Goal: Transaction & Acquisition: Purchase product/service

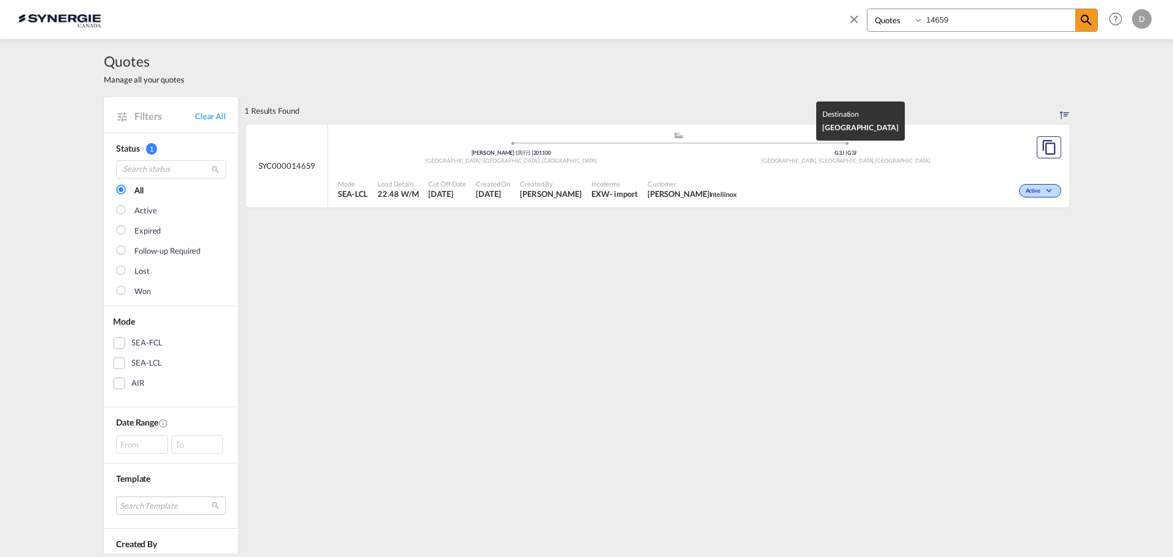
select select "Quotes"
click at [850, 17] on md-icon "icon-close" at bounding box center [853, 18] width 13 height 13
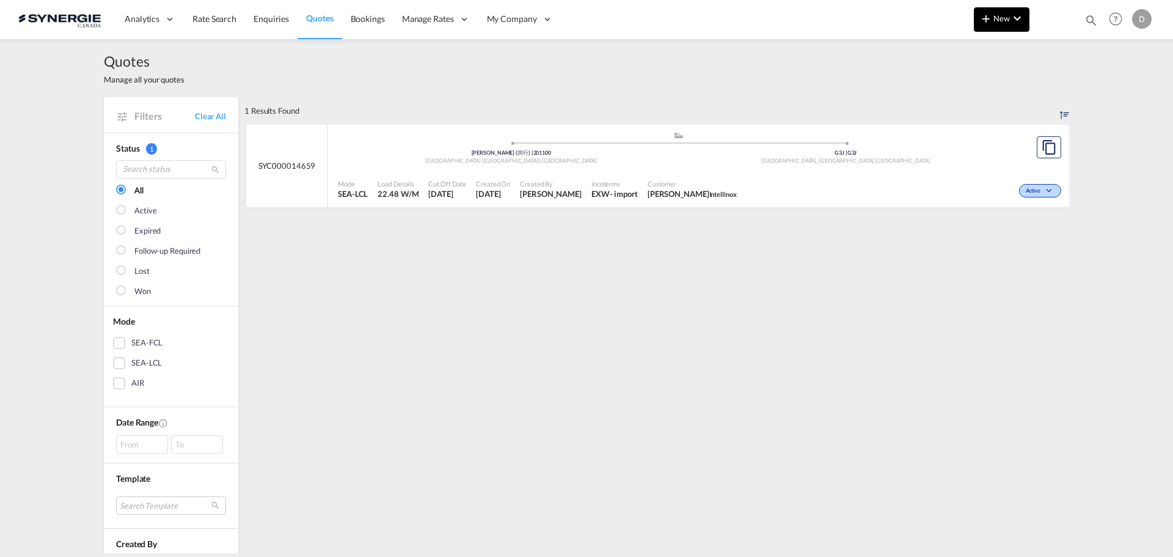
click at [987, 20] on md-icon "icon-plus 400-fg" at bounding box center [986, 18] width 15 height 15
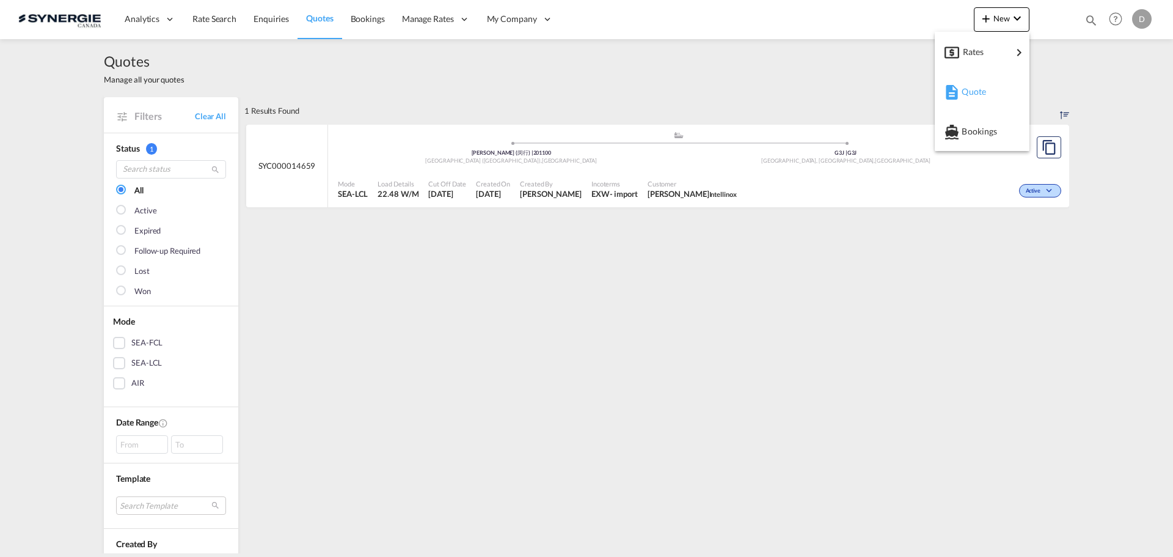
click at [973, 95] on span "Quote" at bounding box center [968, 91] width 13 height 24
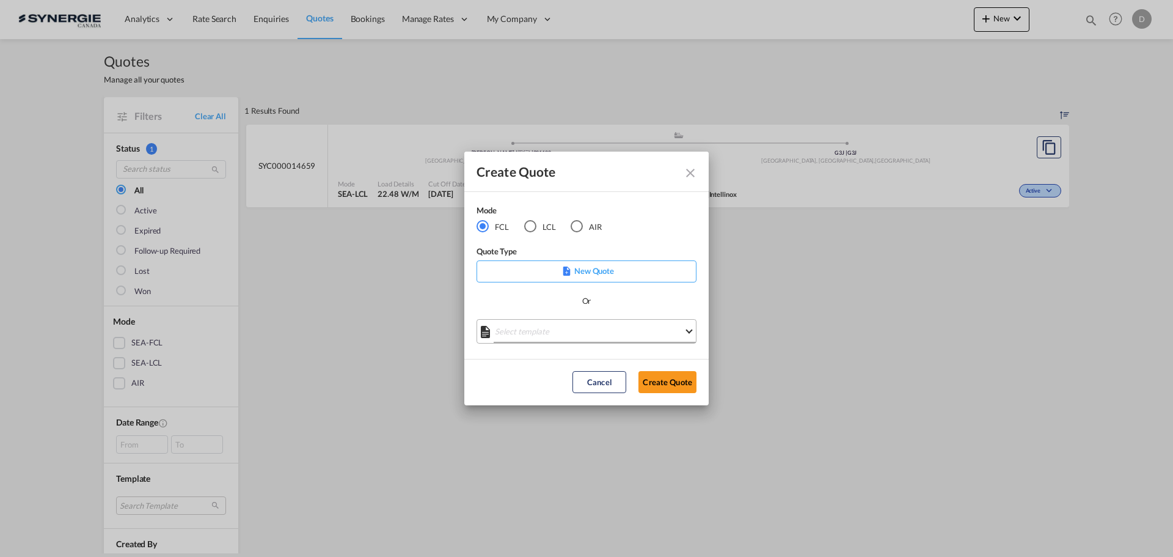
click at [572, 334] on md-select "Select template *NEW* FCL FREEHAND / DAP [PERSON_NAME] | [DATE] *NEW* Import FC…" at bounding box center [587, 331] width 220 height 24
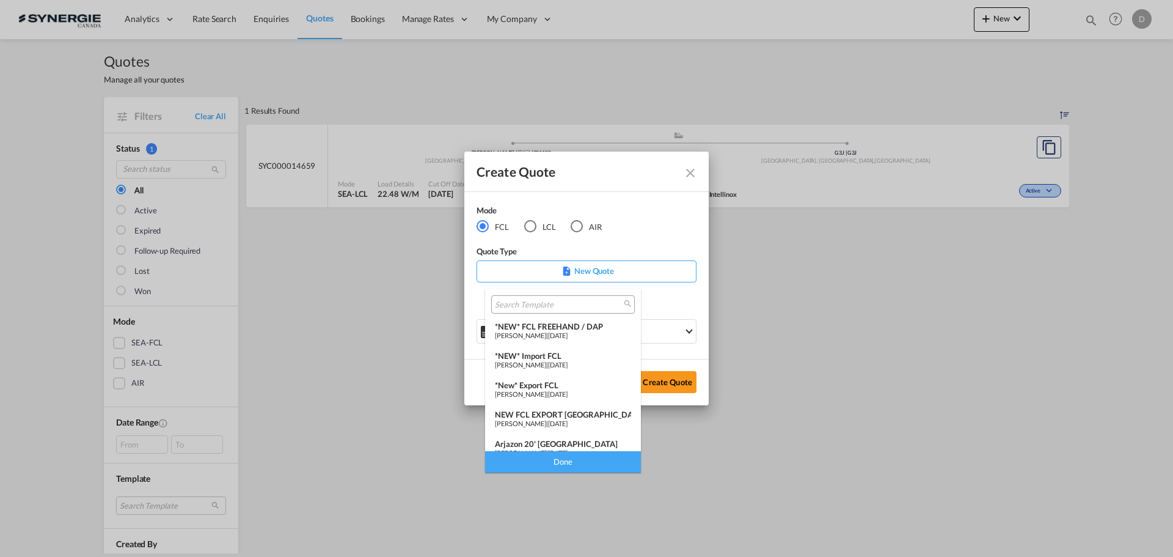
click at [554, 389] on div "*New* Export FCL" at bounding box center [563, 385] width 136 height 10
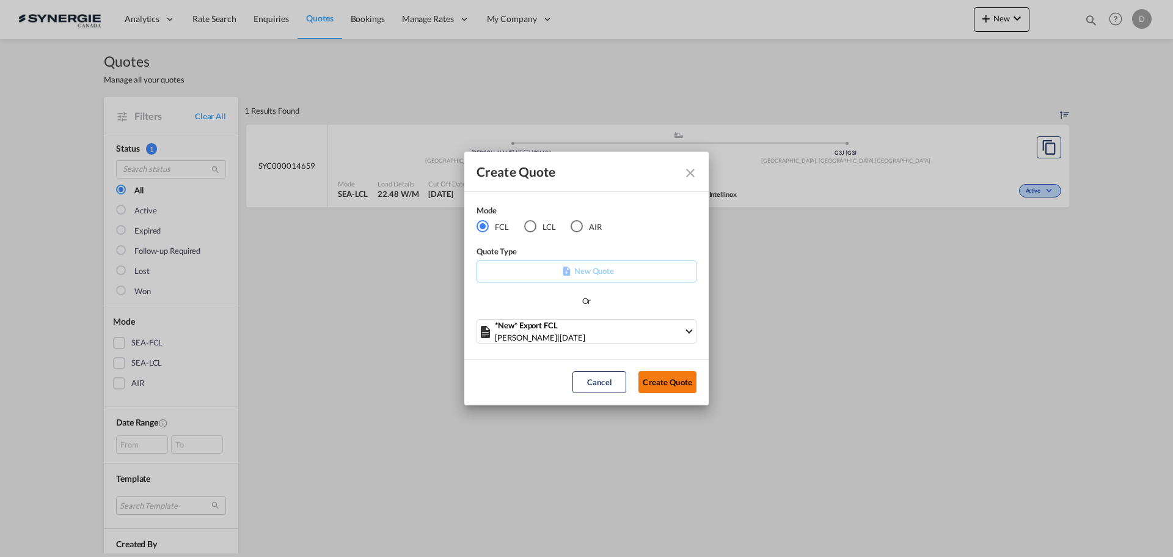
click at [660, 377] on button "Create Quote" at bounding box center [667, 382] width 58 height 22
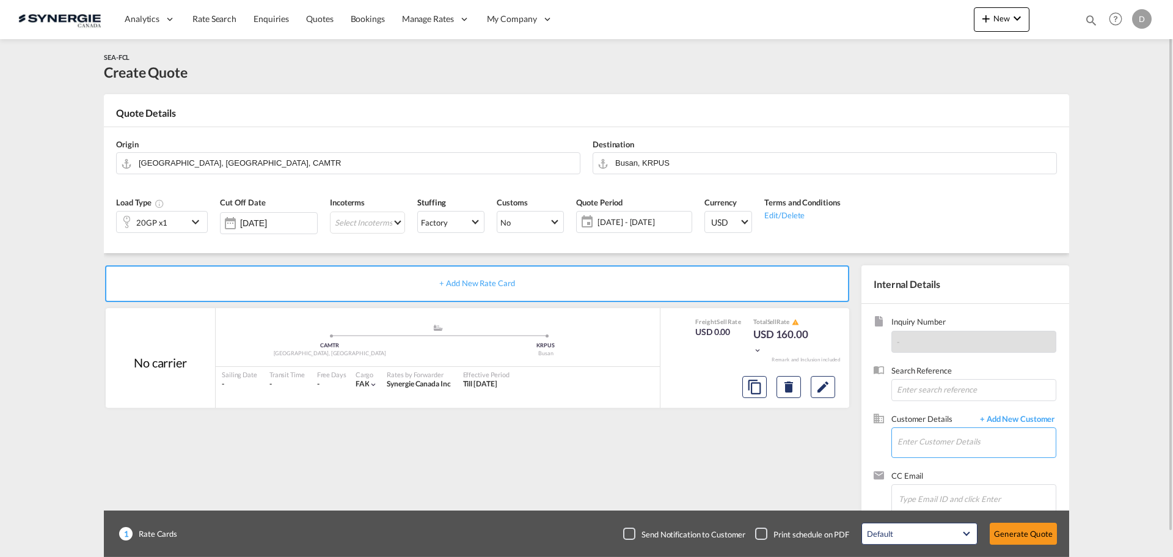
click at [926, 441] on input "Enter Customer Details" at bounding box center [977, 441] width 158 height 27
paste input "a.bleau@lithiontechnologies.com"
click at [927, 417] on div "ANTOINE BLEAU a.bleau@lithiontechnologies.com" at bounding box center [976, 411] width 159 height 33
type input "LITHION, ANTOINE BLEAU, a.bleau@lithiontechnologies.com"
click at [1020, 416] on span "+ Add New Customer" at bounding box center [1015, 420] width 82 height 14
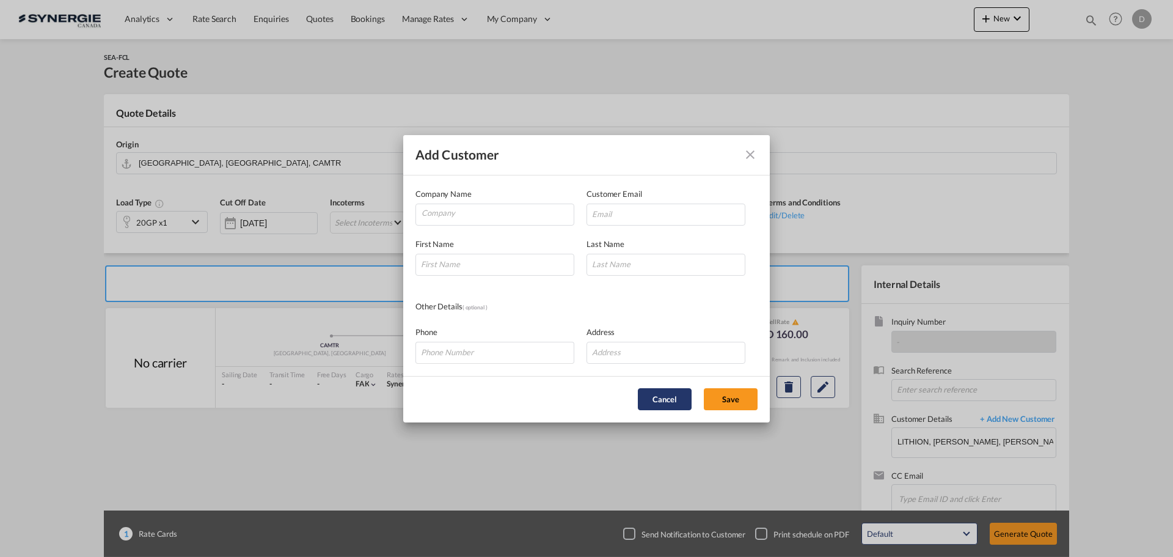
click at [660, 394] on button "Cancel" at bounding box center [665, 399] width 54 height 22
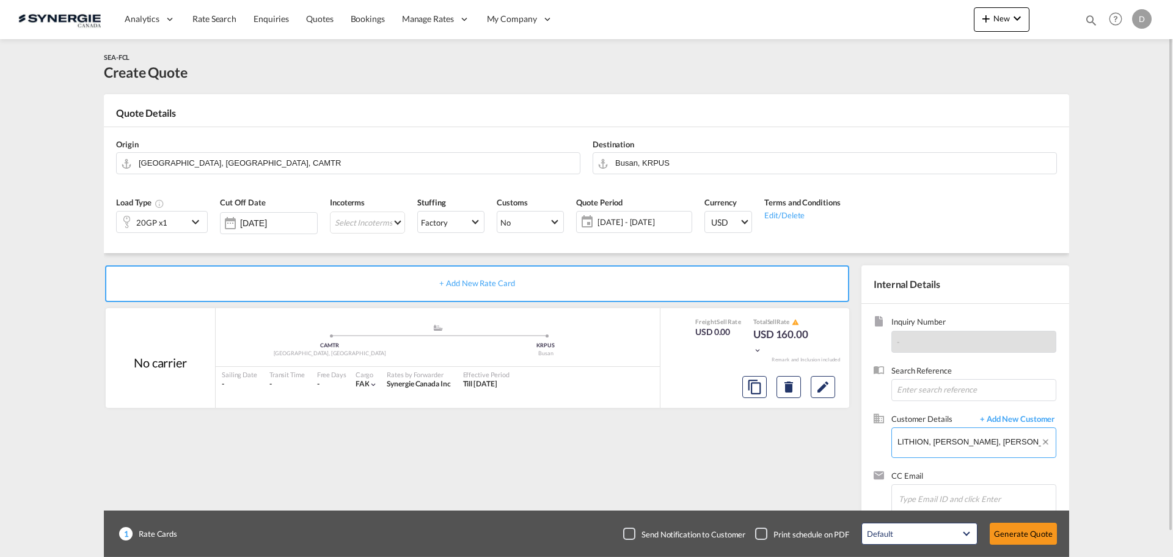
click at [1026, 457] on md-autocomplete "LITHION, ANTOINE BLEAU, a.bleau@lithiontechnologies.com" at bounding box center [976, 443] width 159 height 31
click at [1047, 442] on button "Clear Input" at bounding box center [1047, 437] width 15 height 18
paste input "a.bleau@lithiontechnologies.com"
click at [928, 413] on div "ANTOINE BLEAU a.bleau@lithiontechnologies.com" at bounding box center [976, 411] width 159 height 33
type input "LITHION, ANTOINE BLEAU, a.bleau@lithiontechnologies.com"
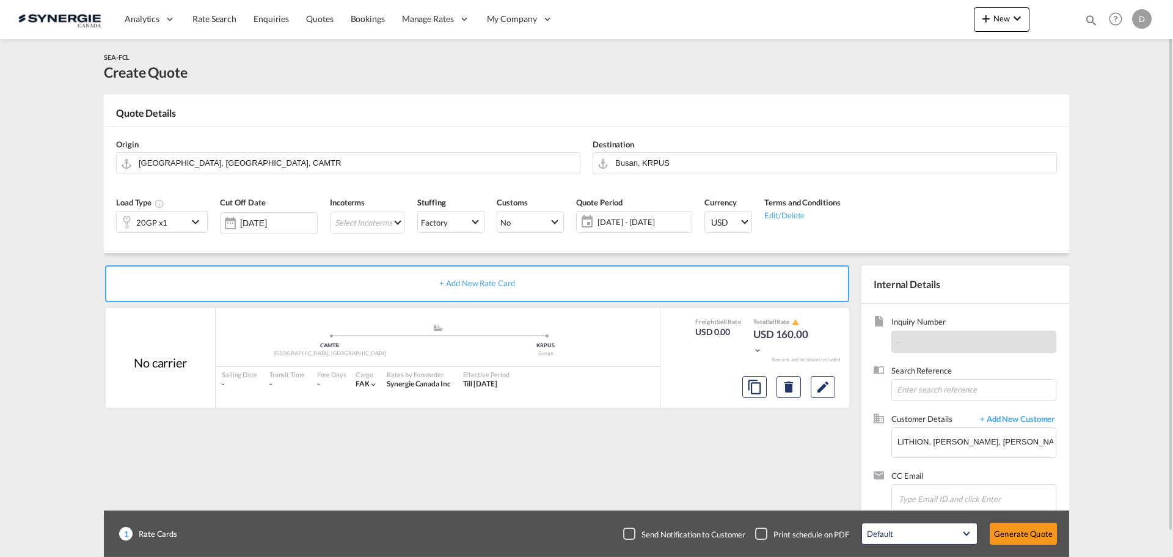
click at [197, 219] on md-icon "icon-chevron-down" at bounding box center [197, 221] width 18 height 15
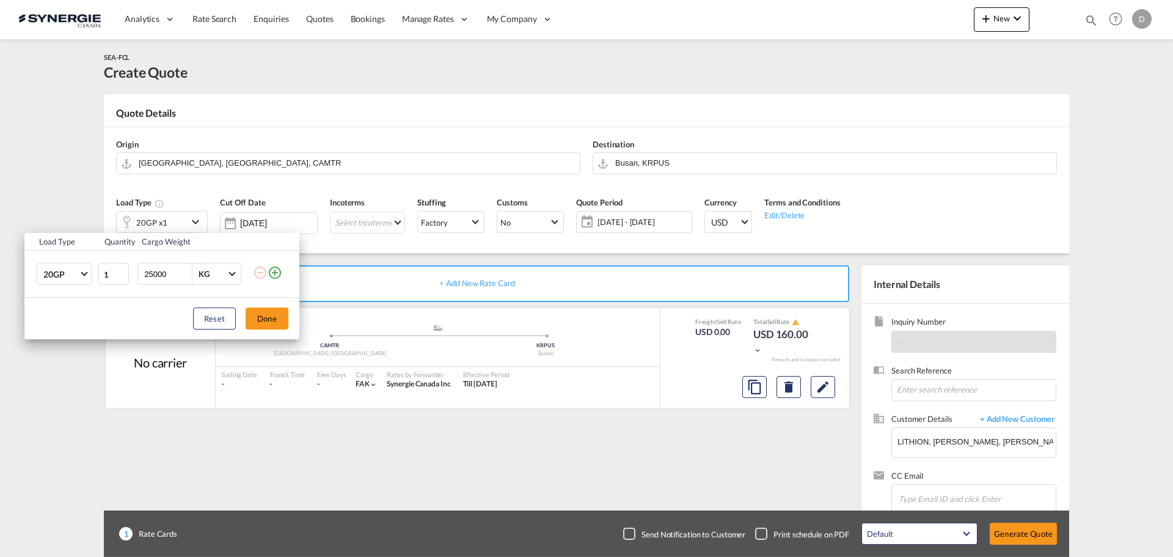
click at [161, 274] on input "25000" at bounding box center [167, 273] width 49 height 21
click at [161, 273] on input "25000" at bounding box center [167, 273] width 49 height 21
type input "22000"
click at [276, 276] on md-icon "icon-plus-circle-outline" at bounding box center [275, 272] width 15 height 15
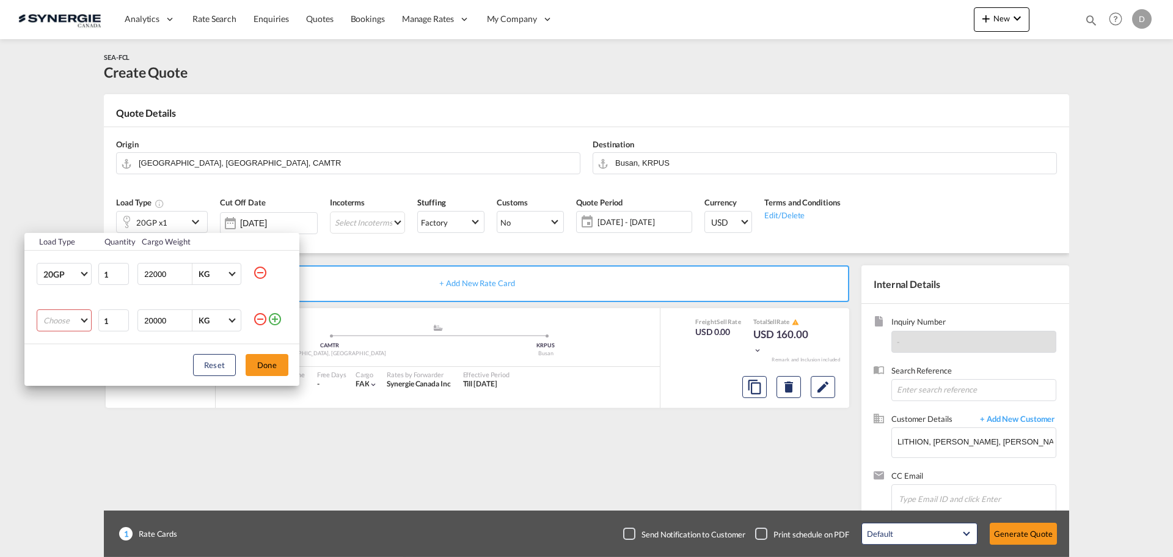
click at [76, 318] on md-select "Choose 20GP 40GP 40HC 45HC 20RE 40RE 40HR 20OT 40OT 20FR 40FR 40NR 20NR 45S 20T…" at bounding box center [64, 320] width 55 height 22
click at [59, 375] on div "40HC" at bounding box center [53, 379] width 21 height 11
click at [154, 322] on input "20000" at bounding box center [167, 320] width 49 height 21
type input "22000"
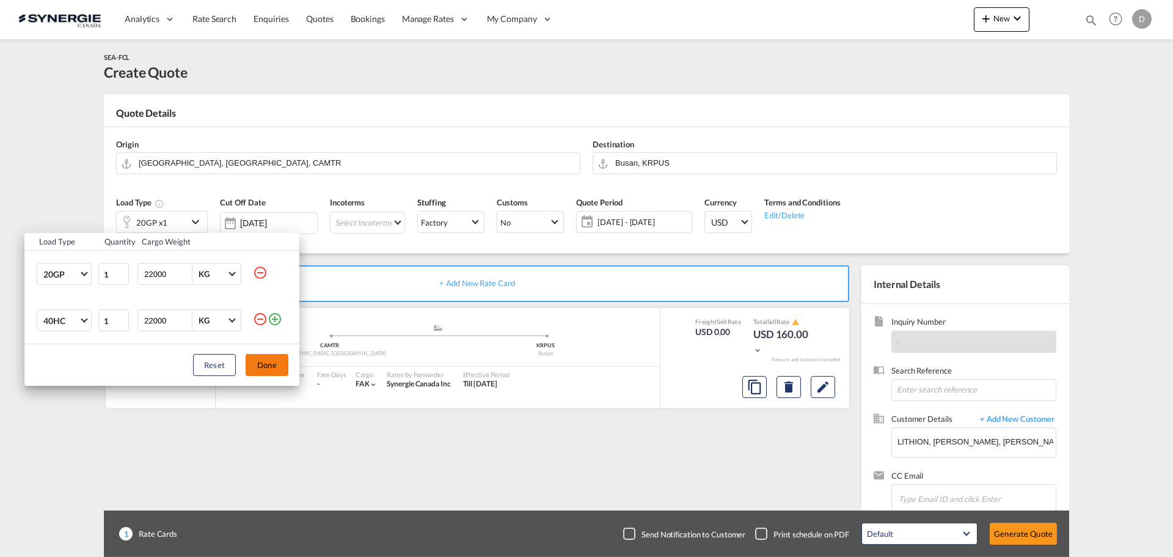
click at [272, 359] on button "Done" at bounding box center [267, 365] width 43 height 22
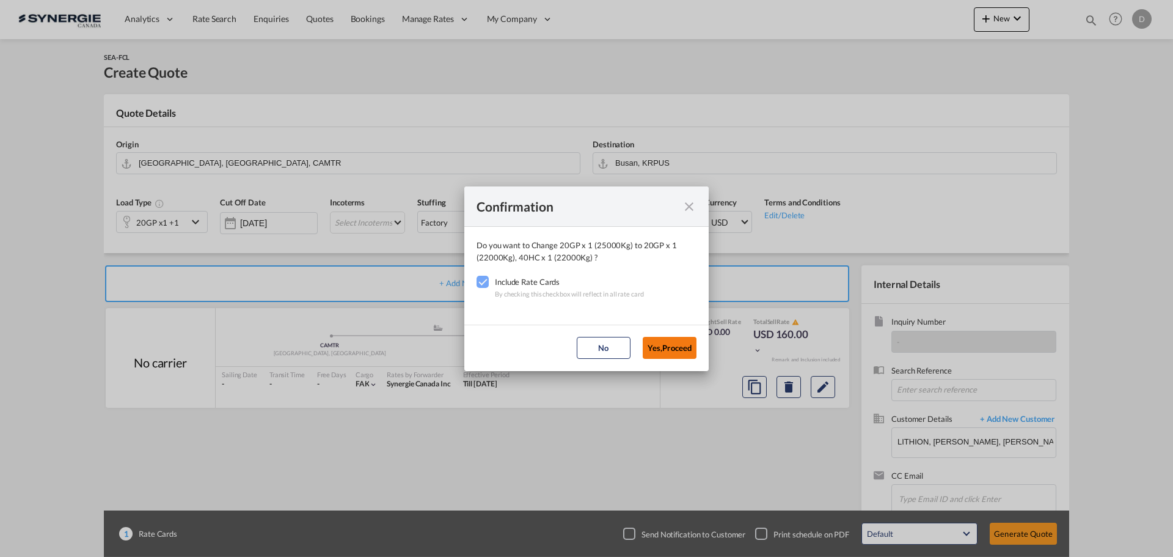
click at [671, 349] on button "Yes,Proceed" at bounding box center [670, 348] width 54 height 22
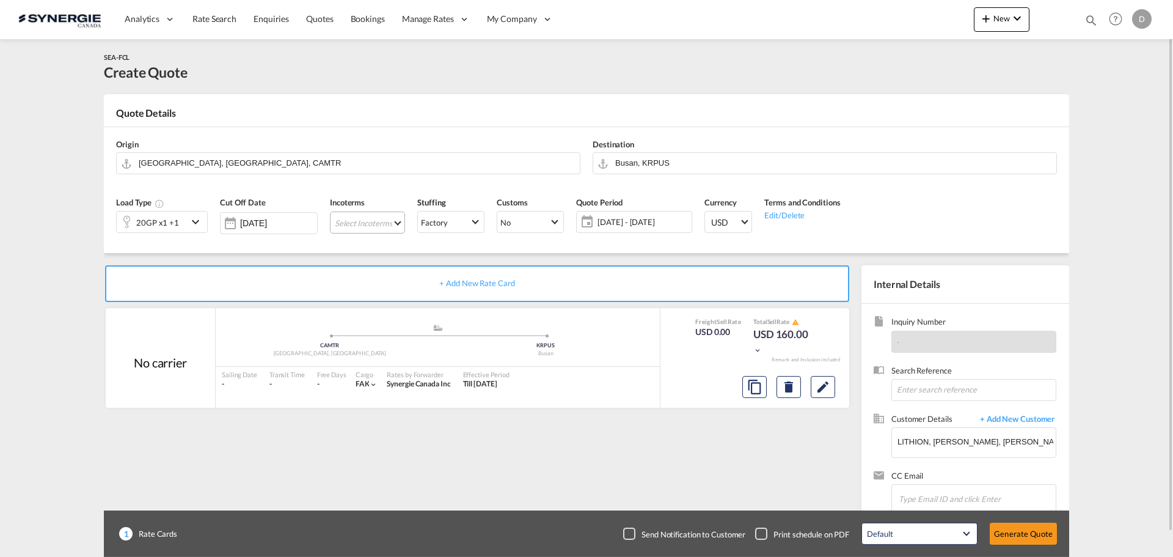
click at [389, 221] on md-select "Select Incoterms DAP - export Delivered at Place EXW - import Ex Works FAS - im…" at bounding box center [367, 222] width 75 height 22
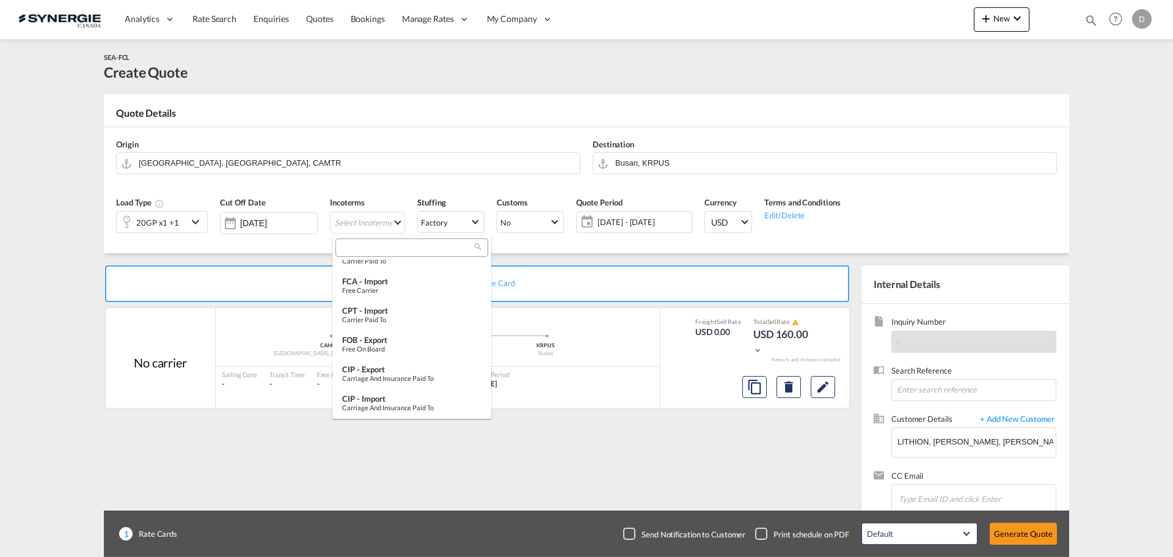
scroll to position [457, 0]
click at [381, 407] on div "Cost,Insurance and Freight" at bounding box center [411, 407] width 139 height 8
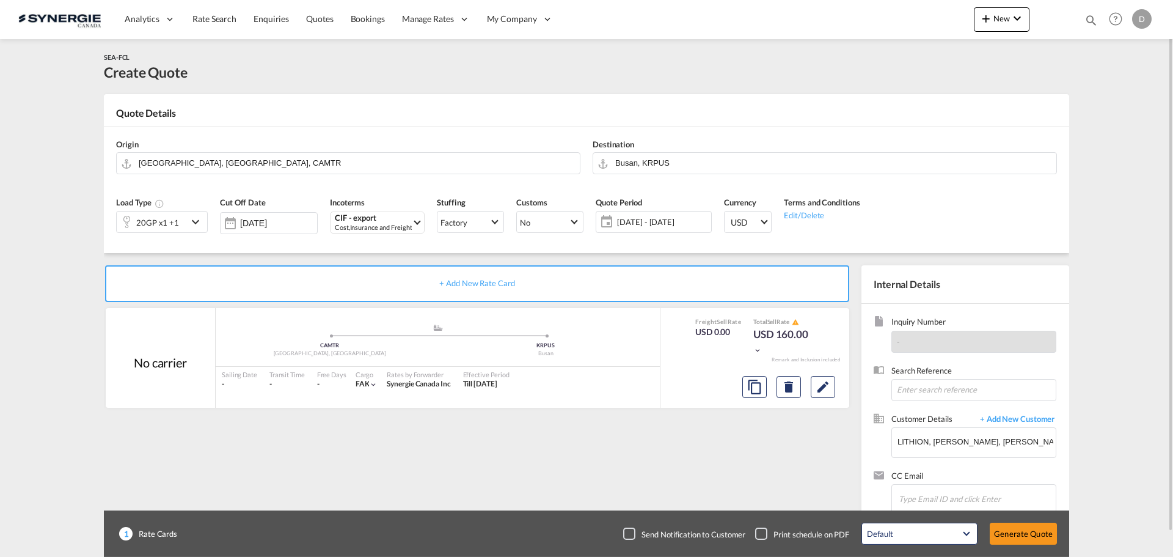
click at [643, 225] on span "10 Sep - 10 Oct 2025" at bounding box center [662, 221] width 91 height 11
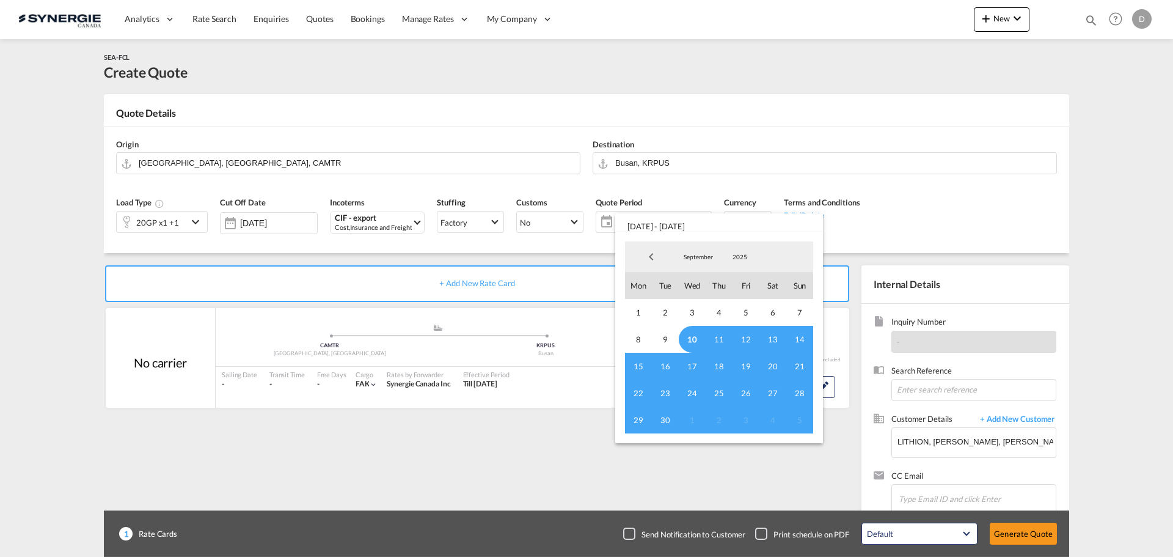
click at [695, 338] on span "10" at bounding box center [692, 339] width 27 height 27
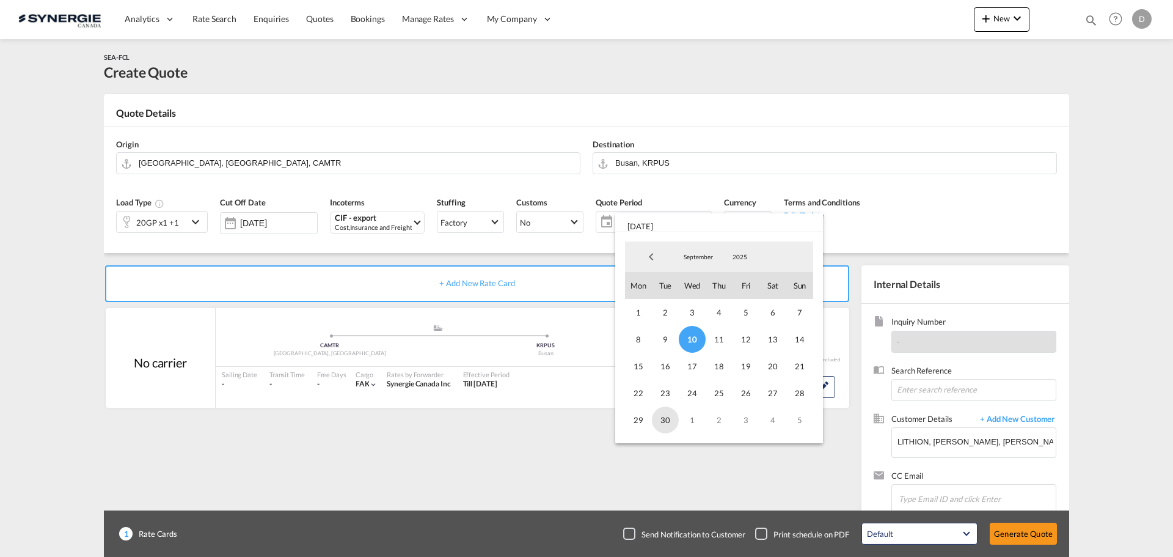
click at [665, 417] on span "30" at bounding box center [665, 419] width 27 height 27
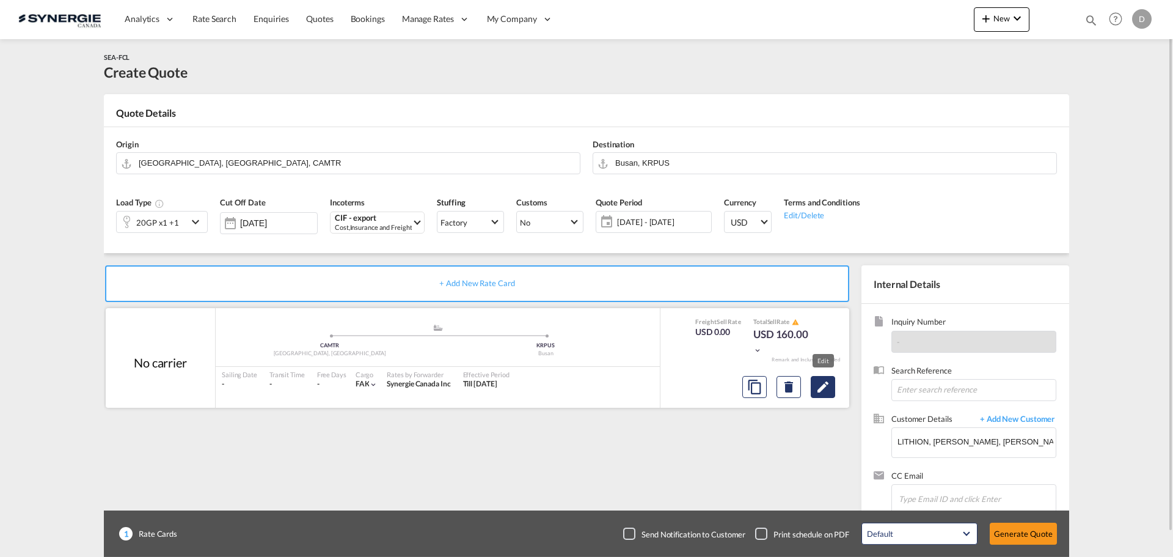
click at [827, 390] on md-icon "Edit" at bounding box center [823, 386] width 15 height 15
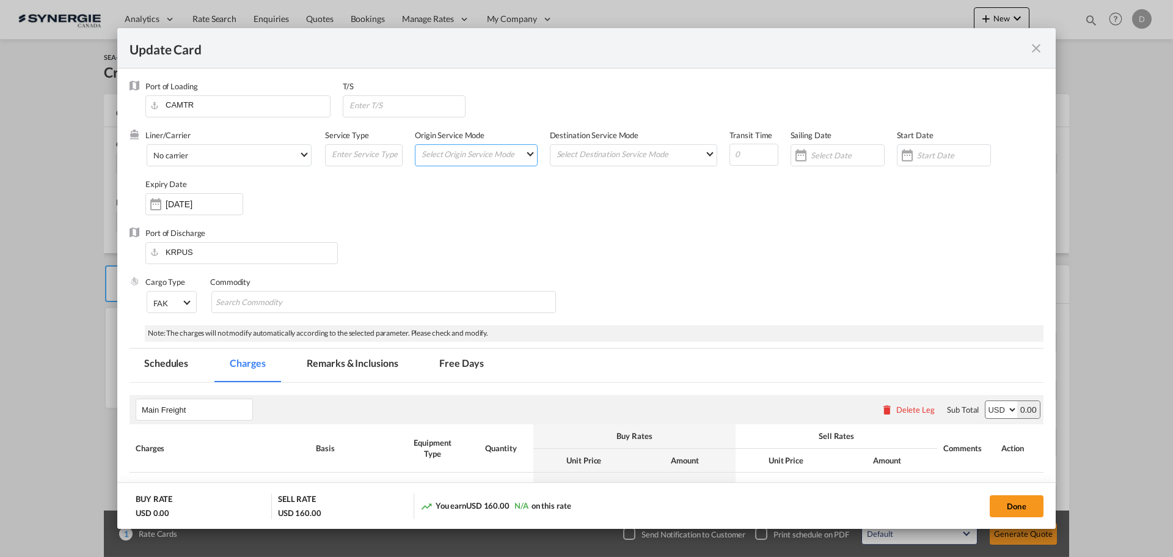
click at [519, 155] on md-select "Select Origin Service Mode SD CY" at bounding box center [478, 153] width 117 height 17
click at [484, 154] on md-option "SD" at bounding box center [476, 153] width 134 height 29
click at [627, 153] on md-select "Select Destination Service Mode SD CY" at bounding box center [635, 153] width 161 height 17
click at [565, 183] on md-option "CY" at bounding box center [631, 182] width 179 height 29
click at [989, 54] on div "Update Card" at bounding box center [579, 47] width 899 height 15
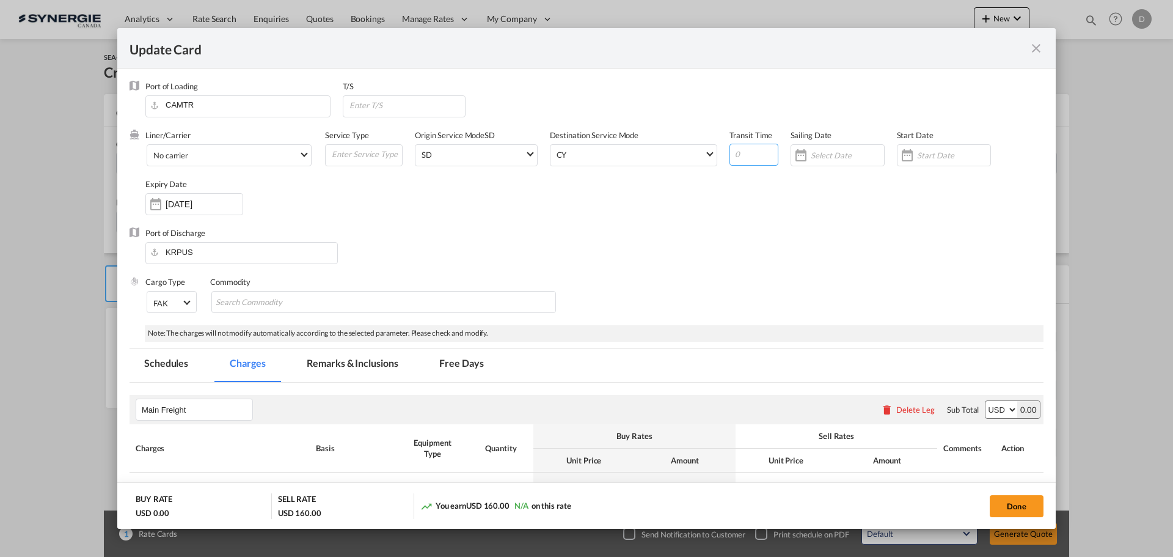
click at [729, 158] on input "Update Card Port ..." at bounding box center [753, 155] width 49 height 22
type input "60"
click at [901, 152] on div "Update Card Port ..." at bounding box center [908, 155] width 20 height 24
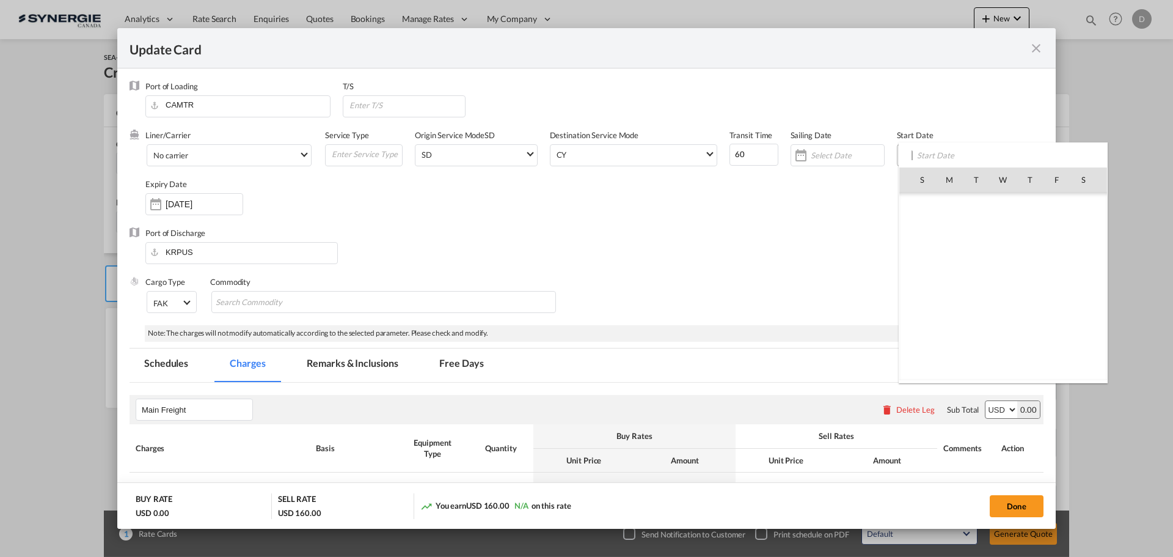
scroll to position [283009, 0]
click at [1002, 258] on span "10" at bounding box center [1003, 260] width 26 height 26
type input "[DATE]"
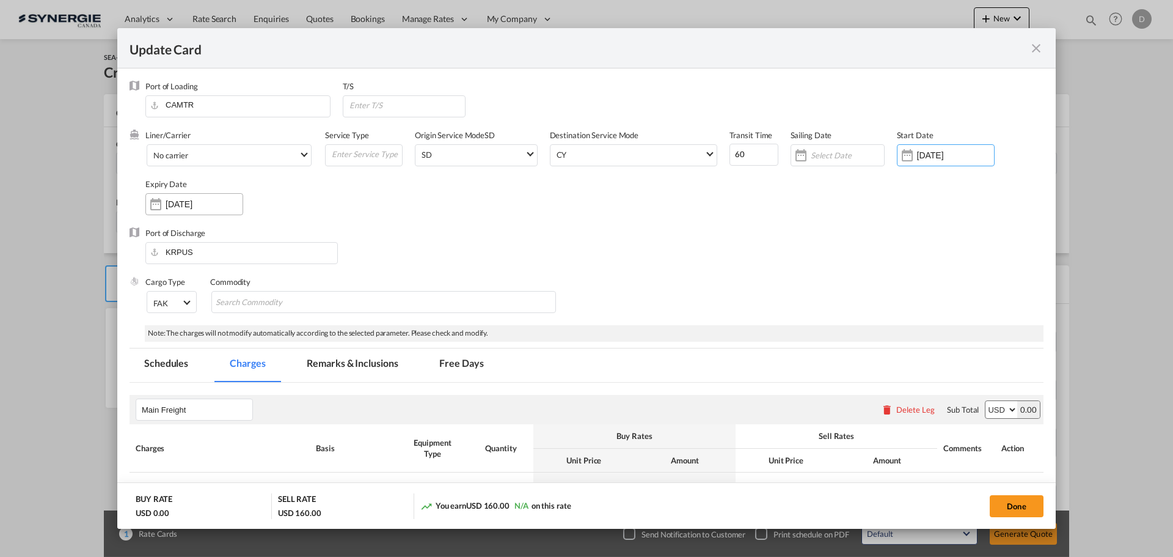
click at [157, 203] on div "Update Card Port ..." at bounding box center [156, 204] width 20 height 24
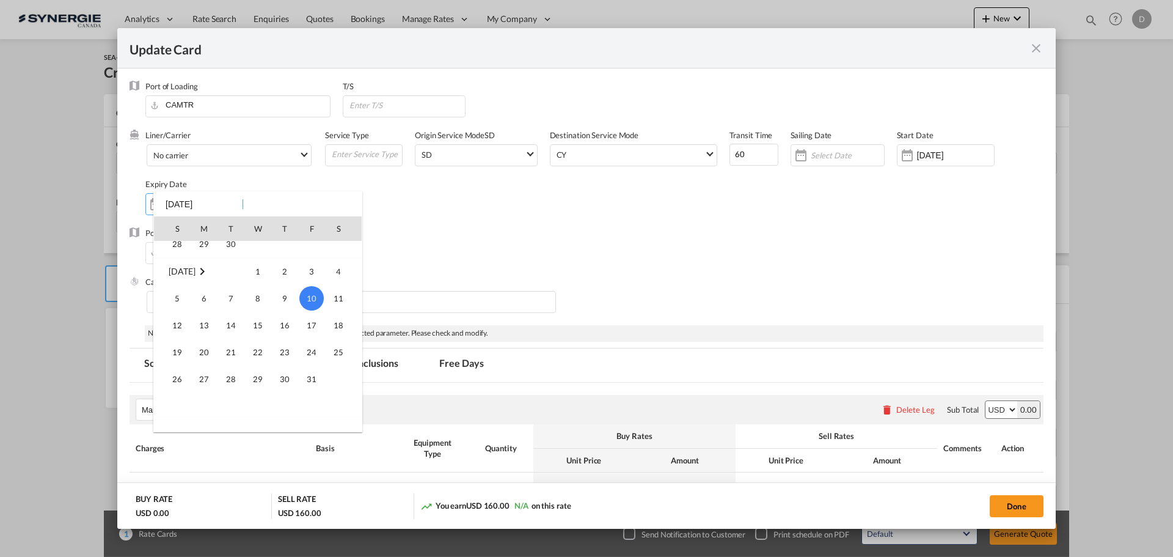
scroll to position [101, 0]
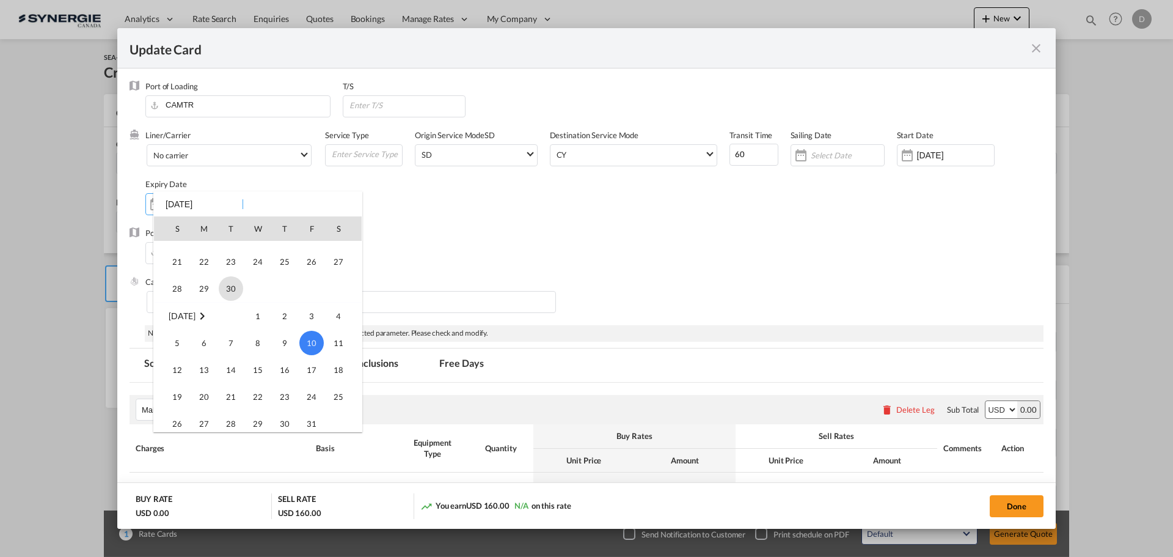
click at [228, 286] on span "30" at bounding box center [231, 288] width 24 height 24
type input "[DATE]"
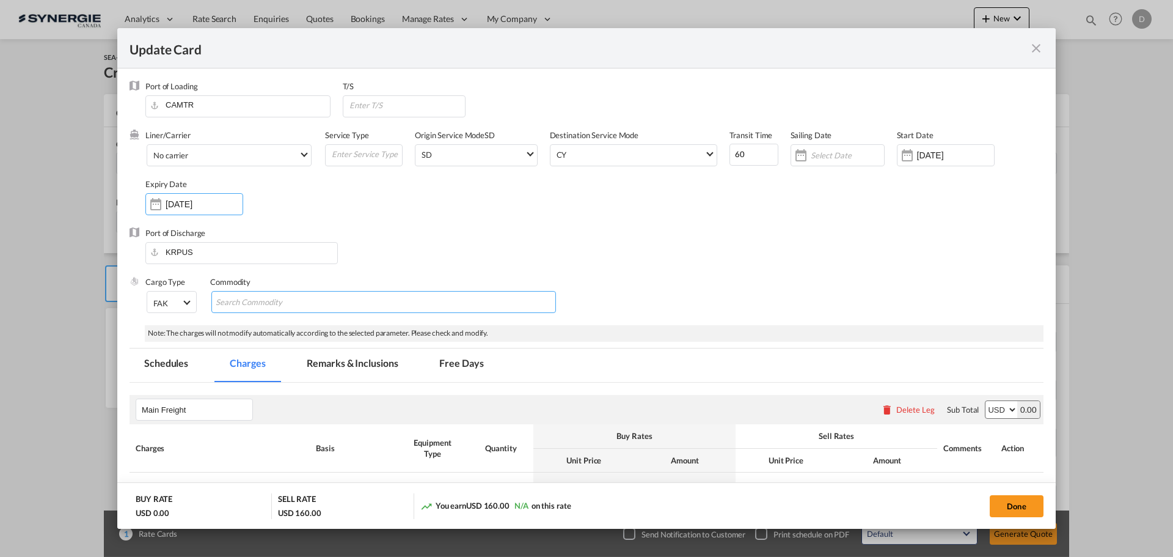
click at [315, 301] on input "Search Commodity" at bounding box center [272, 303] width 112 height 20
click at [271, 298] on input "Chips input." at bounding box center [272, 303] width 112 height 20
paste input "Black mass"
click at [243, 303] on input "Black mass" at bounding box center [272, 303] width 112 height 20
type input "Black Mass"
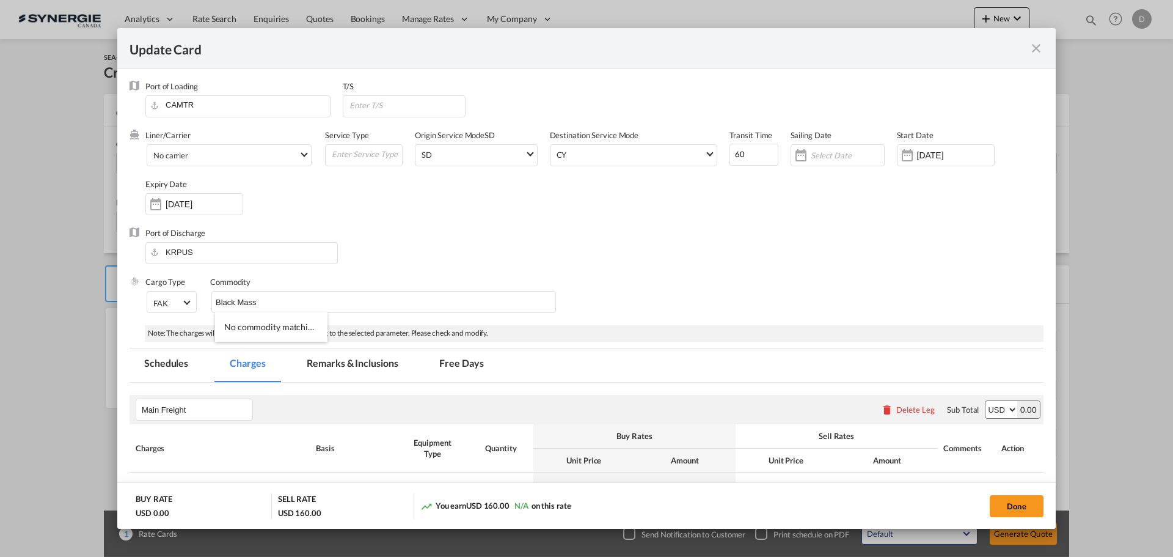
click at [673, 310] on div "Cargo Type FAK FAK GCR GDSM General Cargo Hazardous Cargo Ambient Foodstuff Chi…" at bounding box center [594, 300] width 898 height 49
click at [309, 301] on input "Chips input." at bounding box center [341, 303] width 112 height 20
paste input "HS Code: 2841.90.90.20"
type input "HS Code: 2841.90.90.20"
click at [441, 304] on input "Chips input." at bounding box center [477, 303] width 112 height 20
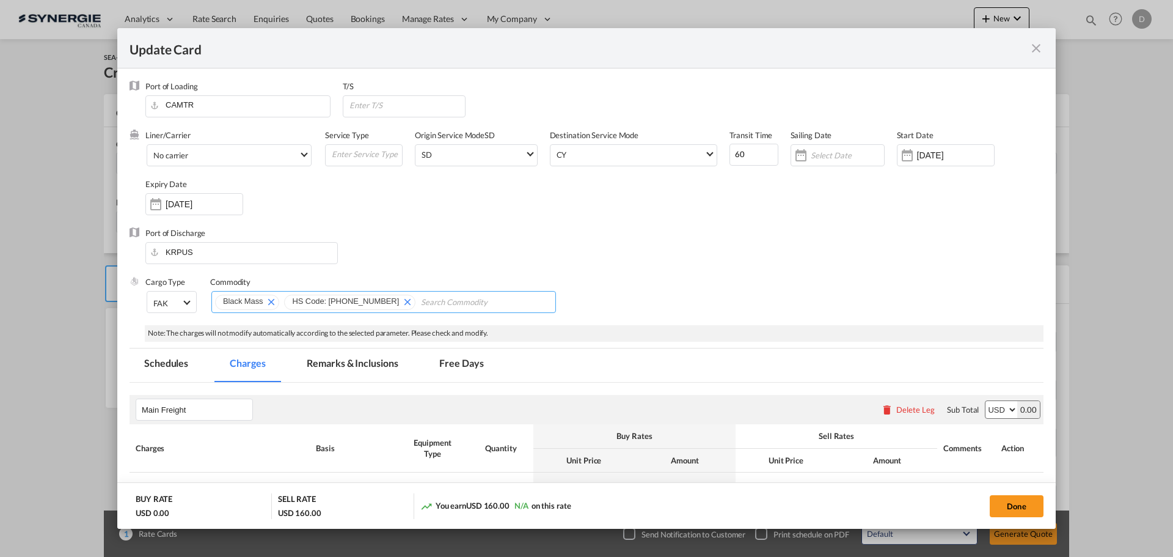
paste input "Class 9, Packing Group III"
type input "Class 9, Packing Group III"
click at [674, 302] on div "Cargo Type FAK FAK GCR GDSM General Cargo Hazardous Cargo Ambient Foodstuff Chi…" at bounding box center [594, 300] width 898 height 49
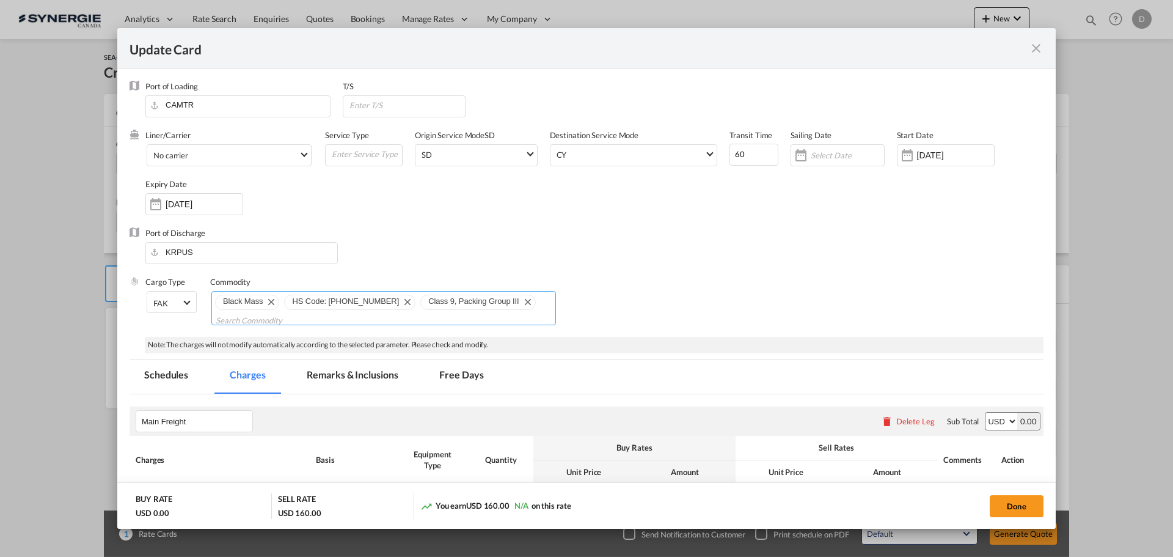
click at [521, 301] on md-chips-wrap "Black Mass HS Code: 2841.90.90.20 Class 9, Packing Group III" at bounding box center [383, 308] width 345 height 34
paste input "UN3077"
type input "UN3077"
click at [679, 286] on div "Cargo Type FAK FAK GCR GDSM General Cargo Hazardous Cargo Ambient Foodstuff Chi…" at bounding box center [594, 306] width 898 height 60
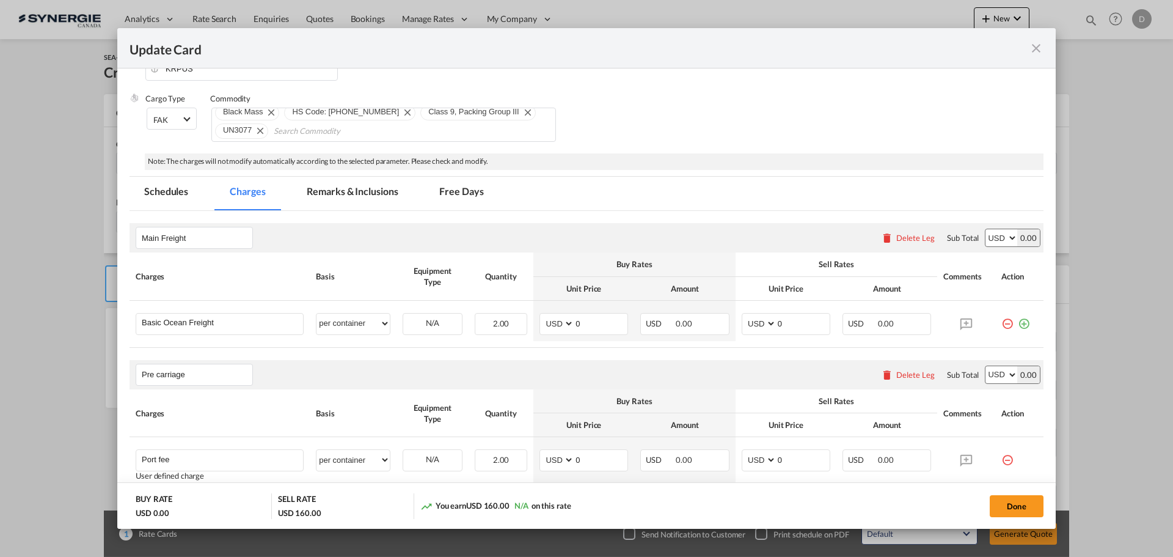
scroll to position [244, 0]
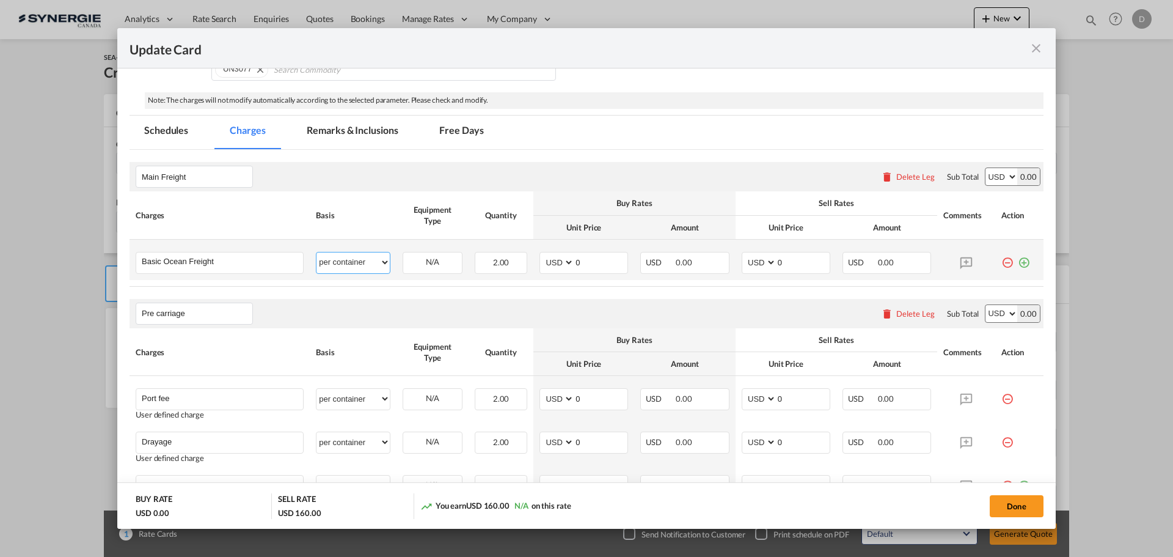
click at [378, 262] on select "per equipment per container per B/L per shipping bill per shipment % on freight…" at bounding box center [352, 262] width 73 height 20
select select "per equipment"
click at [316, 252] on select "per equipment per container per B/L per shipping bill per shipment % on freight…" at bounding box center [352, 262] width 73 height 20
click at [1018, 259] on md-icon "icon-plus-circle-outline green-400-fg" at bounding box center [1024, 258] width 12 height 12
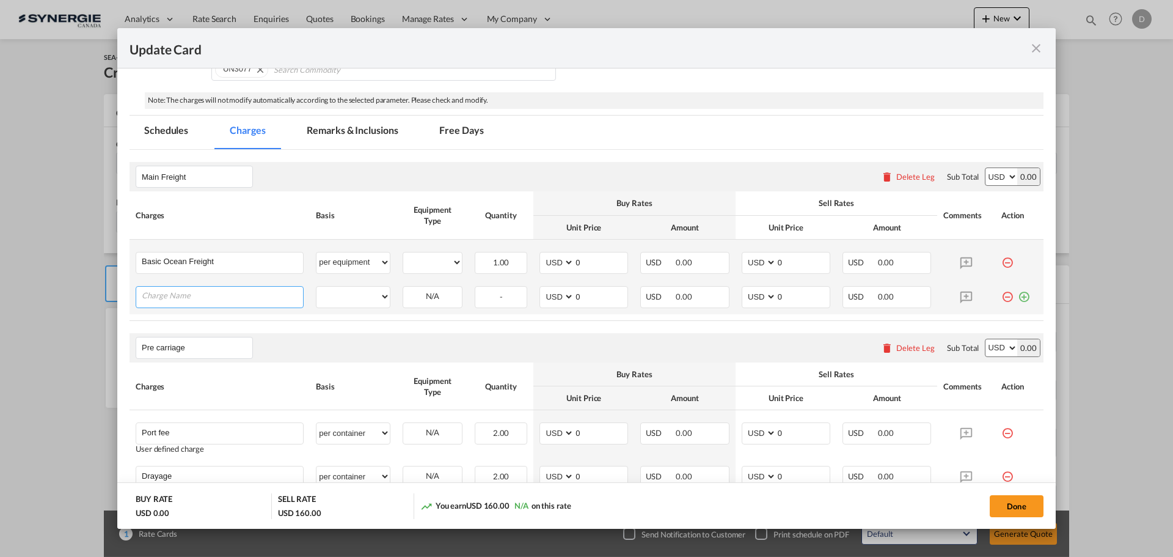
click at [192, 301] on input "Charge Name" at bounding box center [222, 296] width 161 height 18
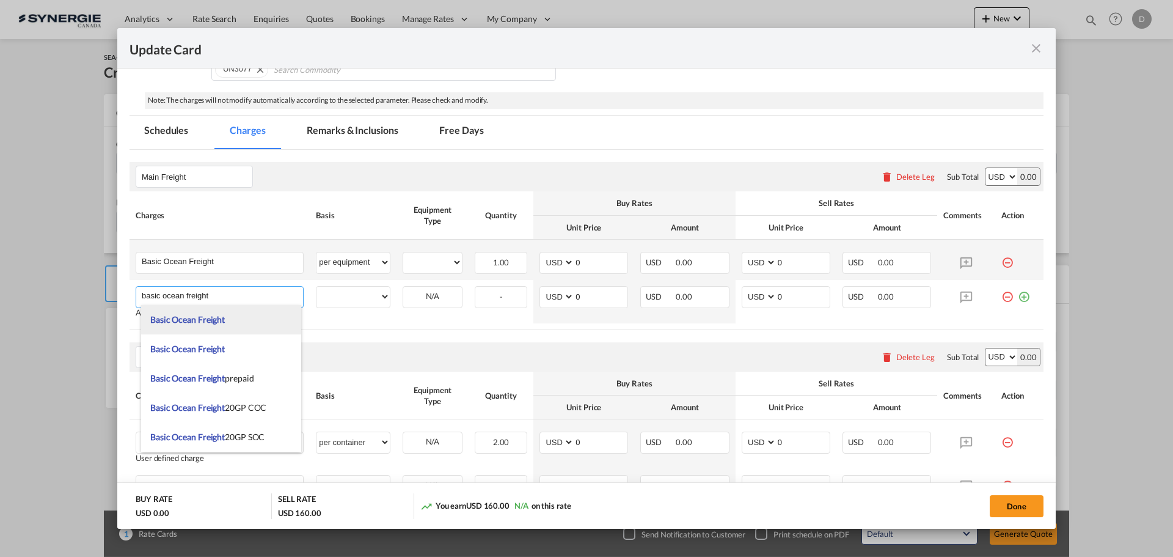
click at [230, 319] on li "Basic Ocean Freight" at bounding box center [221, 319] width 160 height 29
type input "Basic Ocean Freight"
select select "per equipment"
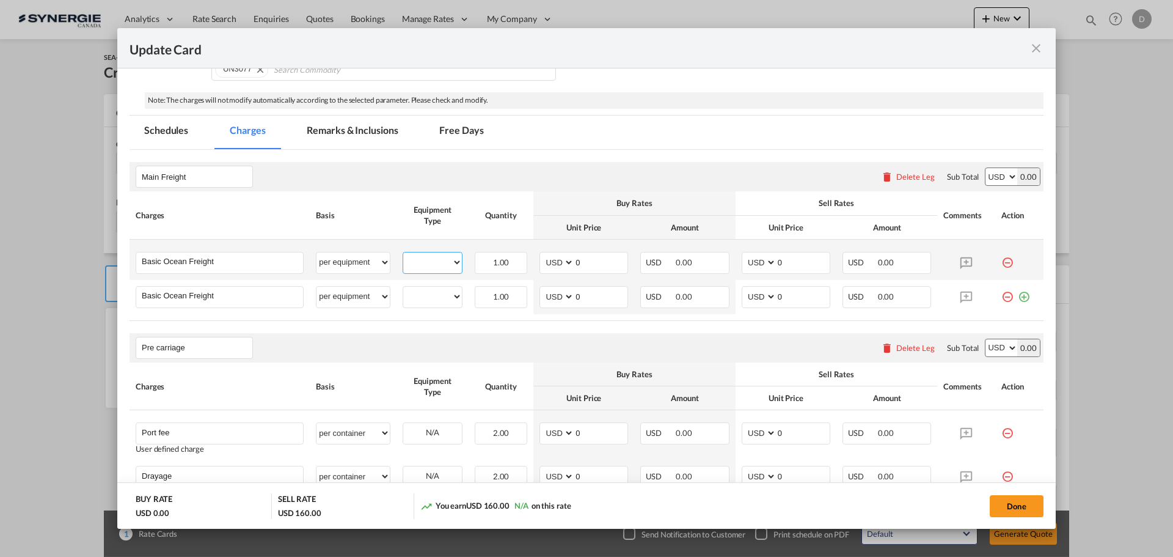
click at [453, 265] on select "20GP 40HC" at bounding box center [432, 262] width 59 height 16
click at [403, 254] on select "20GP 40HC" at bounding box center [432, 262] width 59 height 16
click at [451, 260] on select "20GP 40HC" at bounding box center [432, 262] width 59 height 16
select select "20GP"
click at [403, 254] on select "20GP 40HC" at bounding box center [432, 262] width 59 height 16
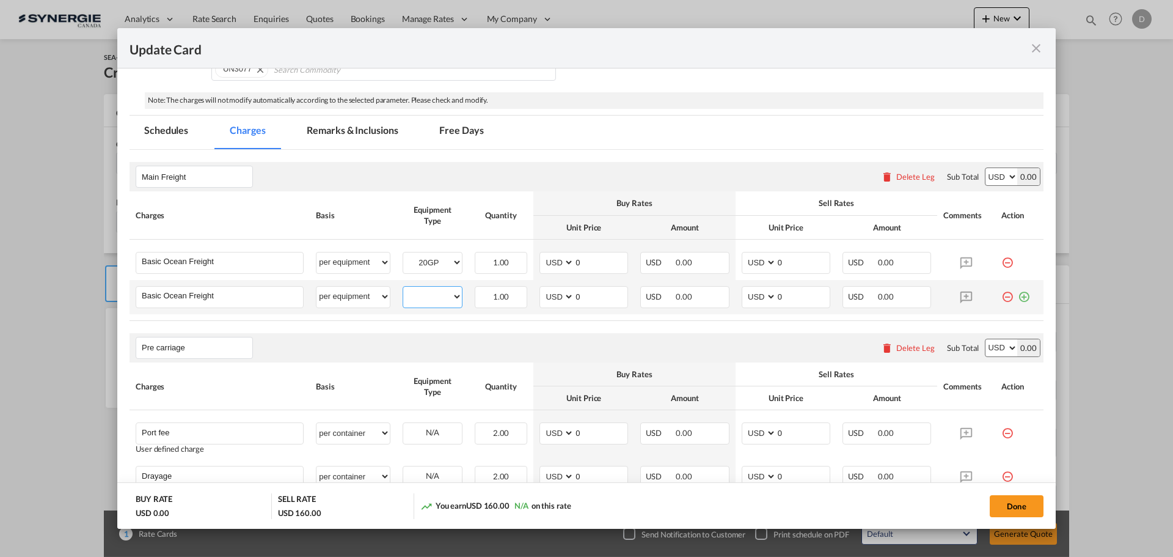
click at [450, 296] on select "20GP 40HC" at bounding box center [432, 296] width 59 height 16
select select "40HC"
click at [403, 288] on select "20GP 40HC" at bounding box center [432, 296] width 59 height 16
drag, startPoint x: 571, startPoint y: 261, endPoint x: 586, endPoint y: 261, distance: 14.7
click at [586, 261] on input "0" at bounding box center [600, 261] width 53 height 18
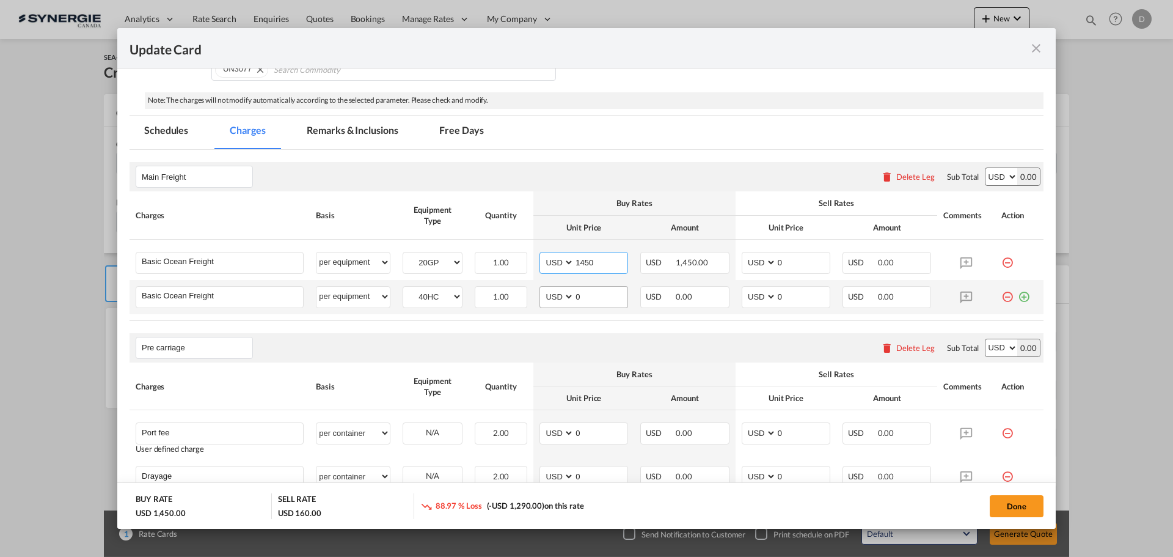
type input "1450"
click at [574, 299] on input "0" at bounding box center [600, 296] width 53 height 18
type input "2115"
drag, startPoint x: 772, startPoint y: 260, endPoint x: 780, endPoint y: 259, distance: 8.0
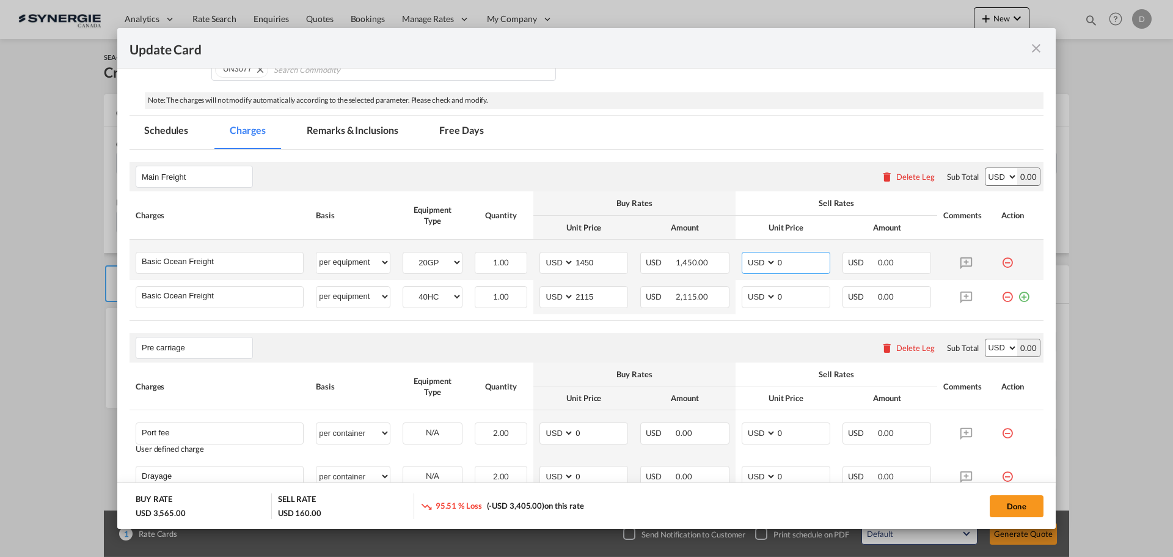
click at [780, 259] on input "0" at bounding box center [803, 261] width 53 height 18
drag, startPoint x: 795, startPoint y: 262, endPoint x: 729, endPoint y: 260, distance: 66.0
click at [736, 260] on td "AED AFN ALL AMD ANG AOA ARS AUD AWG AZN BAM BBD BDT BGN BHD BIF BMD BND BOB BRL…" at bounding box center [786, 259] width 101 height 40
type input "1650"
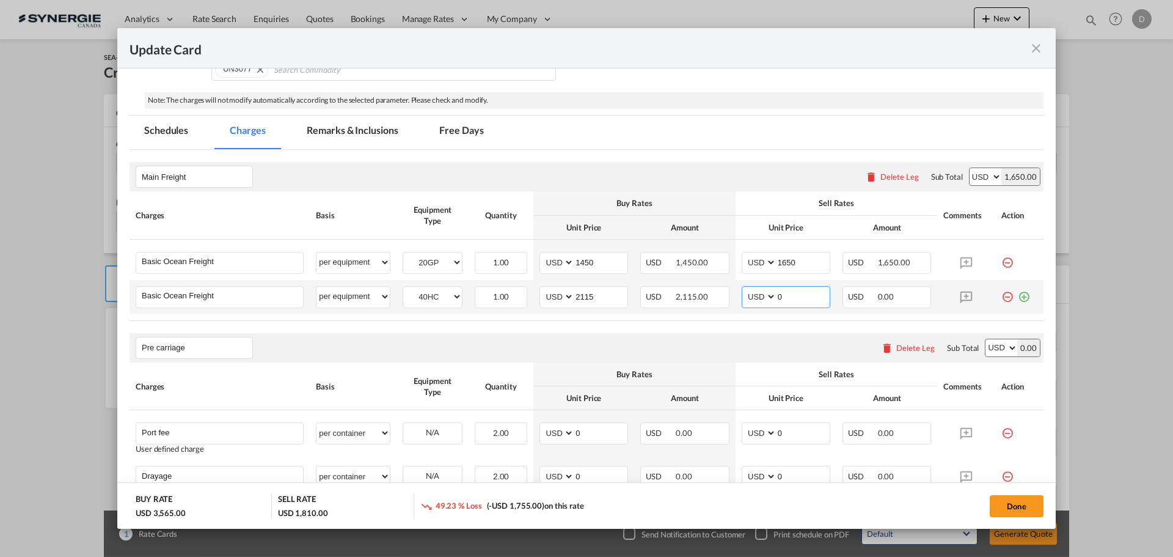
drag, startPoint x: 771, startPoint y: 294, endPoint x: 812, endPoint y: 296, distance: 41.0
click at [812, 296] on input "0" at bounding box center [803, 296] width 53 height 18
type input "2320"
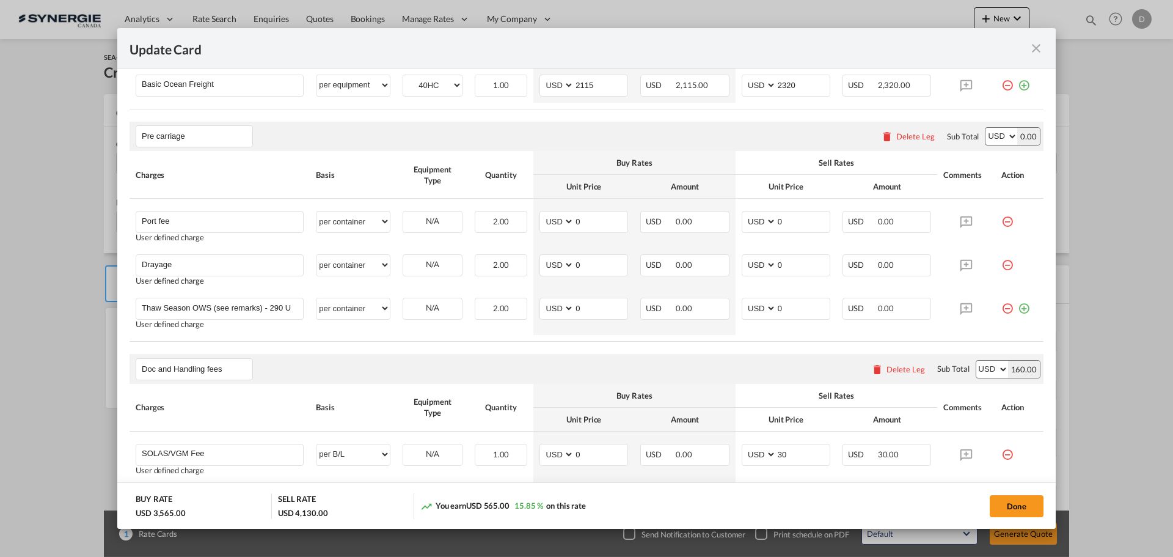
scroll to position [489, 0]
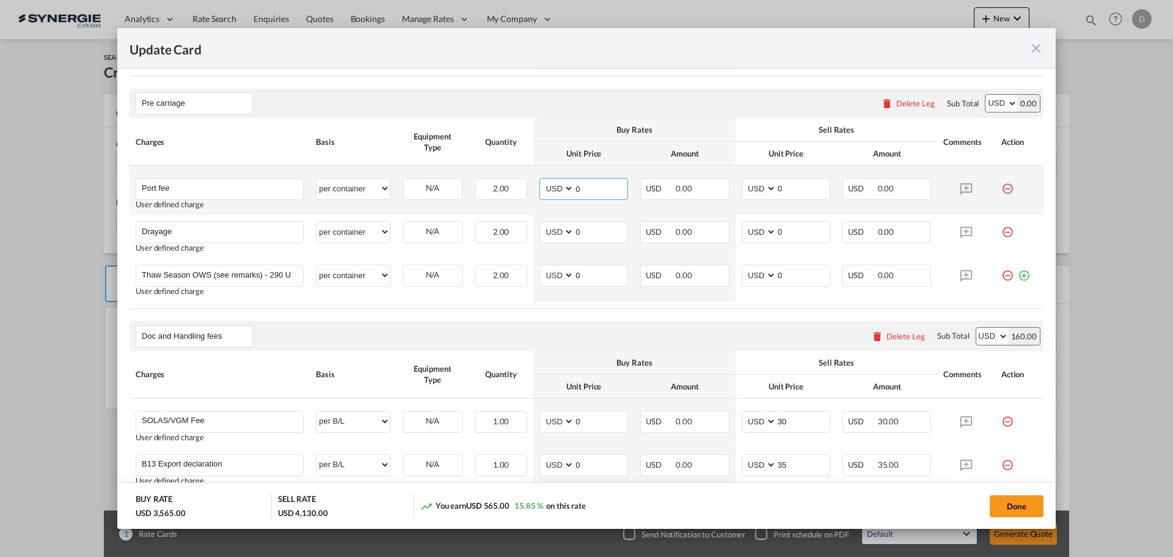
drag, startPoint x: 571, startPoint y: 191, endPoint x: 593, endPoint y: 188, distance: 22.2
click at [593, 188] on input "0" at bounding box center [600, 187] width 53 height 18
type input "50"
drag, startPoint x: 772, startPoint y: 186, endPoint x: 784, endPoint y: 186, distance: 12.8
click at [784, 186] on input "0" at bounding box center [803, 187] width 53 height 18
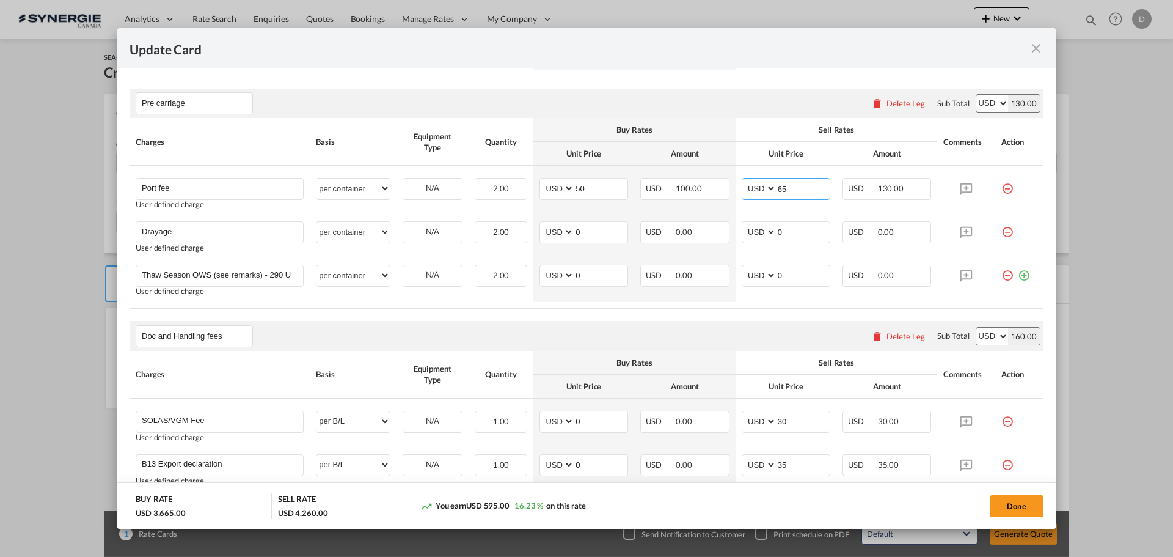
type input "65"
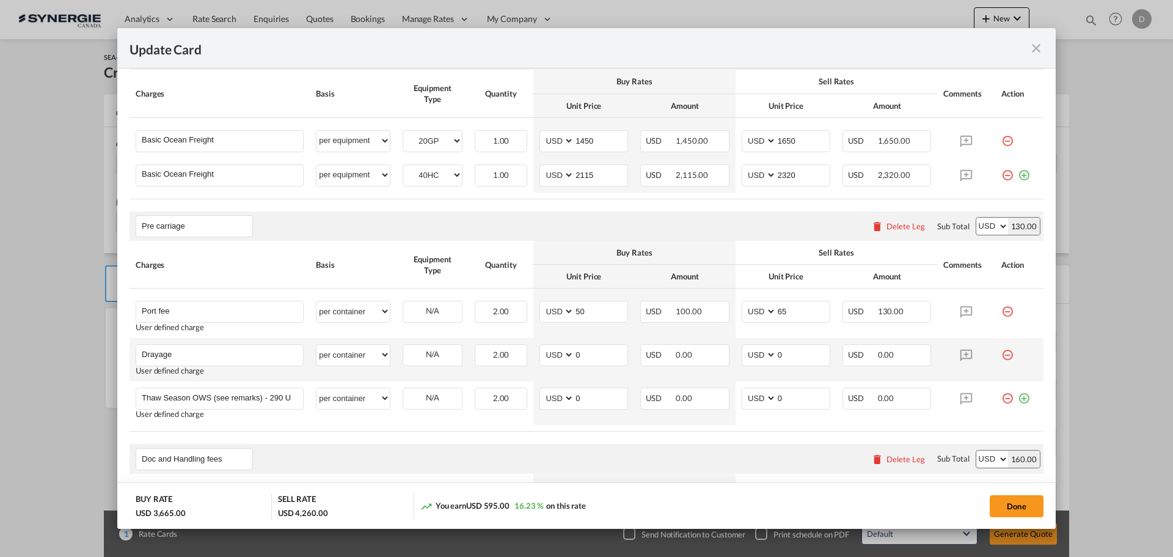
scroll to position [183, 0]
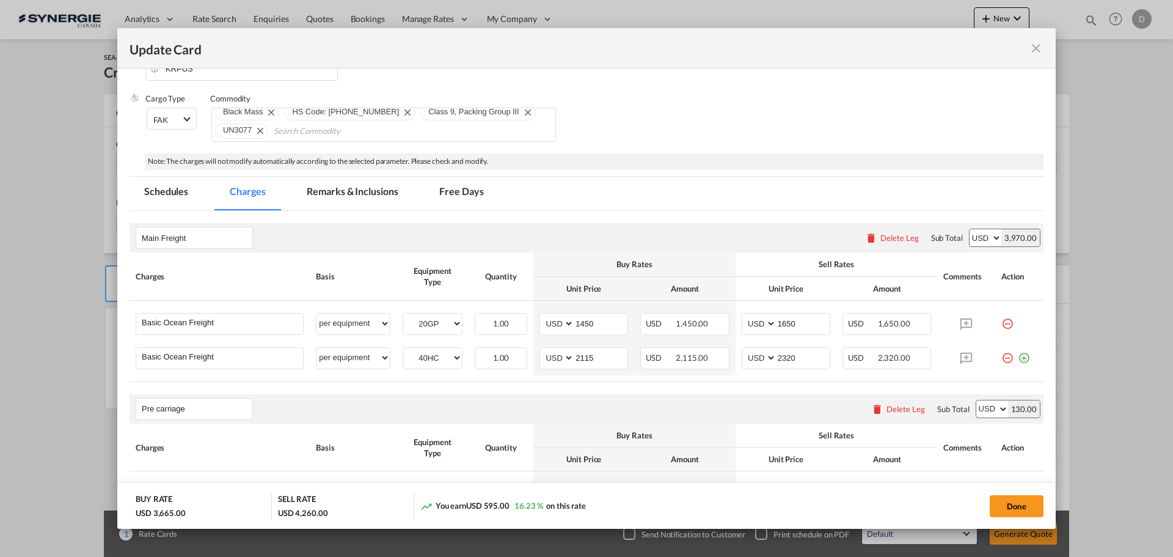
click at [360, 194] on md-tab-item "Remarks & Inclusions" at bounding box center [352, 194] width 120 height 34
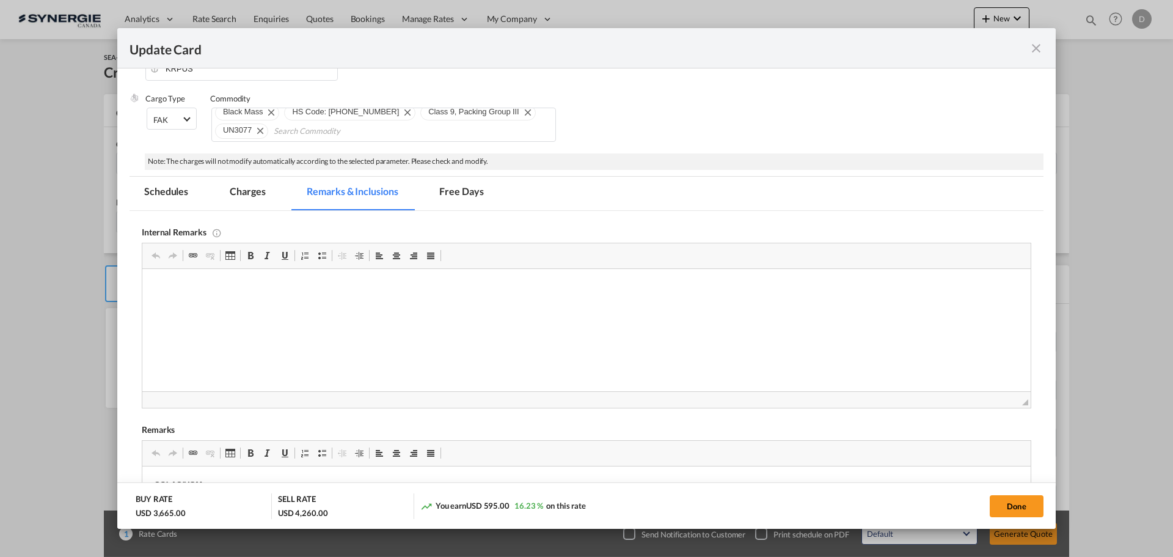
scroll to position [0, 0]
click at [161, 303] on p "Editor, editor10" at bounding box center [587, 308] width 864 height 13
click at [171, 378] on html "MSC / https://app.frontapp.com/open/msg_1hjl43db?key=c0XE302WWSvtdNGdXSzjtCV7co…" at bounding box center [586, 329] width 888 height 120
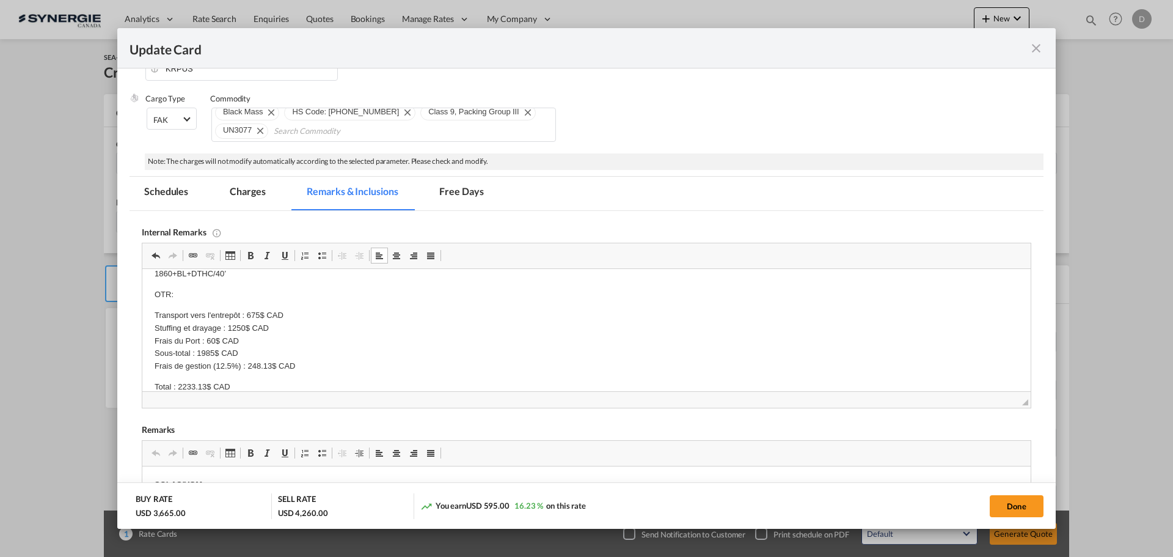
click at [167, 287] on body "MSC / https://app.frontapp.com/open/msg_1hjl43db?key=c0XE302WWSvtdNGdXSzjtCV7co…" at bounding box center [587, 300] width 864 height 188
click at [189, 293] on p "OTR:" at bounding box center [587, 294] width 864 height 13
click at [354, 341] on p "Transport vers l'entrepôt : 675$ CAD Stuffing et drayage : 1250$ CAD Frais du P…" at bounding box center [587, 341] width 864 height 64
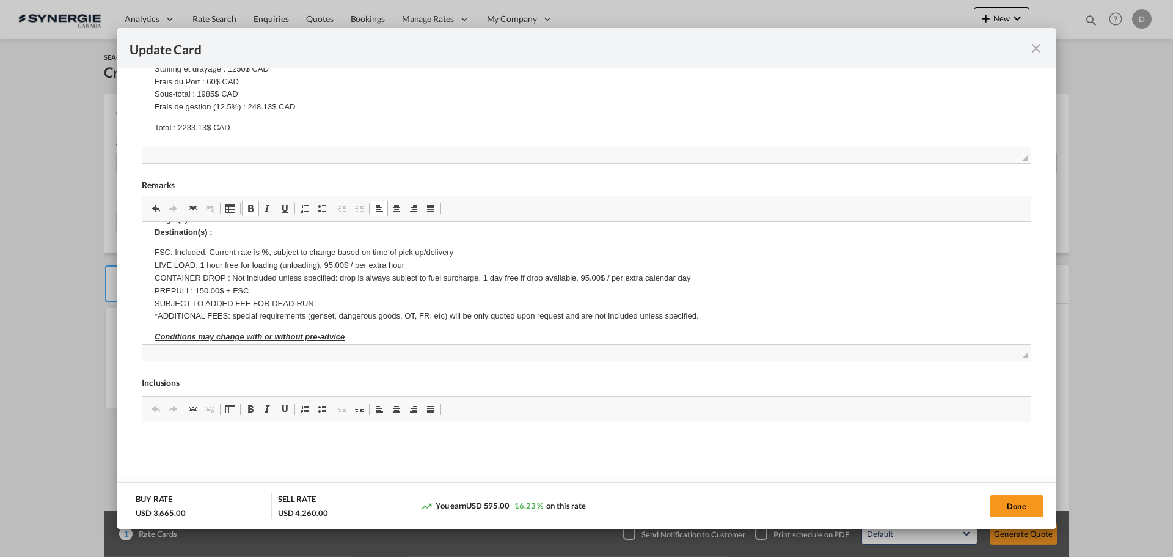
scroll to position [61, 0]
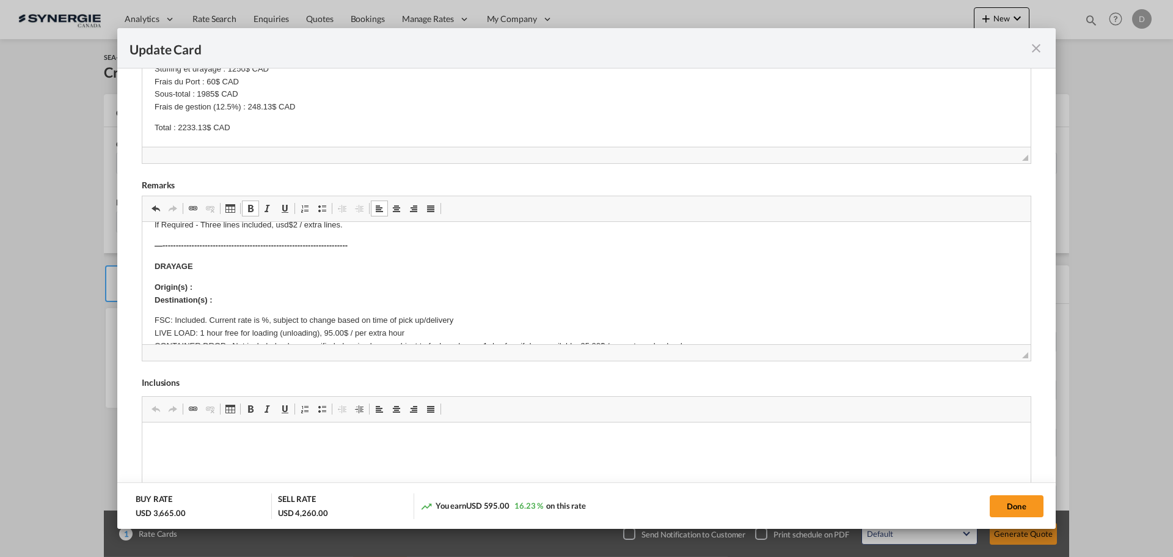
click at [213, 290] on p "Origin(s) : Destination(s) :" at bounding box center [587, 294] width 864 height 26
click at [230, 306] on body "SOLAS/VGM: If container scaling is needed, please add 150.00$ USD per occurrenc…" at bounding box center [587, 527] width 864 height 708
click at [227, 301] on p "Origin(s) : Anjou Destination(s) :" at bounding box center [587, 294] width 864 height 26
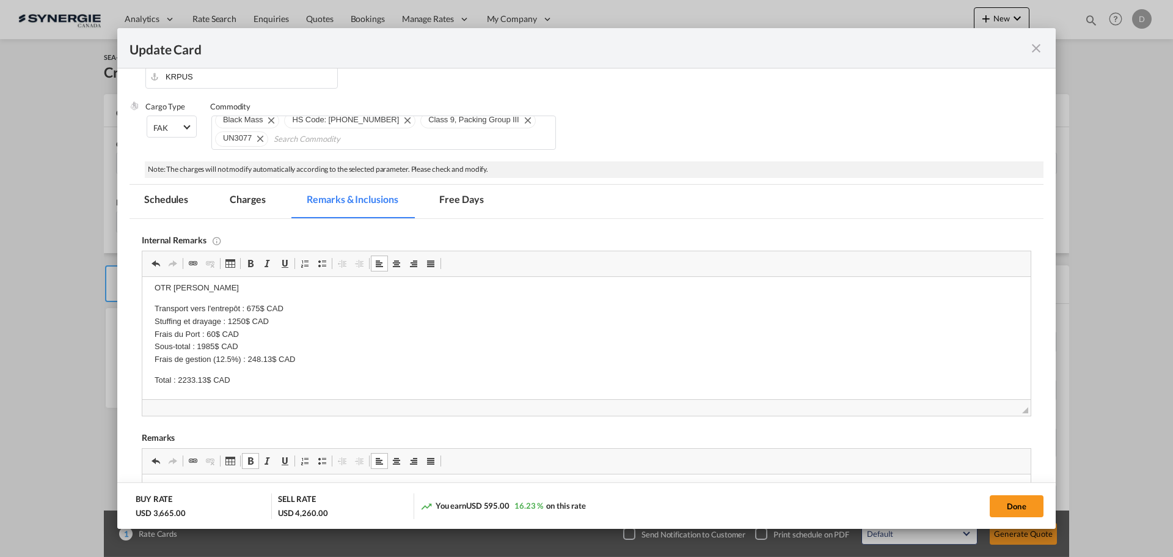
scroll to position [122, 0]
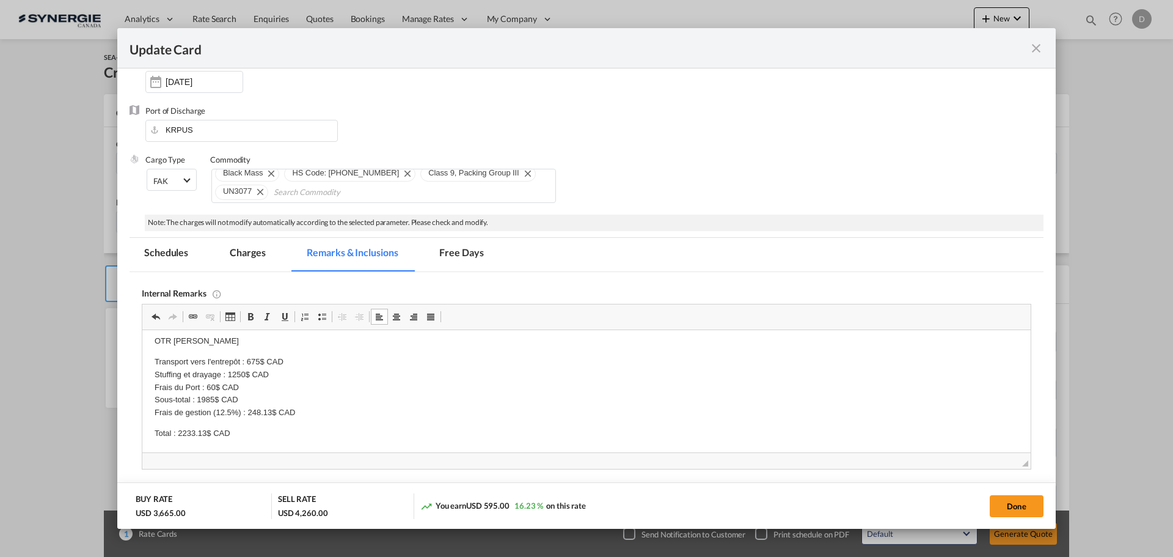
click at [243, 255] on md-tab-item "Charges" at bounding box center [247, 255] width 65 height 34
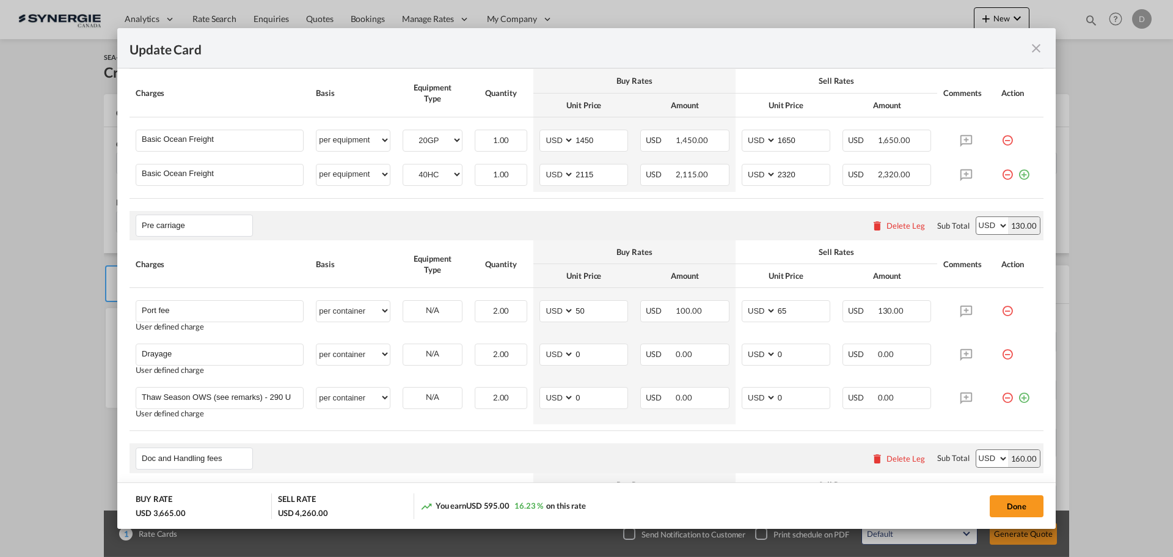
scroll to position [428, 0]
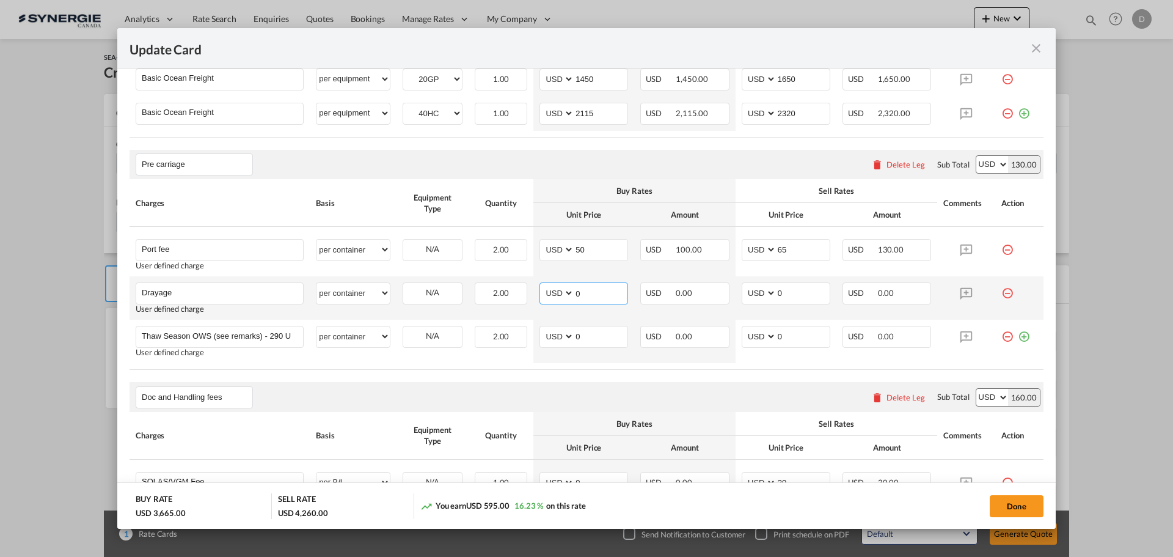
drag, startPoint x: 571, startPoint y: 292, endPoint x: 585, endPoint y: 293, distance: 14.7
click at [585, 293] on input "0" at bounding box center [600, 292] width 53 height 18
type input "1681"
drag, startPoint x: 772, startPoint y: 293, endPoint x: 785, endPoint y: 293, distance: 13.5
click at [785, 293] on input "0" at bounding box center [803, 292] width 53 height 18
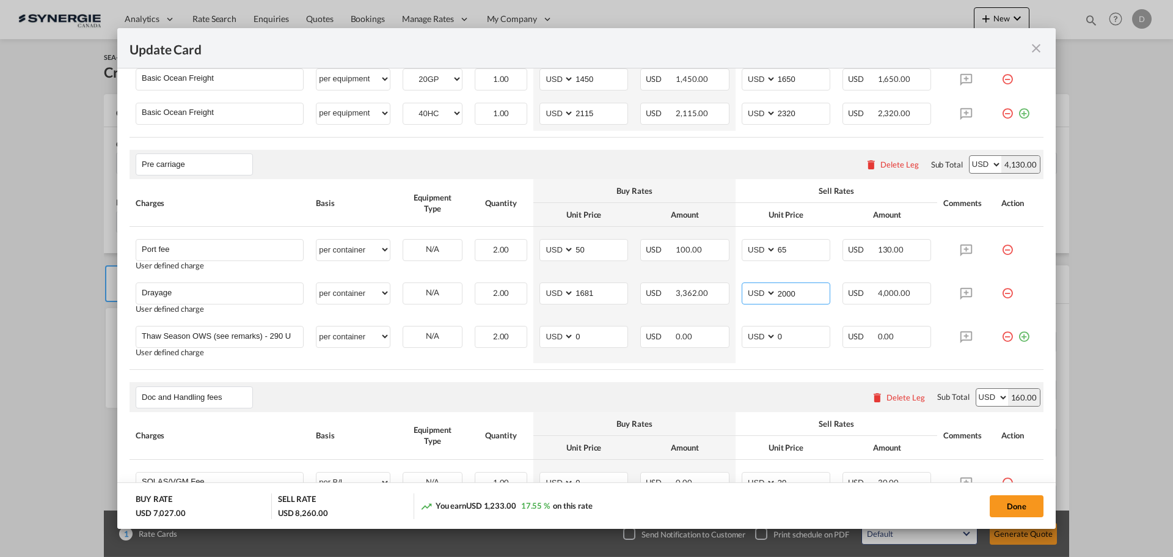
type input "2000"
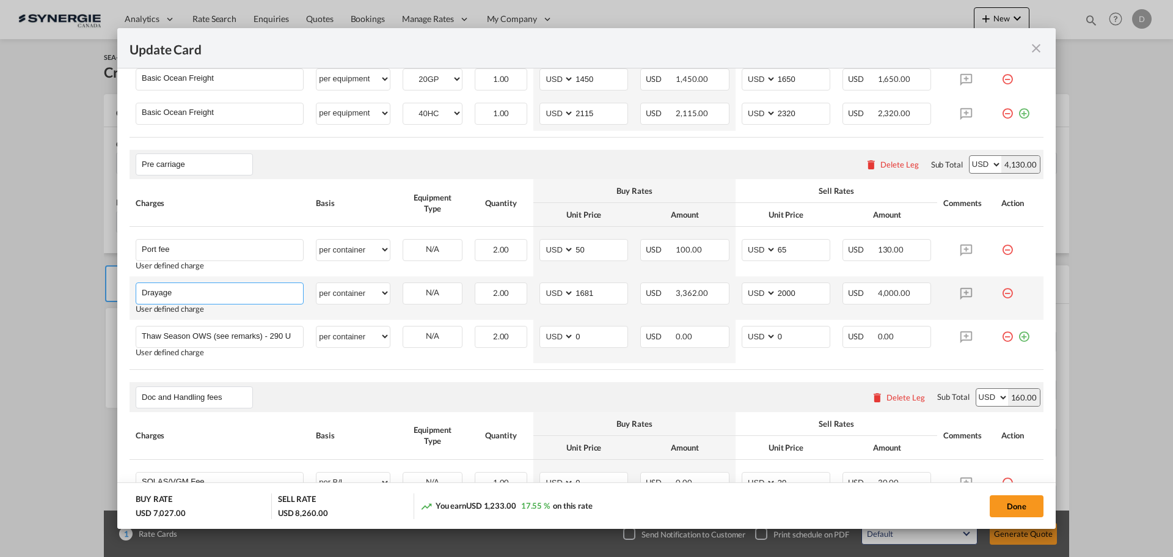
click at [142, 293] on input "Drayage" at bounding box center [222, 292] width 161 height 18
type input "Transport to the warehouse+Stuffing+Drayage"
click at [434, 384] on div "Doc and Handling fees Please enter leg name Leg Name Already Exists Delete Leg …" at bounding box center [587, 396] width 914 height 29
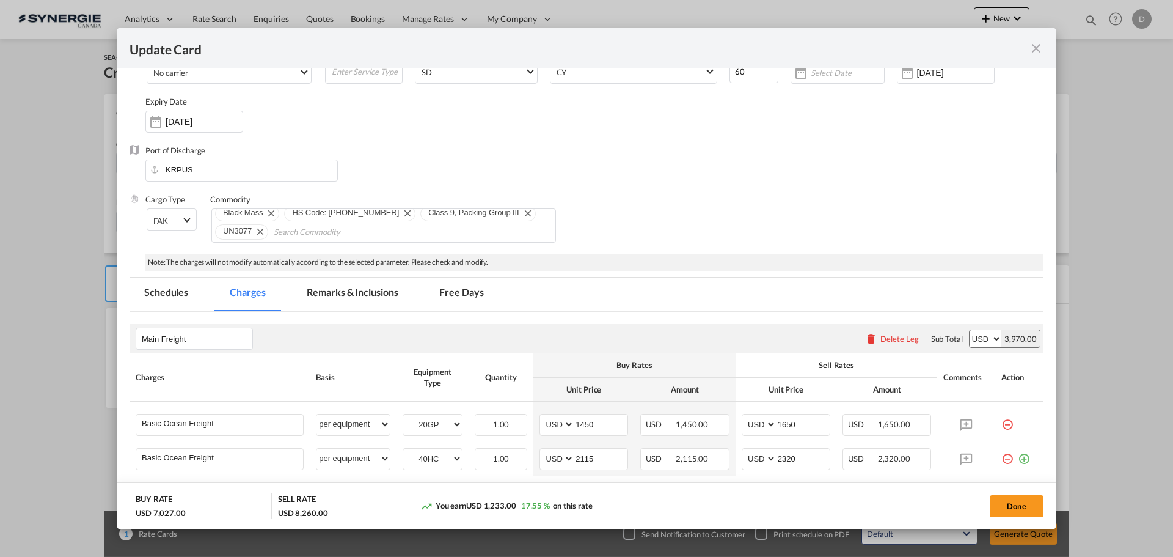
scroll to position [61, 0]
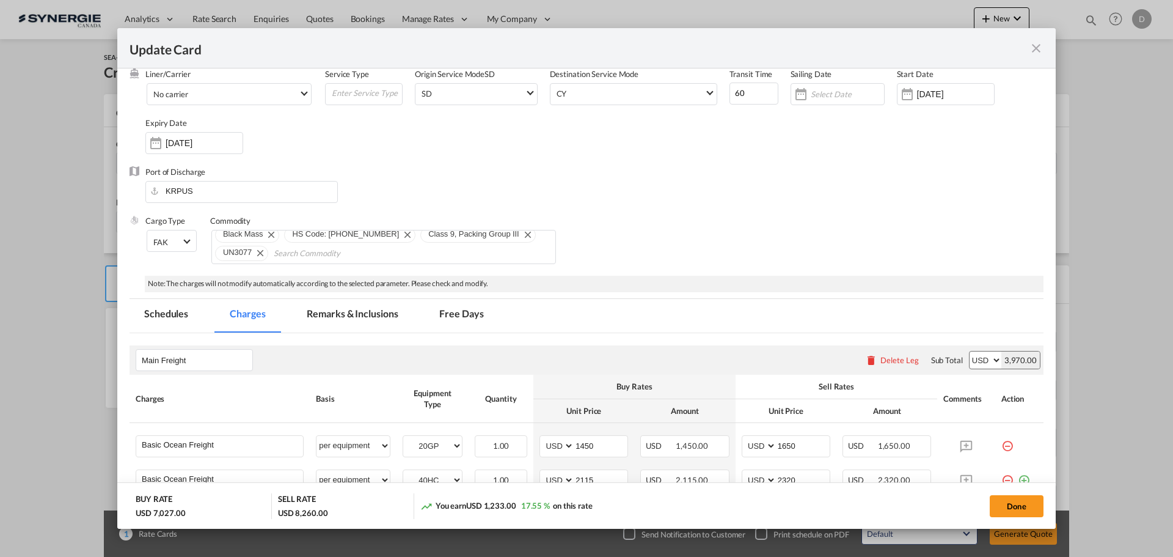
drag, startPoint x: 1019, startPoint y: 502, endPoint x: 816, endPoint y: 272, distance: 306.9
click at [1019, 502] on button "Done" at bounding box center [1017, 506] width 54 height 22
type input "[DATE]"
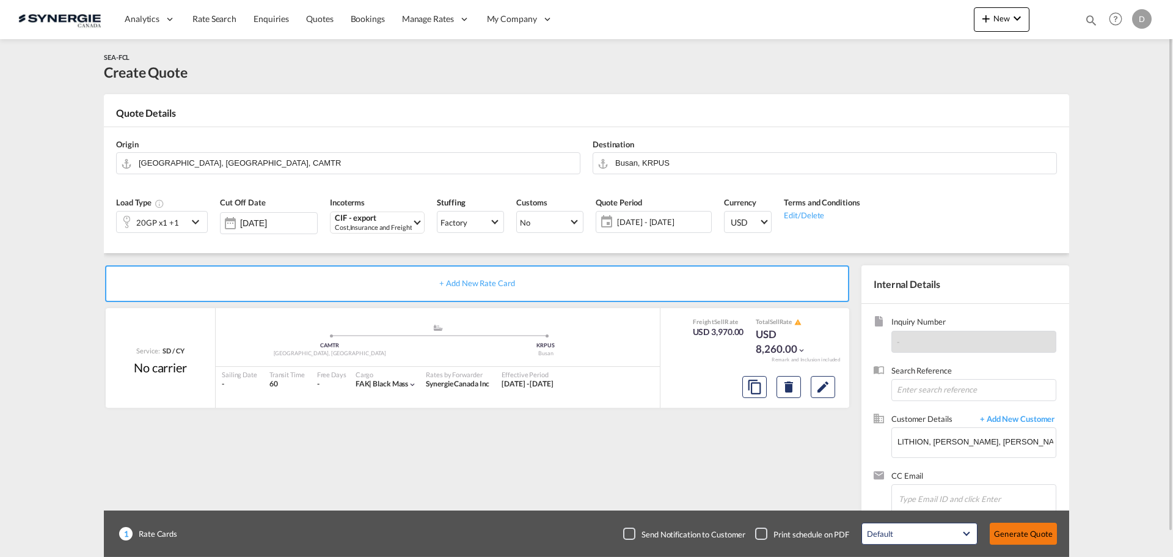
click at [1041, 535] on button "Generate Quote" at bounding box center [1023, 533] width 67 height 22
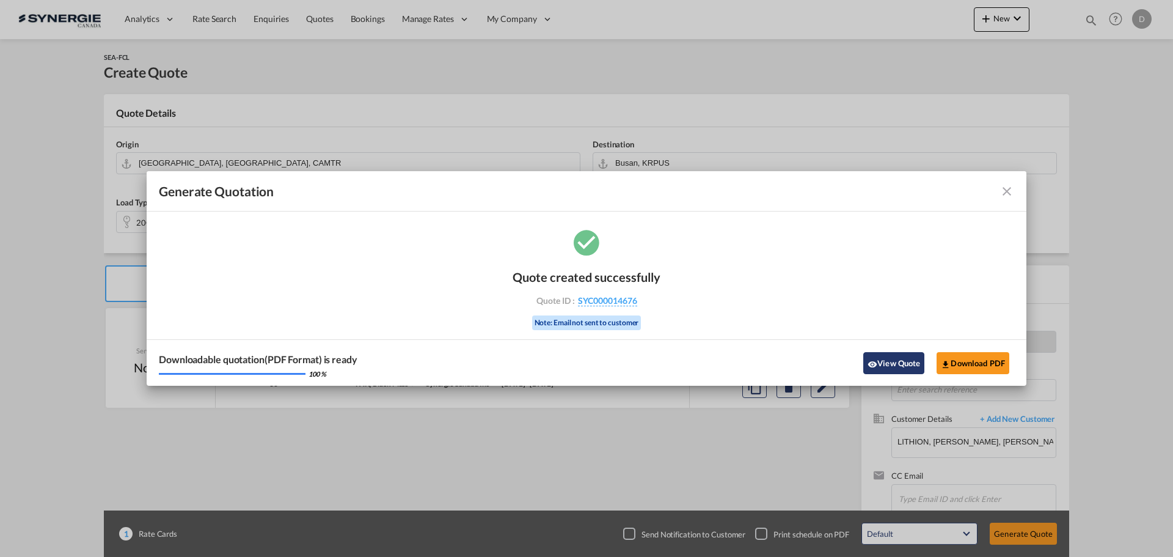
click at [894, 358] on button "View Quote" at bounding box center [893, 363] width 61 height 22
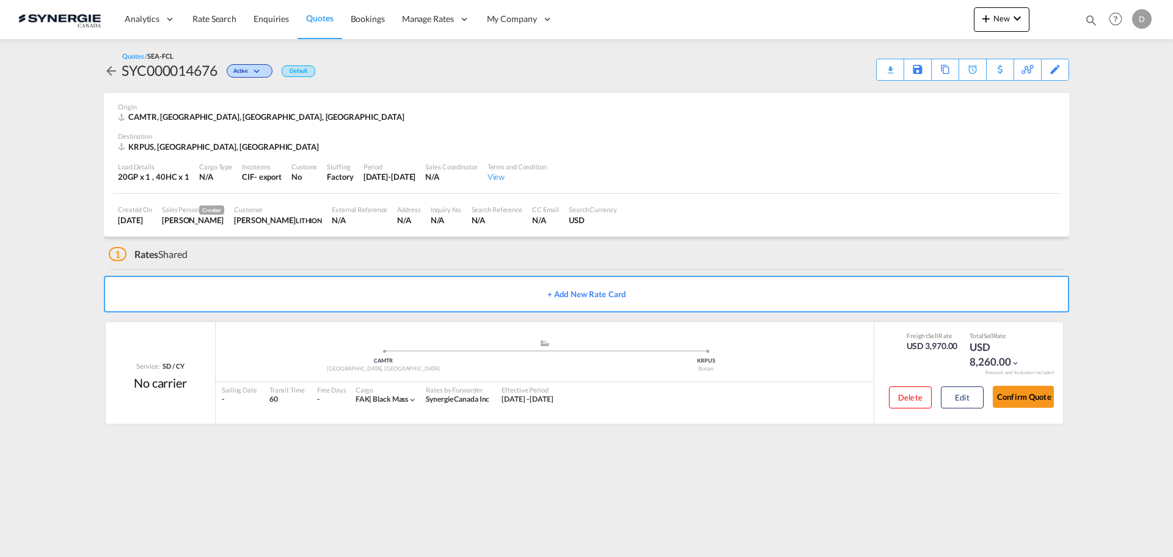
click at [192, 71] on div "SYC000014676" at bounding box center [170, 70] width 96 height 20
copy div "SYC000014676"
click at [960, 403] on button "Edit" at bounding box center [962, 397] width 43 height 22
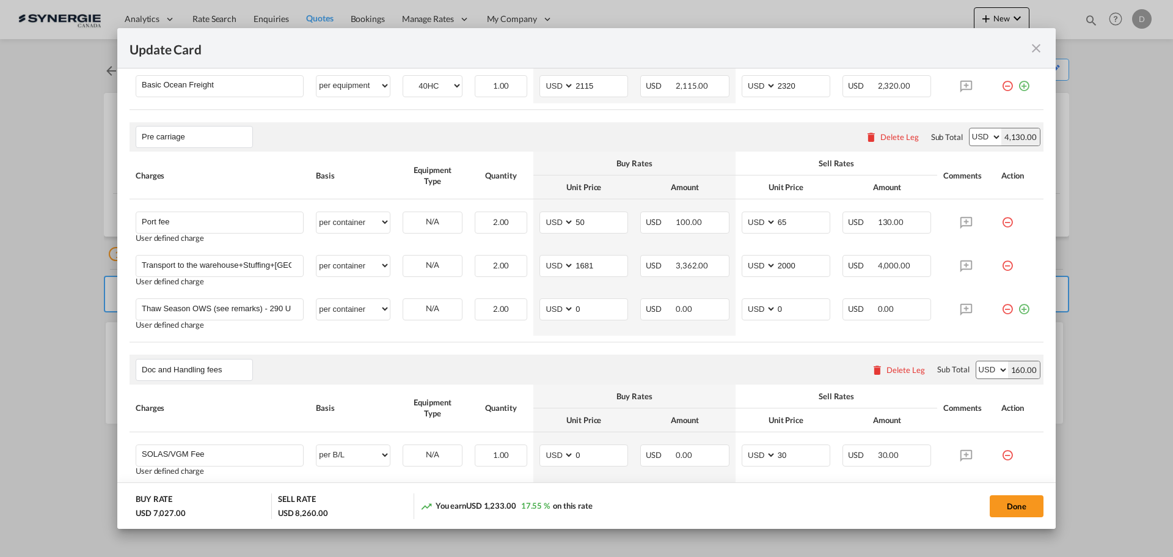
scroll to position [489, 0]
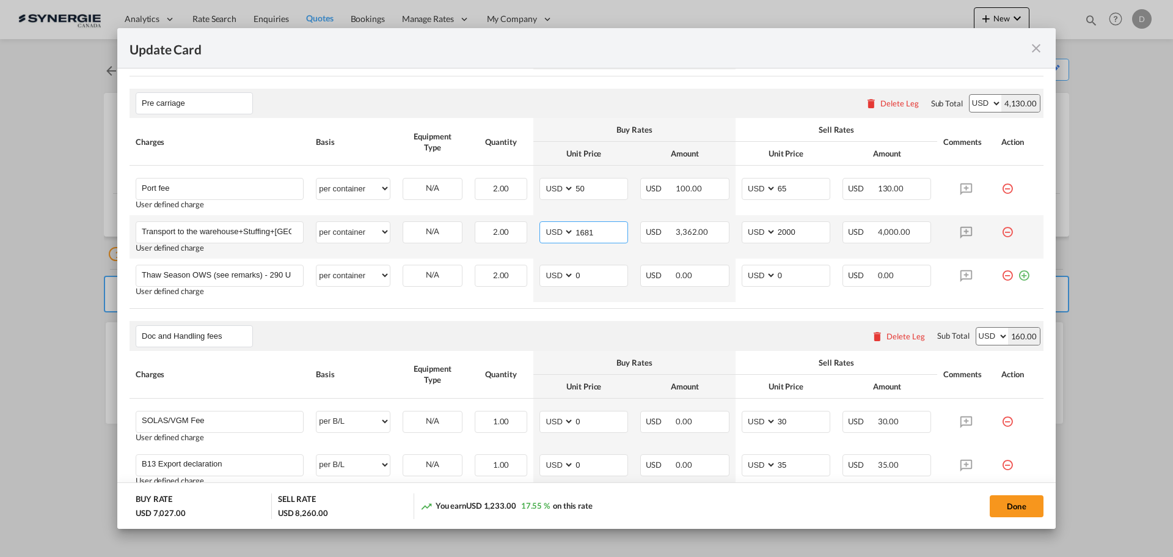
click at [579, 228] on input "1681" at bounding box center [600, 231] width 53 height 18
type input "1756"
click at [783, 234] on input "2000" at bounding box center [803, 231] width 53 height 18
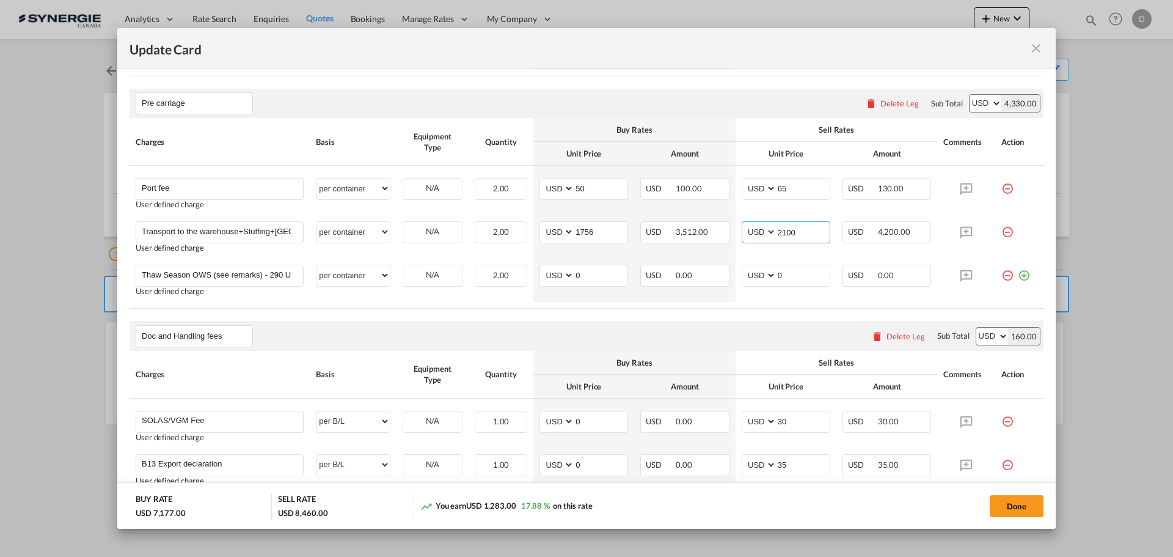
type input "2100"
click at [680, 313] on rate-modification "Main Freight Please enter leg name Leg Name Already Exists Delete Leg Sub Total…" at bounding box center [587, 334] width 914 height 859
drag, startPoint x: 1013, startPoint y: 507, endPoint x: 949, endPoint y: 459, distance: 79.9
click at [1013, 507] on button "Done" at bounding box center [1017, 506] width 54 height 22
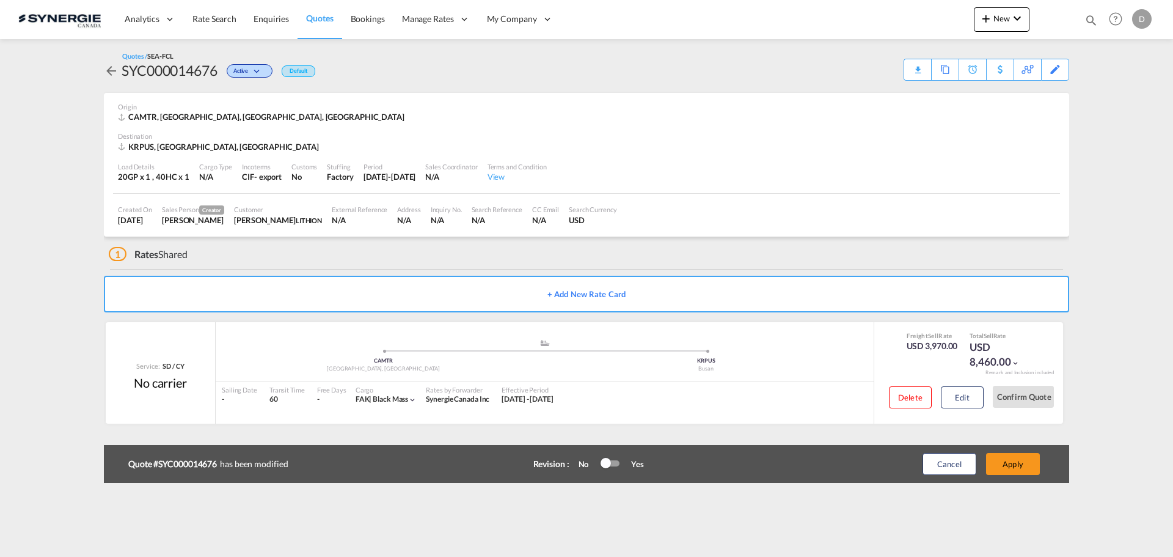
type input "[DATE]"
click at [1014, 467] on button "Apply" at bounding box center [1013, 464] width 54 height 22
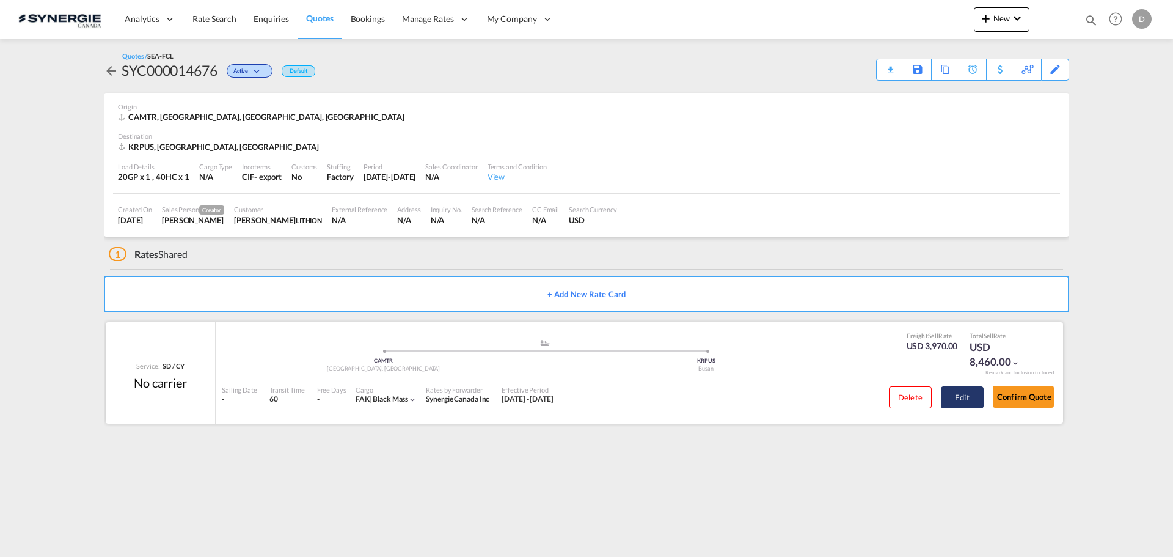
click at [948, 393] on button "Edit" at bounding box center [962, 397] width 43 height 22
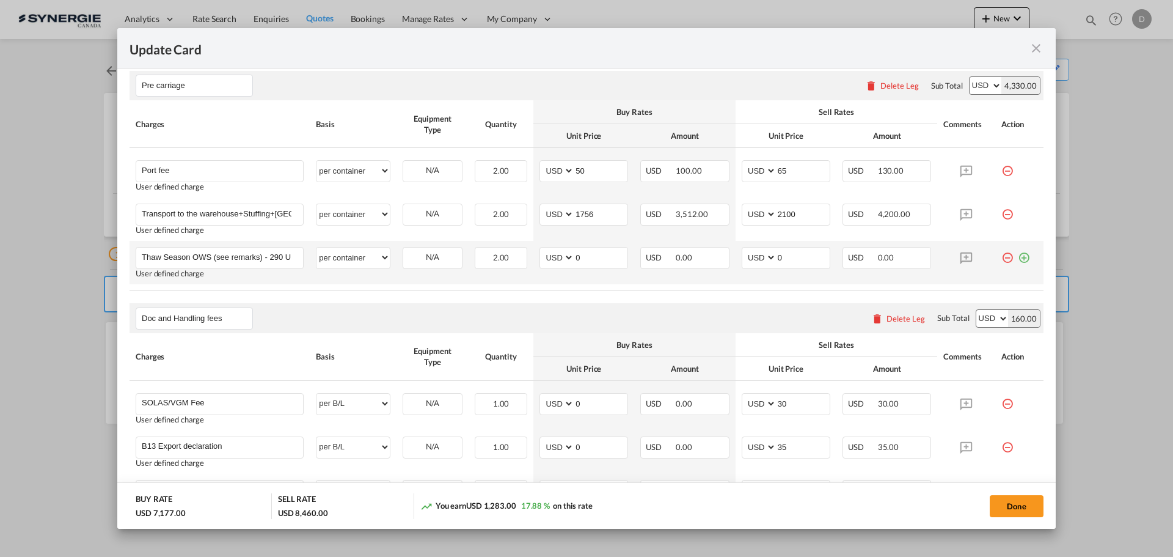
scroll to position [550, 0]
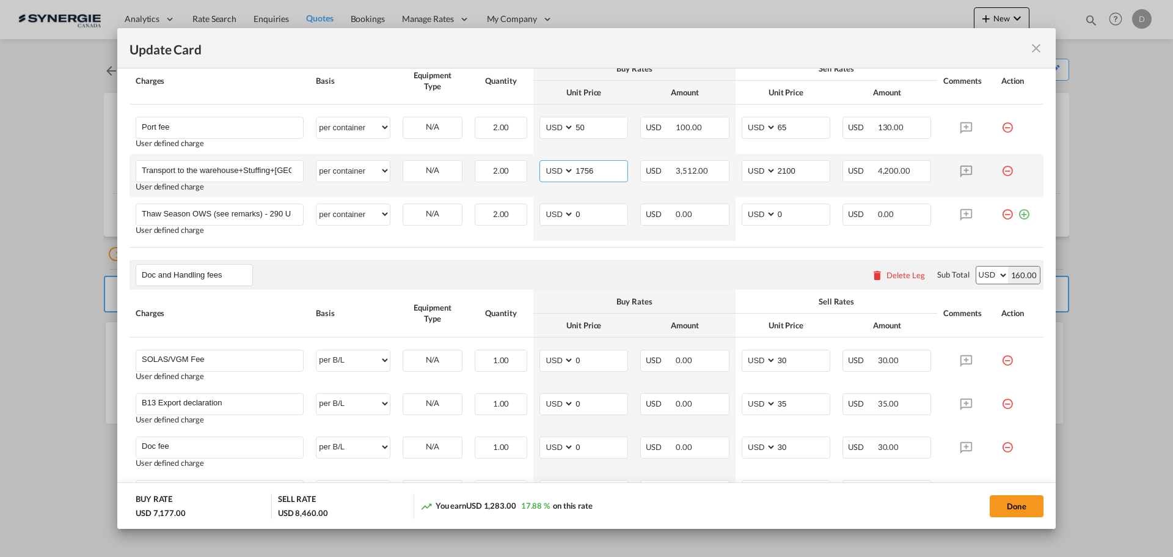
click at [580, 174] on input "1756" at bounding box center [600, 170] width 53 height 18
type input "1681"
click at [780, 169] on input "2100" at bounding box center [803, 170] width 53 height 18
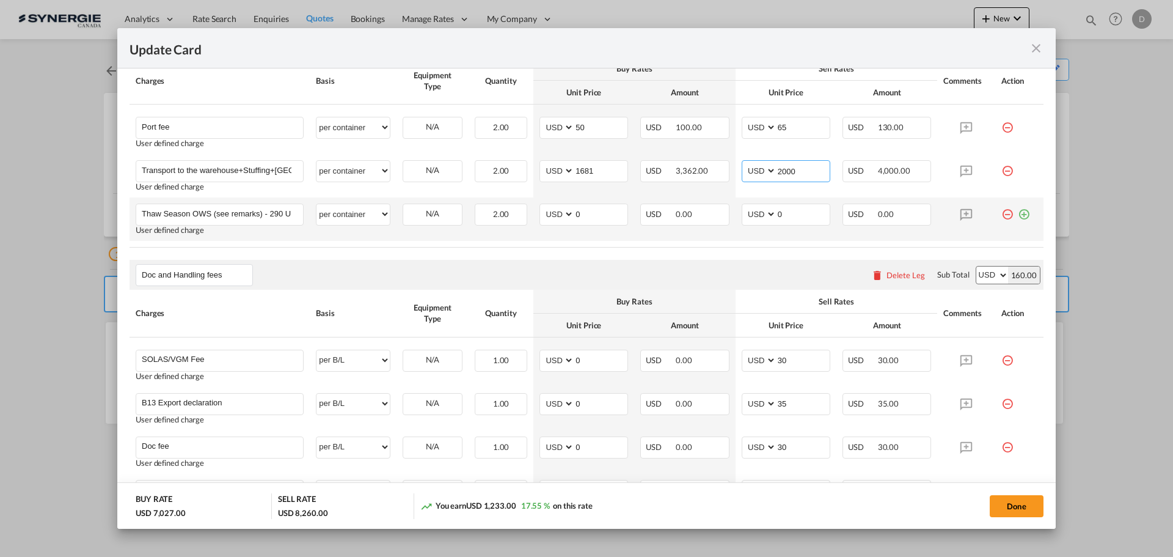
type input "2000"
click at [669, 239] on td "USD 0.00" at bounding box center [684, 218] width 101 height 43
click at [1006, 505] on button "Done" at bounding box center [1017, 506] width 54 height 22
type input "[DATE]"
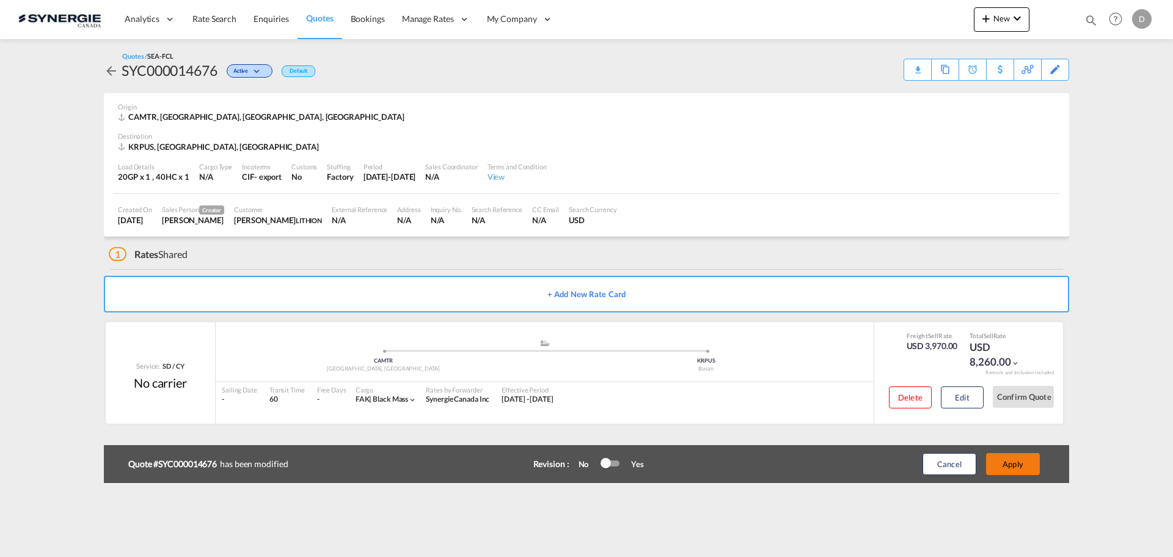
click at [1010, 466] on button "Apply" at bounding box center [1013, 464] width 54 height 22
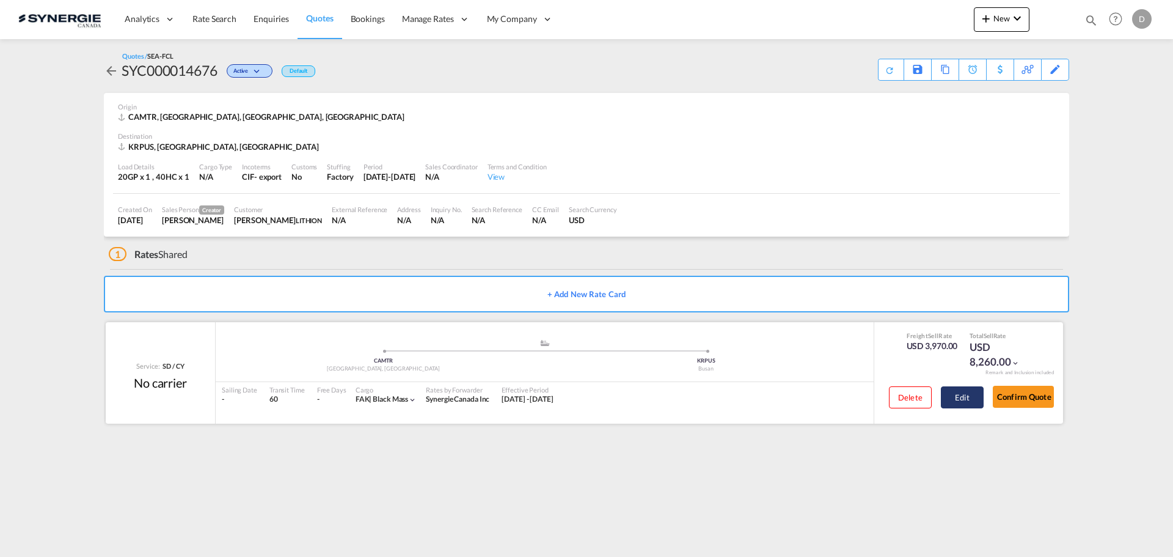
click at [964, 398] on button "Edit" at bounding box center [962, 397] width 43 height 22
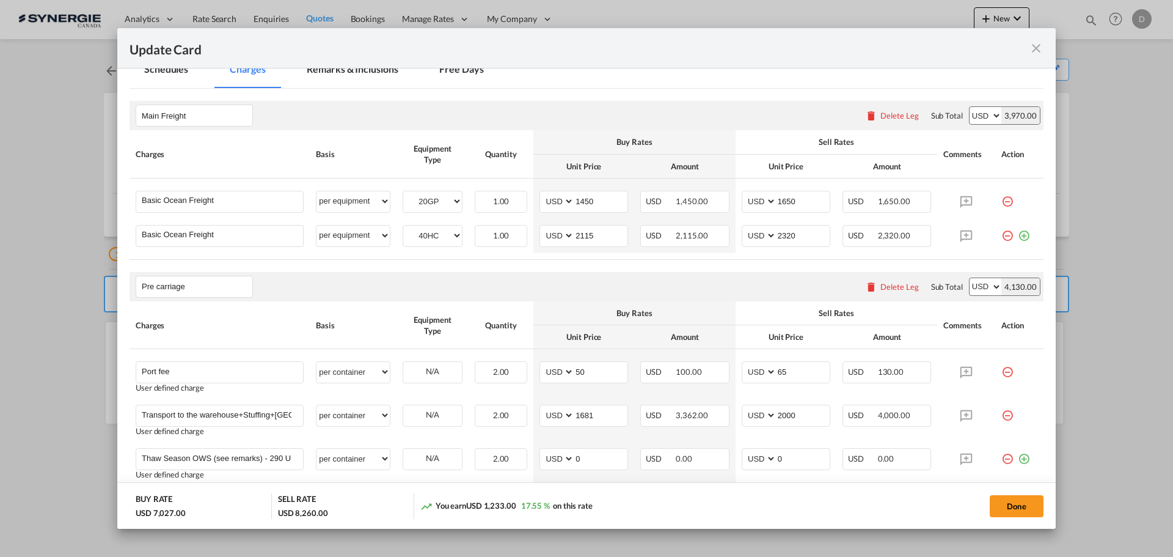
scroll to position [367, 0]
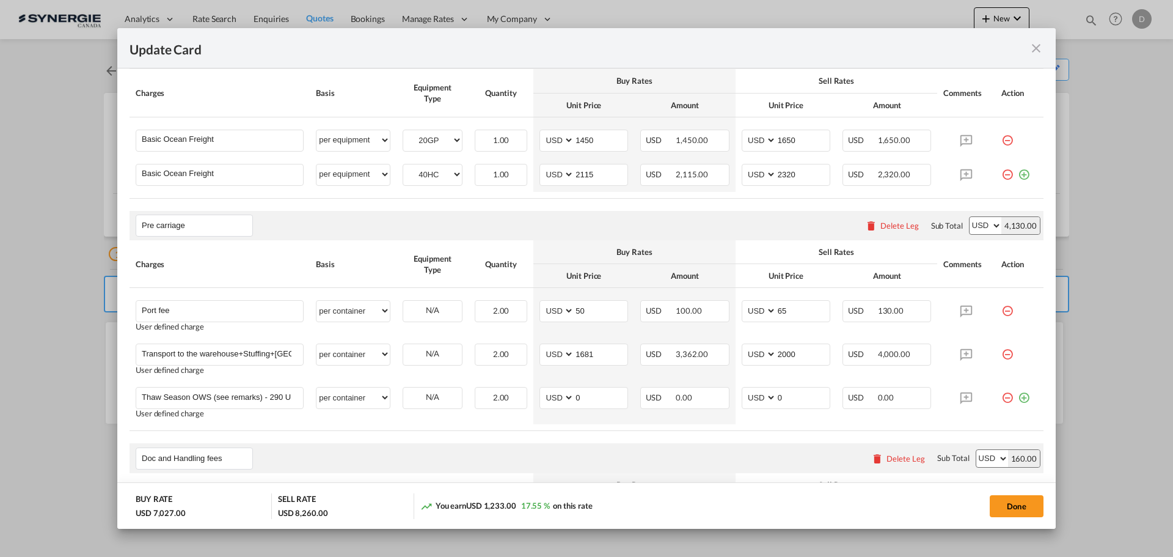
drag, startPoint x: 491, startPoint y: 495, endPoint x: 603, endPoint y: 503, distance: 112.7
click at [603, 503] on div "You earn USD 1,233.00 17.55 % on this rate" at bounding box center [556, 505] width 272 height 25
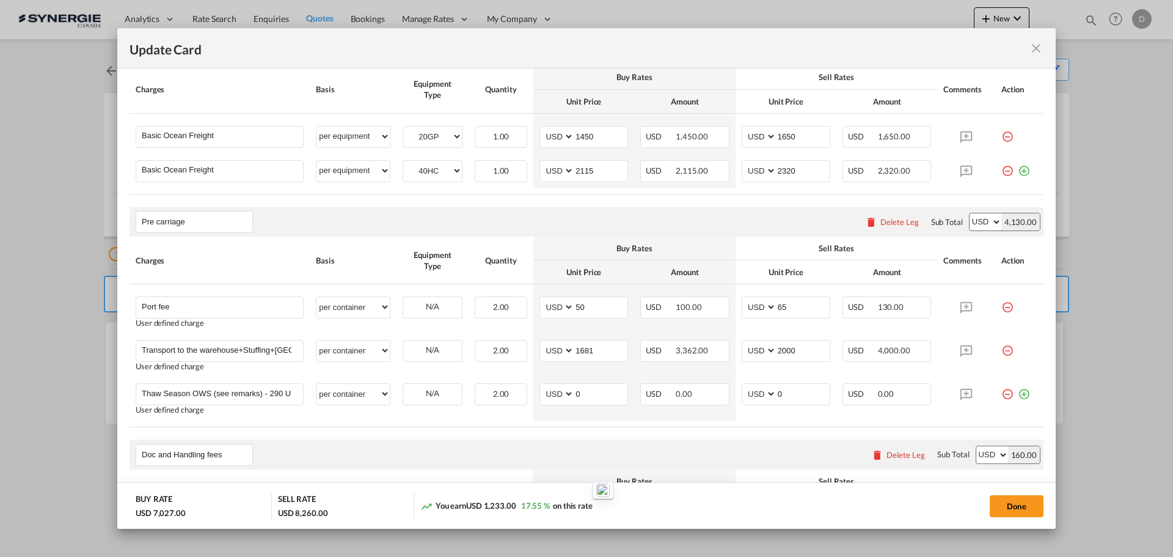
scroll to position [392, 0]
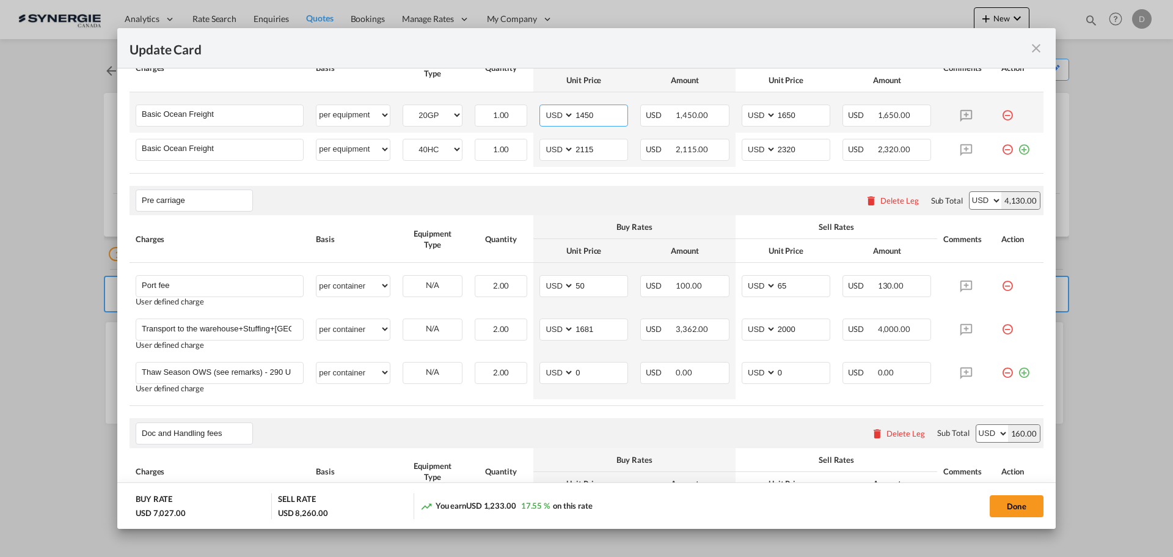
click at [593, 114] on input "1450" at bounding box center [600, 114] width 53 height 18
click at [588, 148] on input "2115" at bounding box center [600, 148] width 53 height 18
click at [797, 114] on input "1650" at bounding box center [803, 114] width 53 height 18
drag, startPoint x: 796, startPoint y: 114, endPoint x: 762, endPoint y: 111, distance: 34.3
click at [762, 111] on md-input-container "AED AFN ALL AMD ANG AOA ARS AUD AWG AZN BAM BBD BDT BGN BHD BIF BMD BND BOB BRL…" at bounding box center [786, 115] width 89 height 22
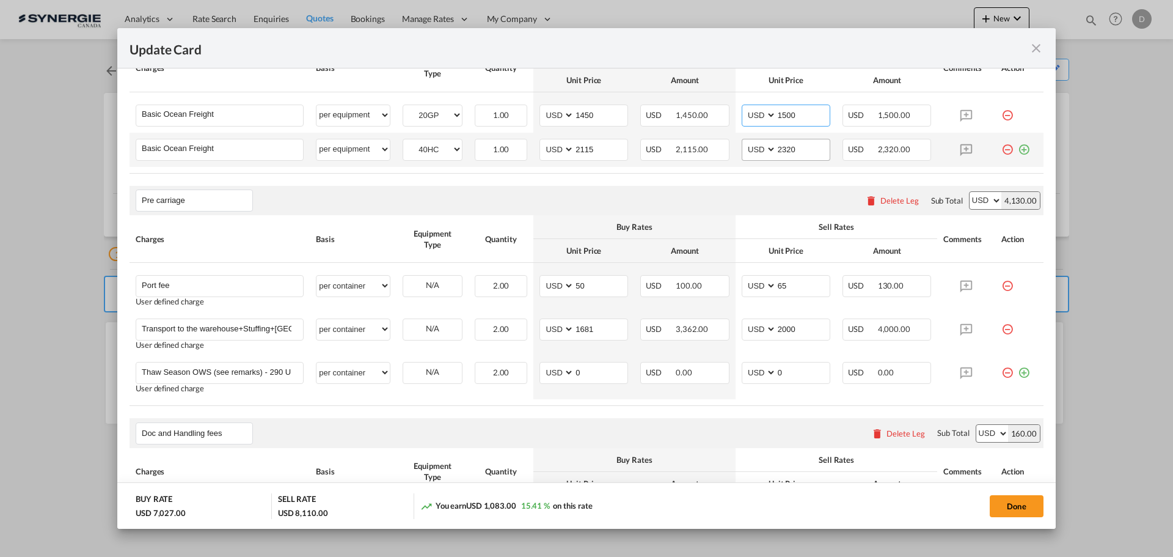
type input "1500"
click at [783, 148] on input "2320" at bounding box center [803, 148] width 53 height 18
click at [786, 147] on input "2320" at bounding box center [803, 148] width 53 height 18
type input "2215"
click at [736, 189] on div "Pre carriage Please enter leg name Leg Name Already Exists Delete Leg Sub Total…" at bounding box center [587, 200] width 914 height 29
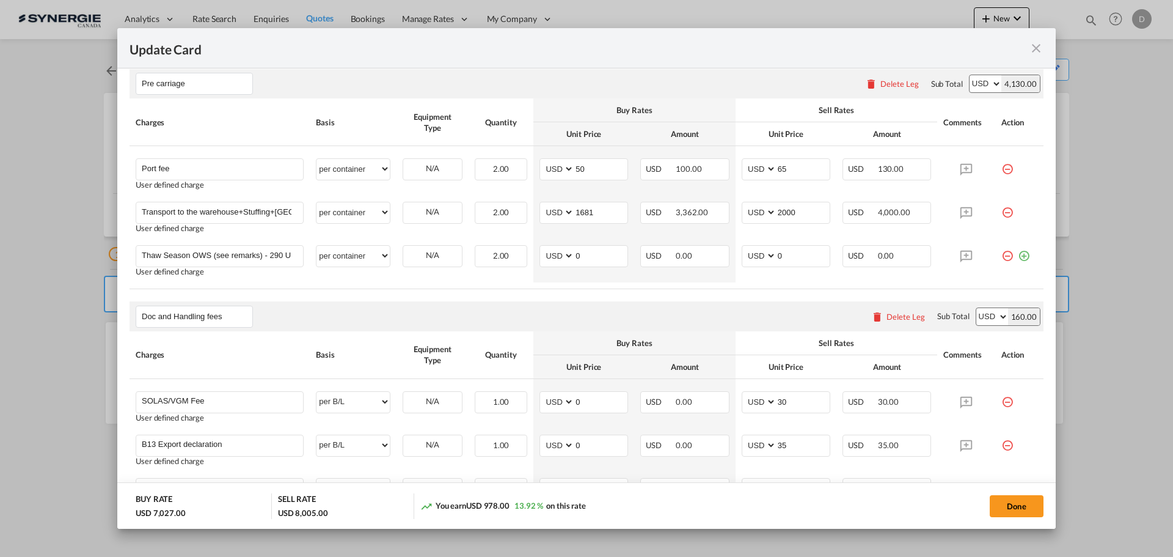
scroll to position [514, 0]
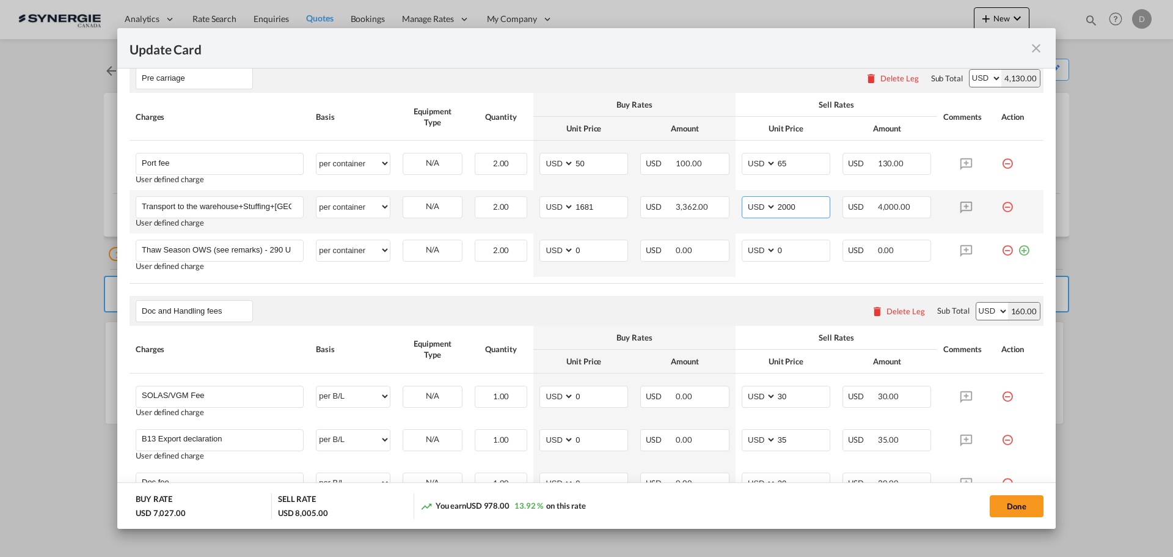
click at [767, 207] on select "AED AFN ALL AMD ANG AOA ARS AUD AWG AZN BAM BBD BDT BGN BHD BIF BMD BND BOB BRL…" at bounding box center [760, 207] width 32 height 16
click at [778, 207] on input "2000" at bounding box center [803, 206] width 53 height 18
click at [579, 208] on input "1681" at bounding box center [600, 206] width 53 height 18
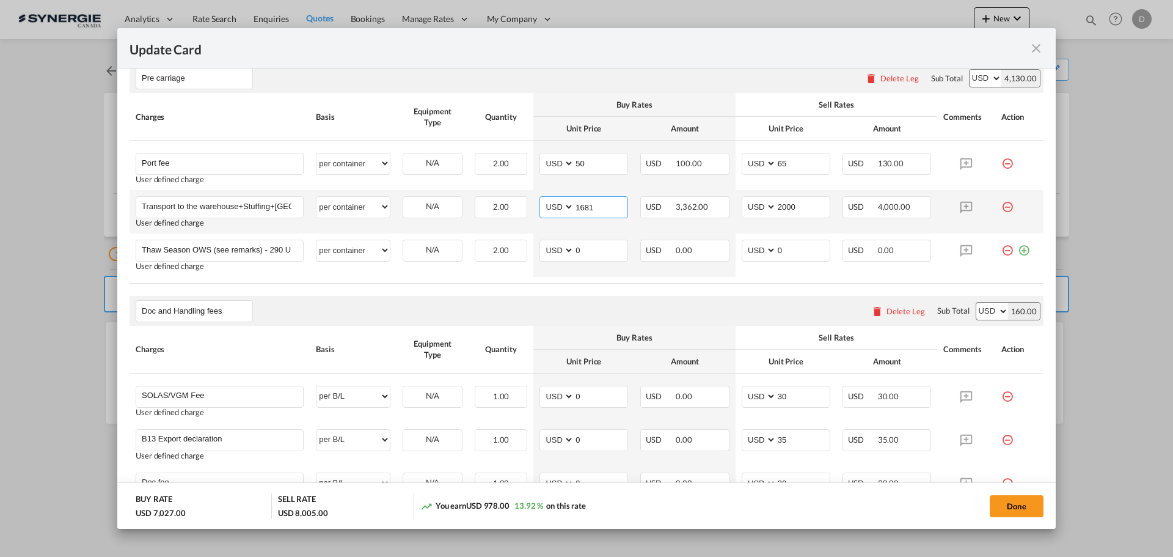
click at [579, 208] on input "1681" at bounding box center [600, 206] width 53 height 18
type input "1494"
click at [781, 204] on input "2000" at bounding box center [803, 206] width 53 height 18
click at [800, 211] on input "2000" at bounding box center [803, 206] width 53 height 18
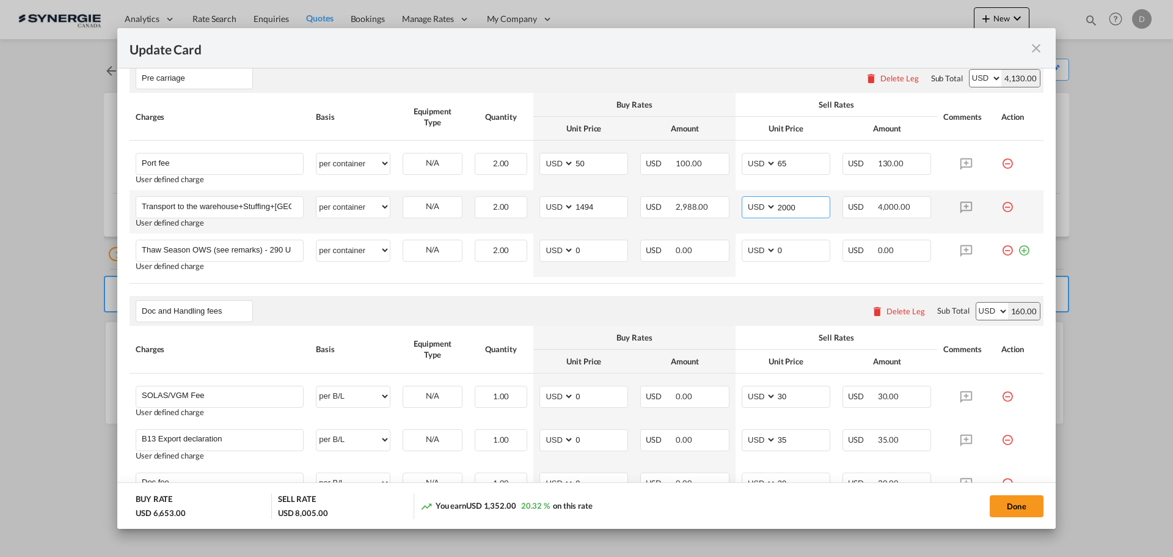
drag, startPoint x: 792, startPoint y: 204, endPoint x: 769, endPoint y: 201, distance: 24.0
click at [769, 201] on md-input-container "AED AFN ALL AMD ANG AOA ARS AUD AWG AZN BAM BBD BDT BGN BHD BIF BMD BND BOB BRL…" at bounding box center [786, 207] width 89 height 22
click at [799, 206] on input "2000" at bounding box center [803, 206] width 53 height 18
click at [783, 207] on input "2000" at bounding box center [803, 206] width 53 height 18
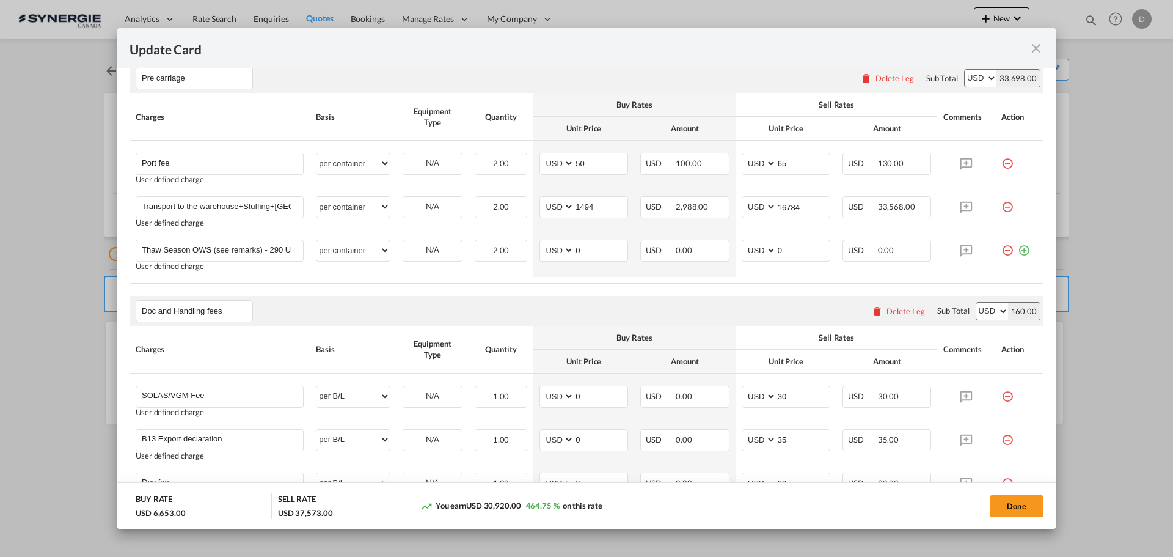
click at [711, 290] on rate-modification "Main Freight Please enter leg name Leg Name Already Exists Delete Leg Sub Total…" at bounding box center [587, 309] width 914 height 859
click at [797, 209] on input "16784" at bounding box center [803, 206] width 53 height 18
type input "1678"
click at [583, 246] on input "0" at bounding box center [600, 249] width 53 height 18
drag, startPoint x: 461, startPoint y: 499, endPoint x: 601, endPoint y: 504, distance: 139.4
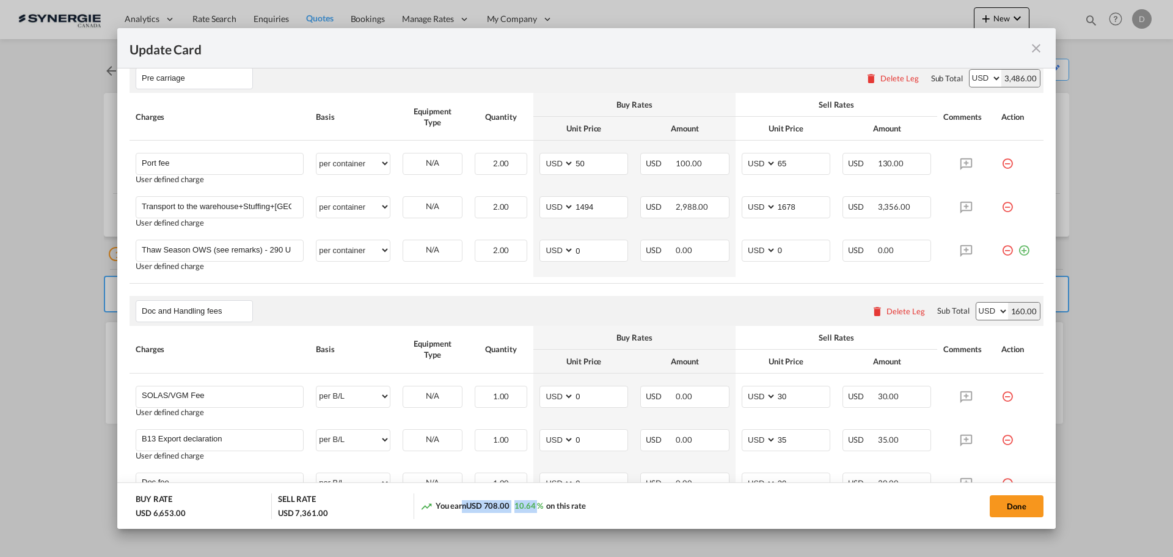
click at [599, 504] on div "You earn USD 708.00 10.64 % on this rate" at bounding box center [556, 505] width 272 height 25
click at [731, 299] on div "Doc and Handling fees Please enter leg name Leg Name Already Exists Delete Leg …" at bounding box center [587, 310] width 914 height 29
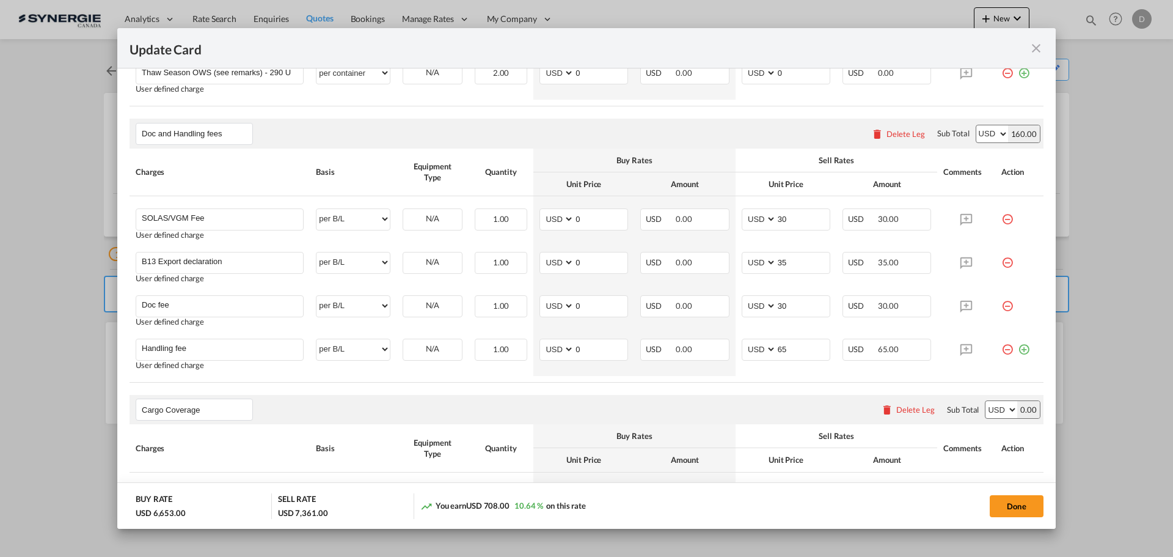
scroll to position [697, 0]
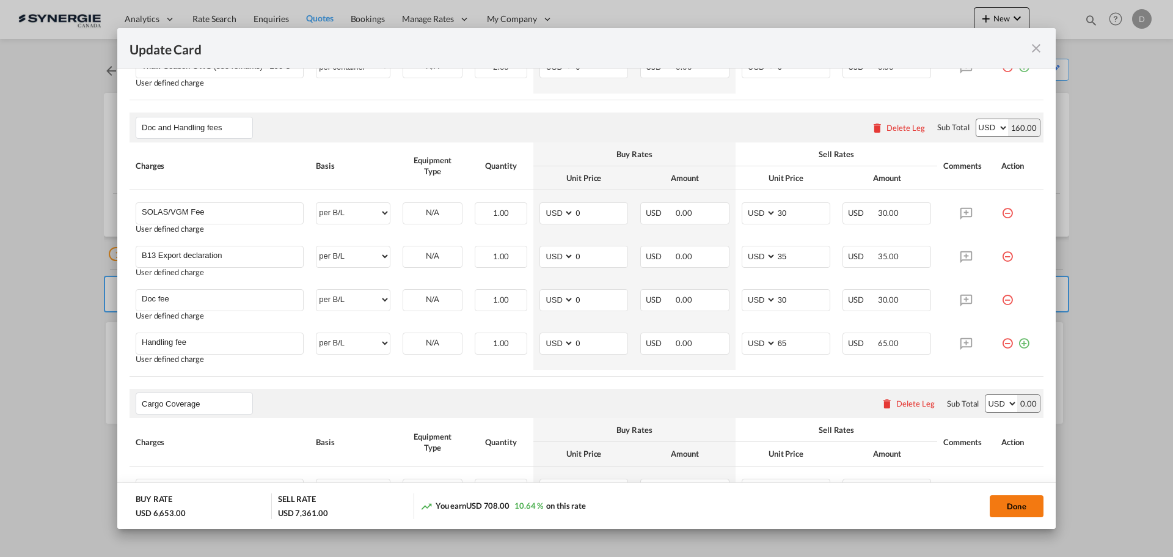
click at [1001, 502] on button "Done" at bounding box center [1017, 506] width 54 height 22
type input "[DATE]"
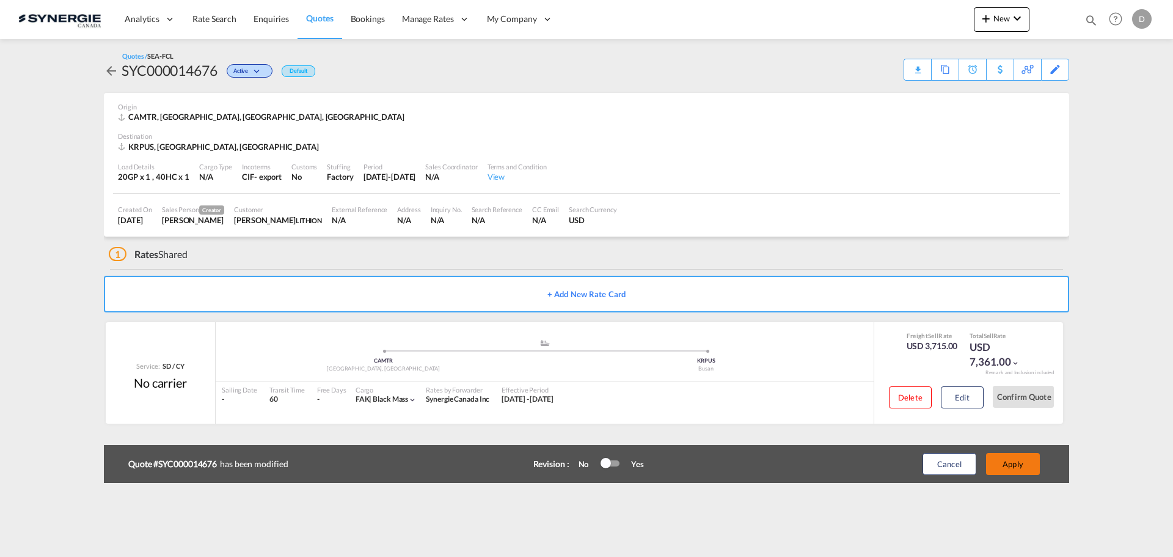
click at [1002, 464] on button "Apply" at bounding box center [1013, 464] width 54 height 22
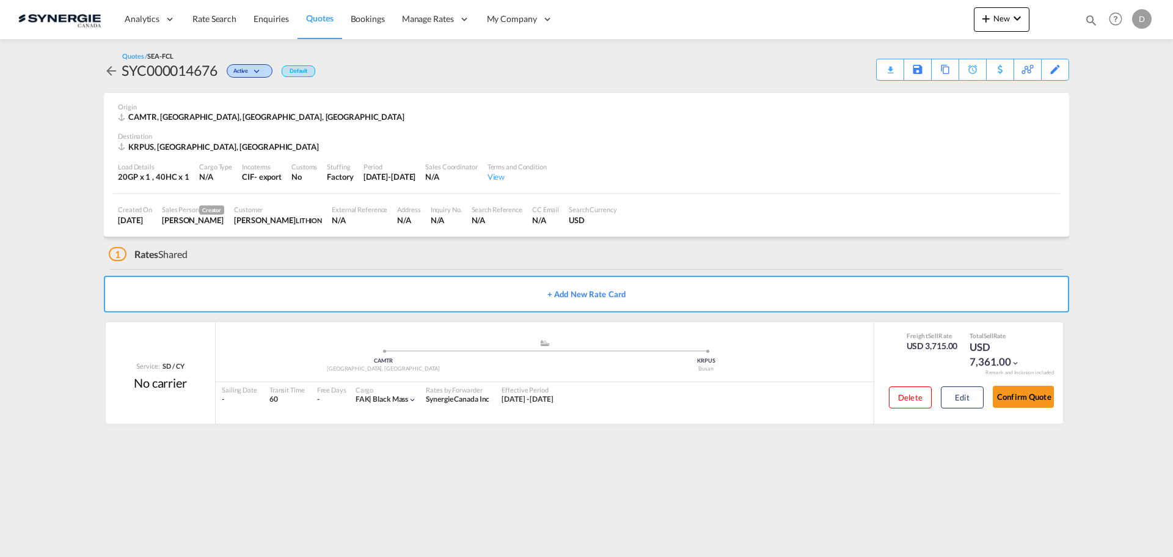
click at [817, 147] on div "KRPUS, Busan, Asia Pacific" at bounding box center [586, 146] width 937 height 11
click at [890, 73] on div "Download Quote" at bounding box center [866, 69] width 62 height 20
click at [966, 396] on button "Edit" at bounding box center [962, 397] width 43 height 22
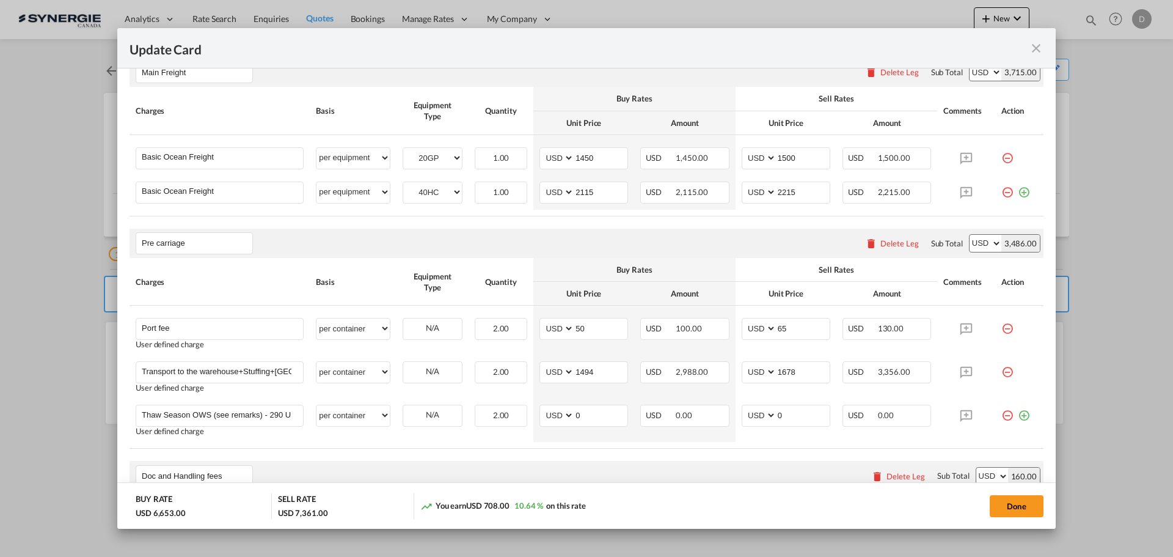
scroll to position [367, 0]
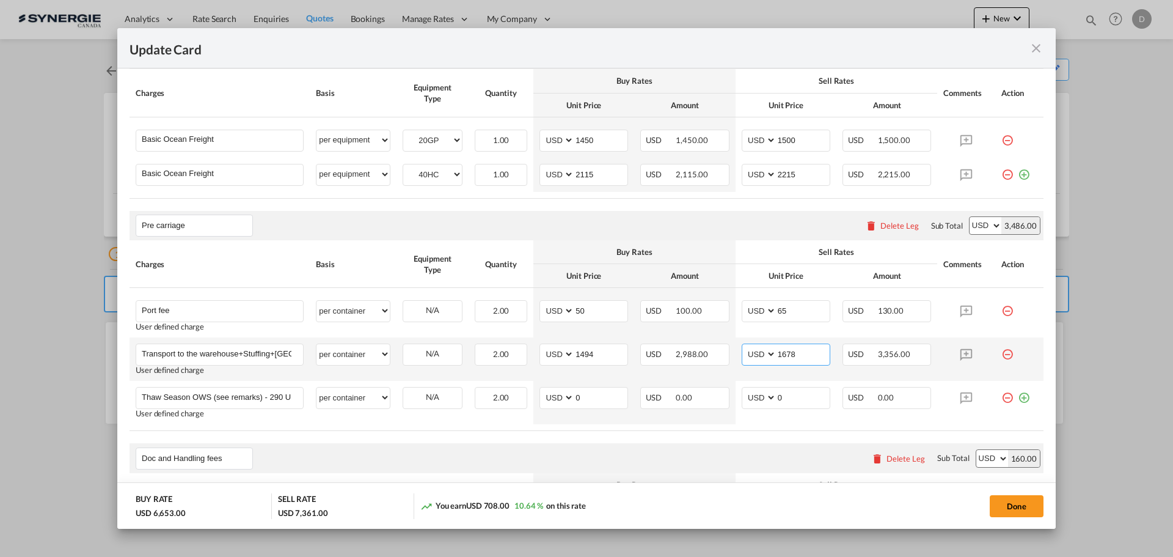
click at [780, 353] on input "1678" at bounding box center [803, 353] width 53 height 18
type input "1681"
click at [726, 439] on rate-modification "Main Freight Please enter leg name Leg Name Already Exists Delete Leg Sub Total…" at bounding box center [587, 456] width 914 height 859
drag, startPoint x: 1014, startPoint y: 503, endPoint x: 826, endPoint y: 464, distance: 191.5
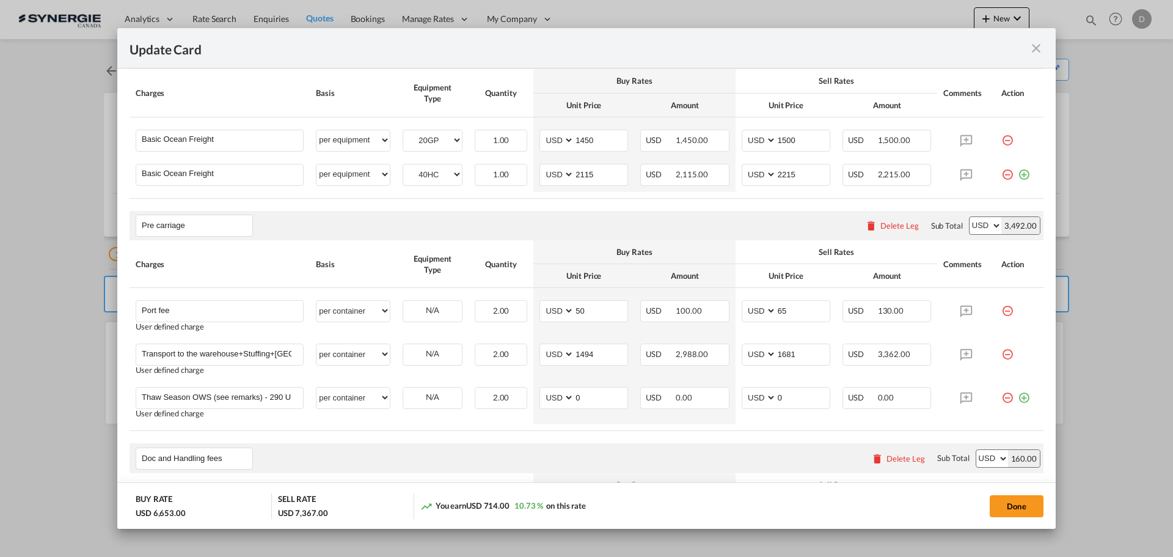
click at [1014, 503] on button "Done" at bounding box center [1017, 506] width 54 height 22
type input "[DATE]"
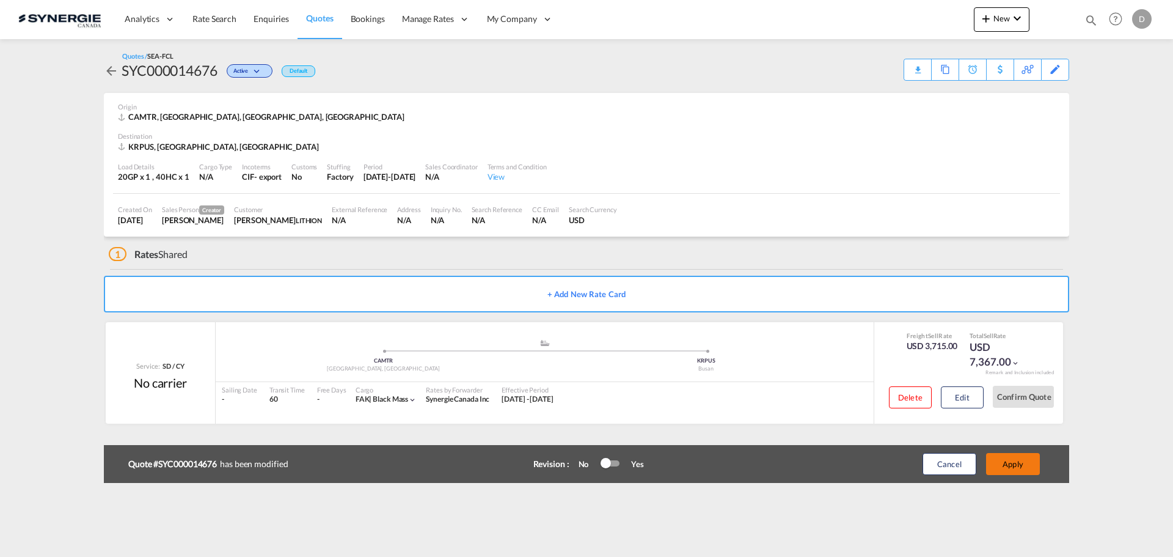
click at [1025, 467] on button "Apply" at bounding box center [1013, 464] width 54 height 22
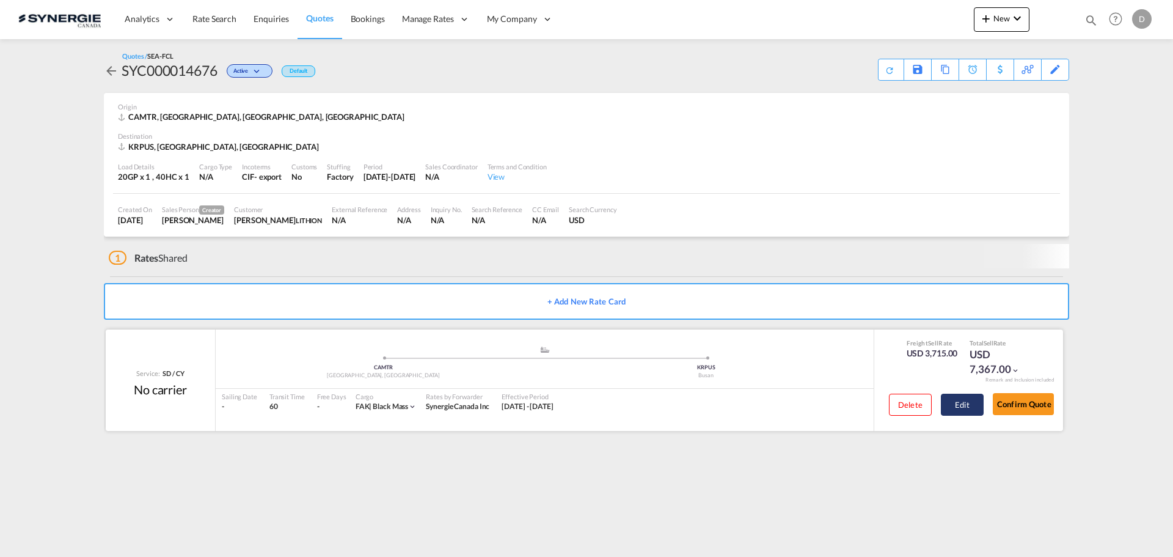
click at [963, 409] on button "Edit" at bounding box center [962, 404] width 43 height 22
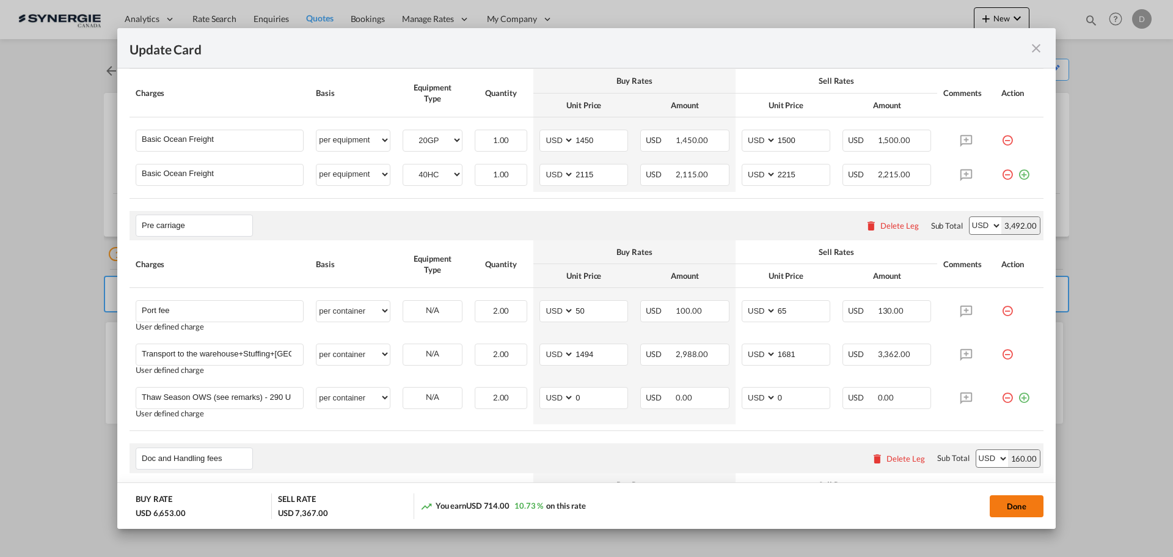
click at [1026, 507] on button "Done" at bounding box center [1017, 506] width 54 height 22
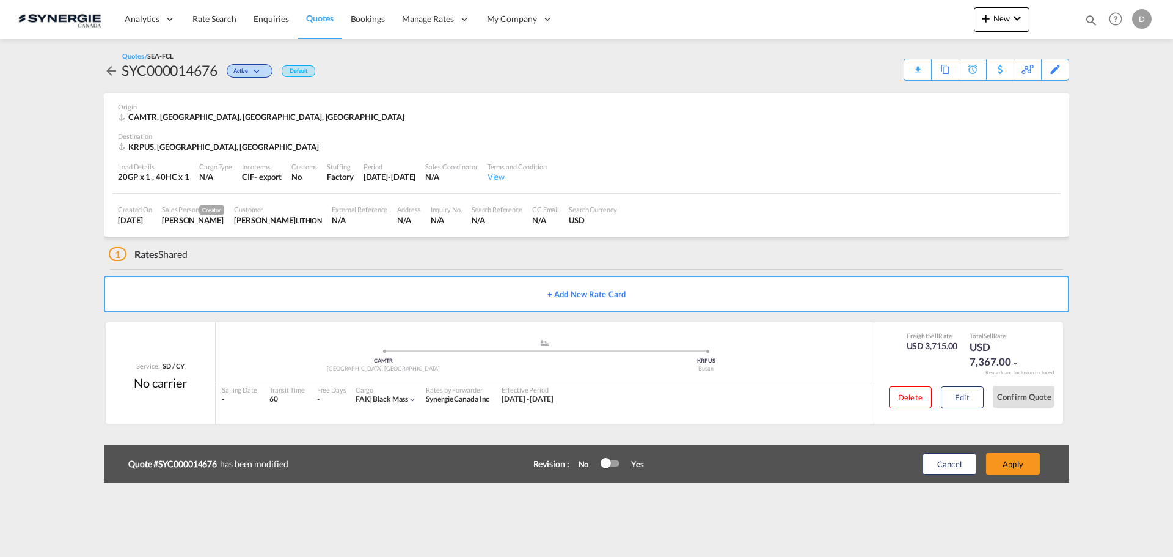
type input "[DATE]"
click at [1033, 465] on button "Apply" at bounding box center [1013, 464] width 54 height 22
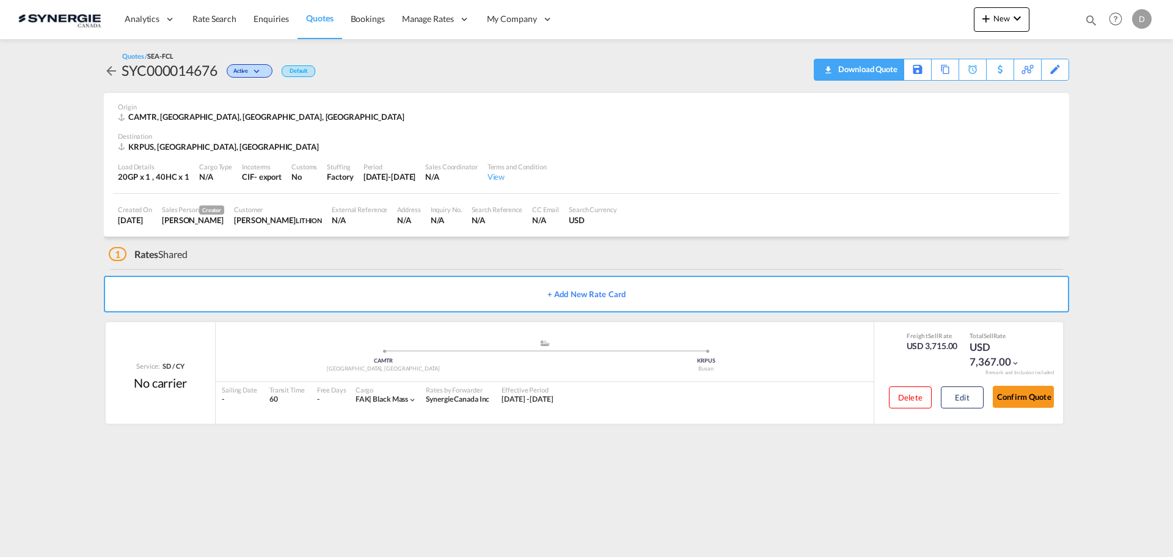
click at [890, 73] on div "Download Quote" at bounding box center [866, 69] width 62 height 20
click at [879, 73] on div "Download Quote" at bounding box center [866, 69] width 62 height 20
click at [962, 395] on button "Edit" at bounding box center [962, 397] width 43 height 22
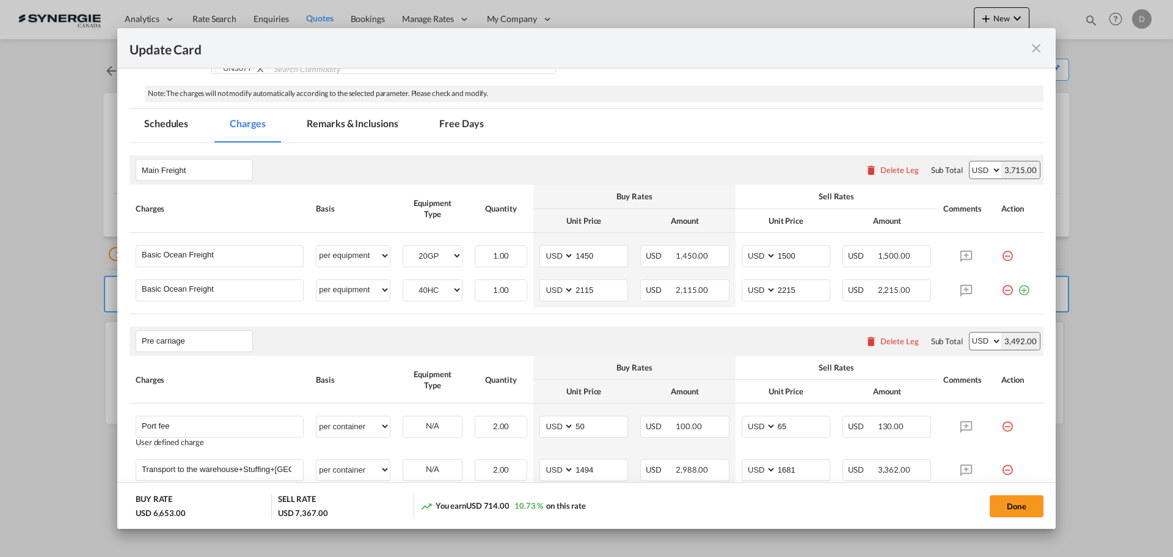
scroll to position [244, 0]
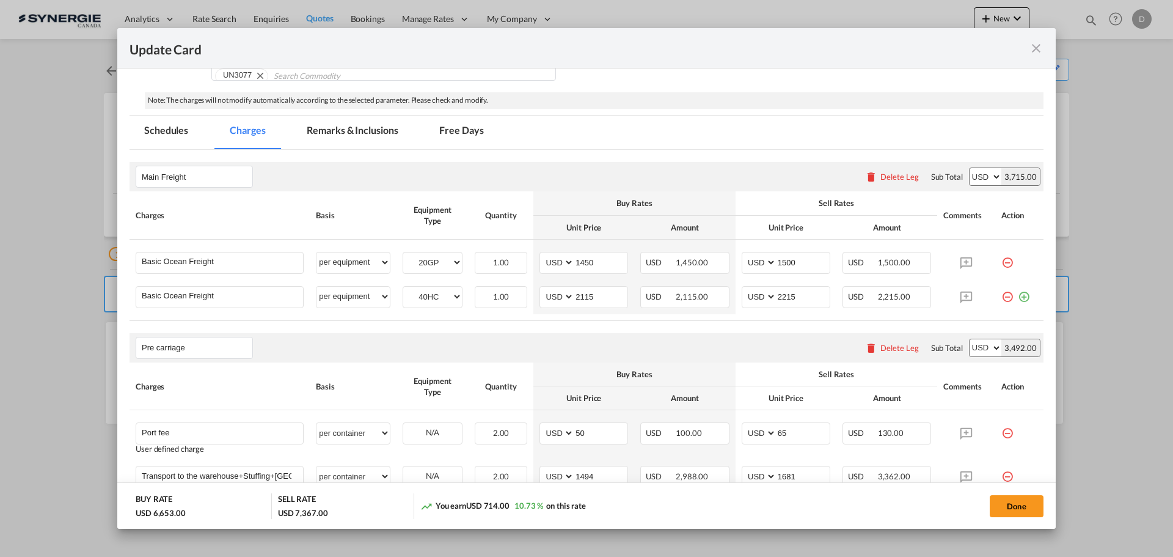
click at [365, 136] on md-tab-item "Remarks & Inclusions" at bounding box center [352, 132] width 120 height 34
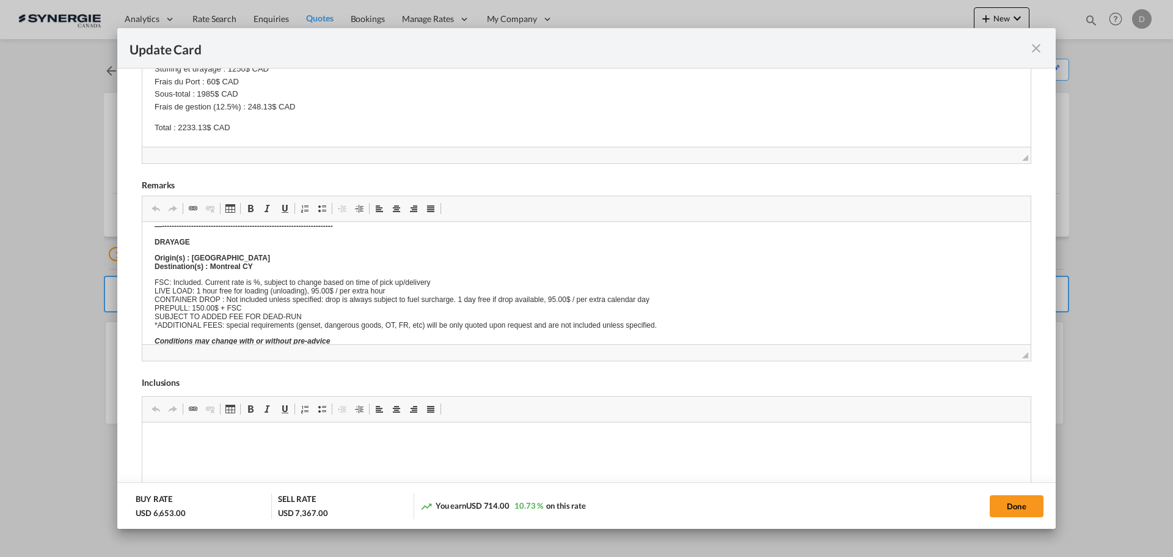
scroll to position [0, 0]
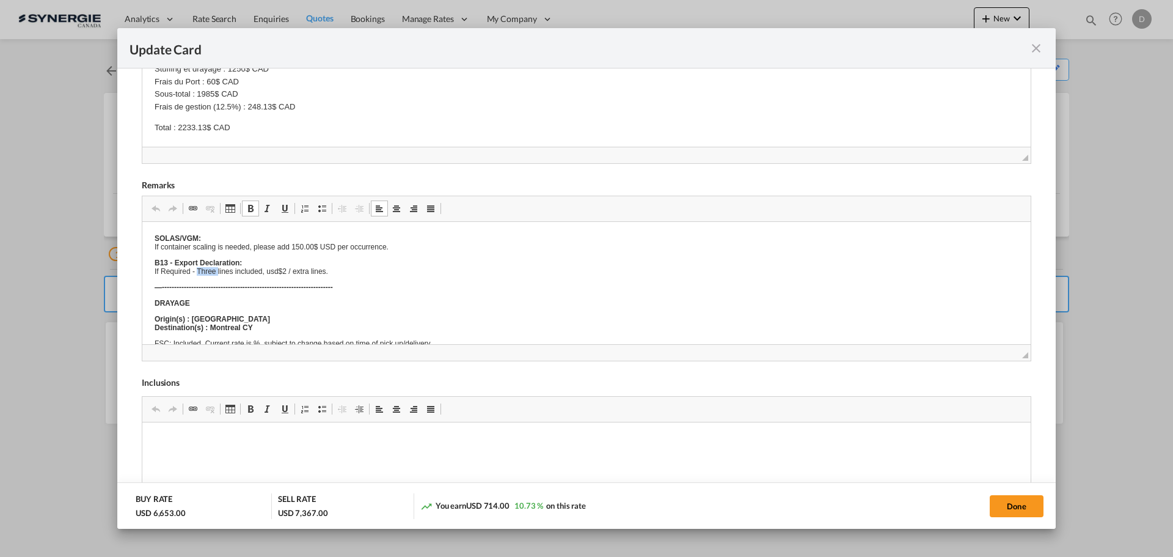
click at [212, 276] on p "B13 - Export Declaration: If Required - Three lines included, usd$2 / extra lin…" at bounding box center [587, 266] width 864 height 17
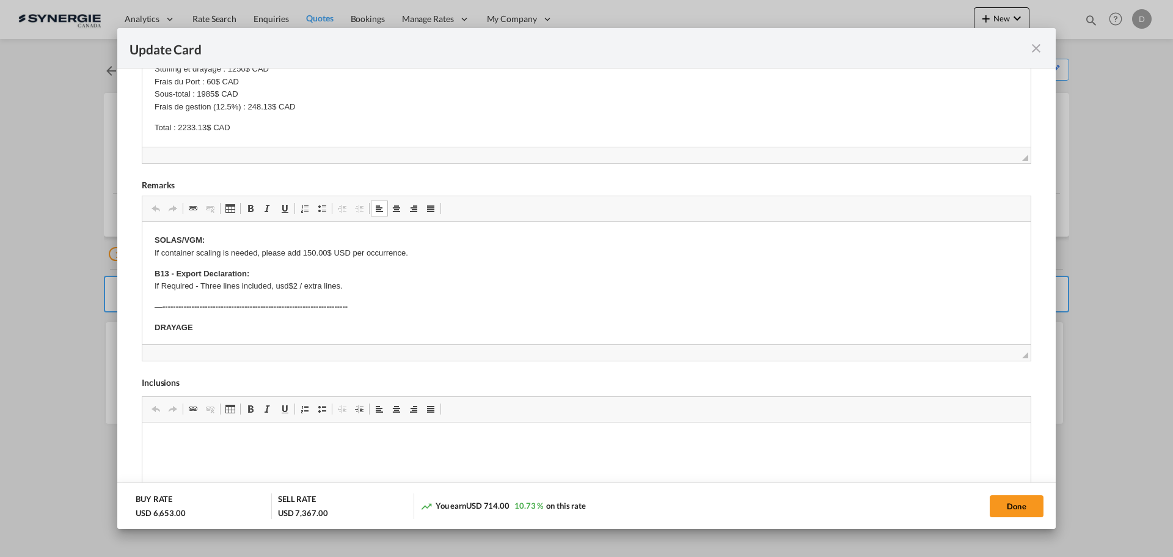
click at [298, 301] on p "—----------------------------------------------------------------------" at bounding box center [587, 307] width 864 height 13
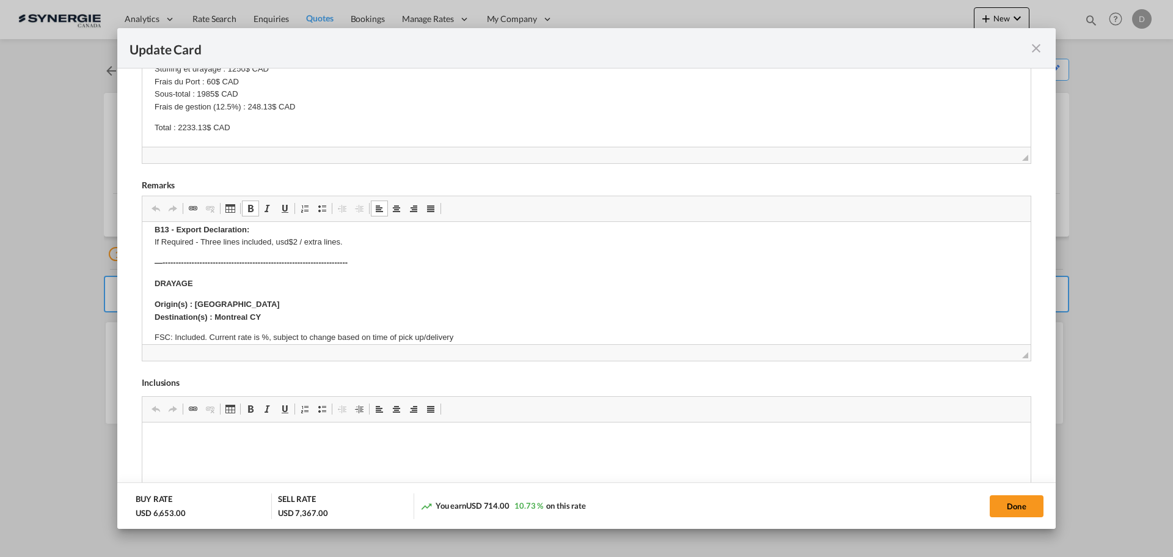
scroll to position [61, 0]
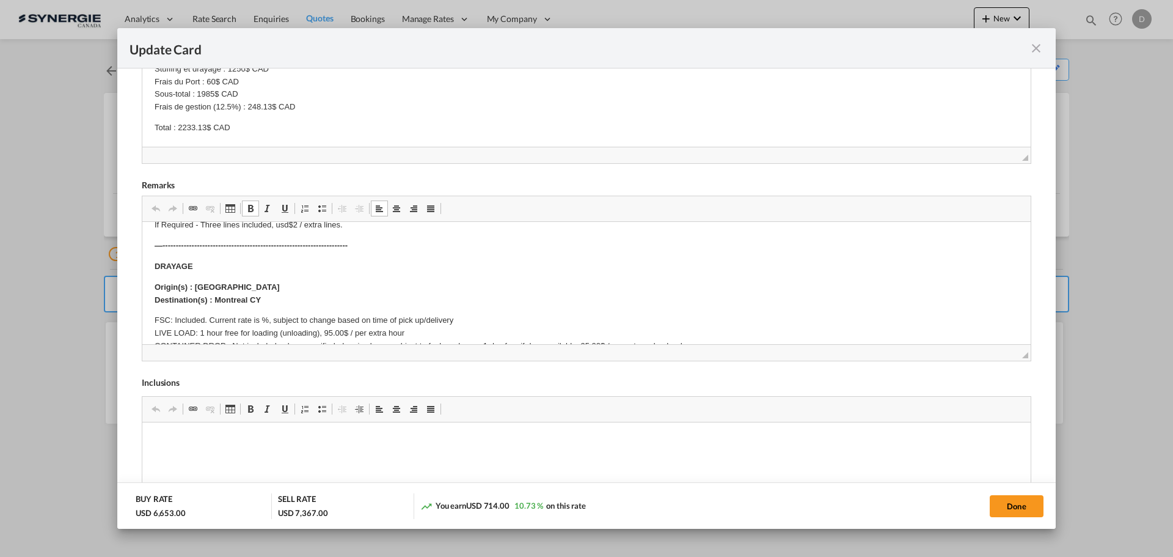
click at [195, 282] on strong "Origin(s) : Anjou Destination(s) : Montreal CY" at bounding box center [217, 293] width 125 height 22
click at [203, 285] on strong "Origin(s) : Anjou Destination(s) : Montreal CY" at bounding box center [217, 293] width 125 height 22
click at [1009, 502] on button "Done" at bounding box center [1017, 506] width 54 height 22
type input "[DATE]"
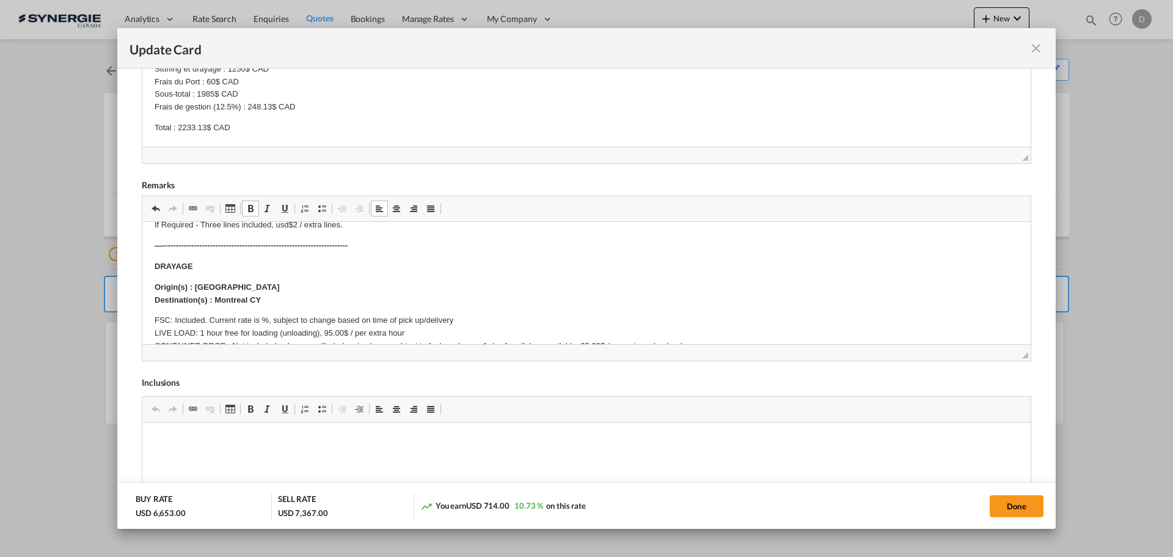
type input "[DATE]"
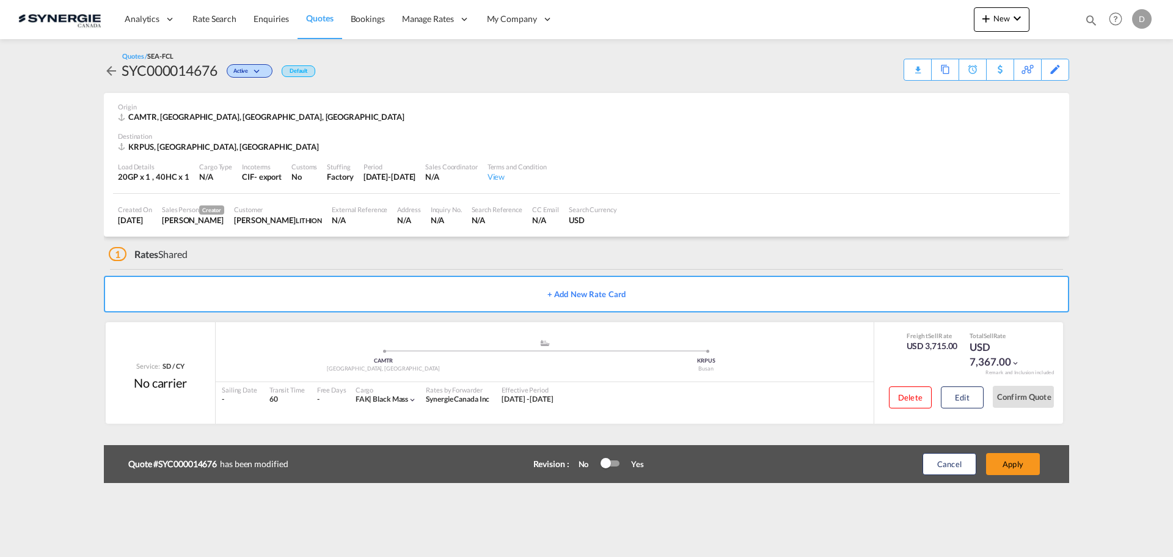
scroll to position [150, 0]
click at [1018, 465] on button "Apply" at bounding box center [1013, 464] width 54 height 22
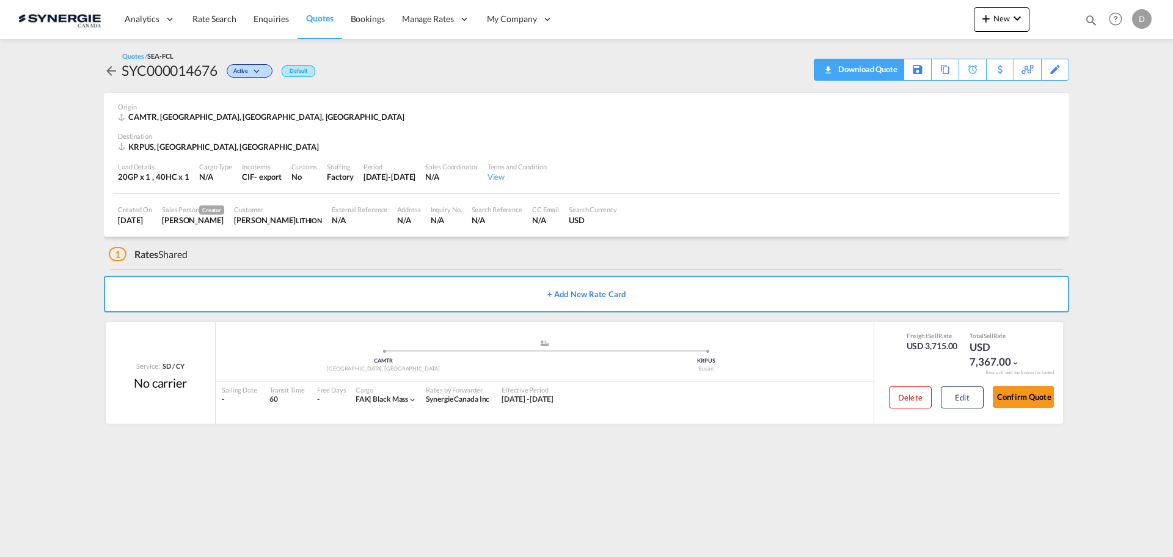
click at [883, 69] on div "Download Quote" at bounding box center [866, 69] width 62 height 20
click at [998, 15] on span "New" at bounding box center [1002, 18] width 46 height 10
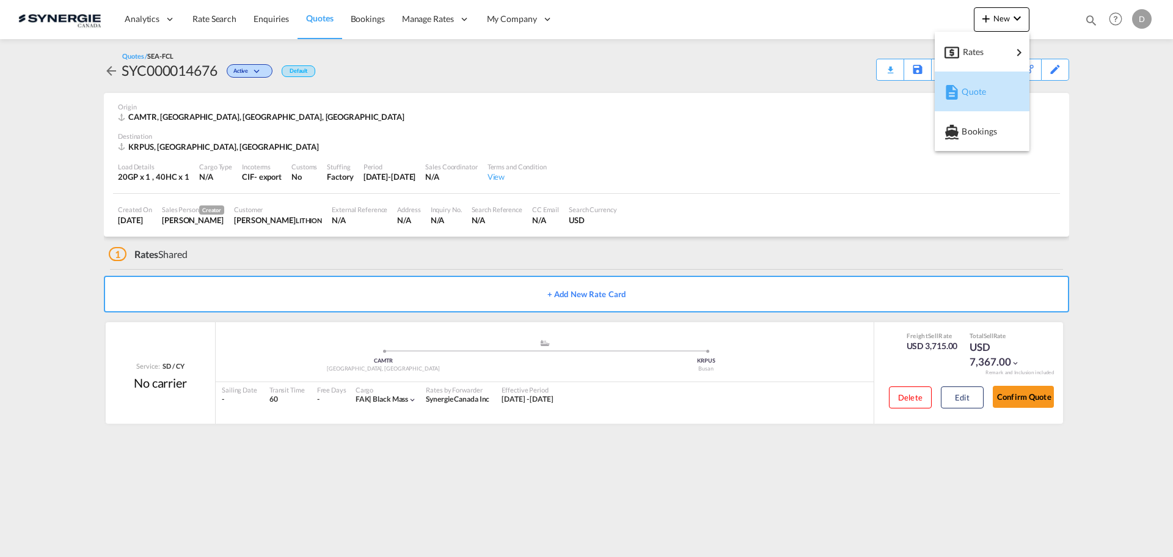
click at [963, 90] on span "Quote" at bounding box center [968, 91] width 13 height 24
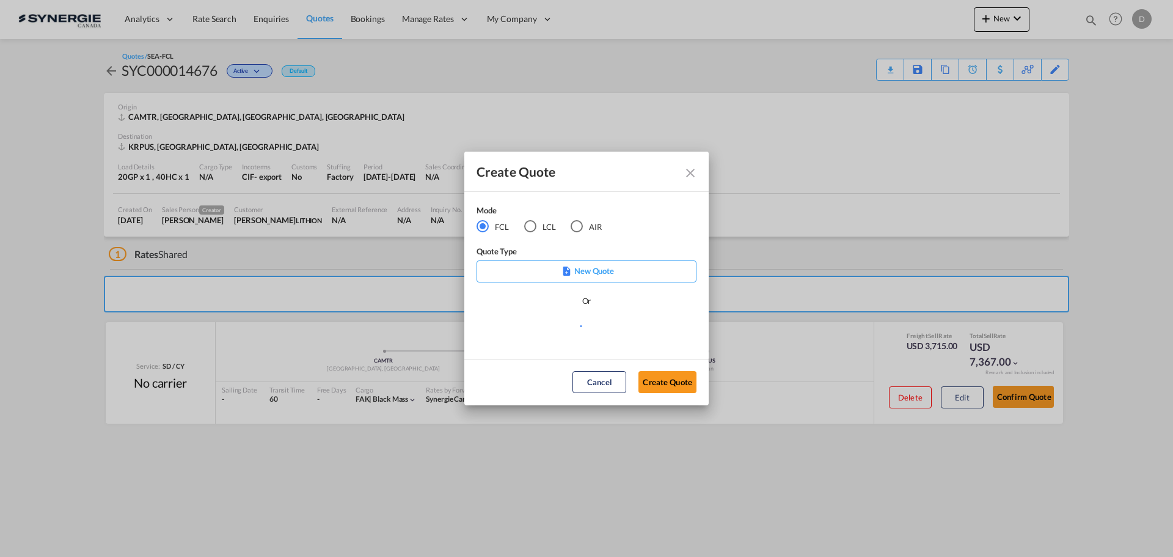
click at [521, 227] on md-radio-group "FCL LCL AIR" at bounding box center [547, 225] width 141 height 13
click at [527, 227] on div "LCL" at bounding box center [530, 226] width 12 height 12
click at [549, 334] on md-select "Select template New DAP Import LCL Karen Mercier | 09 Jul 2025 BRAZIL LCL EXPOR…" at bounding box center [587, 331] width 220 height 24
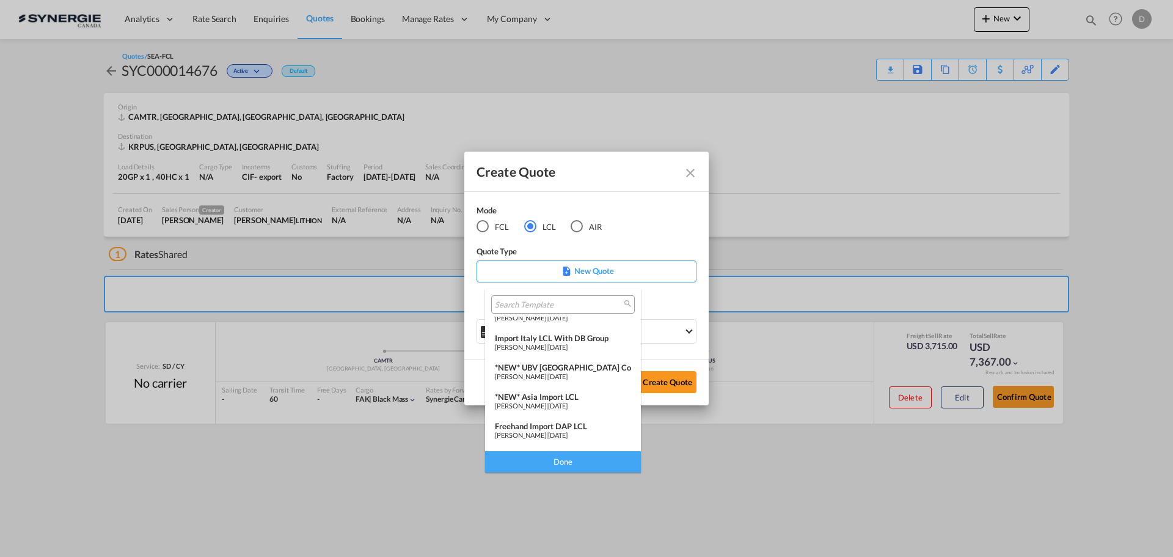
scroll to position [122, 0]
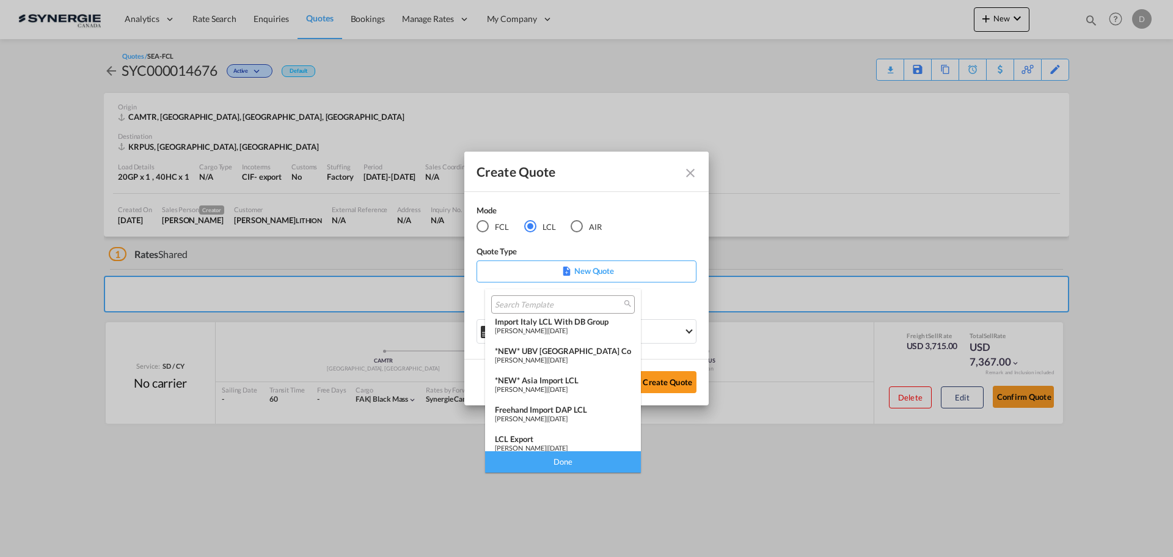
click at [546, 389] on span "Pablo Gomez Saldarriaga" at bounding box center [520, 389] width 51 height 8
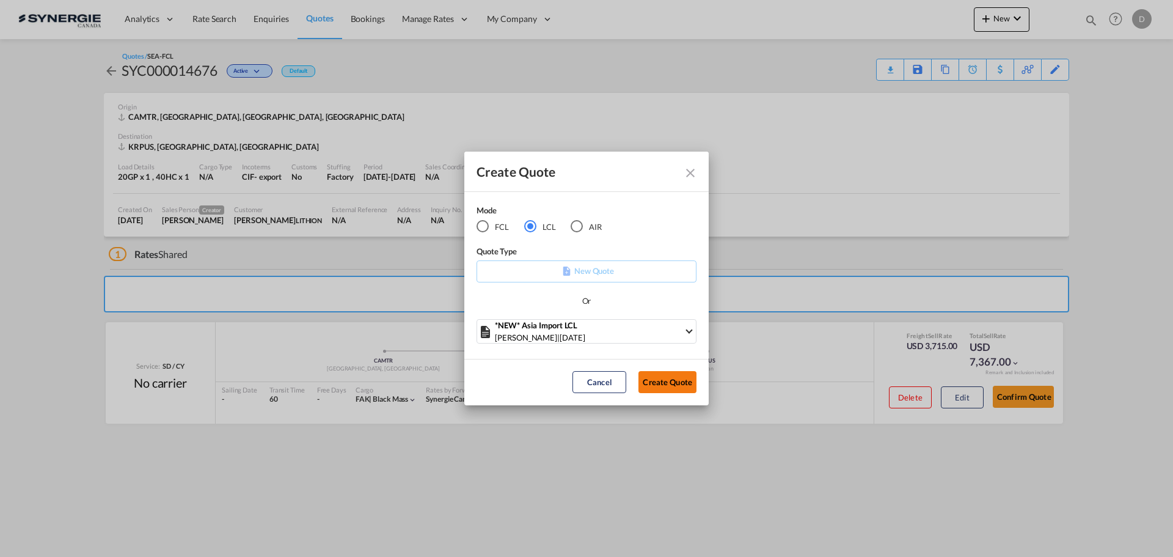
click at [673, 384] on button "Create Quote" at bounding box center [667, 382] width 58 height 22
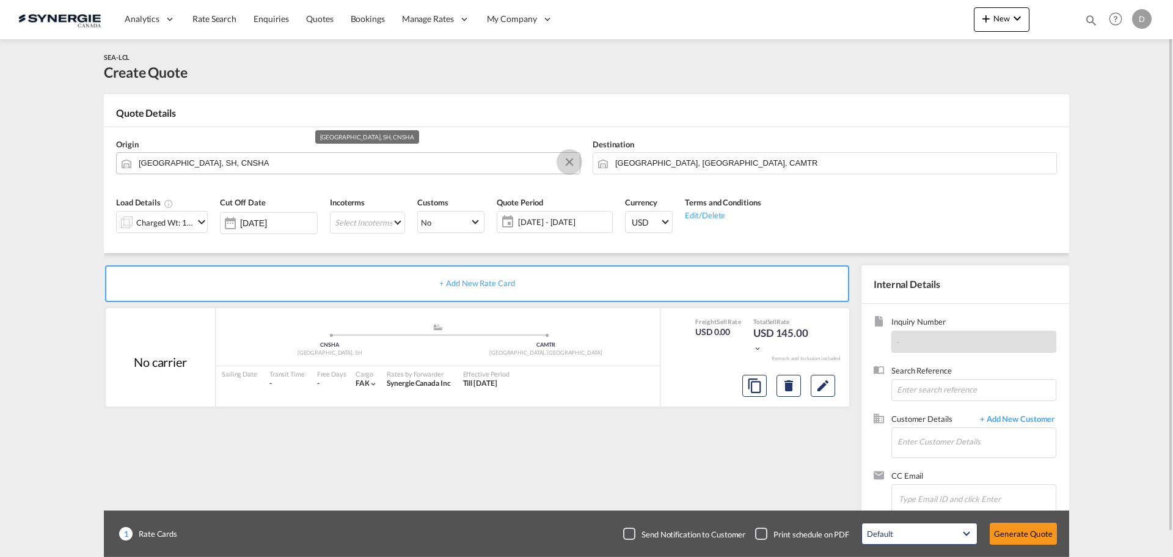
click at [569, 160] on button "Clear Input" at bounding box center [569, 162] width 18 height 18
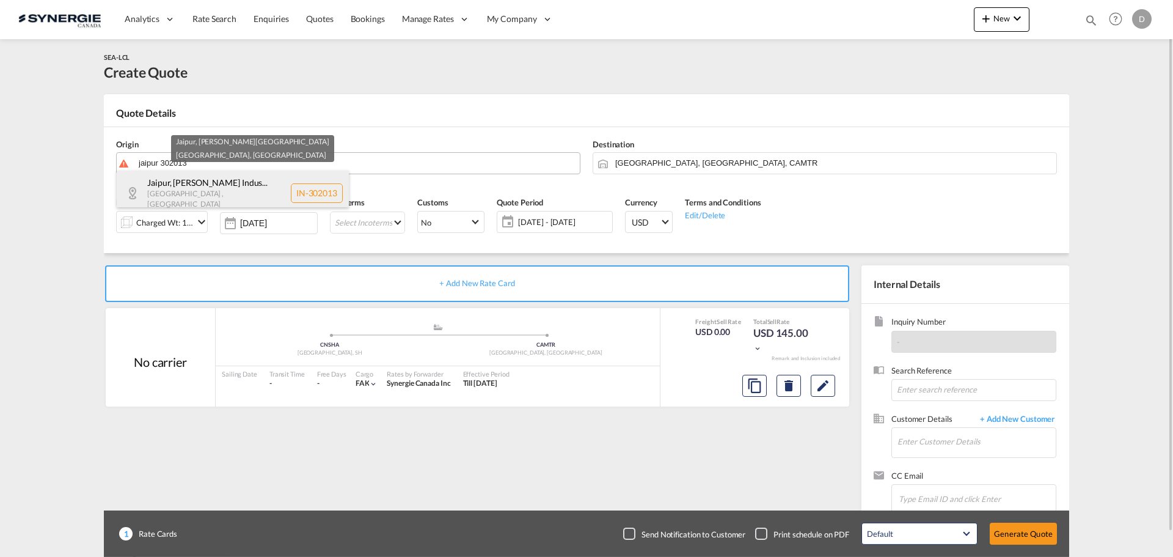
click at [224, 186] on div "Jaipur , Vishwakarma Indus... Rajasthan , India IN-302013" at bounding box center [233, 192] width 232 height 45
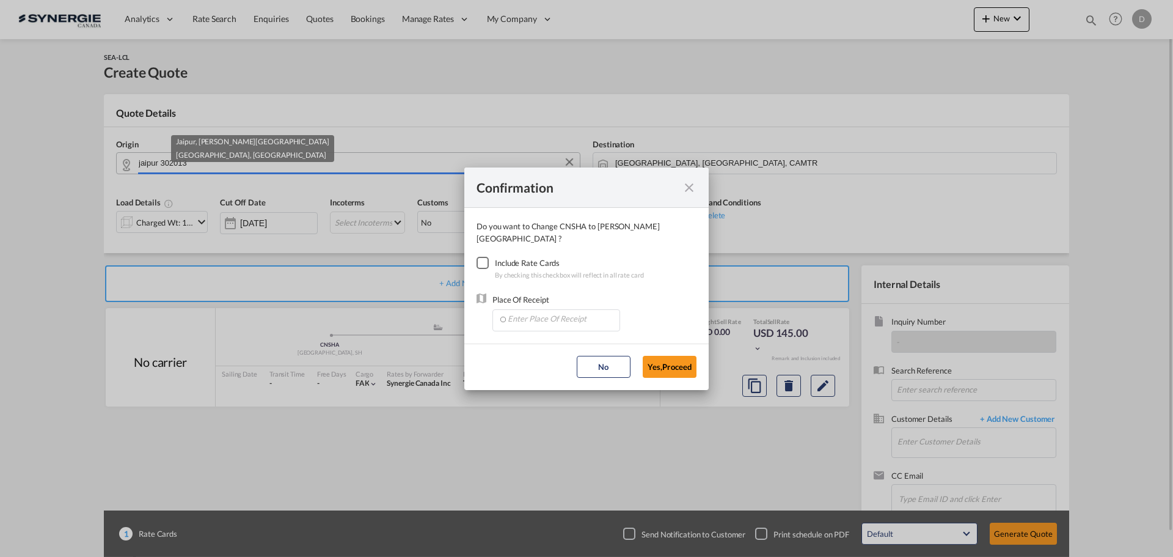
type input "IN-302013, [GEOGRAPHIC_DATA], [GEOGRAPHIC_DATA]"
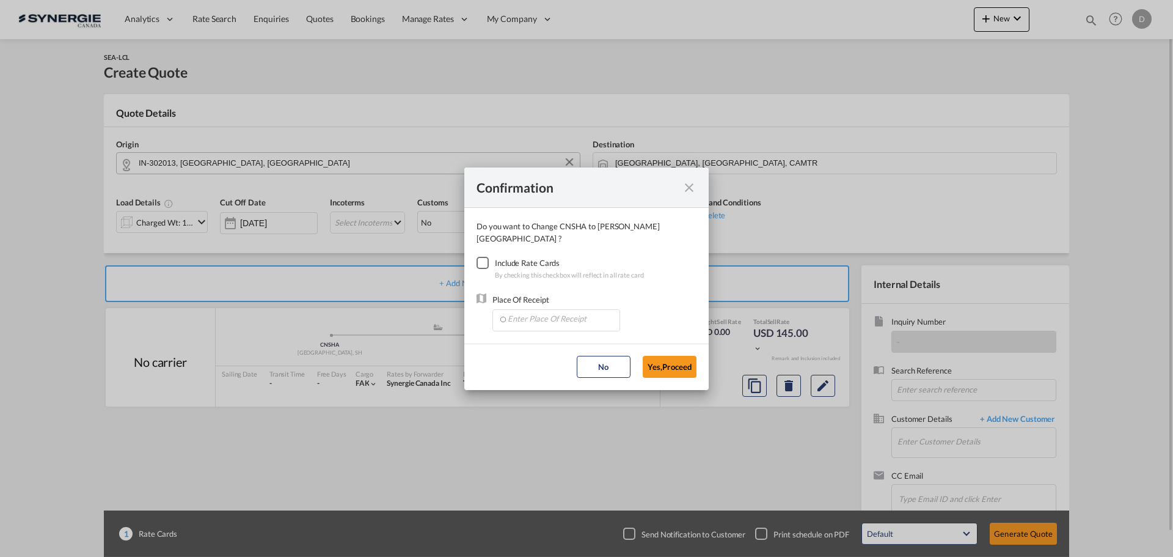
click at [484, 265] on div "Checkbox No Ink" at bounding box center [483, 263] width 12 height 12
click at [545, 324] on input "Enter Place Of Receipt" at bounding box center [559, 319] width 121 height 18
click at [540, 350] on span "INMUN, Mundra, India, Indian Subcontinent, Asia Pacific" at bounding box center [701, 346] width 389 height 10
type input "INMUN, Mundra, India, Indian Subcontinent, Asia Pacific"
click at [677, 367] on button "Yes,Proceed" at bounding box center [670, 367] width 54 height 22
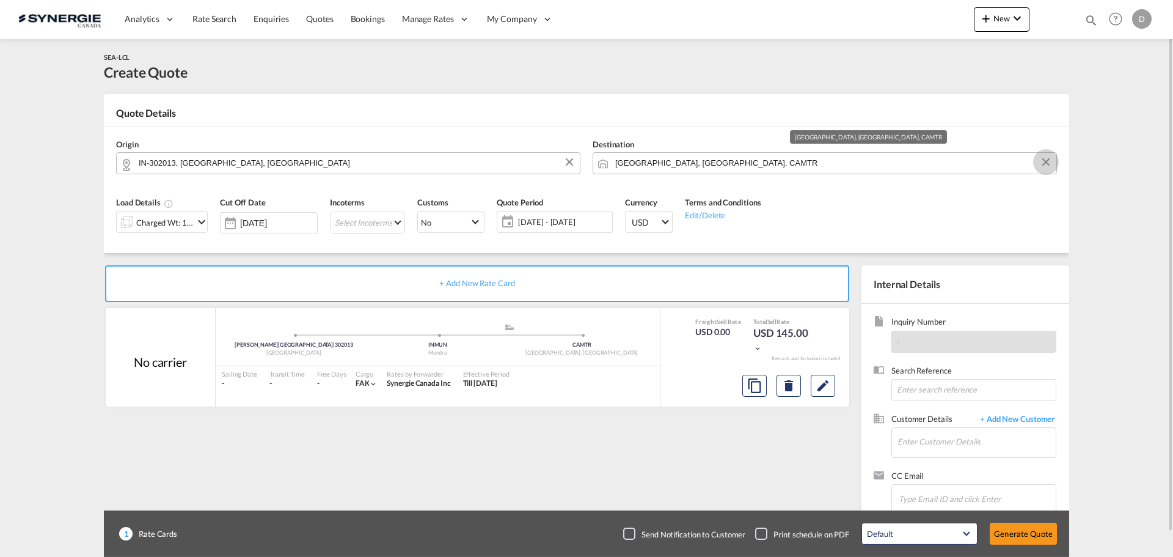
click at [1047, 161] on button "Clear Input" at bounding box center [1046, 162] width 18 height 18
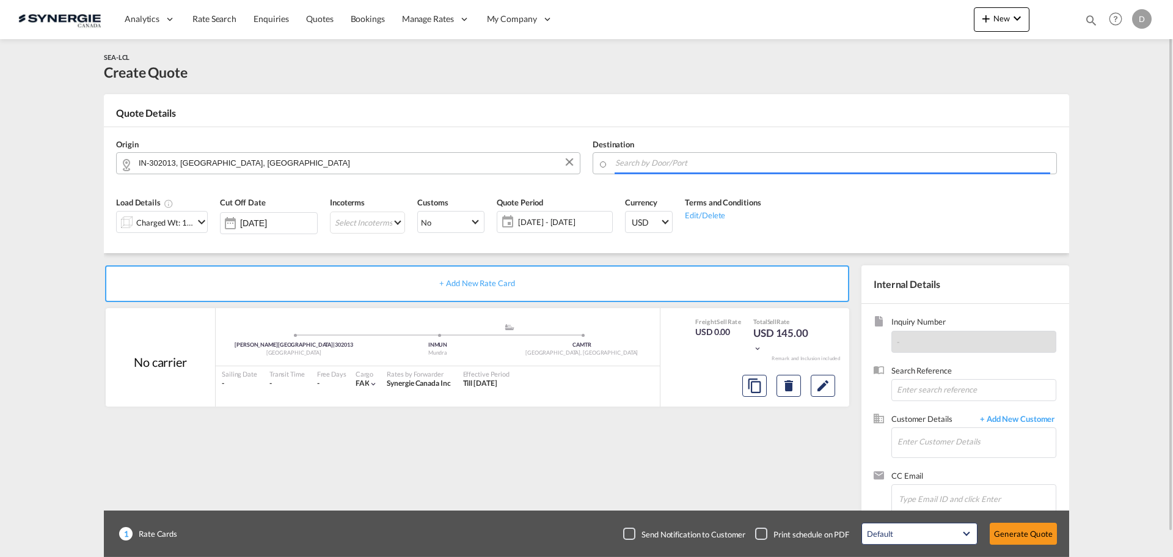
paste input "Varennes"
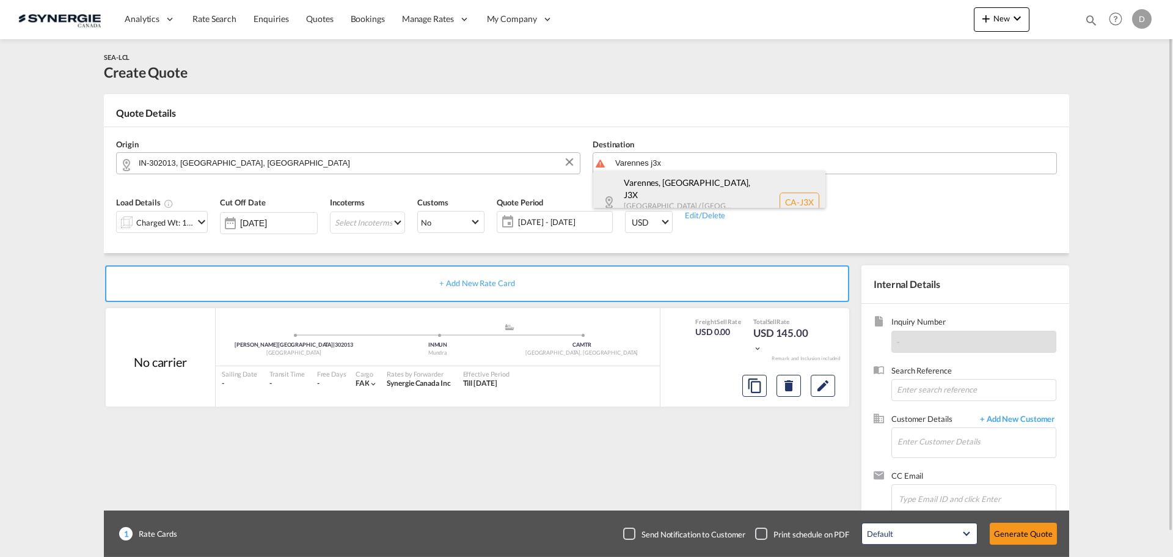
click at [700, 183] on div "Varennes, QC , J3X Quebec / Québec Canada CA-J3X" at bounding box center [709, 201] width 232 height 63
type input "CA-J3X, [GEOGRAPHIC_DATA], [GEOGRAPHIC_DATA], [GEOGRAPHIC_DATA] / [GEOGRAPHIC_D…"
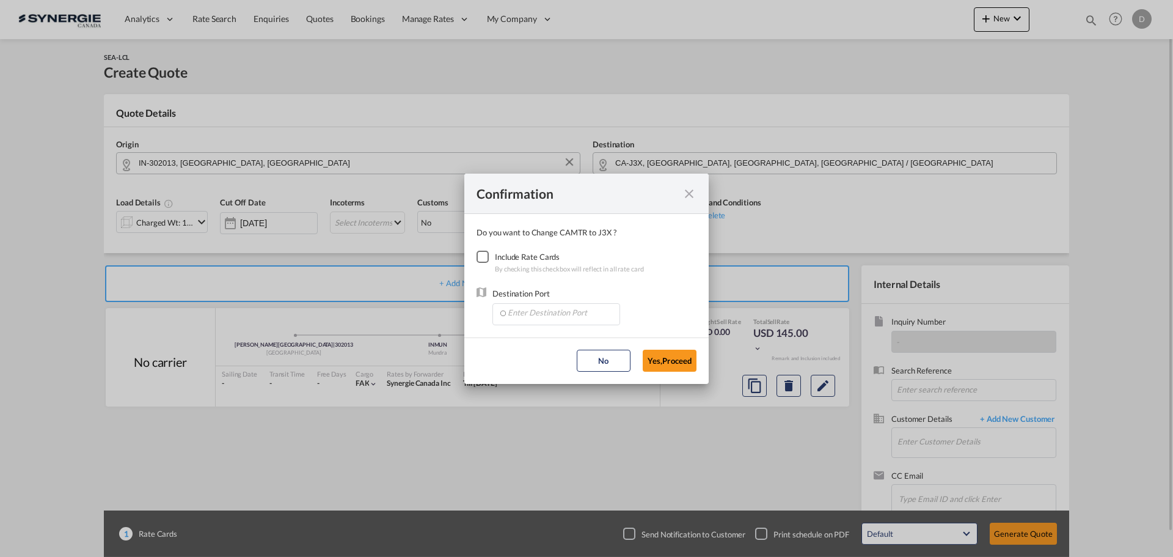
click at [479, 257] on div "Checkbox No Ink" at bounding box center [483, 256] width 12 height 12
click at [579, 317] on input "Enter Destination Port" at bounding box center [559, 313] width 121 height 18
click at [561, 343] on span "CAMTR, [GEOGRAPHIC_DATA], [GEOGRAPHIC_DATA], [GEOGRAPHIC_DATA], [GEOGRAPHIC_DAT…" at bounding box center [747, 340] width 480 height 10
type input "CAMTR, [GEOGRAPHIC_DATA], [GEOGRAPHIC_DATA], [GEOGRAPHIC_DATA], [GEOGRAPHIC_DAT…"
click at [666, 361] on button "Yes,Proceed" at bounding box center [670, 360] width 54 height 22
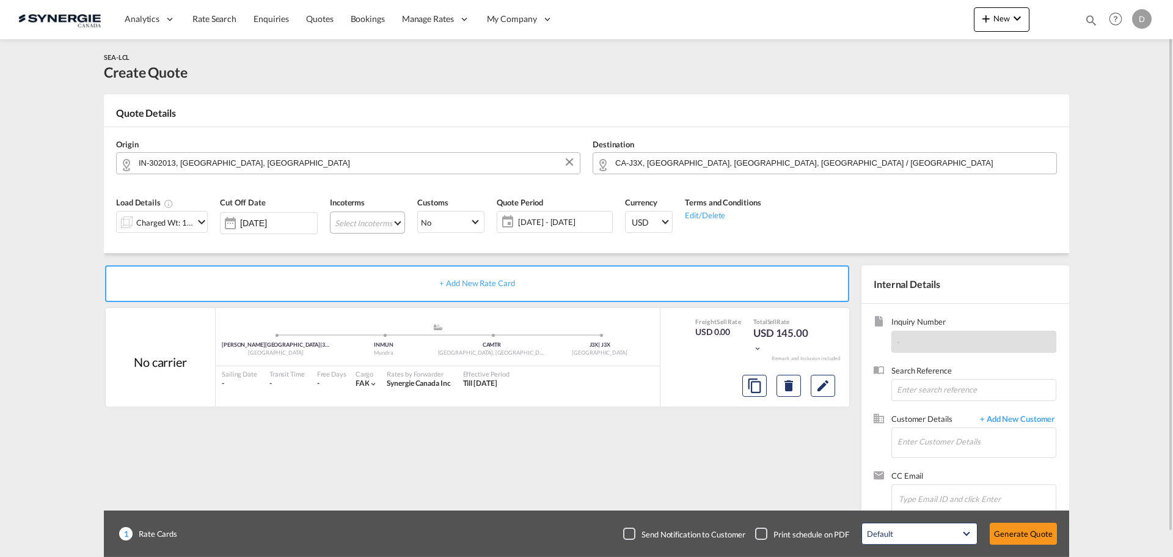
click at [397, 226] on md-select "Select Incoterms DAP - export Delivered at Place EXW - import Ex Works FAS - im…" at bounding box center [367, 222] width 75 height 22
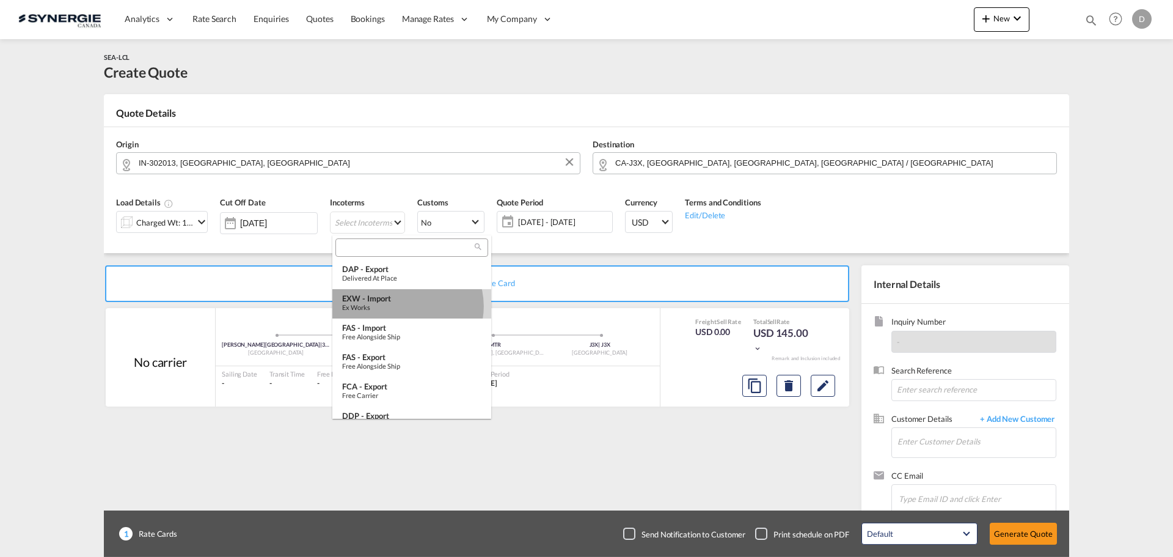
click at [407, 306] on div "Ex Works" at bounding box center [411, 307] width 139 height 8
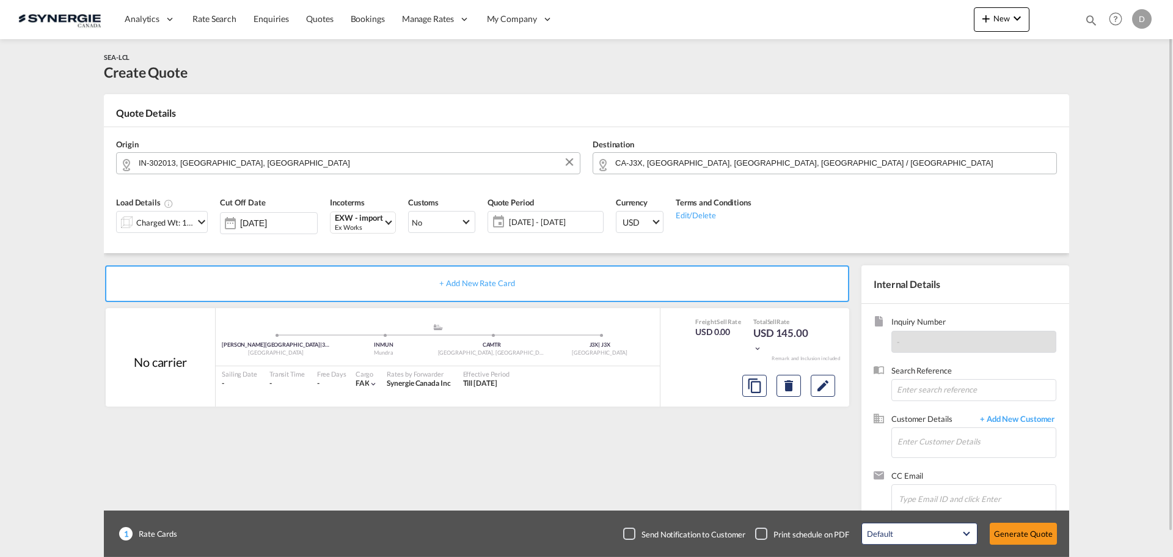
click at [196, 224] on md-icon "icon-chevron-down" at bounding box center [201, 221] width 15 height 15
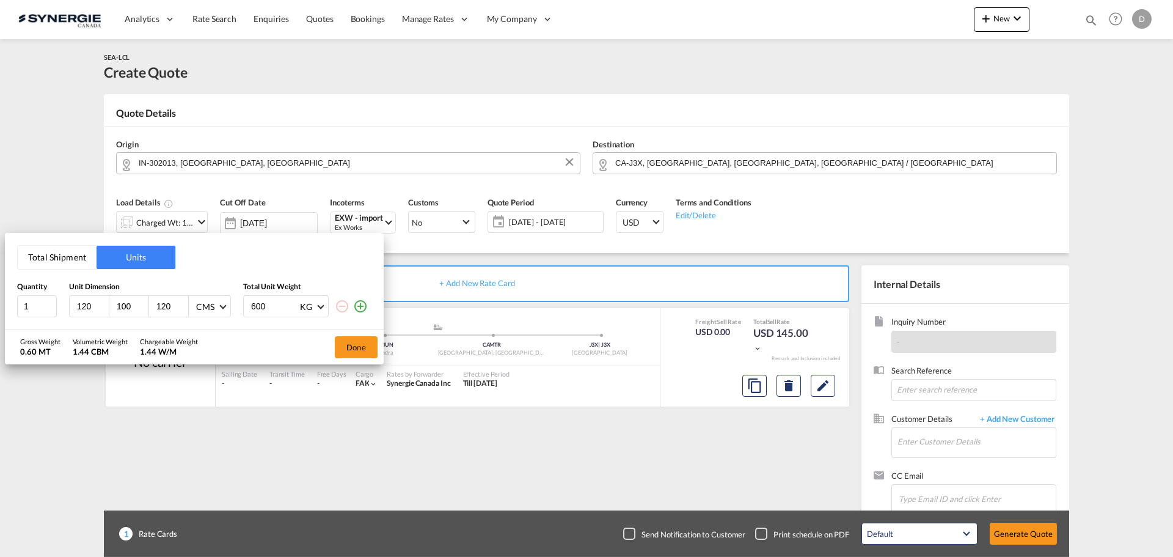
click at [88, 306] on input "120" at bounding box center [92, 306] width 33 height 11
type input "98"
type input "91"
type input "157"
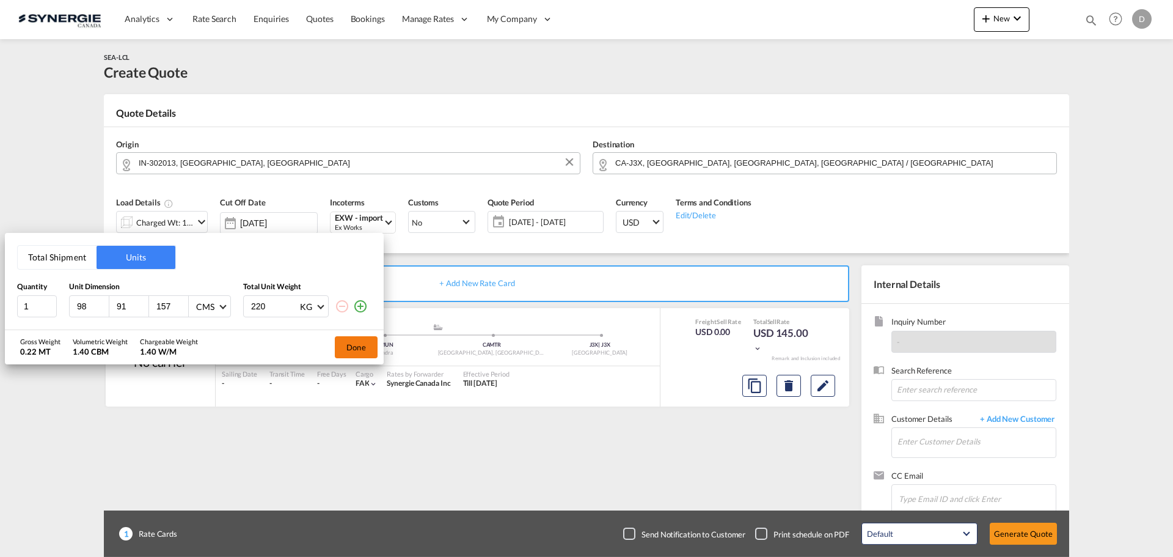
type input "220"
click at [356, 349] on button "Done" at bounding box center [356, 347] width 43 height 22
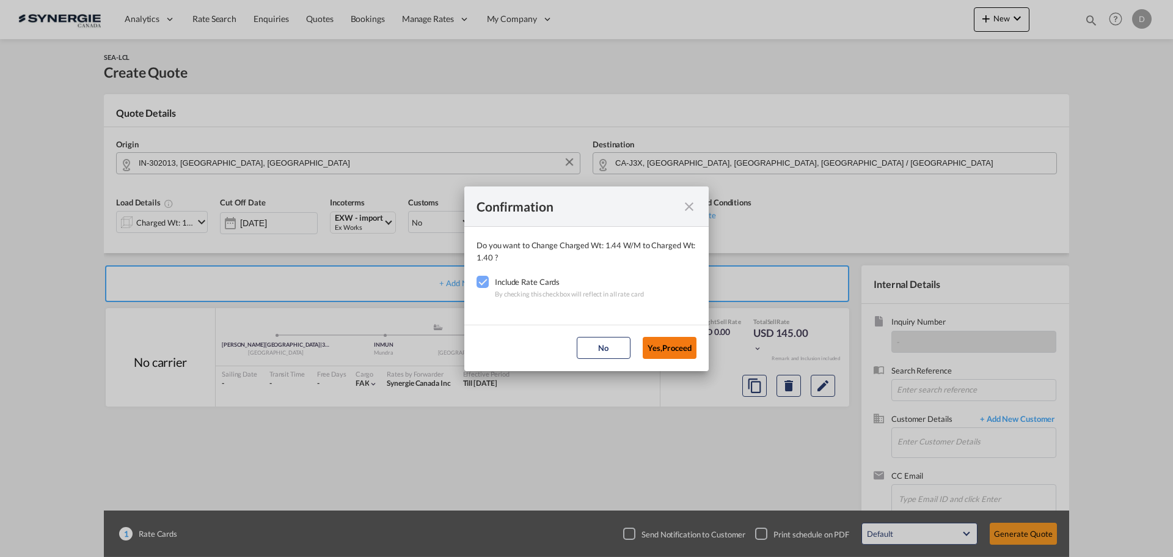
click at [674, 349] on button "Yes,Proceed" at bounding box center [670, 348] width 54 height 22
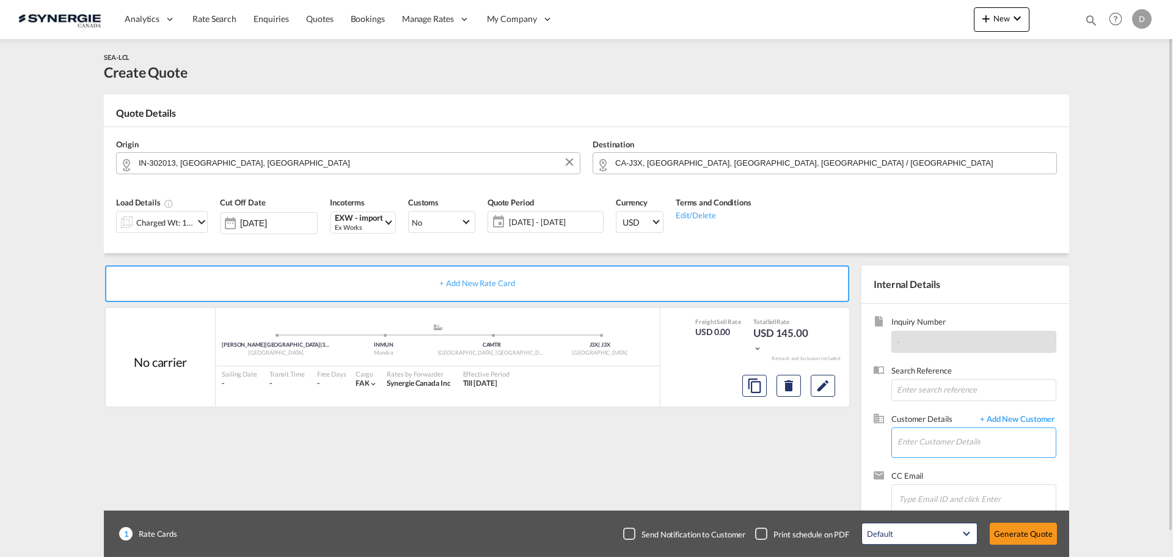
click at [965, 441] on input "Enter Customer Details" at bounding box center [977, 441] width 158 height 27
click at [957, 447] on input "Enter Customer Details" at bounding box center [977, 441] width 158 height 27
paste input "[EMAIL_ADDRESS][DOMAIN_NAME]"
click at [993, 417] on div "FRANCINE LAMOUREUX flamoureux@auxiplast.com | AUXIPLAST" at bounding box center [1013, 411] width 232 height 33
type input "AUXIPLAST, [PERSON_NAME], [EMAIL_ADDRESS][DOMAIN_NAME]"
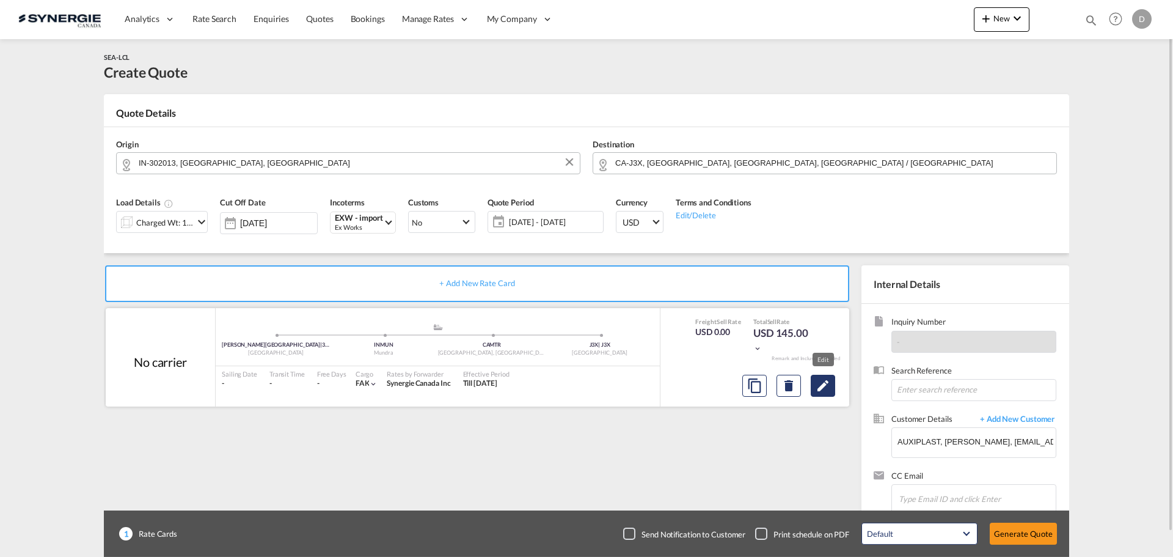
click at [827, 384] on md-icon "Edit" at bounding box center [823, 385] width 15 height 15
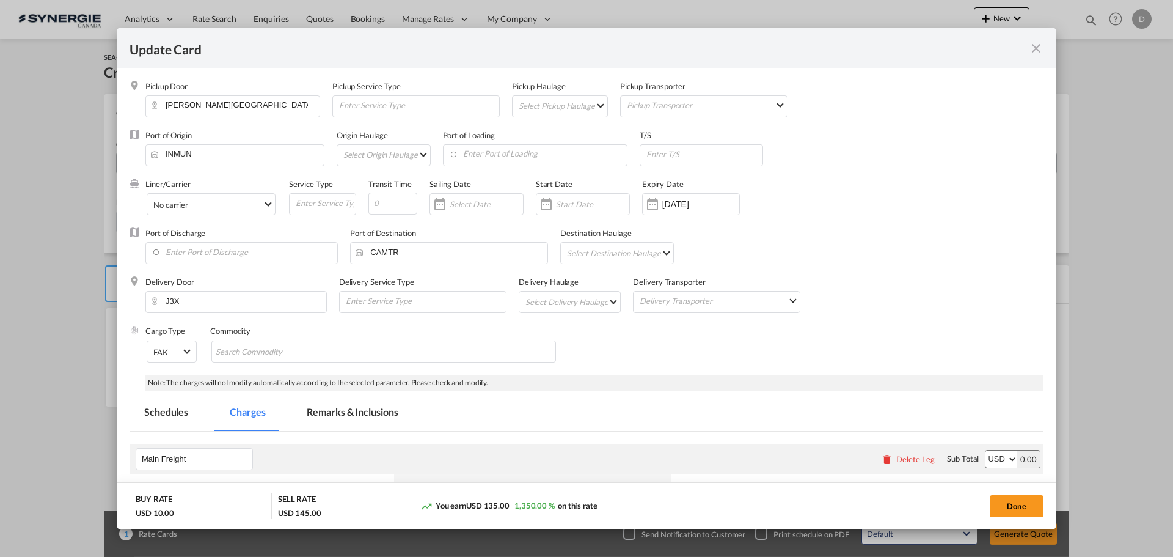
select select "per_w/m"
select select "flat"
select select "per_hbl"
select select "per_w/m"
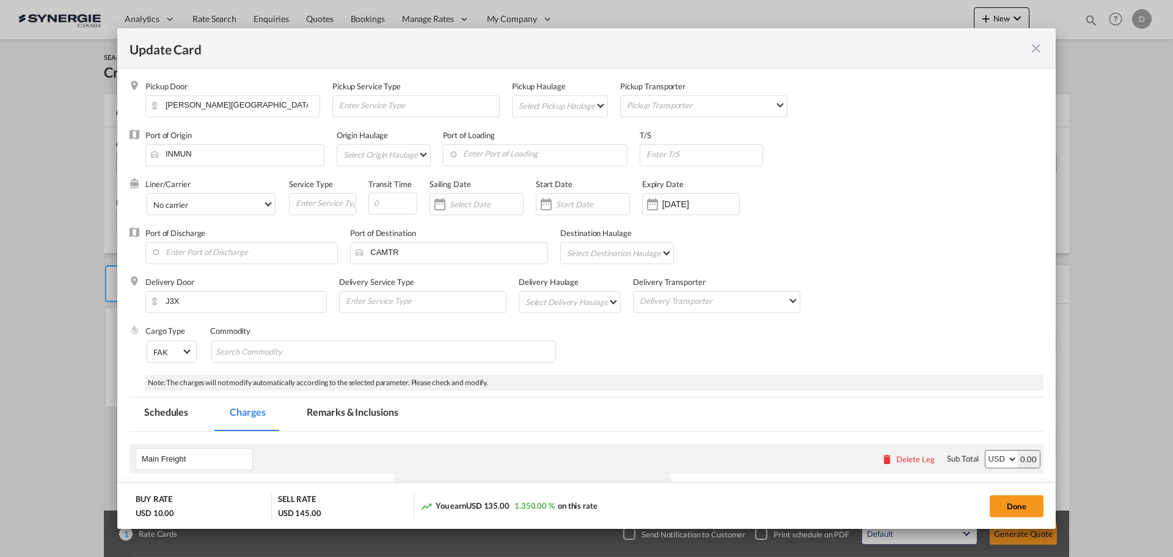
select select "per_bl"
select select "flat"
select select "per_bl"
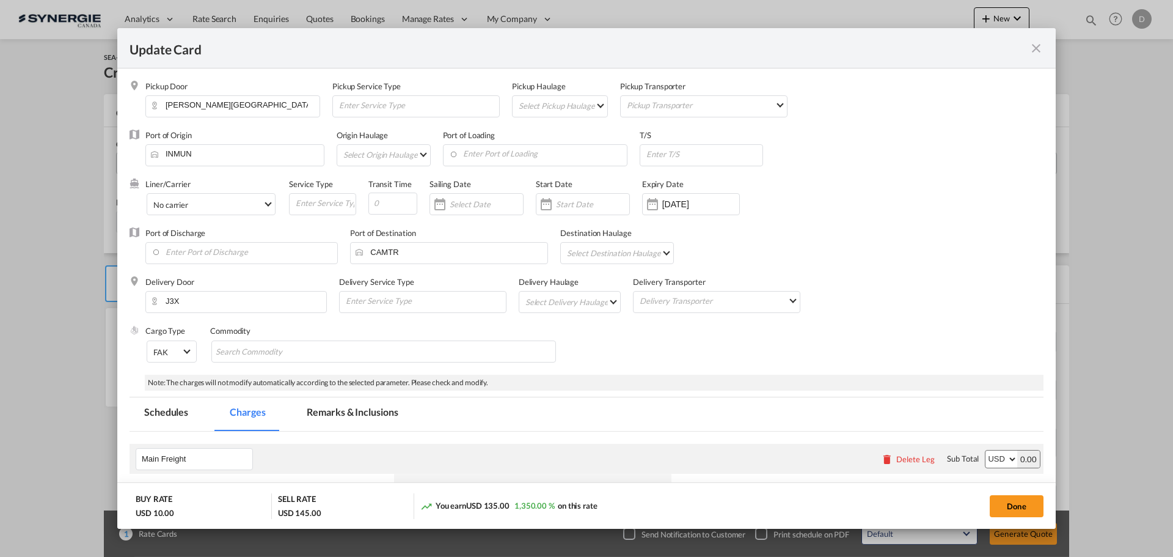
select select "per_bl"
select select "per_shipment"
click at [593, 102] on md-select "Select Pickup Haulage rail road barge truck unspecified not available" at bounding box center [562, 106] width 90 height 20
click at [558, 132] on md-option "road" at bounding box center [561, 134] width 108 height 29
click at [533, 156] on input "Enter Port of Loading" at bounding box center [538, 154] width 178 height 18
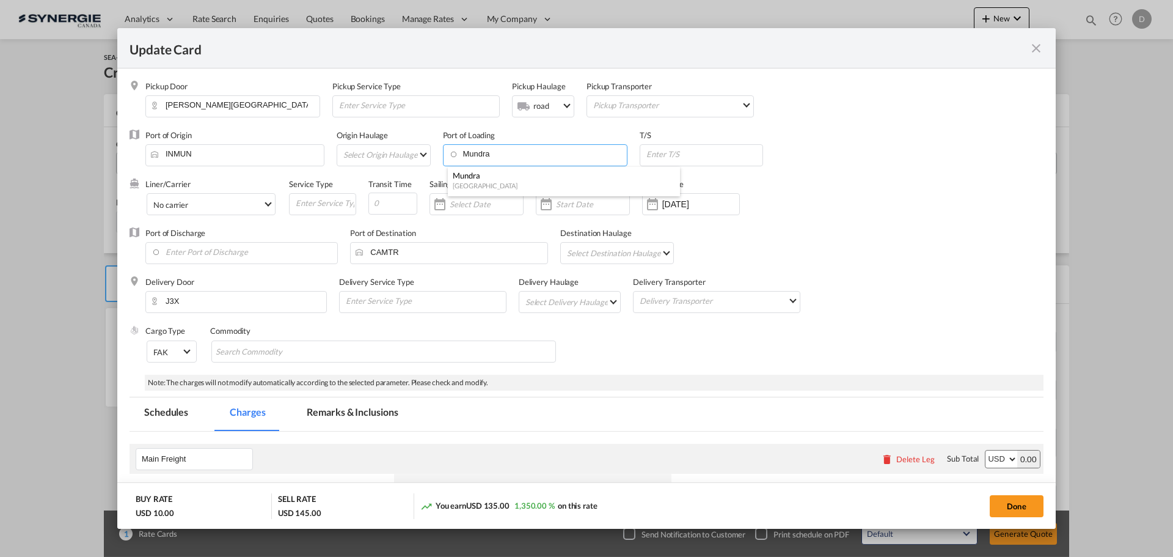
click at [511, 175] on div "Mundra" at bounding box center [560, 175] width 215 height 11
type input "Mundra, INMUN"
click at [183, 153] on input "INMUN" at bounding box center [238, 154] width 172 height 18
paste input "TUGHLAKABAD"
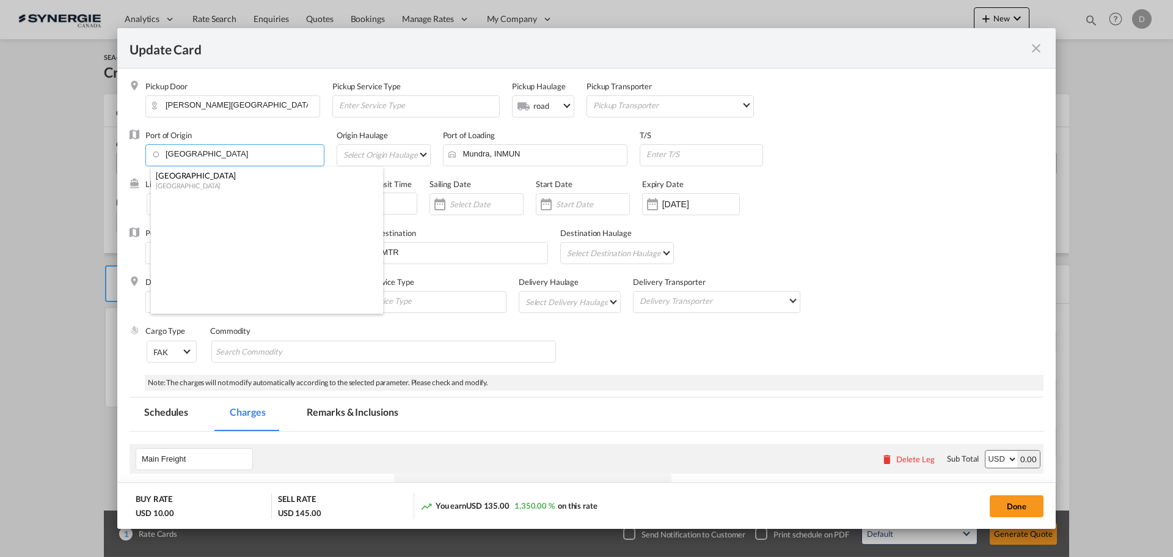
click at [186, 177] on div "[GEOGRAPHIC_DATA]" at bounding box center [263, 175] width 215 height 11
type input "Tughlakabad, INTKD"
click at [416, 152] on md-select "Select Origin Haulage rail road barge truck unspecified not available" at bounding box center [386, 155] width 88 height 20
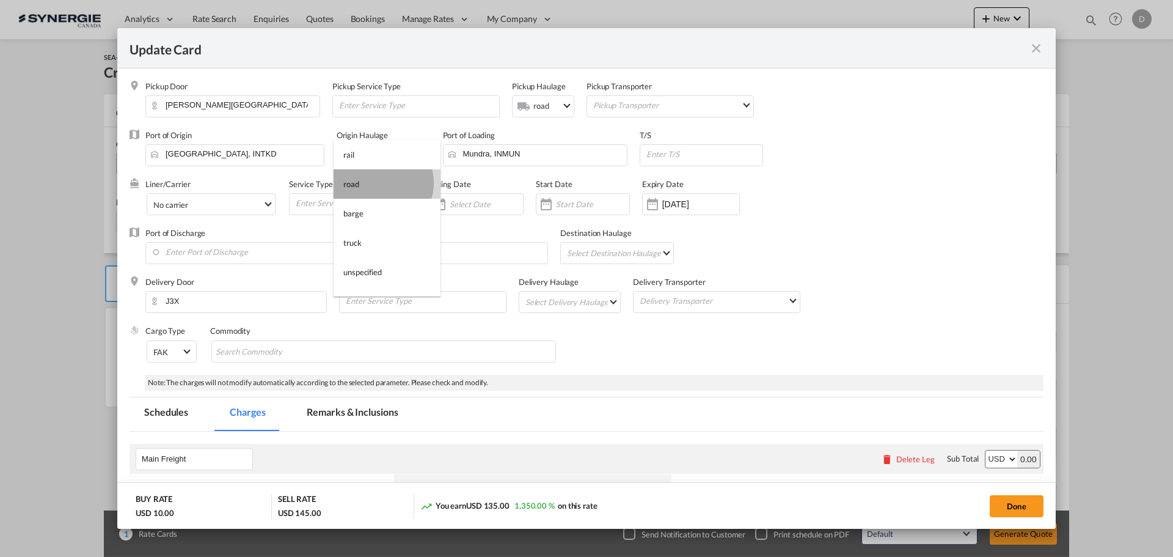
click at [380, 183] on md-option "road" at bounding box center [387, 183] width 107 height 29
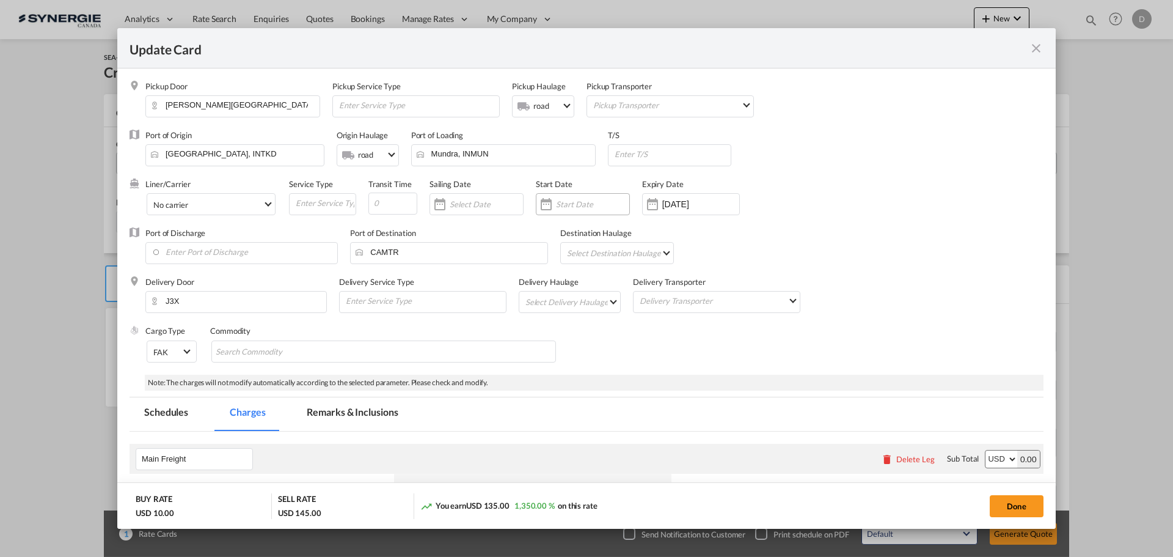
click at [547, 207] on div "Update Card Pickup ..." at bounding box center [546, 204] width 20 height 24
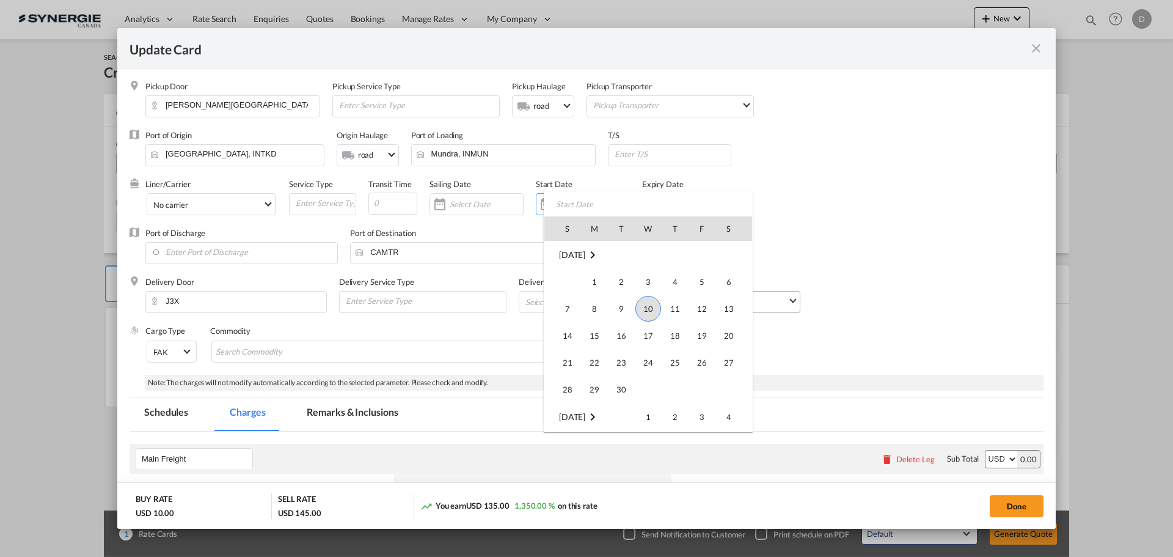
click at [648, 310] on span "10" at bounding box center [648, 309] width 26 height 26
type input "[DATE]"
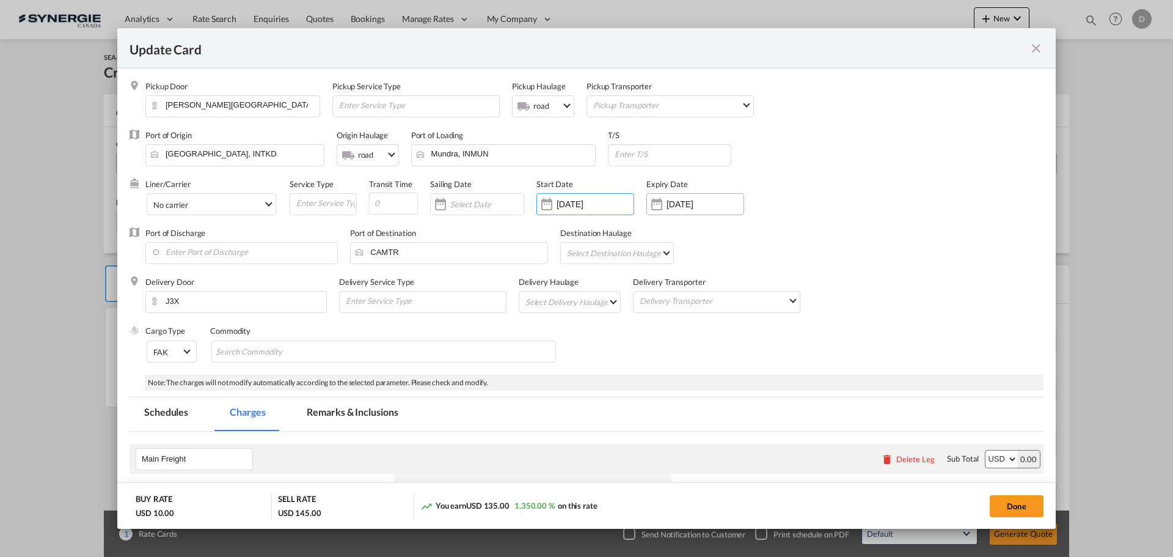
click at [690, 211] on div "10 Oct 2025" at bounding box center [695, 204] width 98 height 22
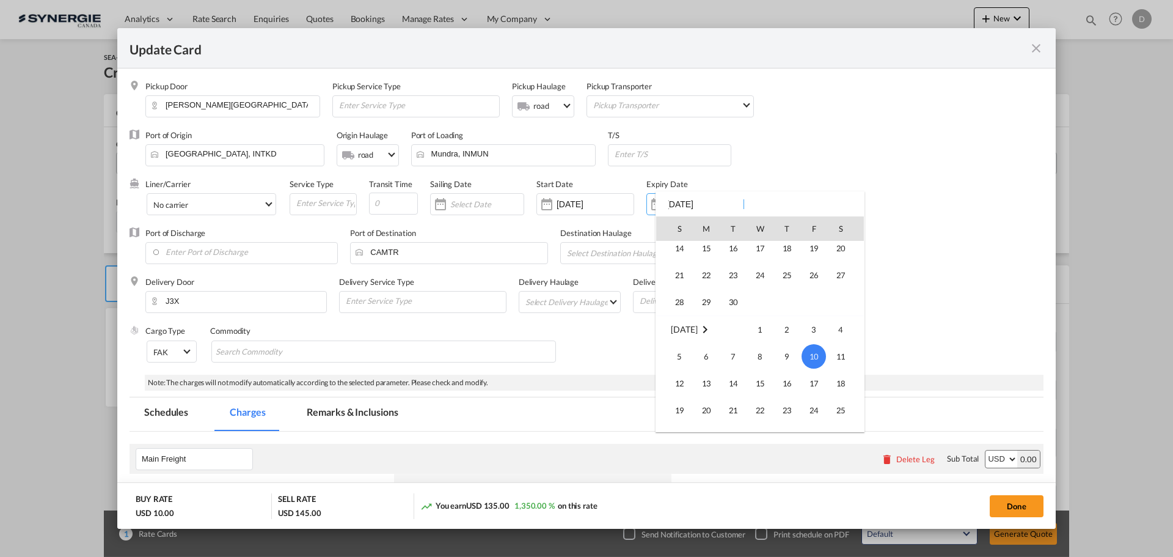
scroll to position [0, 0]
click at [740, 390] on span "30" at bounding box center [733, 389] width 24 height 24
type input "[DATE]"
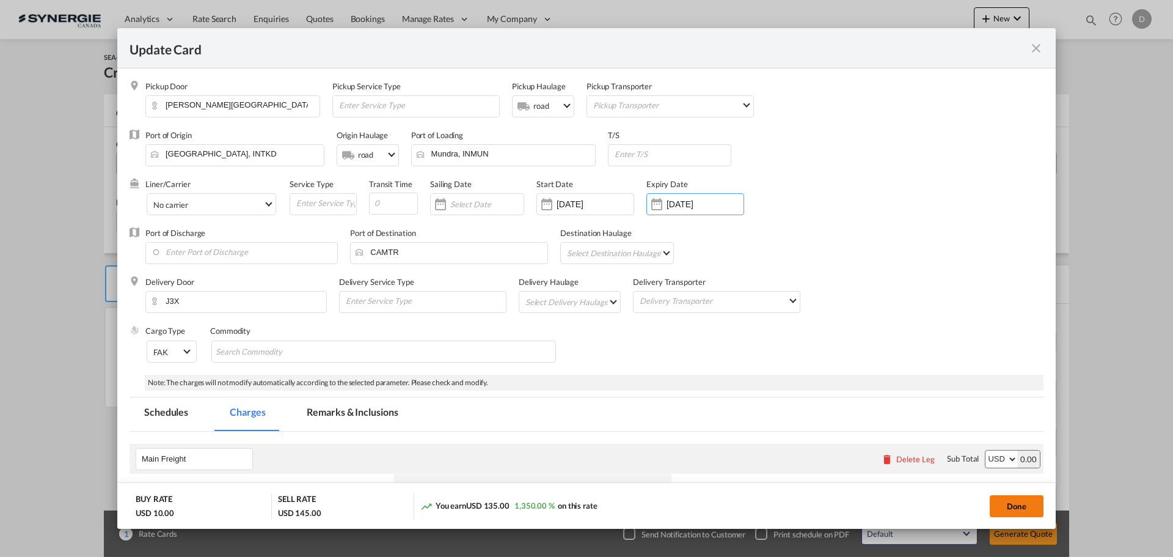
click at [1012, 506] on button "Done" at bounding box center [1017, 506] width 54 height 22
type input "[DATE]"
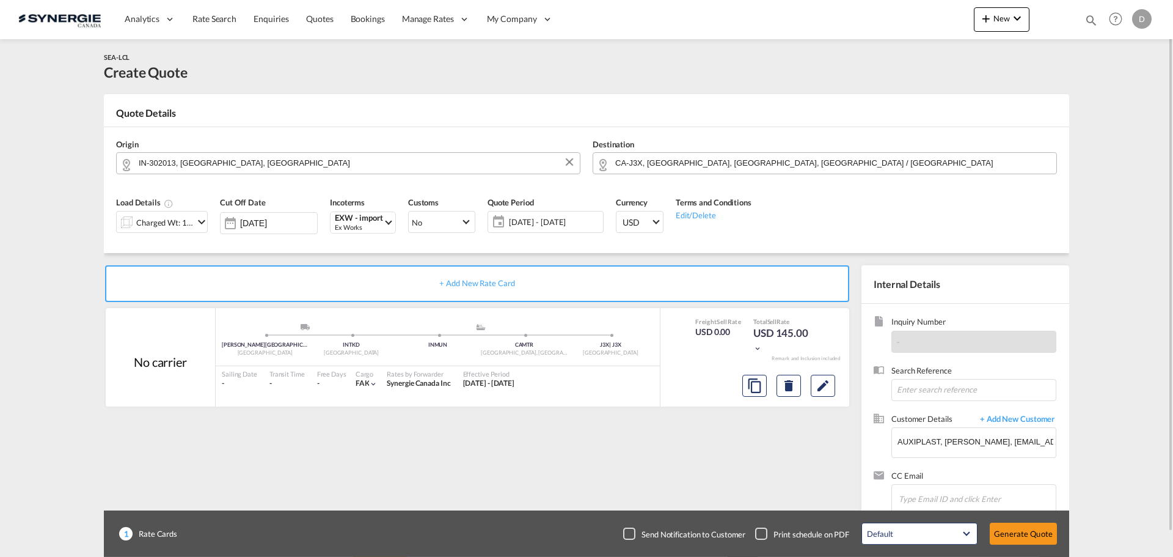
click at [532, 221] on span "10 Sep - 10 Oct 2025" at bounding box center [554, 221] width 91 height 11
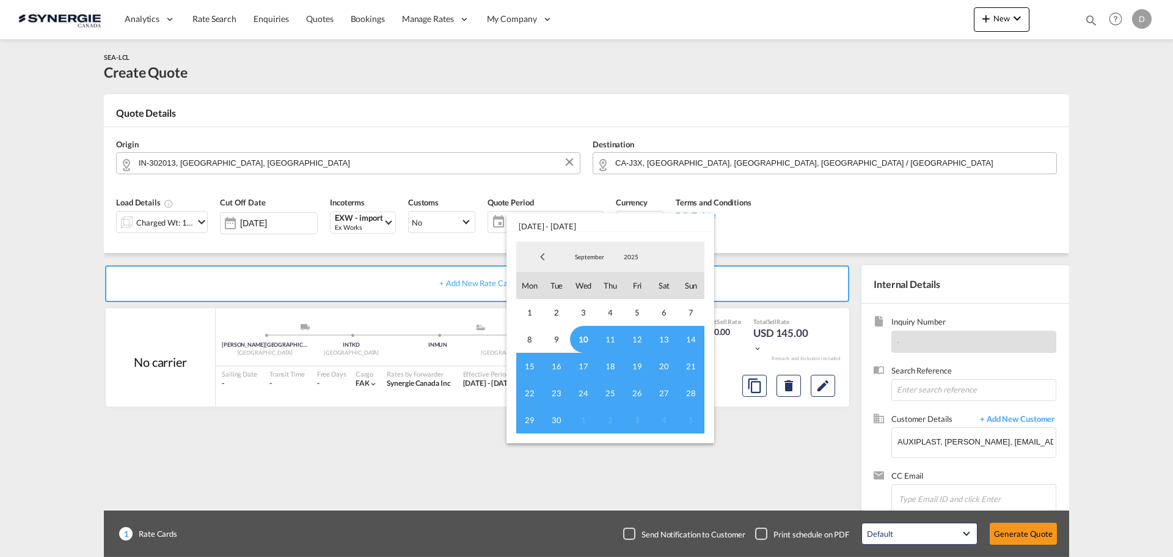
click at [582, 339] on span "10" at bounding box center [583, 339] width 27 height 27
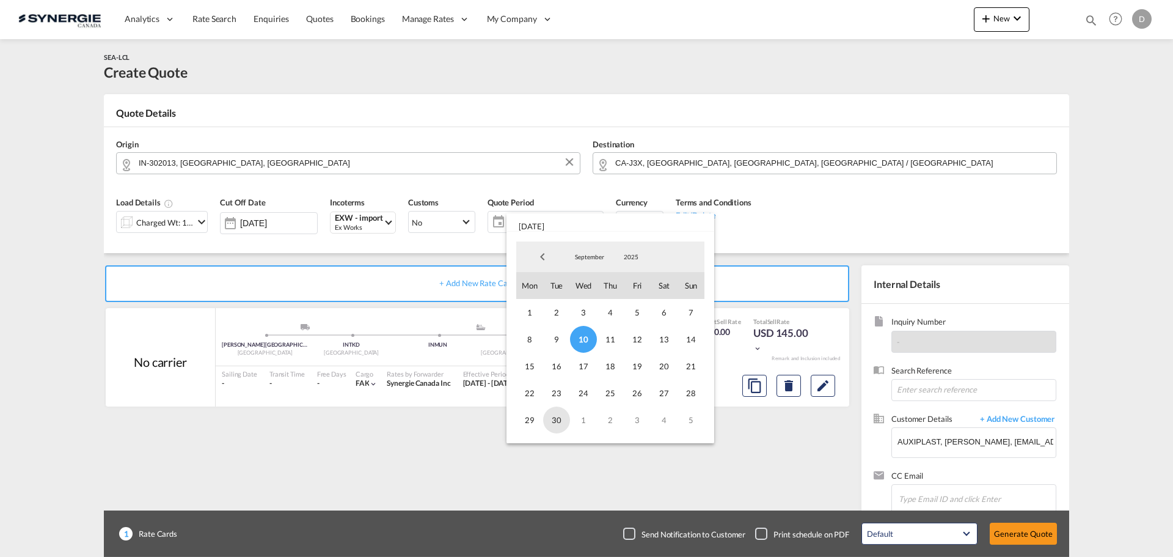
click at [557, 423] on span "30" at bounding box center [556, 419] width 27 height 27
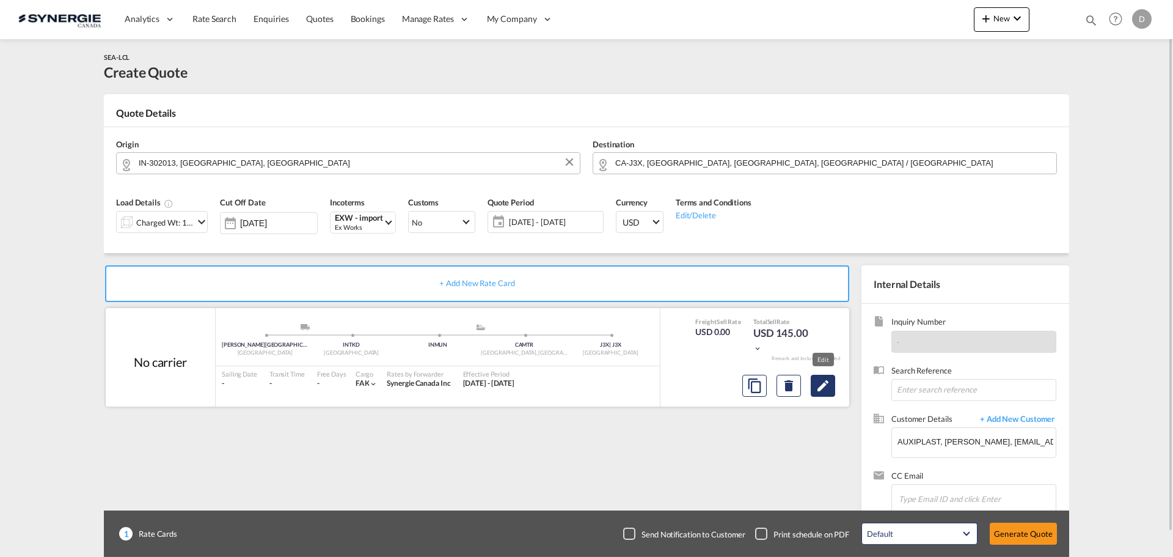
click at [819, 390] on md-icon "Edit" at bounding box center [823, 385] width 15 height 15
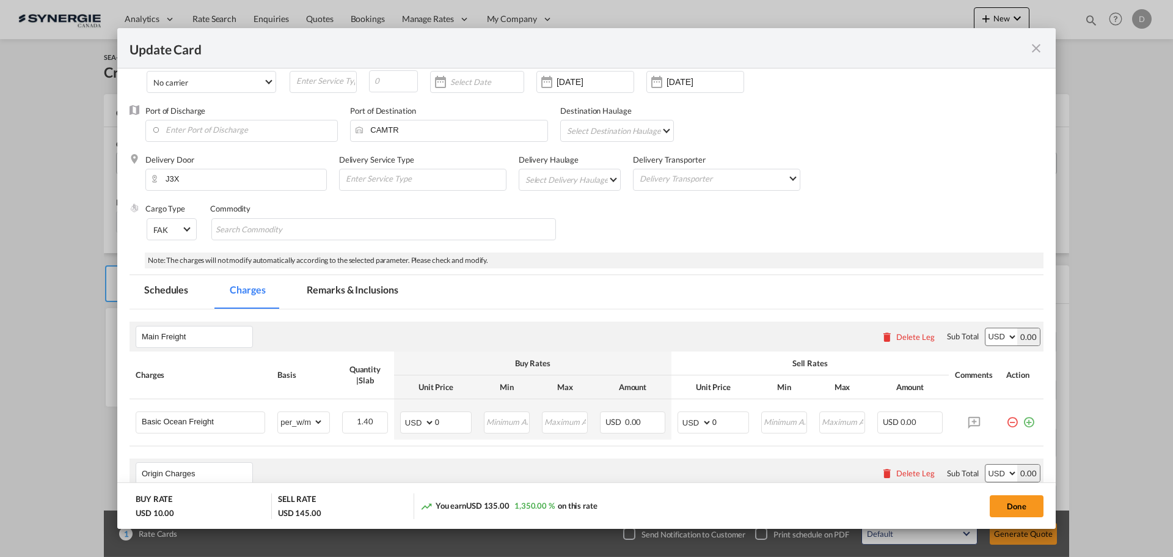
scroll to position [61, 0]
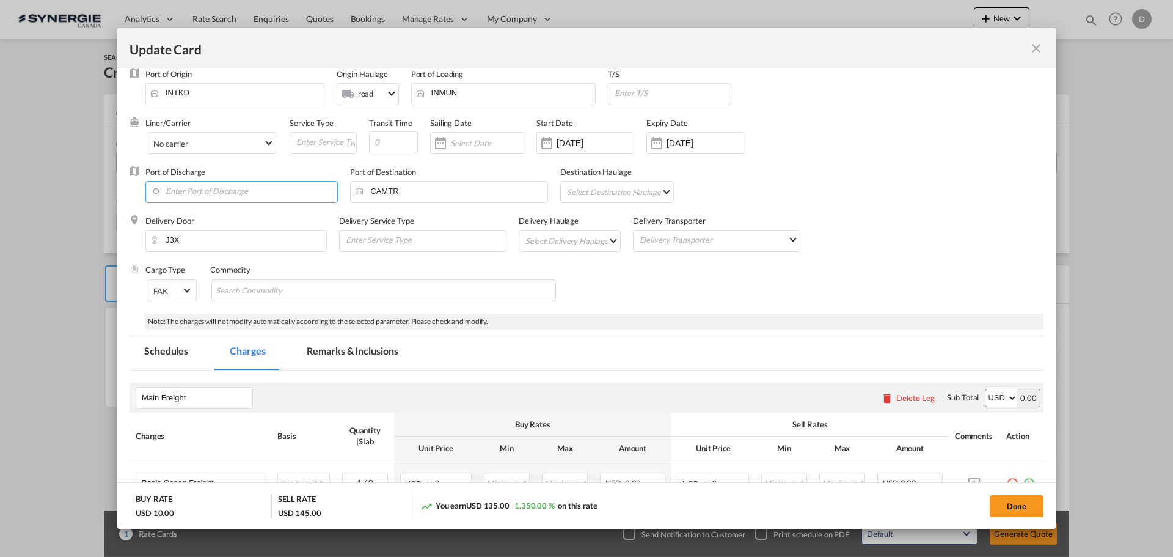
click at [205, 194] on input "Enter Port of Discharge" at bounding box center [245, 190] width 186 height 18
click at [208, 207] on div "[GEOGRAPHIC_DATA], [GEOGRAPHIC_DATA]" at bounding box center [263, 212] width 215 height 11
type input "Montreal, QC, CAMTR"
click at [609, 242] on md-select "Select Delivery Haulage rail road barge truck unspecified not available" at bounding box center [572, 240] width 97 height 20
click at [566, 268] on md-option "road" at bounding box center [570, 269] width 114 height 29
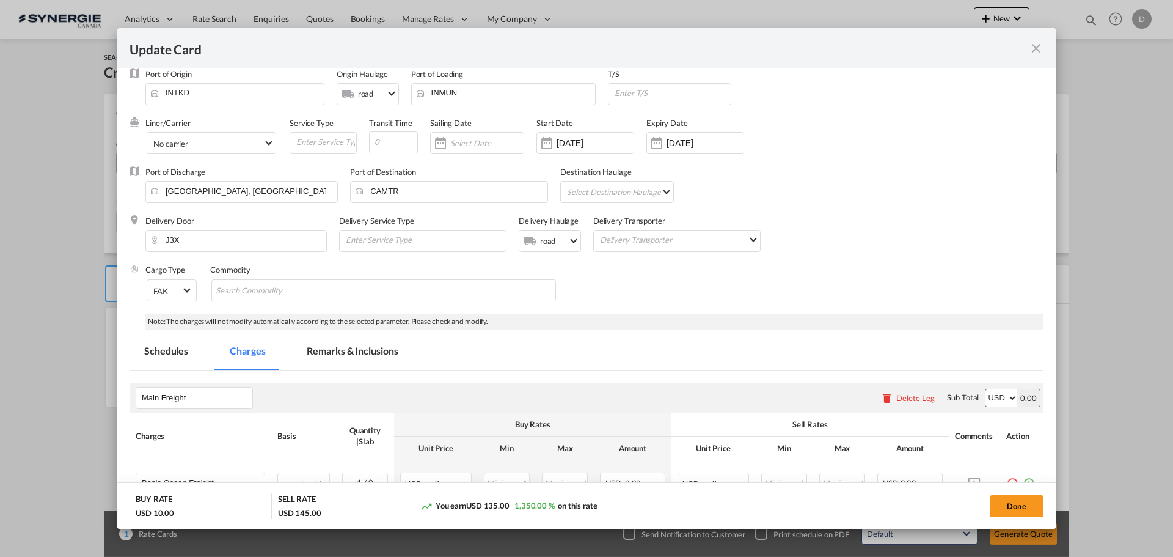
click at [665, 189] on md-select "Select Destination Haulage rail road barge truck unspecified not available" at bounding box center [619, 191] width 107 height 20
click at [596, 220] on md-option "road" at bounding box center [619, 221] width 125 height 29
click at [588, 279] on div "Cargo Type FAK FAK GCR GDSM General Cargo Hazardous Cargo Ambient Foodstuff Chi…" at bounding box center [594, 288] width 898 height 49
click at [437, 287] on md-chips-wrap "Chips container with autocompletion. Enter the text area, type text to search, …" at bounding box center [383, 290] width 345 height 22
type input "General Cargo"
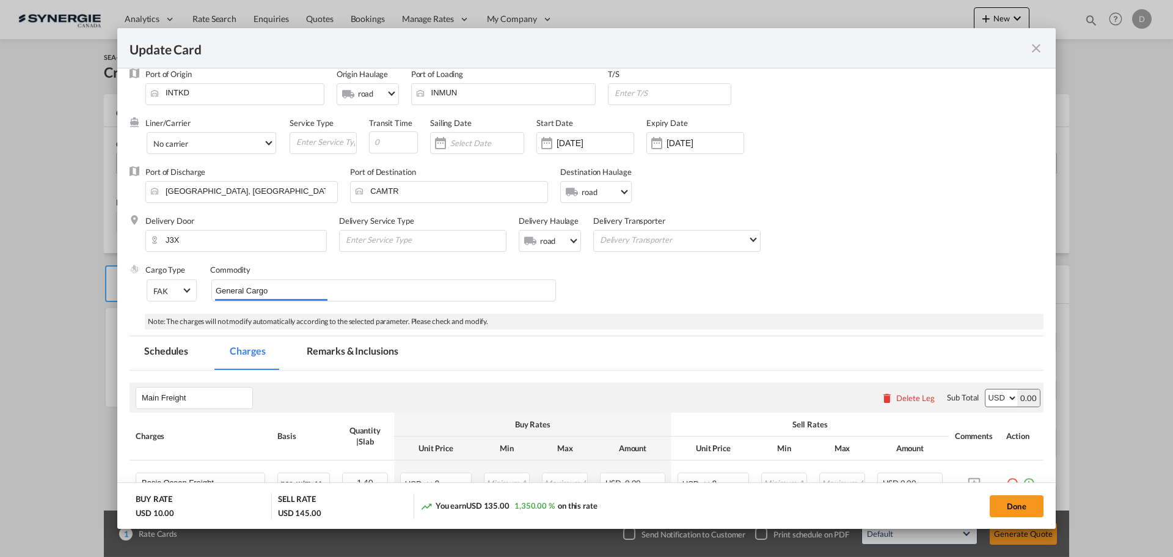
click at [640, 290] on div "Cargo Type FAK FAK GCR GDSM General Cargo Hazardous Cargo Ambient Foodstuff Chi…" at bounding box center [594, 288] width 898 height 49
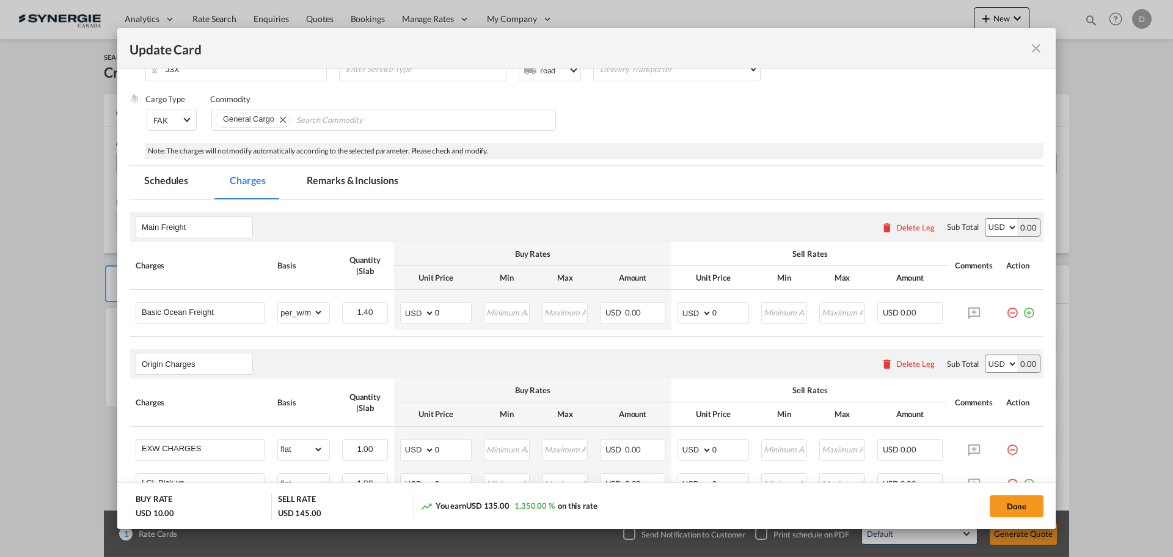
scroll to position [305, 0]
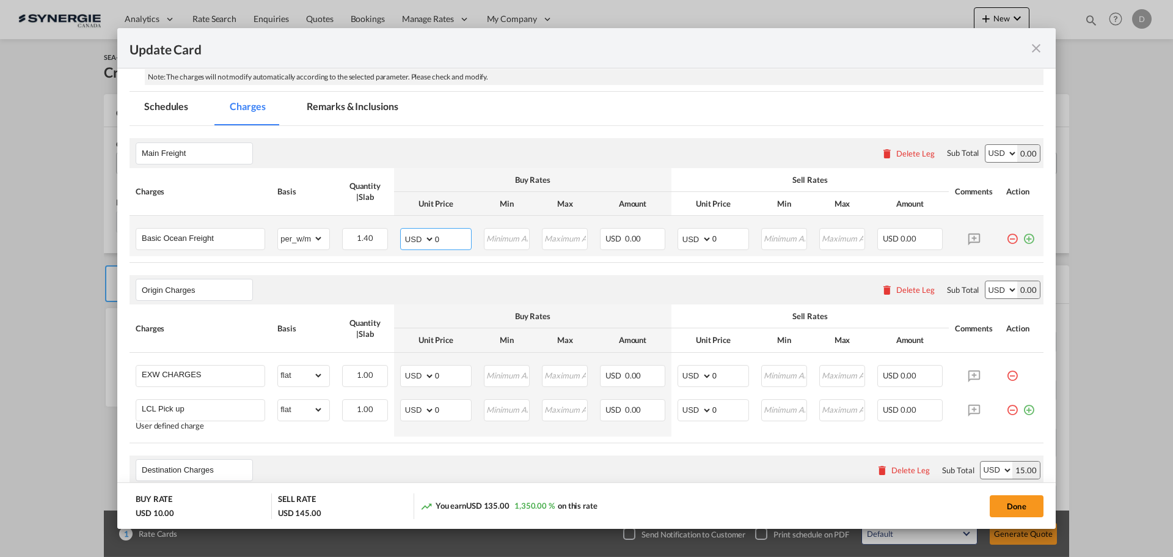
drag, startPoint x: 433, startPoint y: 238, endPoint x: 441, endPoint y: 238, distance: 7.3
click at [441, 238] on input "0" at bounding box center [453, 237] width 36 height 18
type input "153"
click at [439, 240] on input "153" at bounding box center [453, 237] width 36 height 18
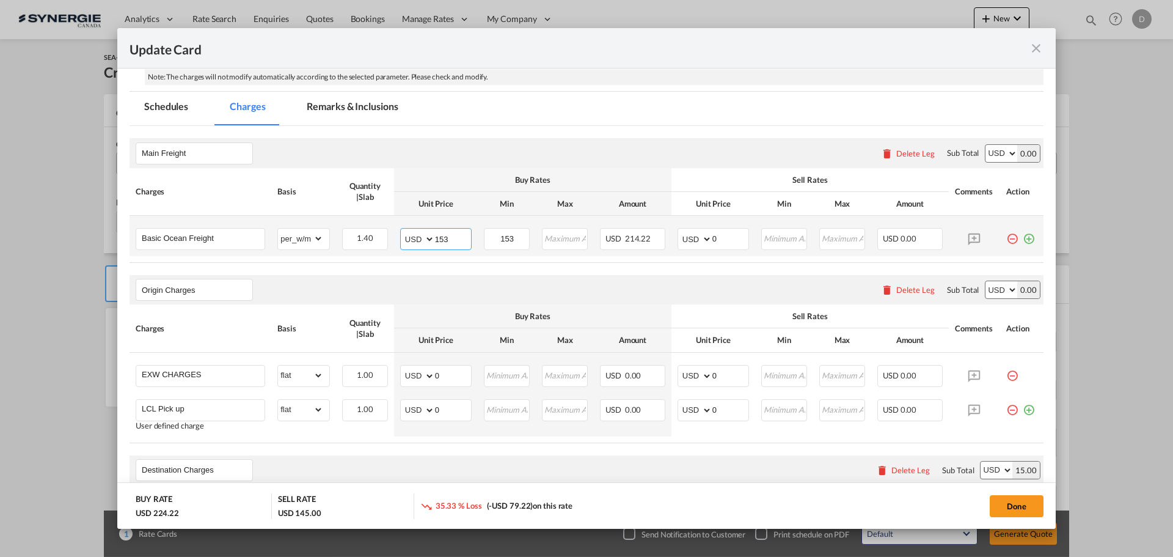
click at [439, 240] on input "153" at bounding box center [453, 237] width 36 height 18
type input "109"
type input "124"
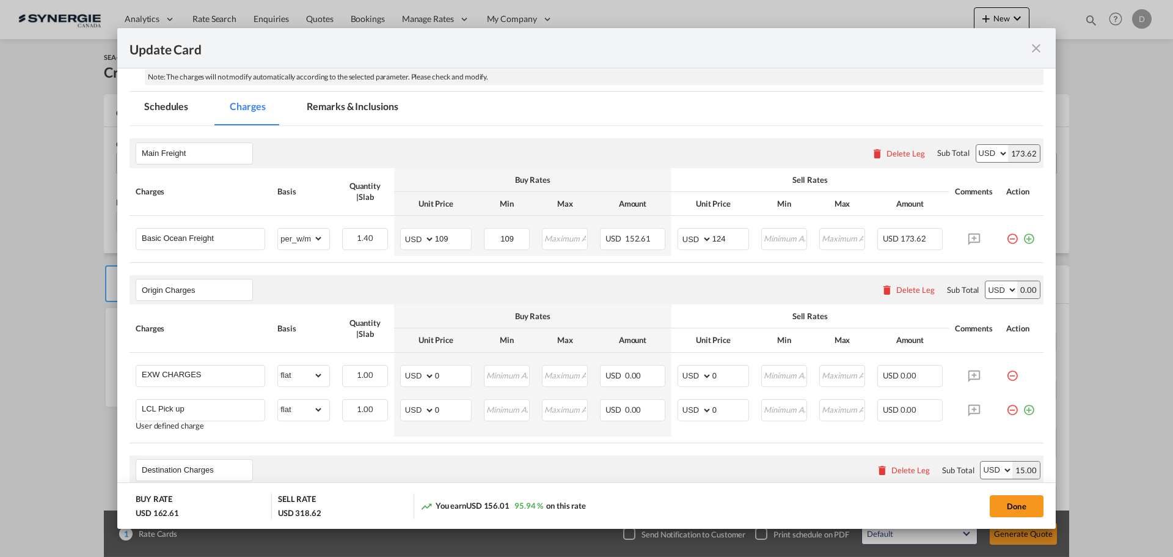
scroll to position [367, 0]
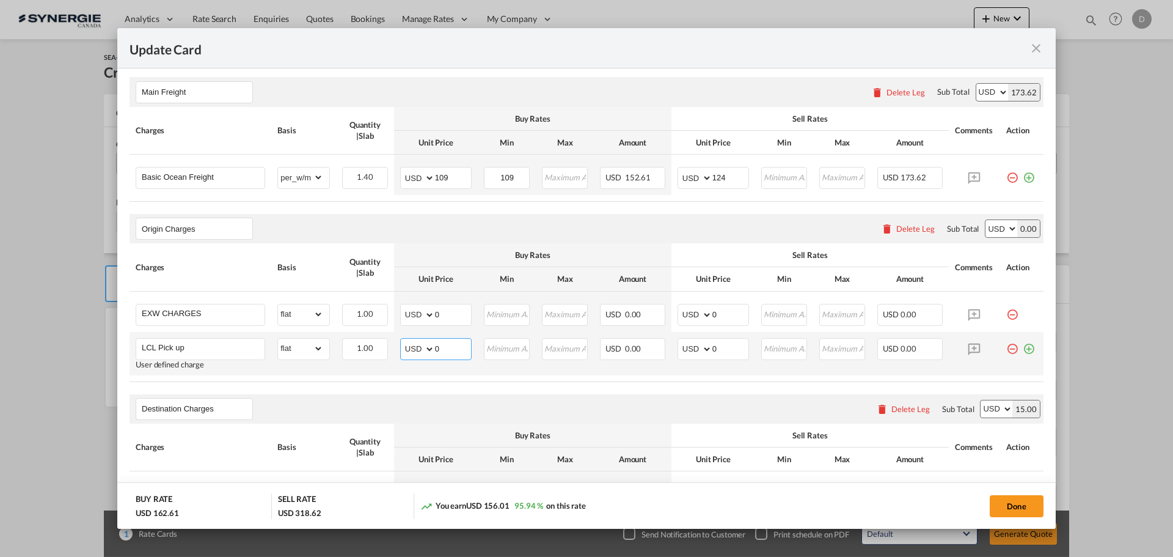
drag, startPoint x: 432, startPoint y: 346, endPoint x: 441, endPoint y: 345, distance: 9.2
click at [441, 345] on input "0" at bounding box center [453, 347] width 36 height 18
type input "36"
type input "100"
click at [487, 228] on div "Origin Charges Please enter leg name Leg Name Already Exists Delete Leg Sub Tot…" at bounding box center [587, 228] width 914 height 29
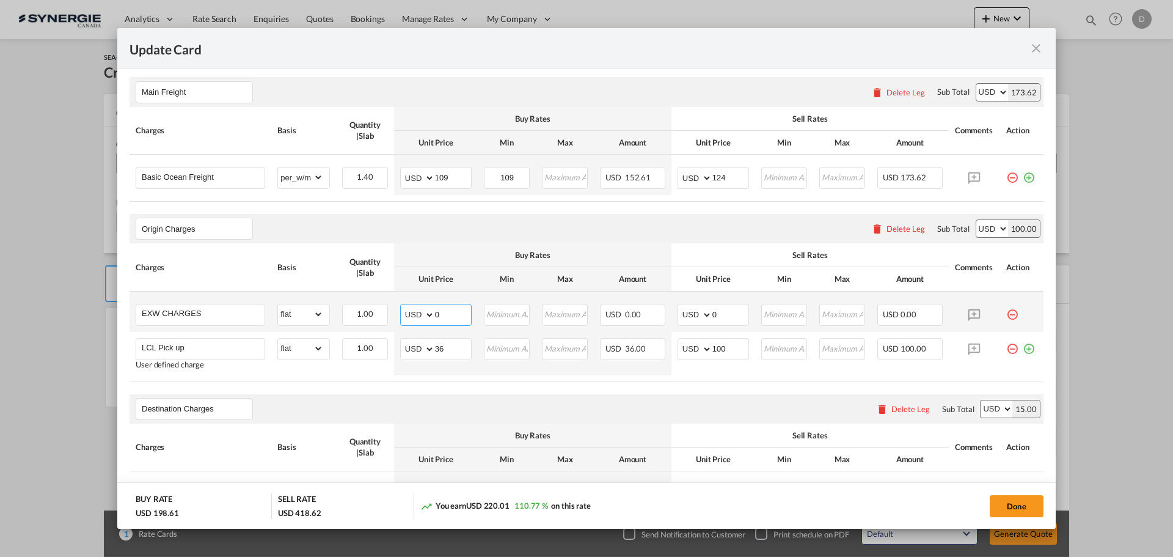
drag, startPoint x: 433, startPoint y: 316, endPoint x: 445, endPoint y: 315, distance: 11.7
click at [445, 315] on input "0" at bounding box center [453, 313] width 36 height 18
type input "185"
type input "250"
click at [599, 245] on th "Buy Rates" at bounding box center [532, 255] width 277 height 24
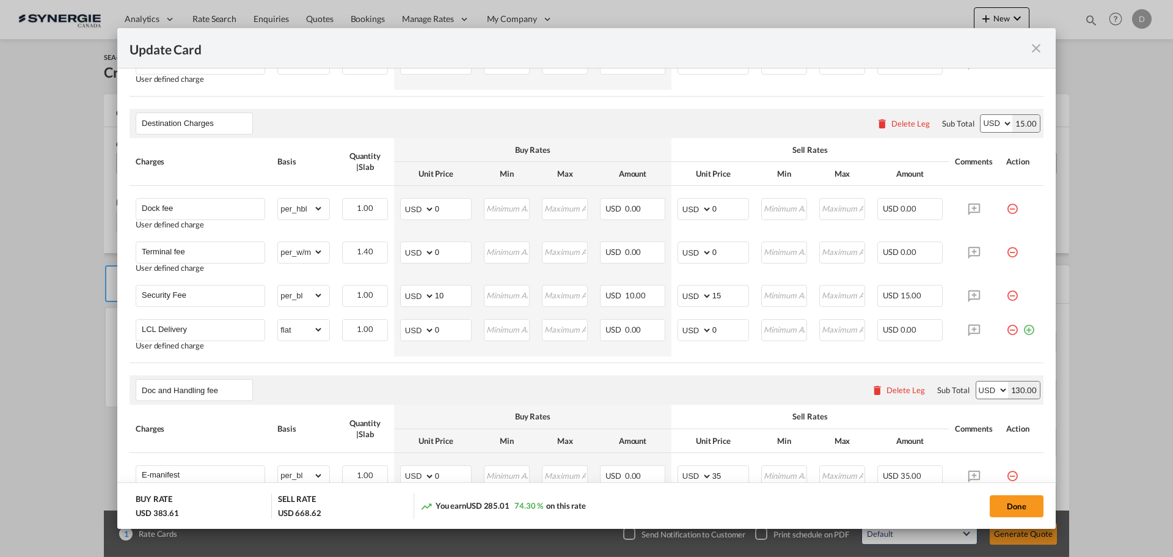
scroll to position [672, 0]
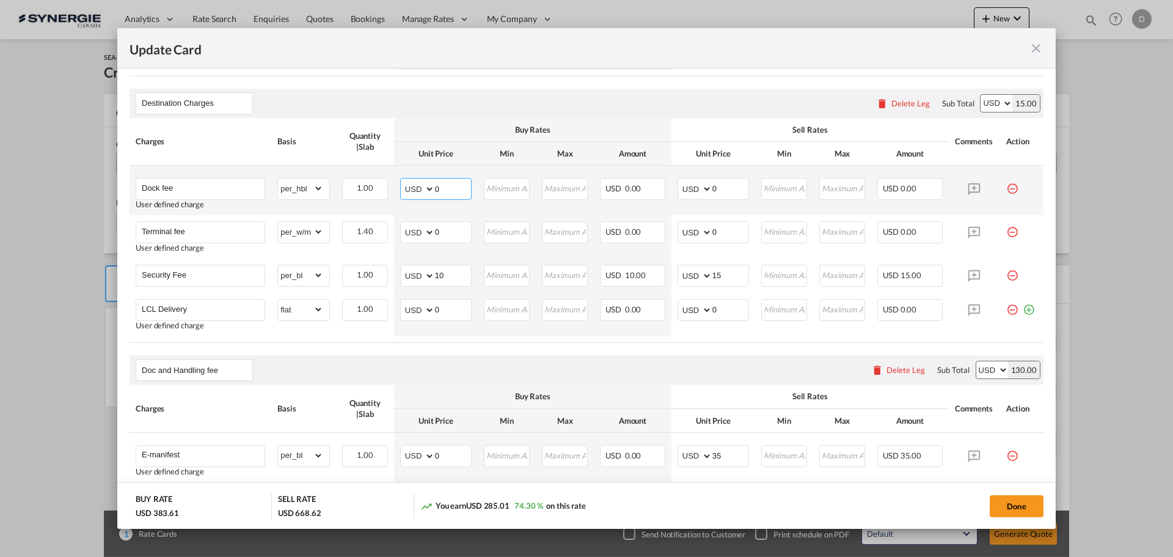
click at [439, 190] on input "0" at bounding box center [453, 187] width 36 height 18
type input "47"
type input "65"
drag, startPoint x: 434, startPoint y: 236, endPoint x: 441, endPoint y: 233, distance: 7.2
click at [441, 233] on input "0" at bounding box center [453, 231] width 36 height 18
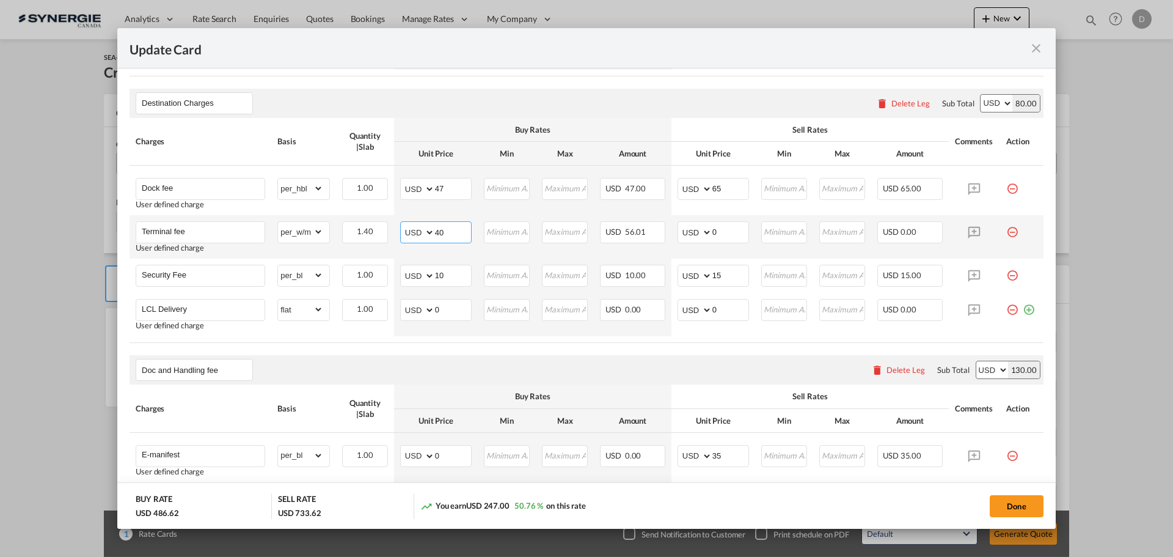
type input "40"
click at [323, 234] on md-input-container "gross_weight volumetric_weight per_shipment per_bl per_km per_hawb per_kg flat …" at bounding box center [303, 232] width 51 height 20
click at [316, 234] on select "gross_weight volumetric_weight per_shipment per_bl per_km per_hawb per_kg flat …" at bounding box center [300, 232] width 45 height 20
click at [278, 222] on select "gross_weight volumetric_weight per_shipment per_bl per_km per_hawb per_kg flat …" at bounding box center [300, 232] width 45 height 20
click at [315, 232] on select "gross_weight volumetric_weight per_shipment per_bl per_km per_hawb per_kg flat …" at bounding box center [300, 232] width 45 height 20
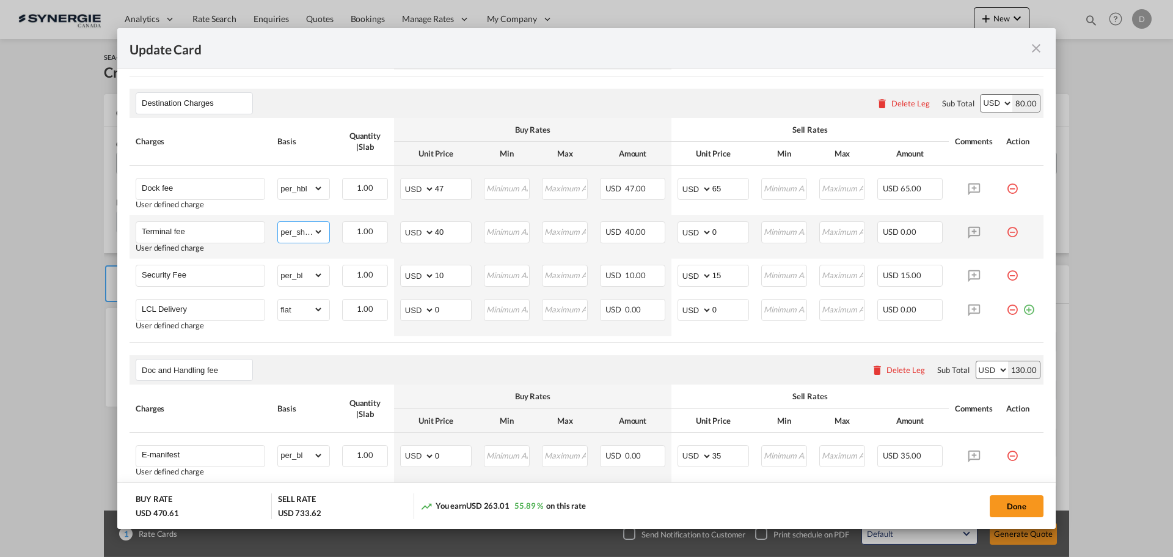
select select "per_hbl"
click at [278, 222] on select "gross_weight volumetric_weight per_shipment per_bl per_km per_hawb per_kg flat …" at bounding box center [300, 232] width 45 height 20
drag, startPoint x: 707, startPoint y: 231, endPoint x: 718, endPoint y: 230, distance: 11.0
click at [718, 230] on input "0" at bounding box center [730, 231] width 36 height 18
type input "60"
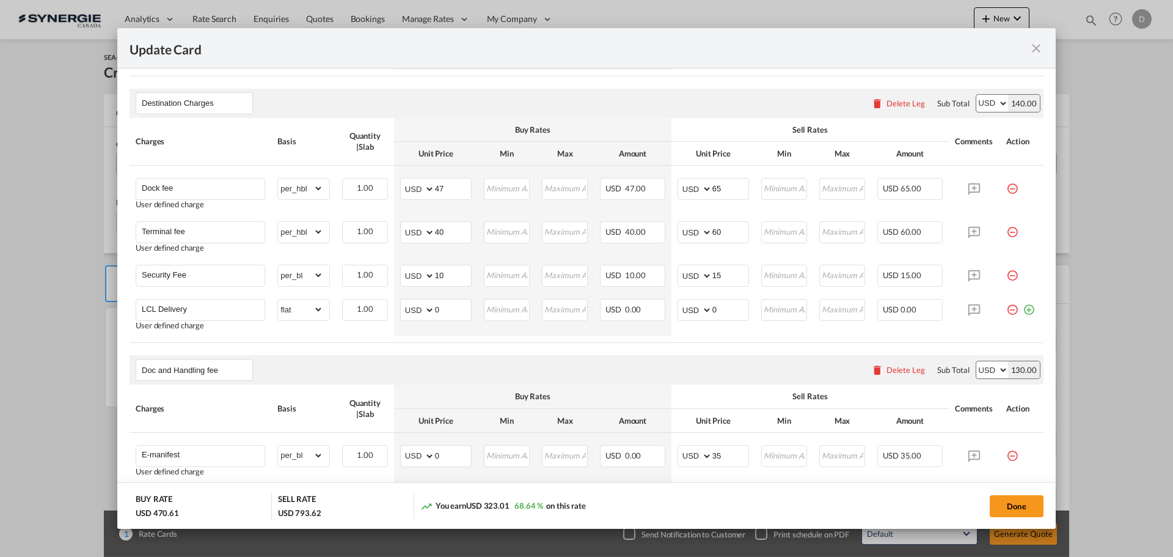
click at [749, 116] on div "Destination Charges Please enter leg name Leg Name Already Exists Delete Leg Su…" at bounding box center [587, 103] width 914 height 29
drag, startPoint x: 433, startPoint y: 308, endPoint x: 459, endPoint y: 309, distance: 26.3
click at [459, 309] on input "0" at bounding box center [453, 308] width 36 height 18
type input "424"
click at [515, 366] on div "Doc and Handling fee Please enter leg name Leg Name Already Exists Delete Leg S…" at bounding box center [587, 369] width 914 height 29
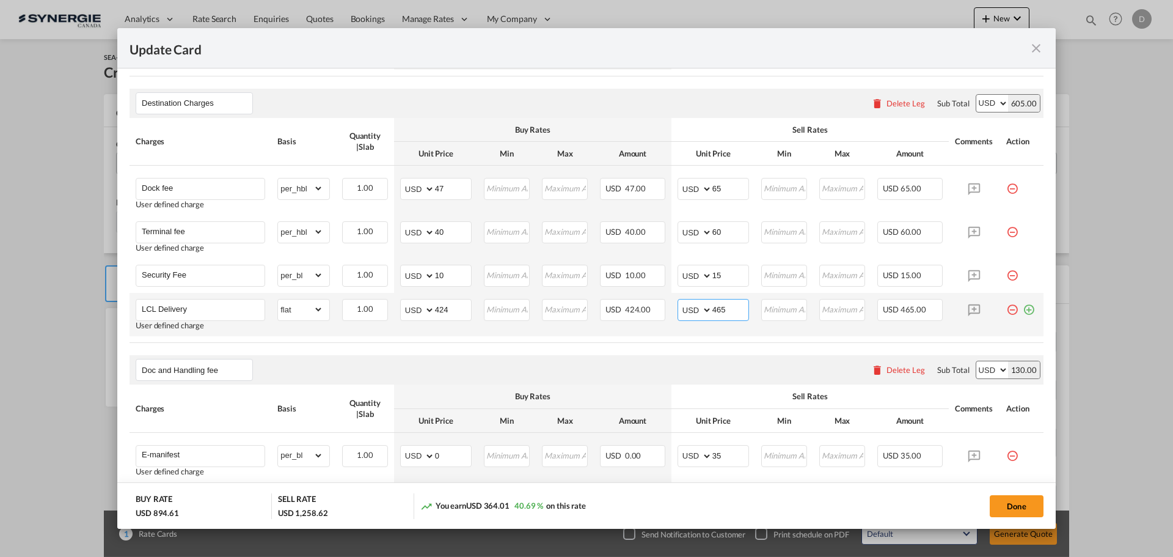
click at [717, 313] on input "465" at bounding box center [730, 308] width 36 height 18
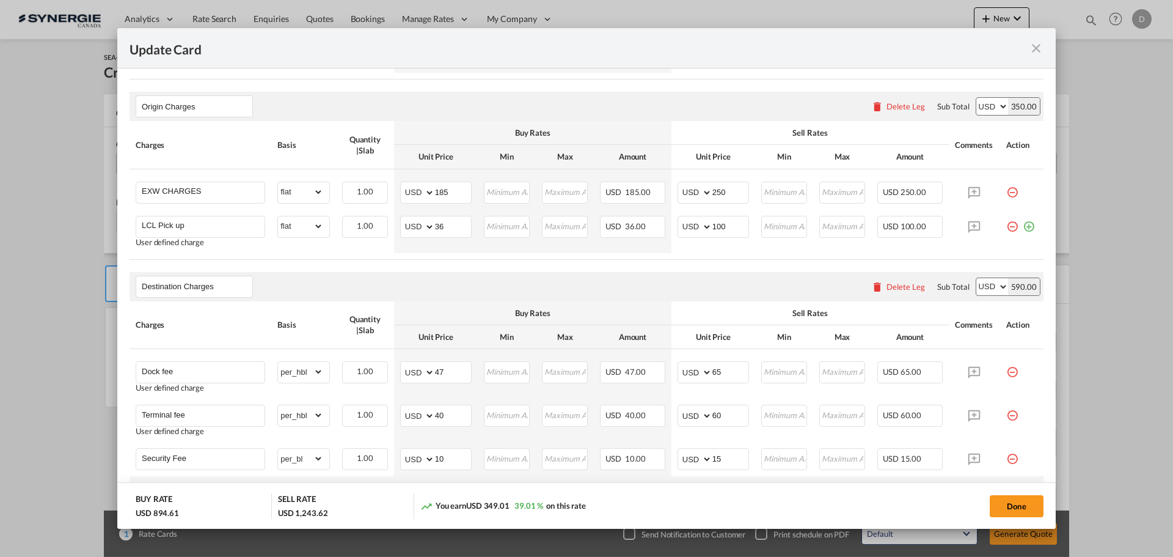
scroll to position [428, 0]
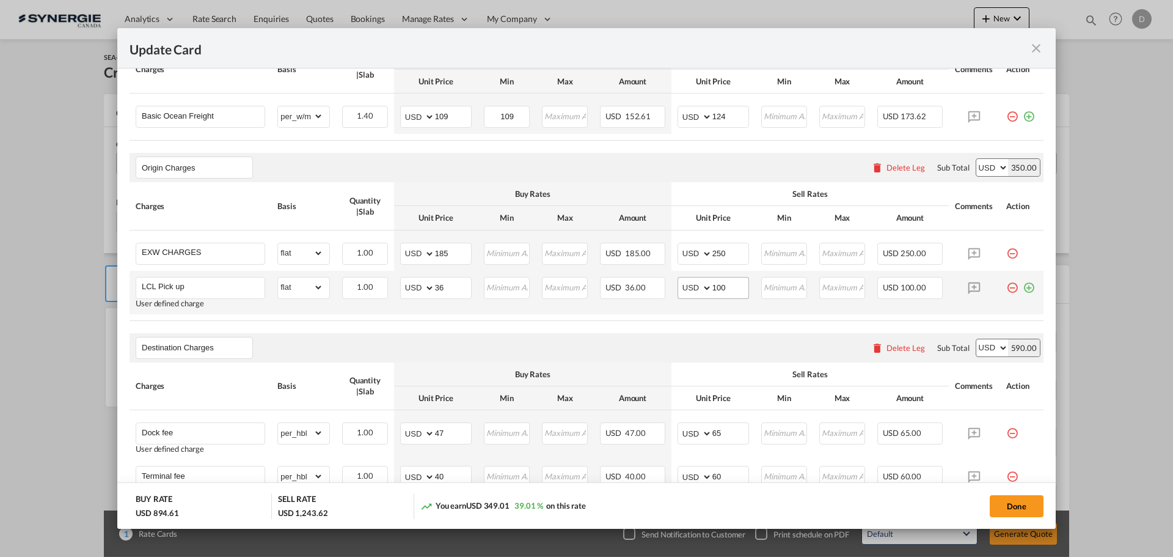
type input "450"
click at [713, 288] on input "100" at bounding box center [730, 286] width 36 height 18
type input "70"
click at [671, 313] on td "AED AFN ALL AMD ANG AOA ARS AUD AWG AZN BAM BBD BDT BGN BHD BIF BMD BND BOB BRL…" at bounding box center [713, 292] width 84 height 43
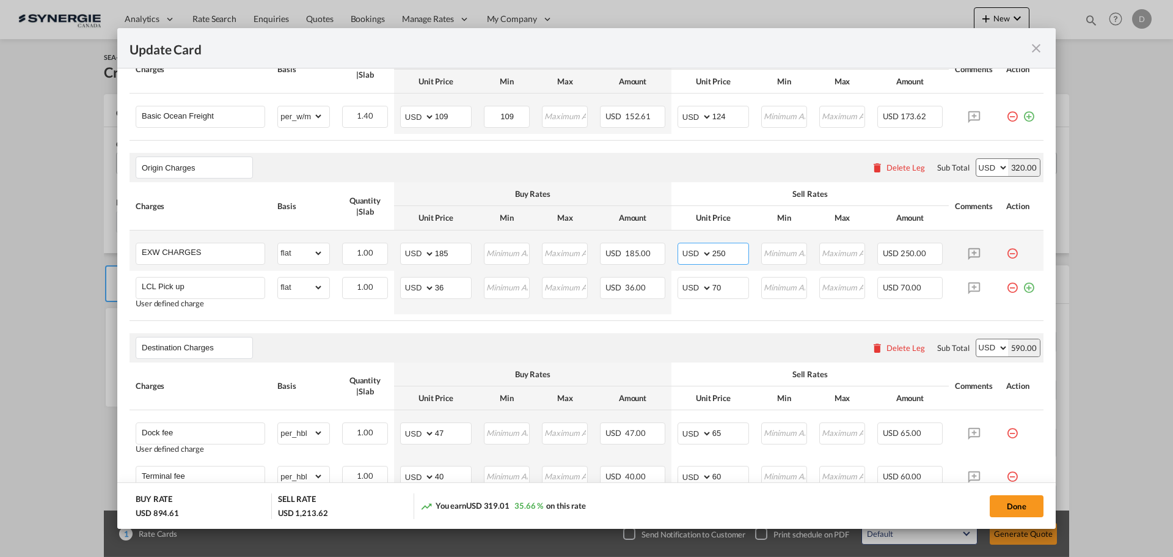
click at [715, 254] on input "250" at bounding box center [730, 252] width 36 height 18
click at [656, 335] on div "Destination Charges Please enter leg name Leg Name Already Exists Delete Leg Su…" at bounding box center [587, 347] width 914 height 29
click at [723, 255] on input "230" at bounding box center [730, 252] width 36 height 18
type input "231"
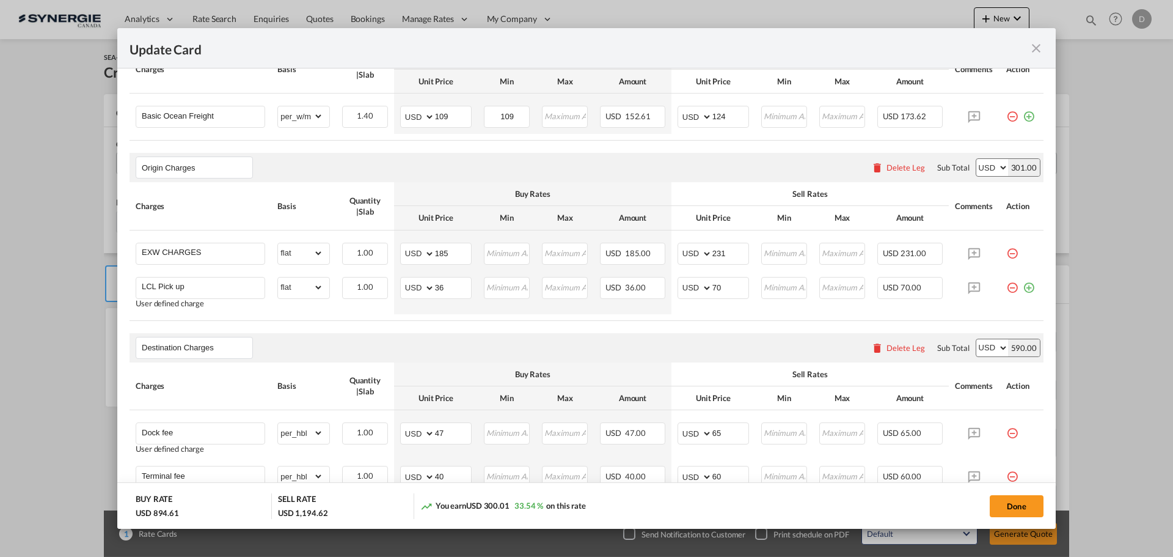
click at [669, 326] on air-lcl-rate-modification "Main Freight Please enter leg name Leg Name Already Exists Delete Leg Sub Total…" at bounding box center [587, 523] width 914 height 1039
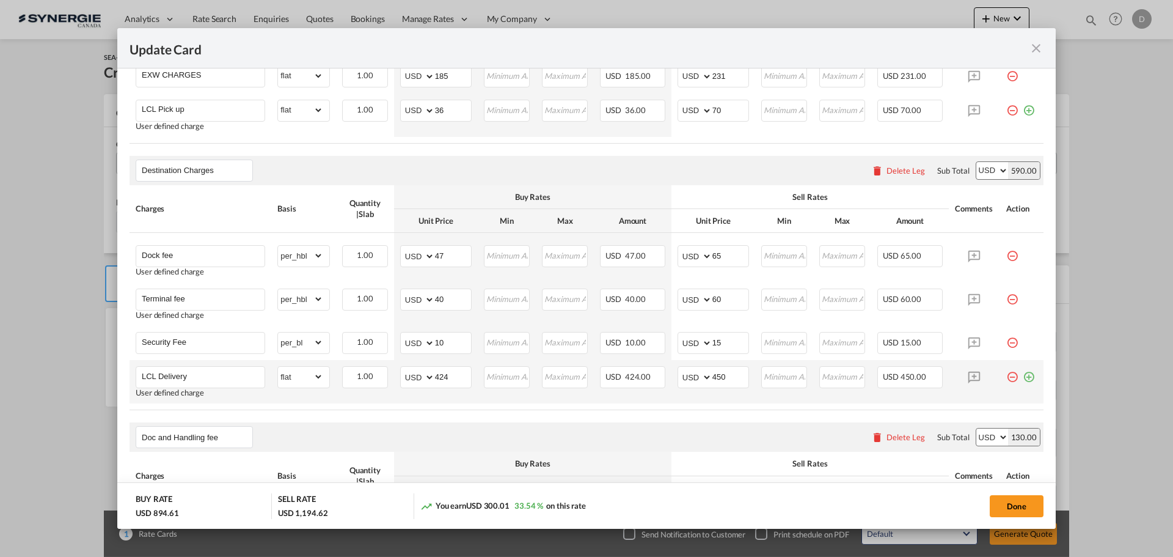
scroll to position [611, 0]
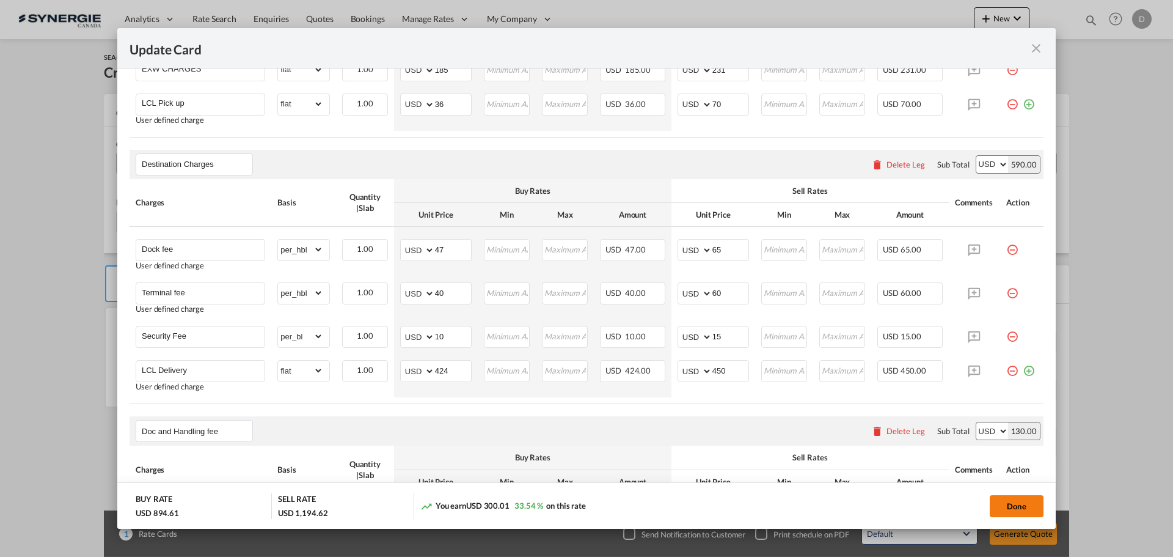
click at [1009, 502] on button "Done" at bounding box center [1017, 506] width 54 height 22
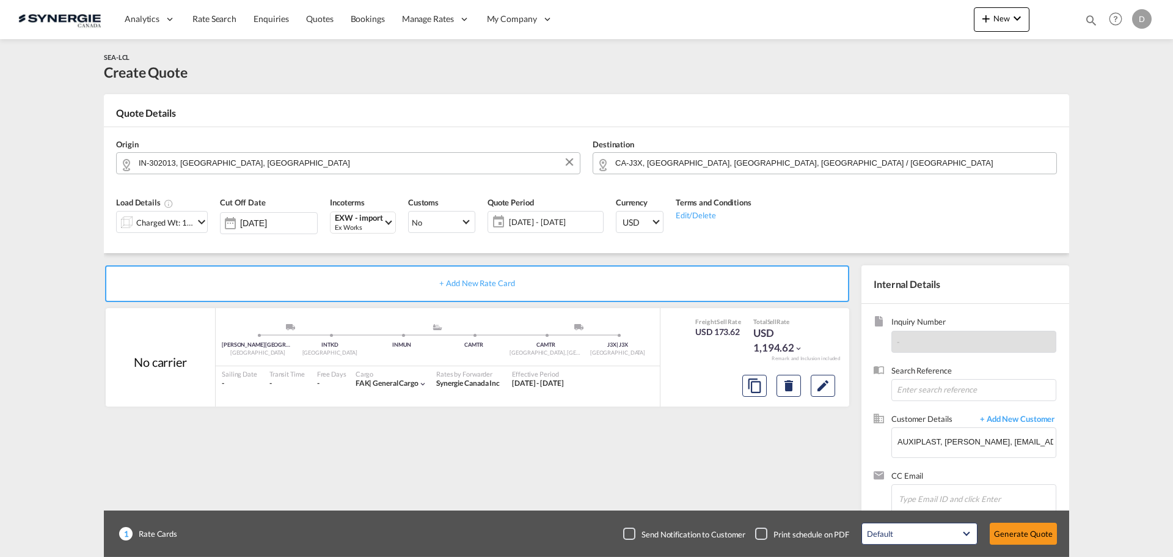
type input "[DATE]"
click at [825, 388] on md-icon "Edit" at bounding box center [823, 385] width 15 height 15
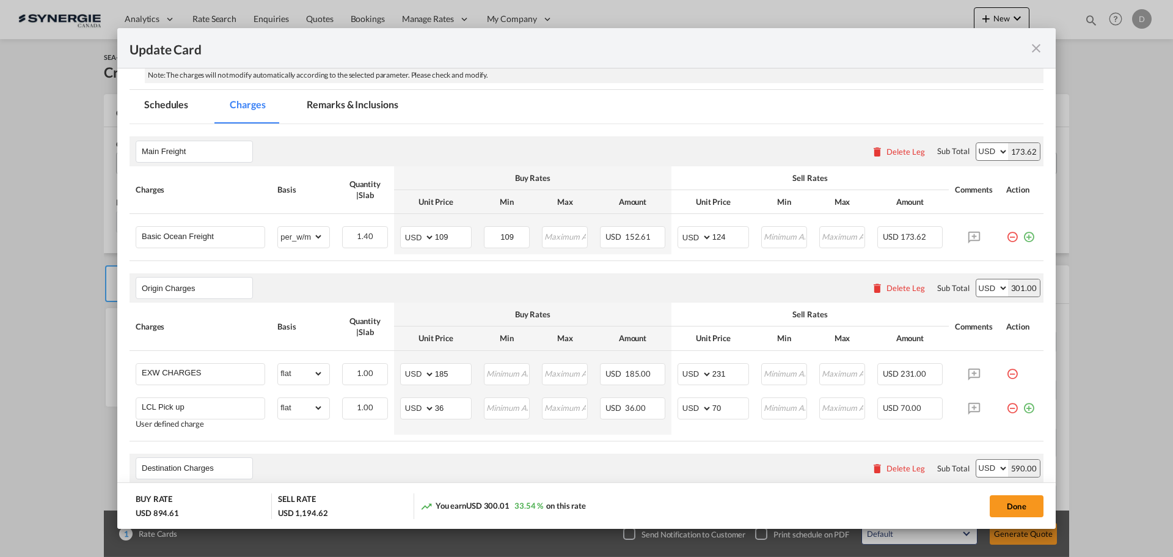
scroll to position [305, 0]
click at [385, 109] on md-tab-item "Remarks & Inclusions" at bounding box center [352, 109] width 120 height 34
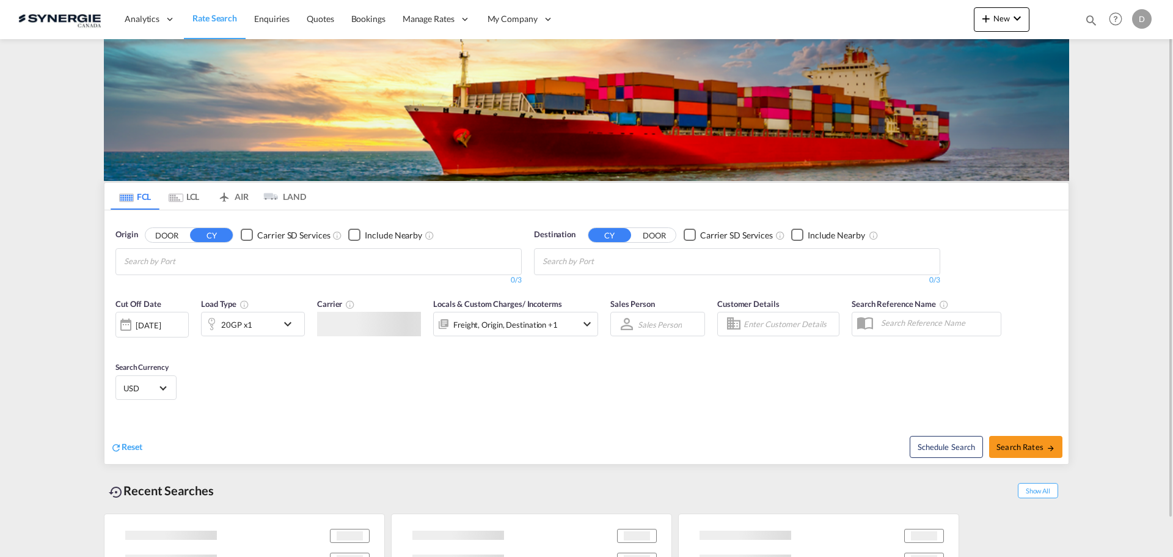
click at [1092, 18] on div "Bookings Quotes Enquiries Help Resources Product Release D My Profile Logout" at bounding box center [1116, 19] width 78 height 38
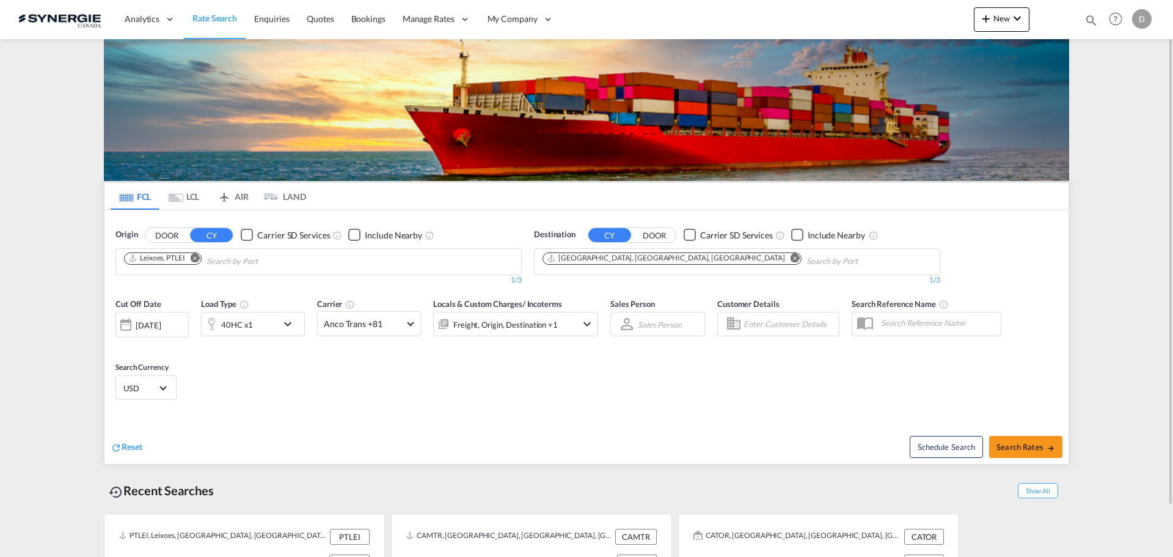
click at [1088, 17] on md-icon "icon-magnify" at bounding box center [1090, 19] width 13 height 13
click at [882, 18] on select "Bookings Quotes Enquiries" at bounding box center [897, 20] width 58 height 22
select select "Quotes"
click at [868, 9] on select "Bookings Quotes Enquiries" at bounding box center [897, 20] width 58 height 22
click at [946, 26] on input at bounding box center [999, 19] width 152 height 21
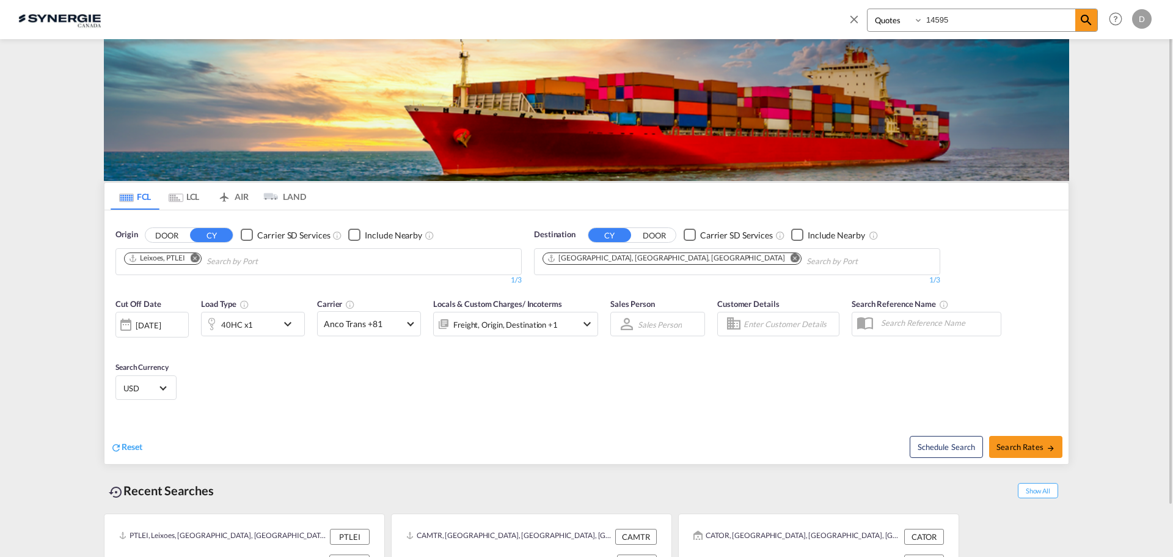
type input "14595"
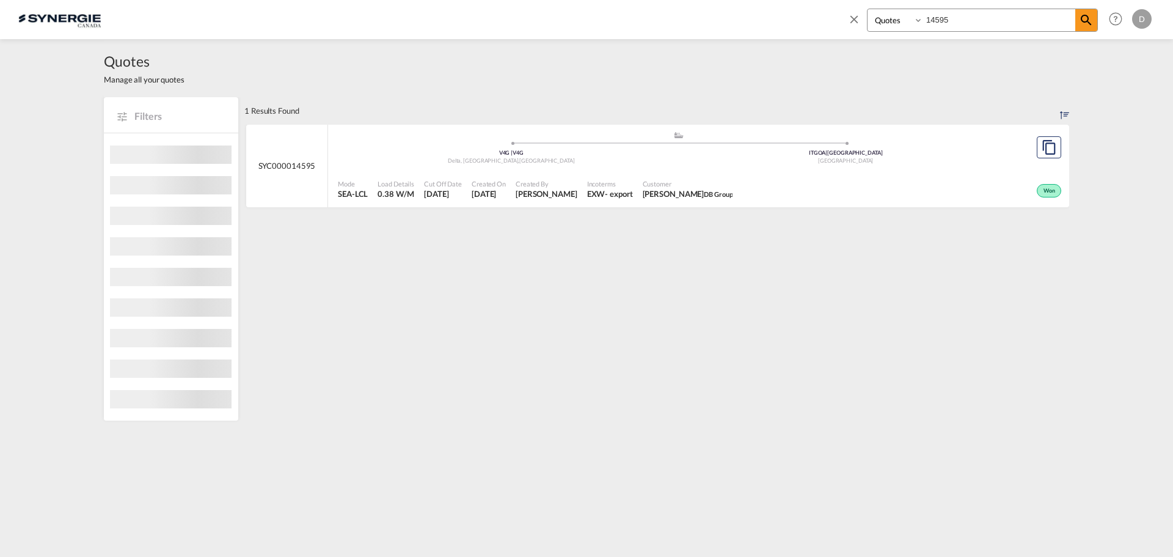
click at [605, 192] on div "- export" at bounding box center [618, 193] width 27 height 11
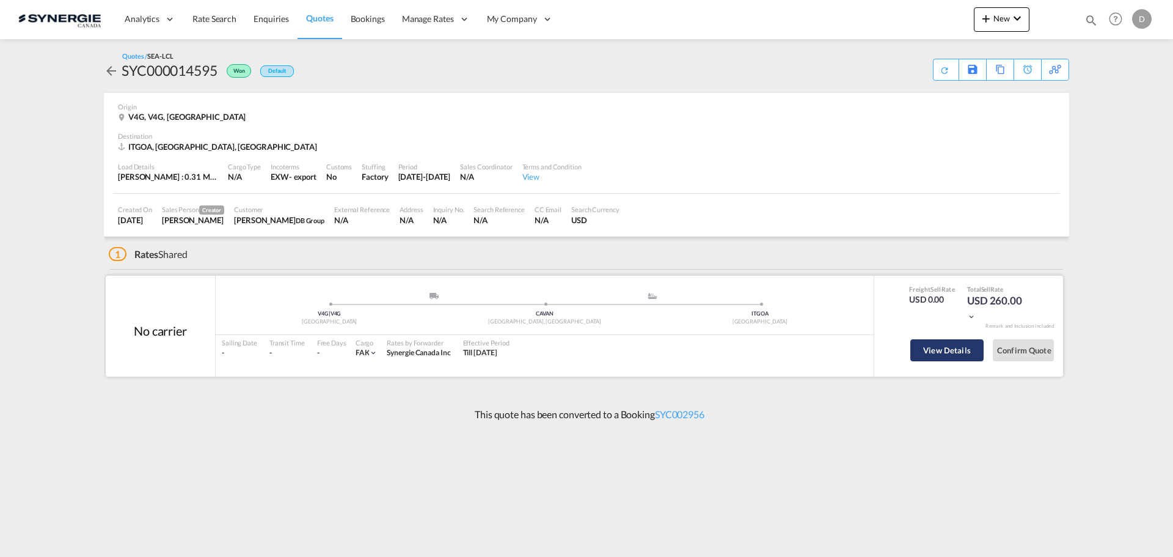
click at [941, 349] on button "View Details" at bounding box center [946, 350] width 73 height 22
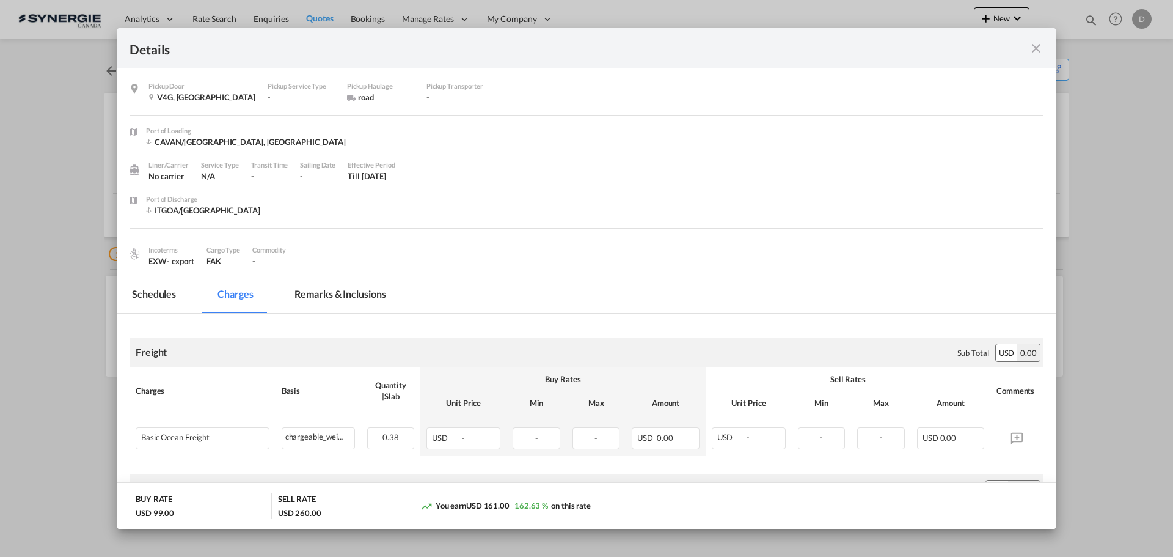
click at [338, 293] on md-tab-item "Remarks & Inclusions" at bounding box center [340, 296] width 120 height 34
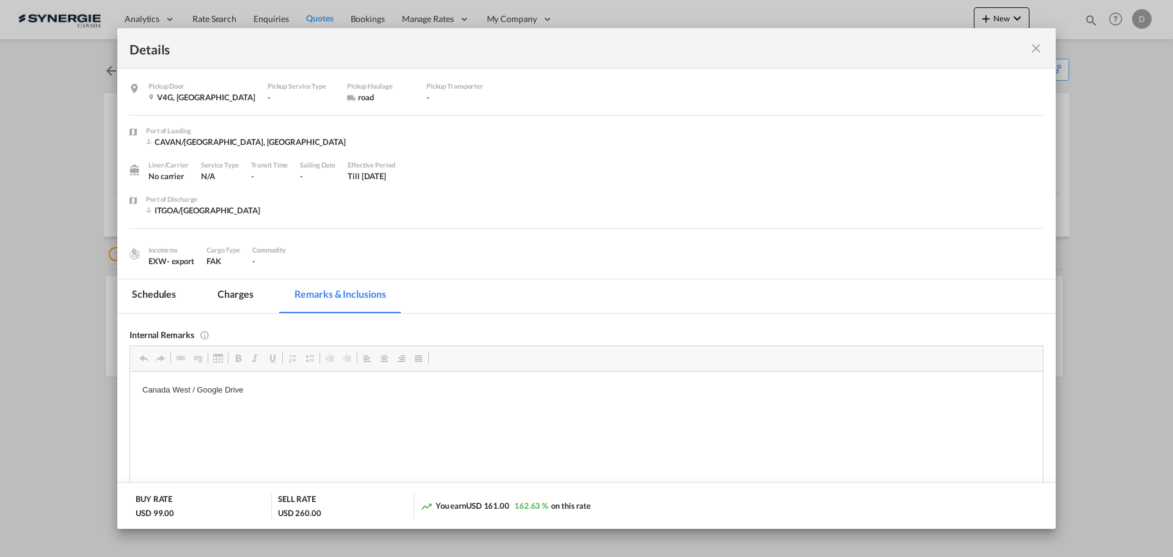
click at [1034, 49] on md-icon "icon-close fg-AAA8AD m-0 cursor" at bounding box center [1036, 48] width 15 height 15
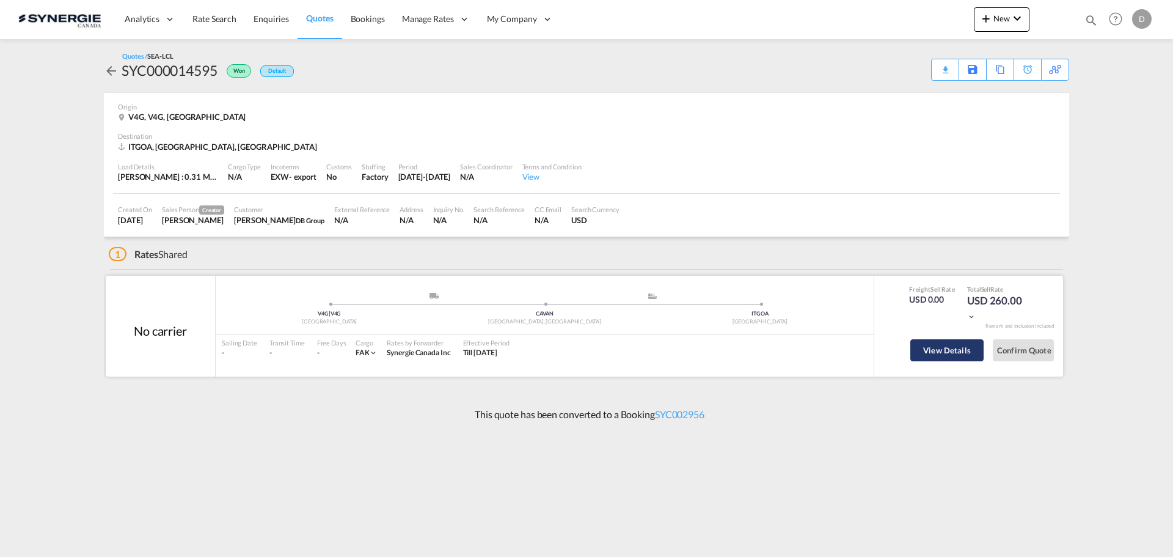
click at [929, 342] on button "View Details" at bounding box center [946, 350] width 73 height 22
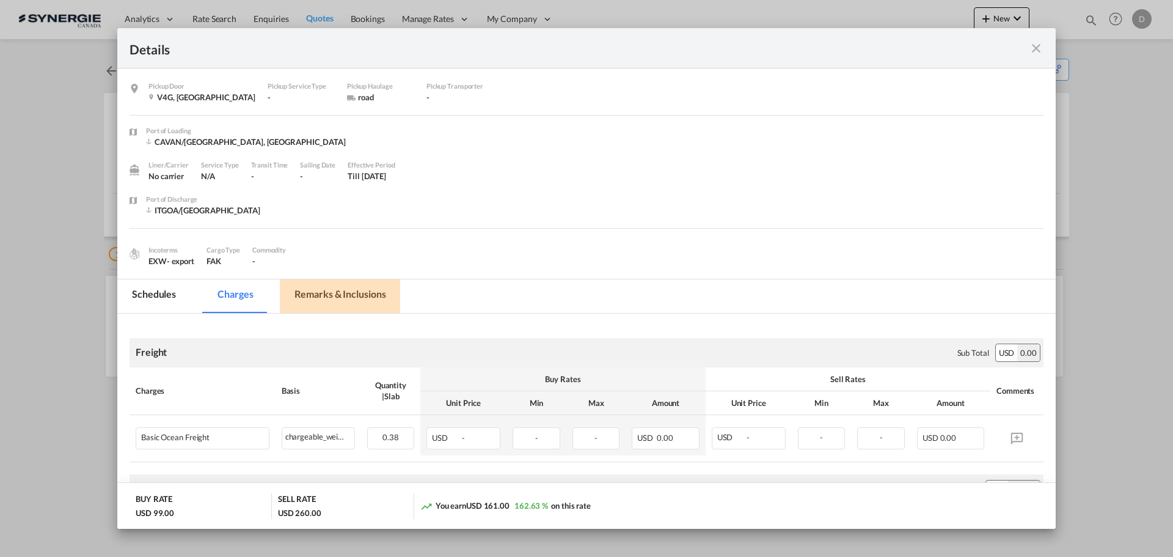
click at [342, 299] on md-tab-item "Remarks & Inclusions" at bounding box center [340, 296] width 120 height 34
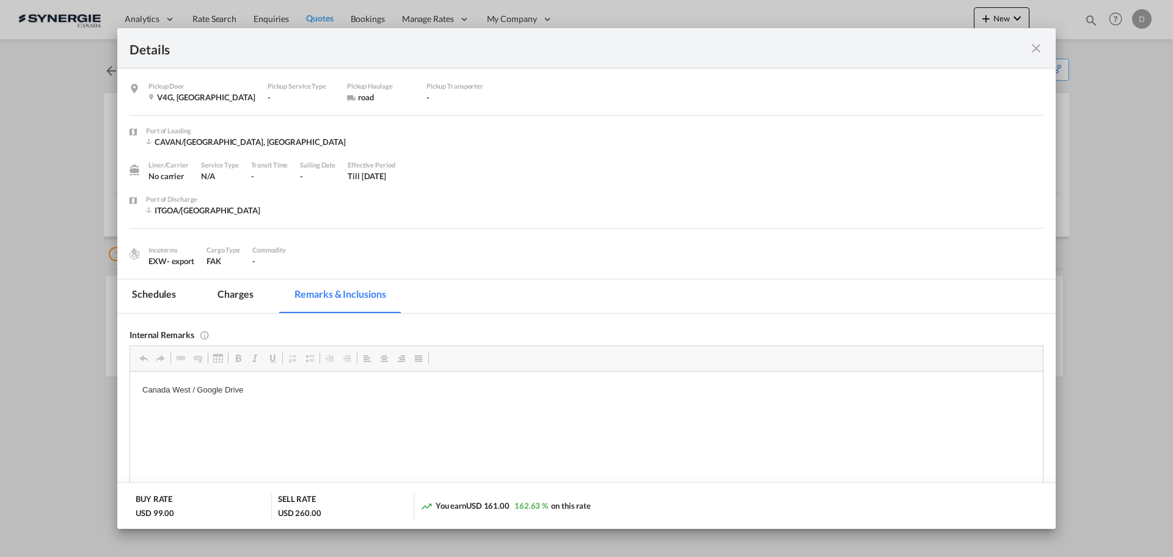
click at [1036, 47] on md-icon "icon-close fg-AAA8AD m-0 cursor" at bounding box center [1036, 48] width 15 height 15
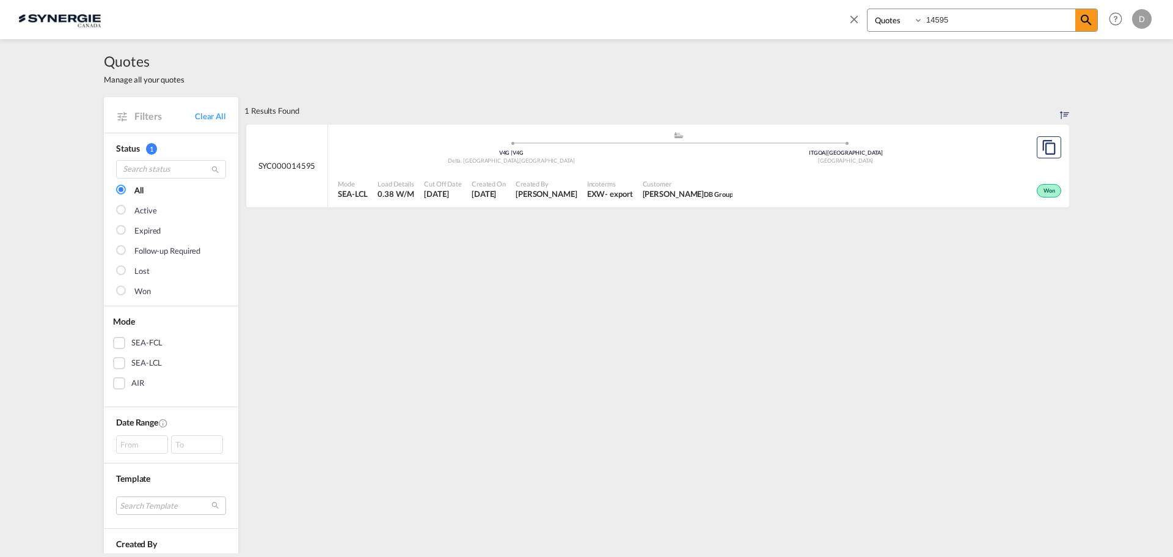
select select "Quotes"
click at [852, 17] on md-icon "icon-close" at bounding box center [853, 18] width 13 height 13
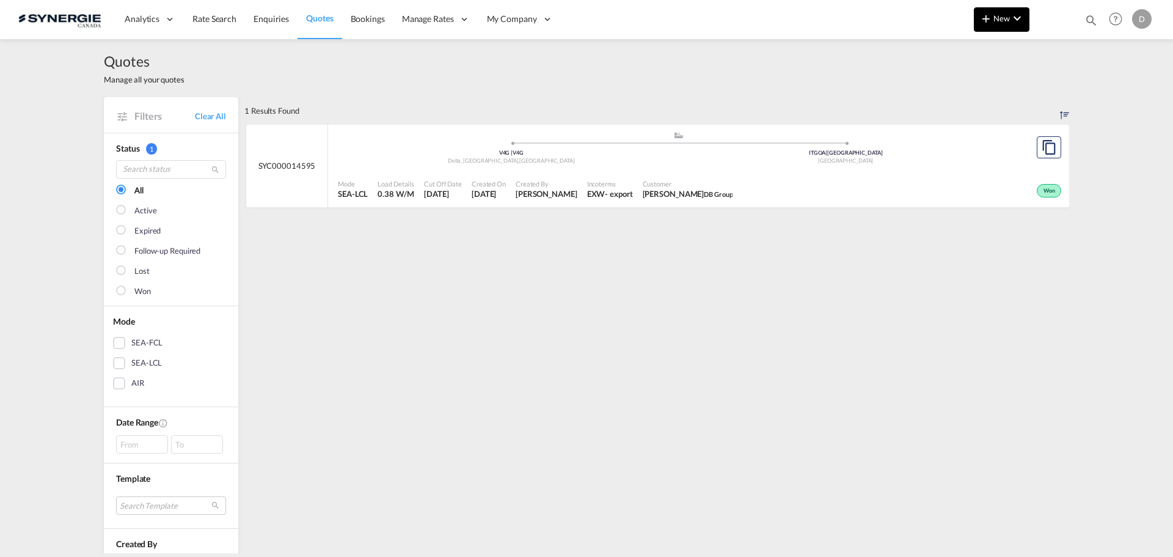
click at [995, 20] on span "New" at bounding box center [1002, 18] width 46 height 10
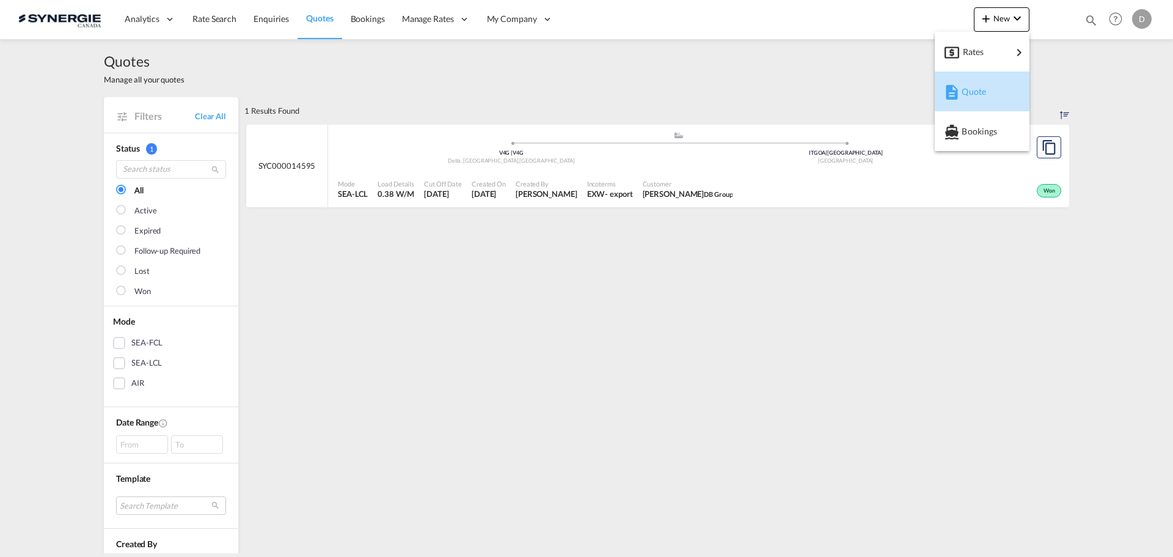
click at [967, 89] on span "Quote" at bounding box center [968, 91] width 13 height 24
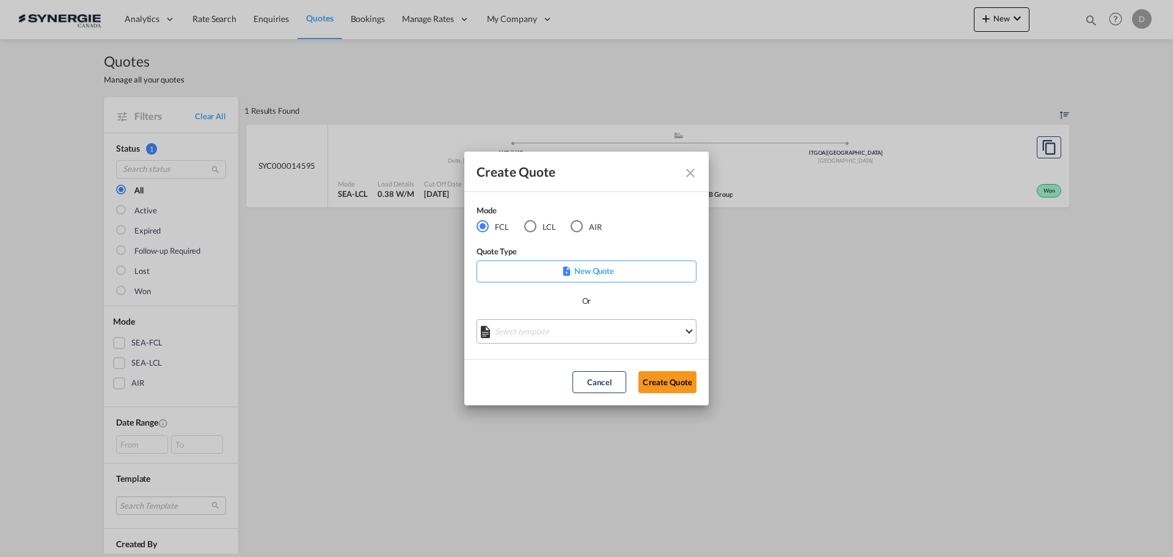
click at [582, 334] on md-select "Select template *NEW* FCL FREEHAND / DAP [PERSON_NAME] | [DATE] *NEW* Import FC…" at bounding box center [587, 331] width 220 height 24
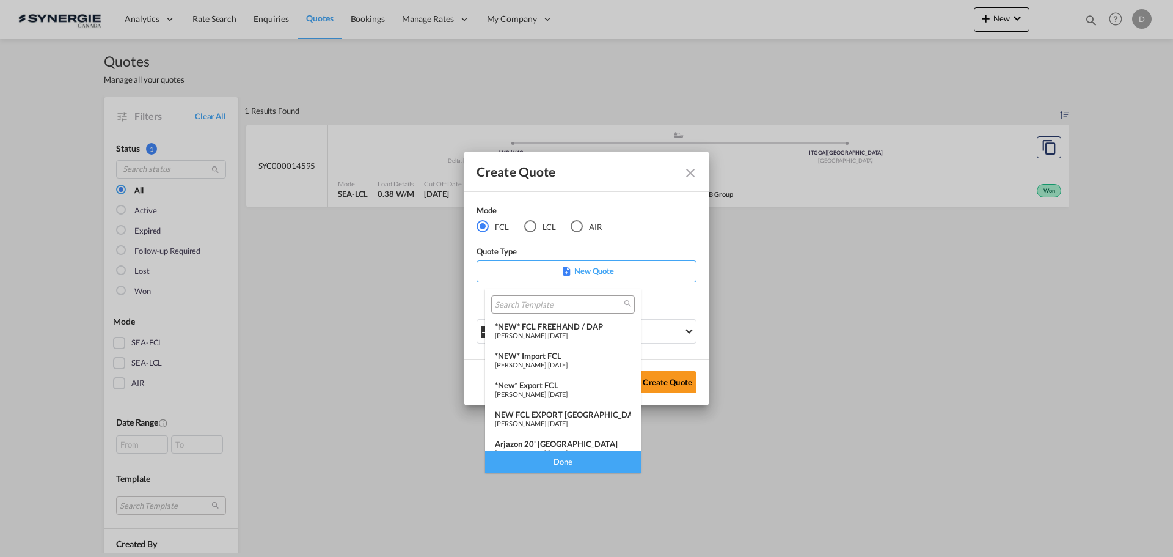
click at [572, 329] on div "*NEW* FCL FREEHAND / DAP" at bounding box center [563, 326] width 136 height 10
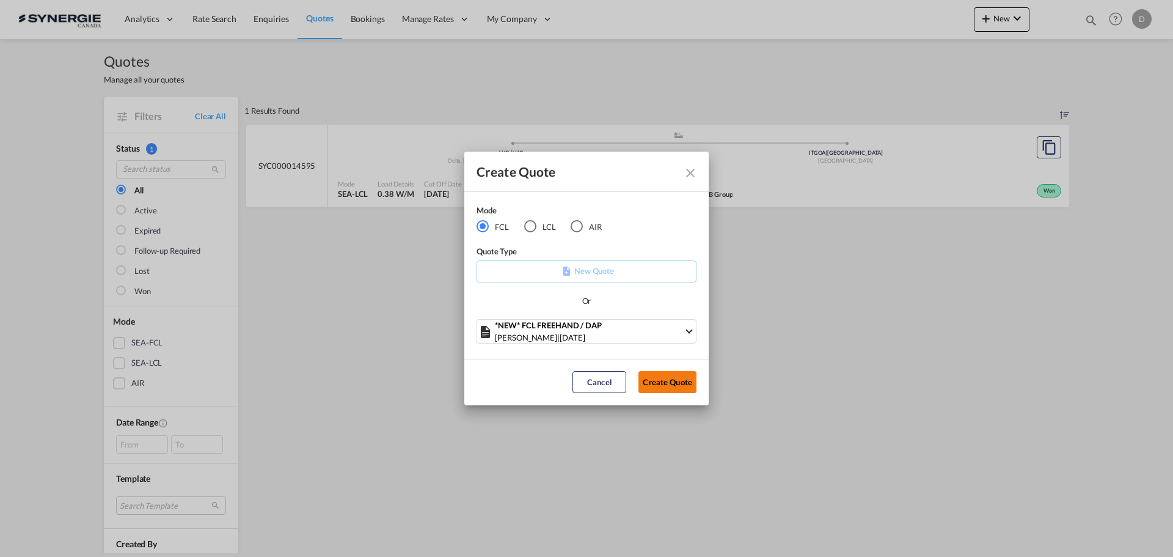
click at [651, 379] on button "Create Quote" at bounding box center [667, 382] width 58 height 22
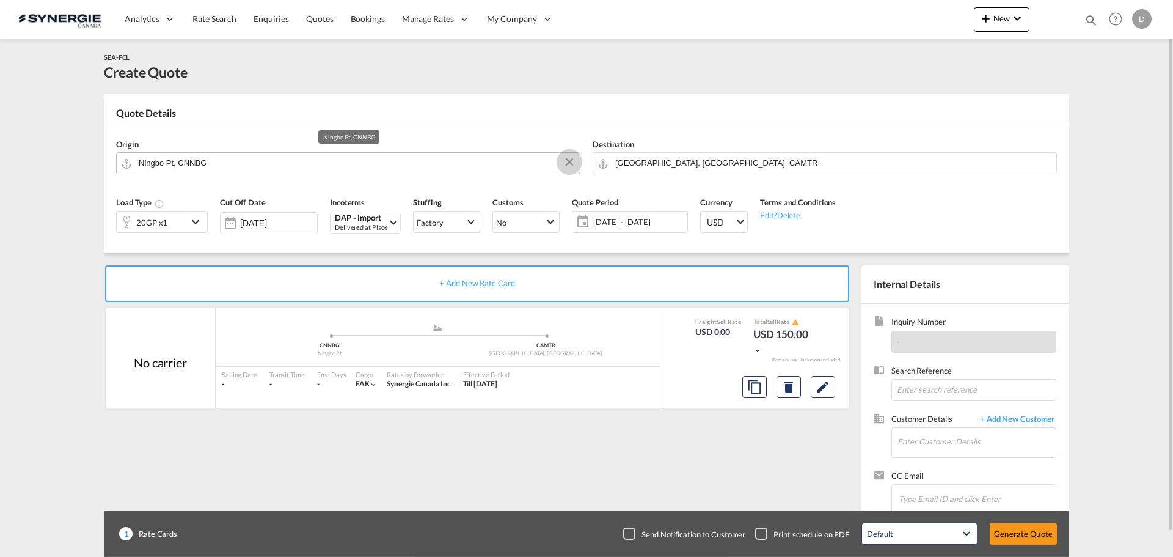
click at [569, 158] on button "Clear Input" at bounding box center [569, 162] width 18 height 18
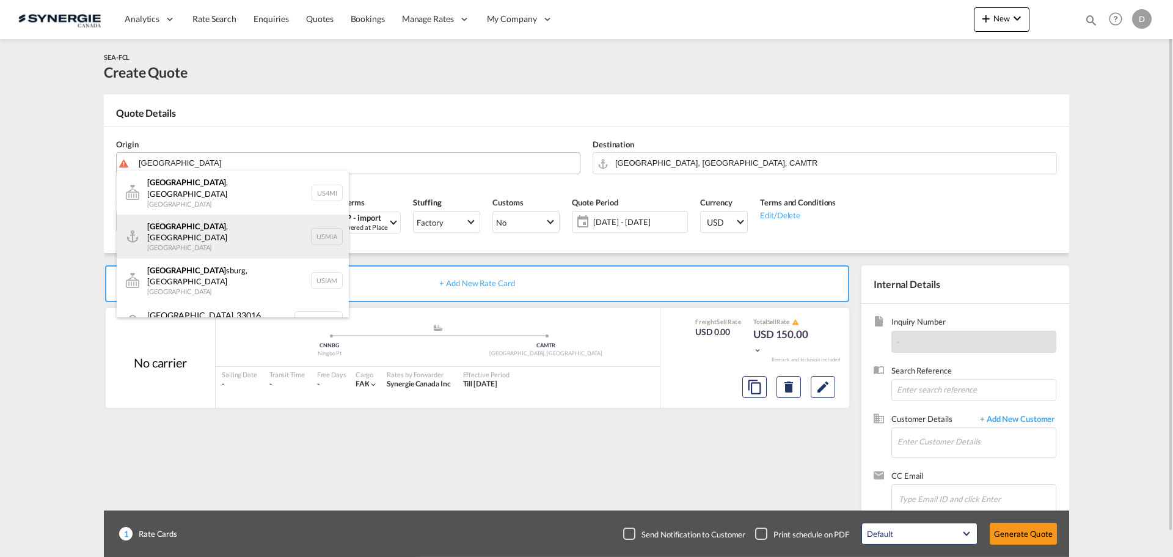
click at [187, 224] on div "Miami , FL United States USMIA" at bounding box center [233, 236] width 232 height 44
type input "Miami, FL, USMIA"
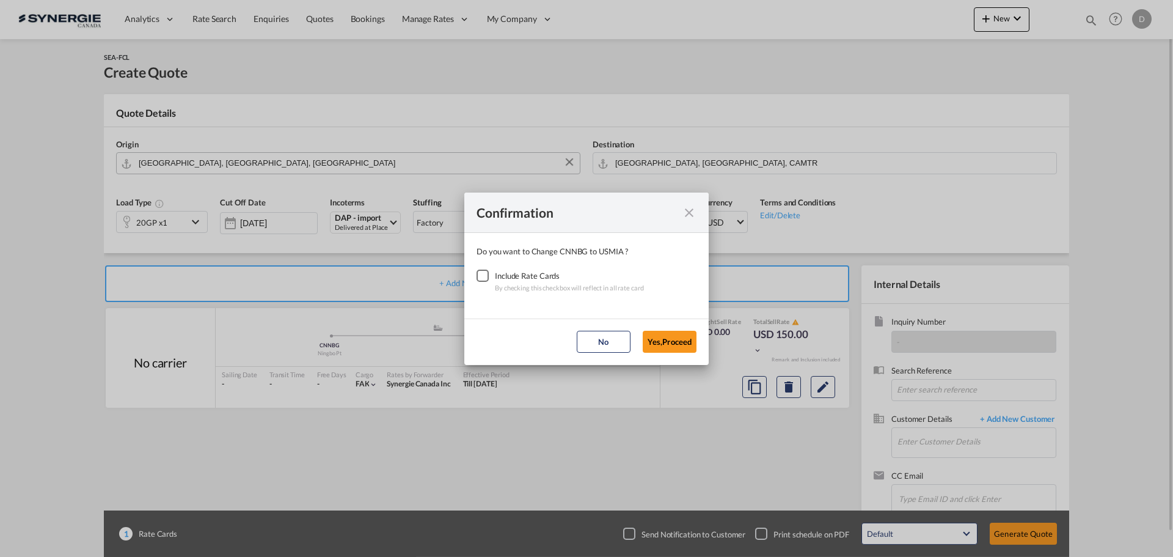
click at [481, 275] on div "Checkbox No Ink" at bounding box center [483, 275] width 12 height 12
click at [665, 343] on button "Yes,Proceed" at bounding box center [670, 342] width 54 height 22
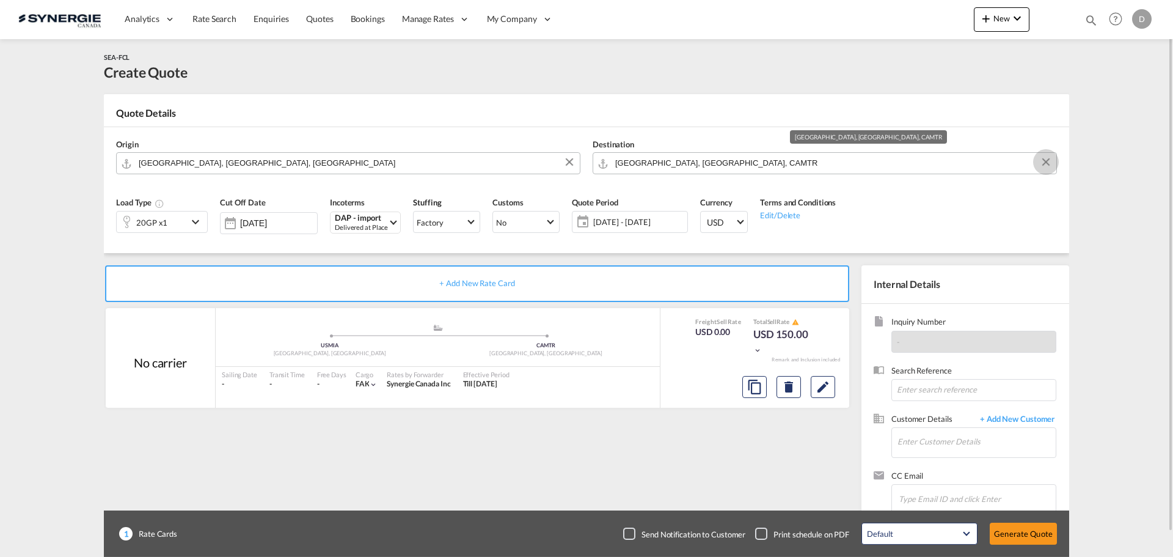
click at [1047, 158] on button "Clear Input" at bounding box center [1046, 162] width 18 height 18
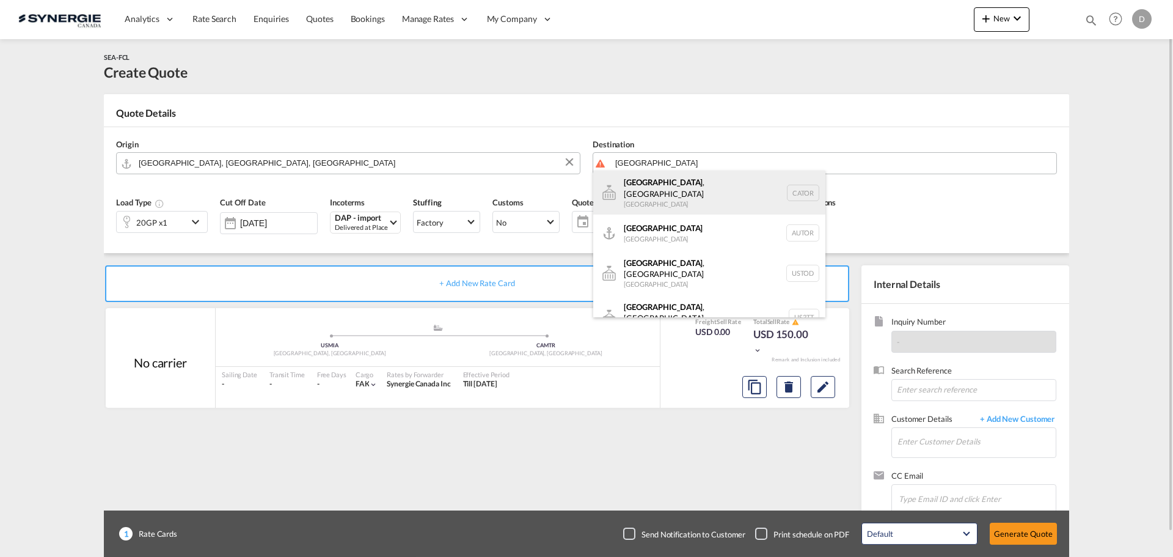
click at [668, 186] on div "Toronto , ON Canada CATOR" at bounding box center [709, 192] width 232 height 44
type input "Toronto, ON, CATOR"
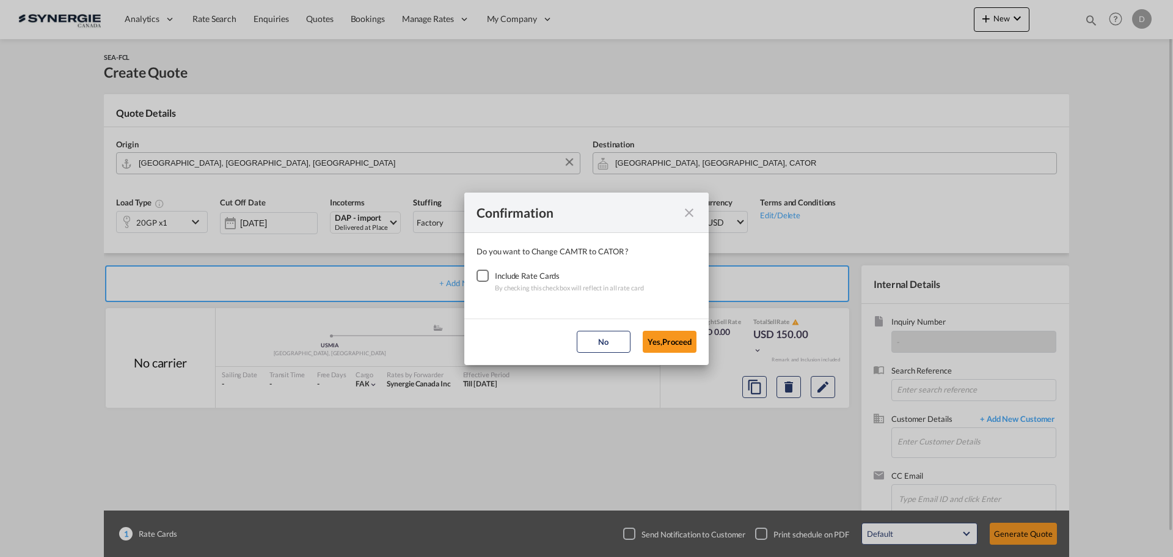
click at [486, 273] on div "Checkbox No Ink" at bounding box center [483, 275] width 12 height 12
click at [655, 344] on button "Yes,Proceed" at bounding box center [670, 342] width 54 height 22
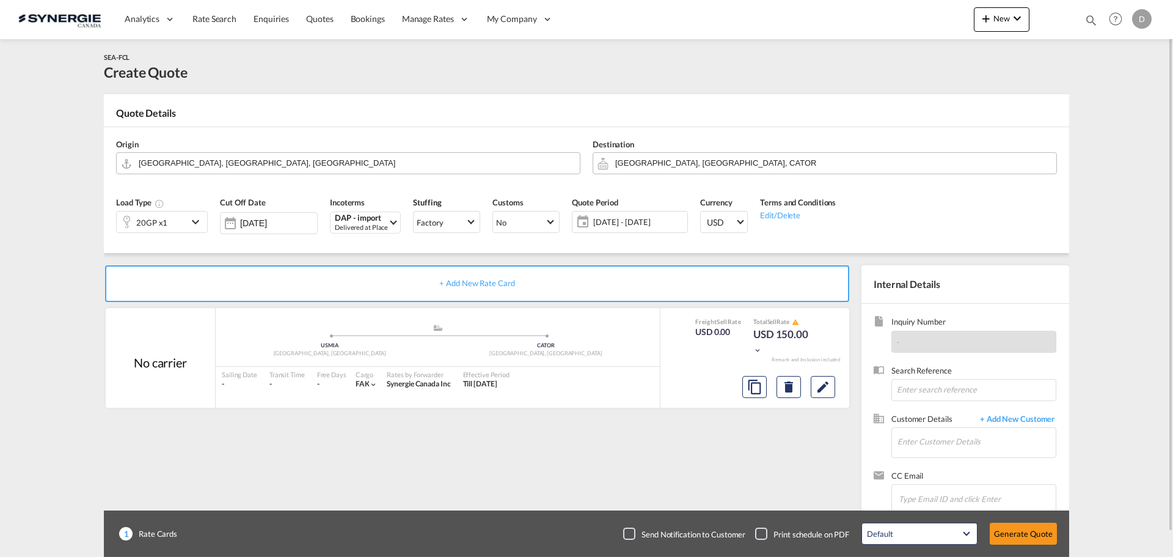
click at [193, 219] on md-icon "icon-chevron-down" at bounding box center [197, 221] width 18 height 15
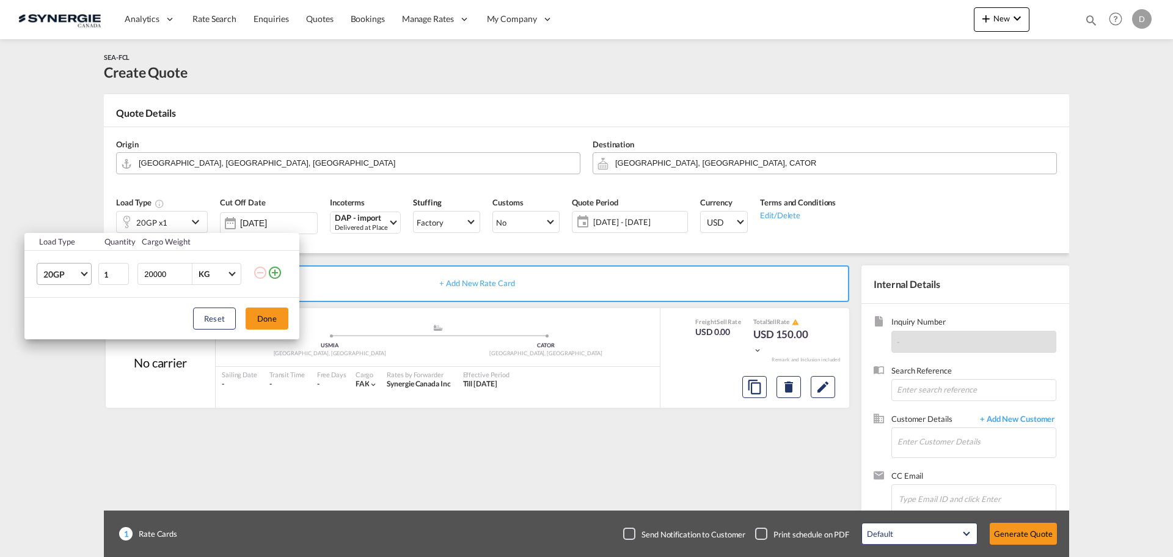
click at [79, 271] on md-select-value "20GP" at bounding box center [66, 273] width 49 height 21
click at [64, 330] on div "40HC" at bounding box center [54, 333] width 23 height 12
click at [274, 321] on button "Done" at bounding box center [267, 318] width 43 height 22
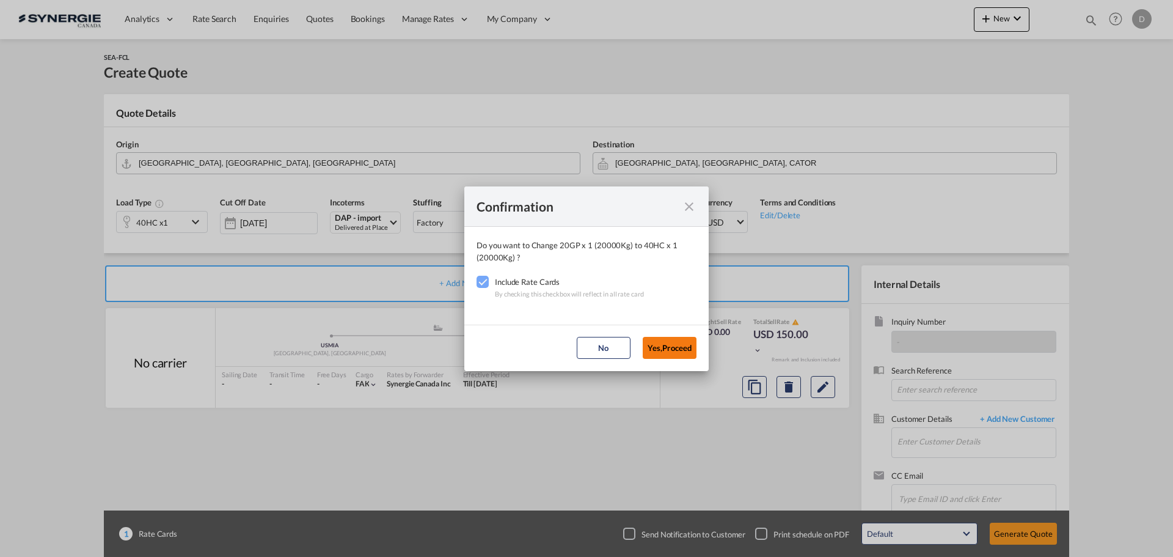
click at [664, 345] on button "Yes,Proceed" at bounding box center [670, 348] width 54 height 22
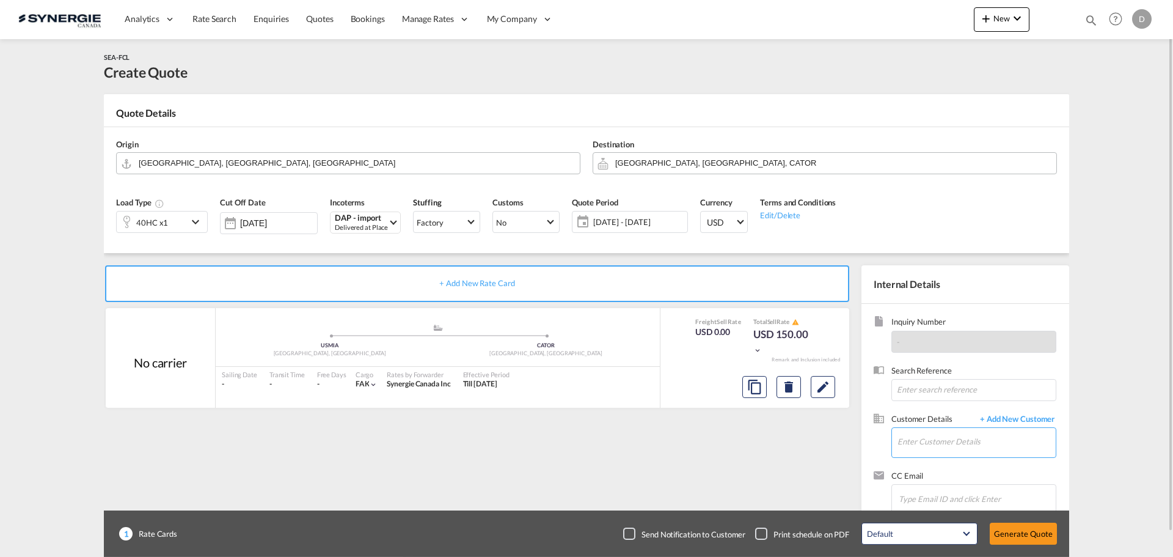
drag, startPoint x: 967, startPoint y: 431, endPoint x: 968, endPoint y: 439, distance: 7.4
click at [967, 431] on input "Enter Customer Details" at bounding box center [977, 441] width 158 height 27
paste input "crojas@pluscargousa.com"
click at [961, 406] on div "Camila Rojas crojas@pluscargousa.com" at bounding box center [1013, 411] width 232 height 33
type input "PLUSCARGOUSA, Camila Rojas, crojas@pluscargousa.com"
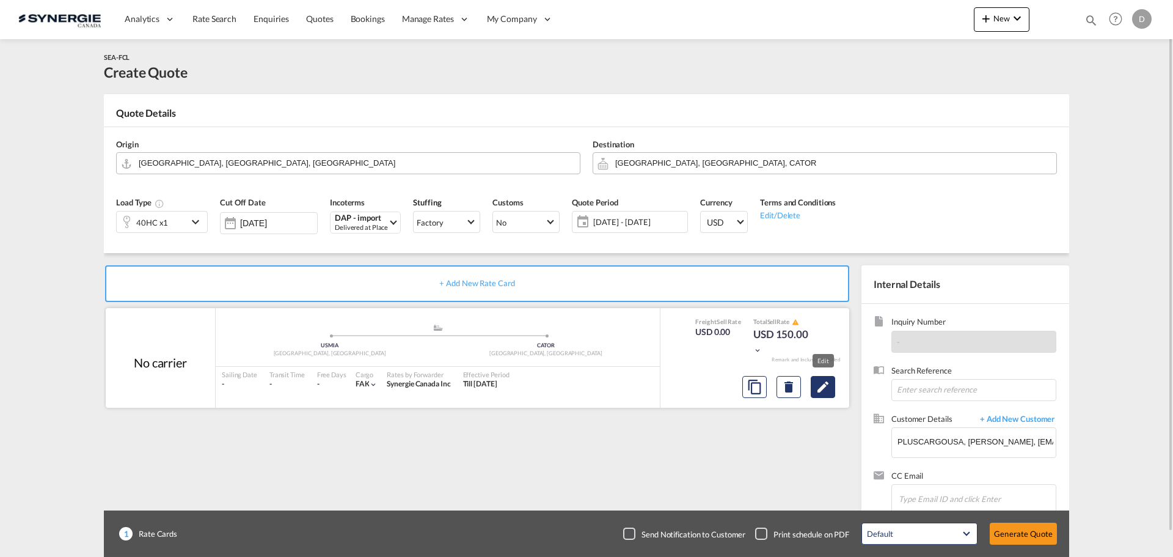
click at [825, 390] on md-icon "Edit" at bounding box center [823, 386] width 15 height 15
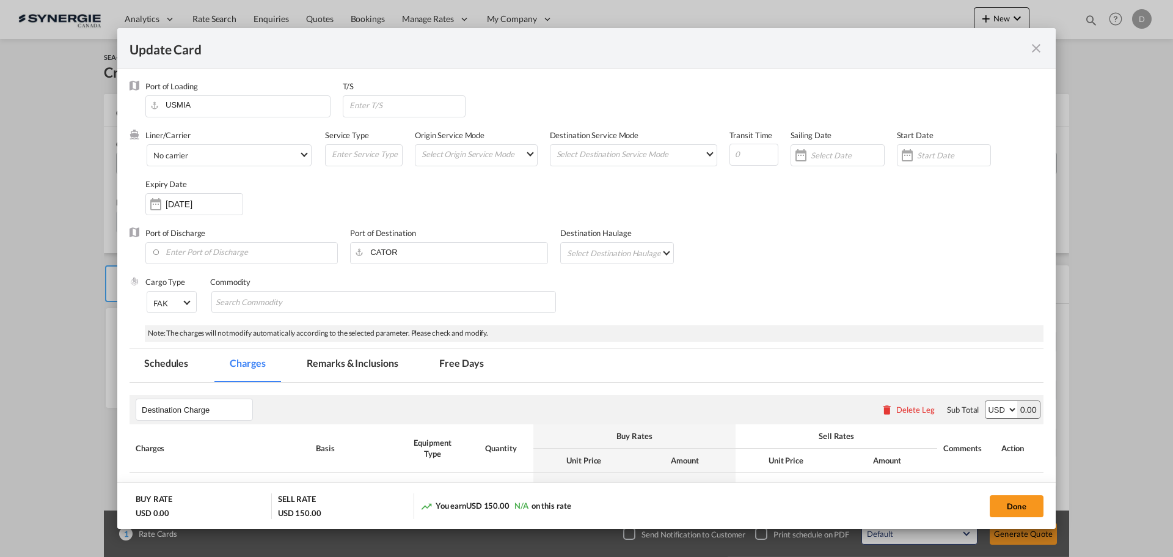
select select "per container"
select select "per B/L"
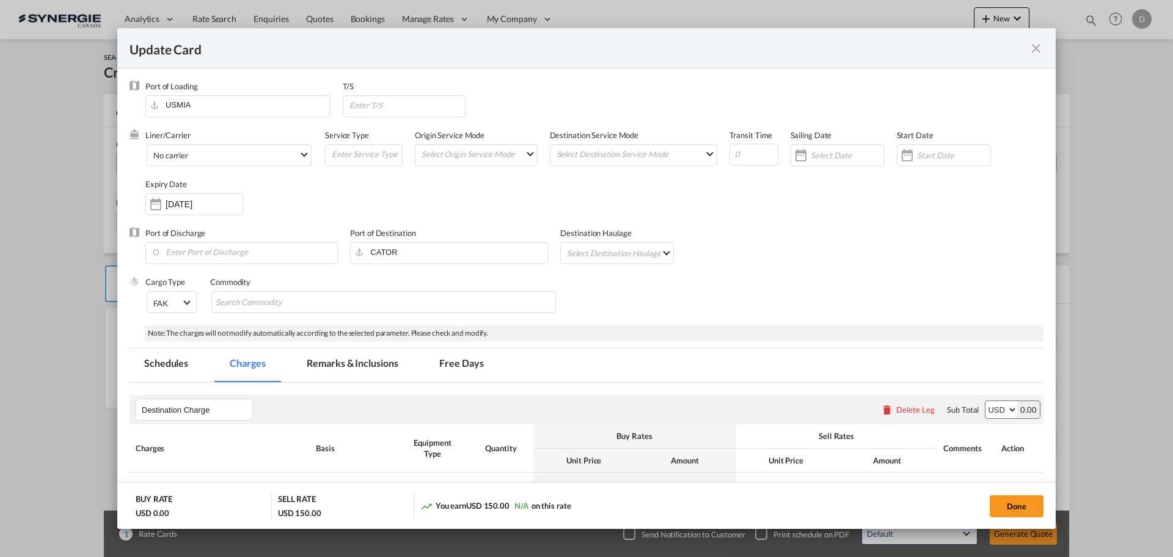
select select "per B/L"
select select "per shipment"
click at [898, 151] on div "Update CardPort of ..." at bounding box center [908, 155] width 20 height 24
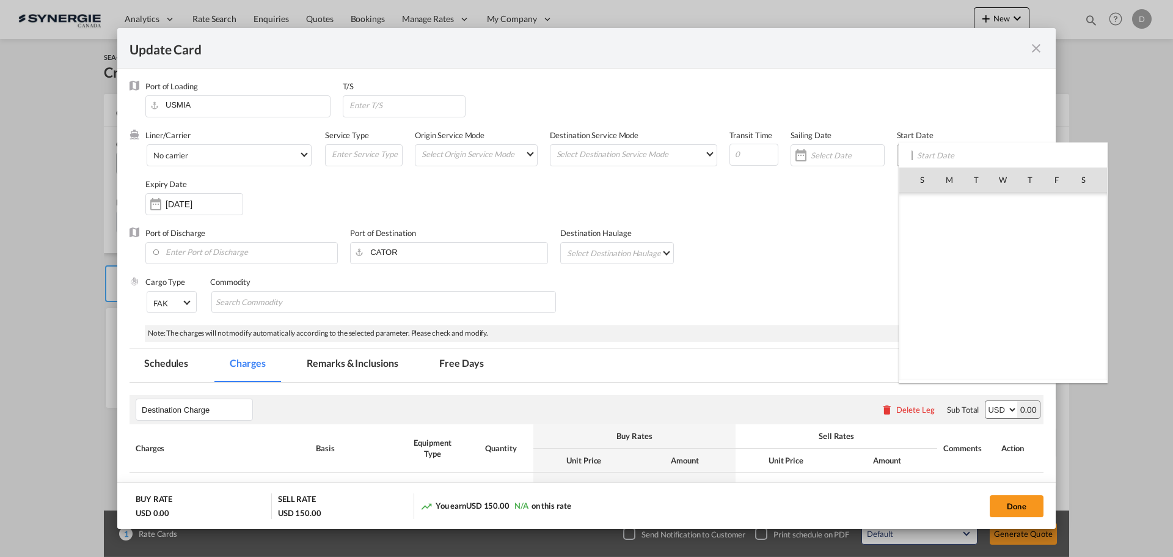
scroll to position [283009, 0]
click at [1003, 265] on span "10" at bounding box center [1003, 260] width 26 height 26
type input "[DATE]"
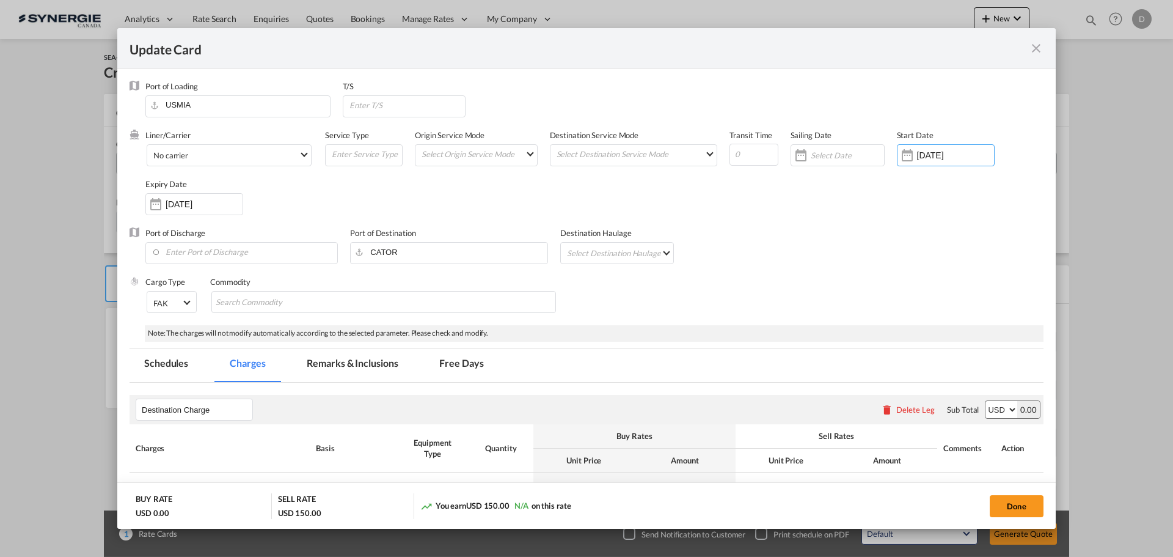
click at [877, 254] on div "Port of Discharge Port of Destination CATOR Destination Haulage Select Destinat…" at bounding box center [587, 251] width 914 height 49
click at [306, 299] on input "Search Commodity" at bounding box center [272, 303] width 112 height 20
type input "General Cargo"
click at [649, 308] on div "Cargo Type FAK FAK GCR GDSM General Cargo Hazardous Cargo Ambient Foodstuff Chi…" at bounding box center [594, 300] width 898 height 49
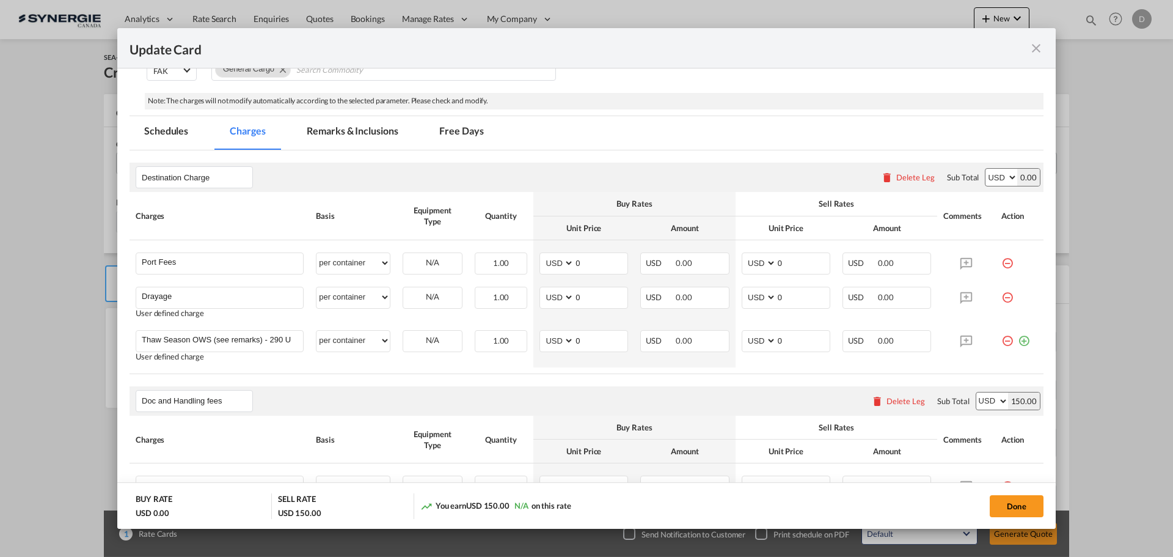
scroll to position [305, 0]
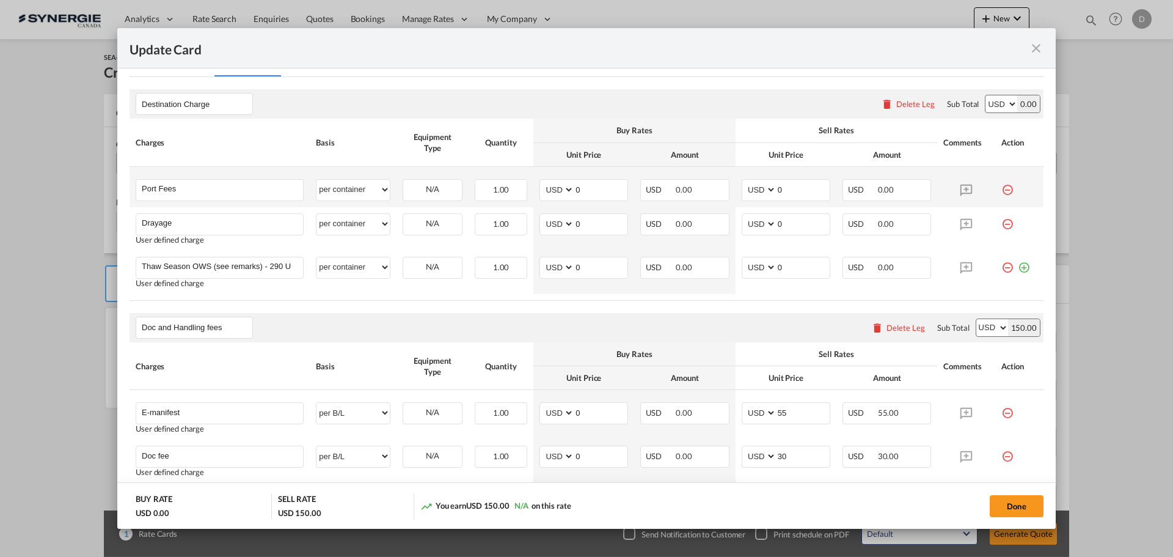
click at [1001, 189] on md-icon "icon-minus-circle-outline red-400-fg" at bounding box center [1007, 185] width 12 height 12
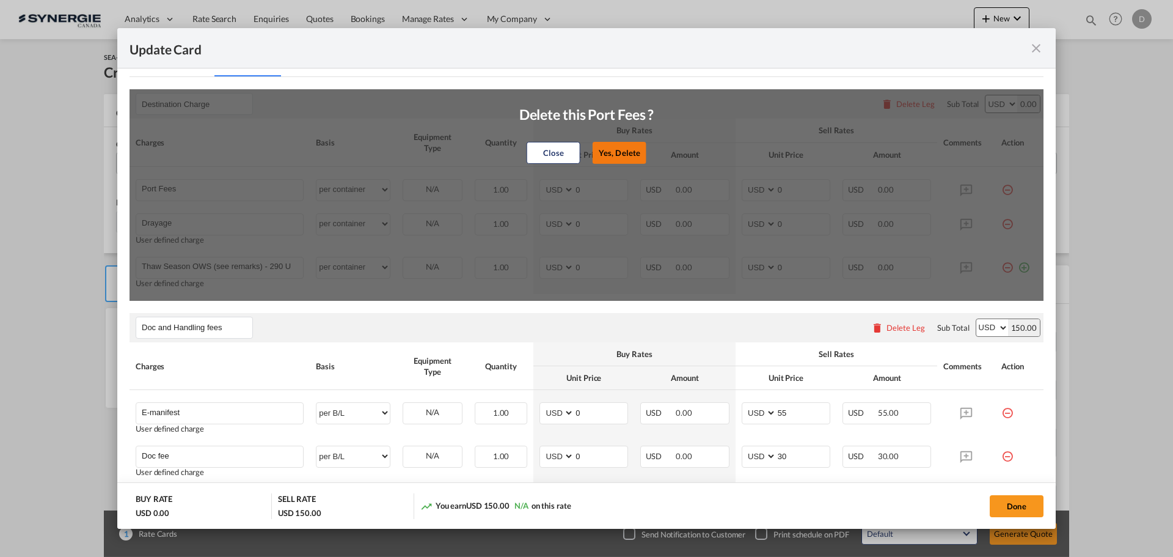
click at [613, 155] on button "Yes, Delete" at bounding box center [620, 153] width 54 height 22
type input "Drayage"
type input "Thaw Season OWS (see remarks) - 290 USD if applicable"
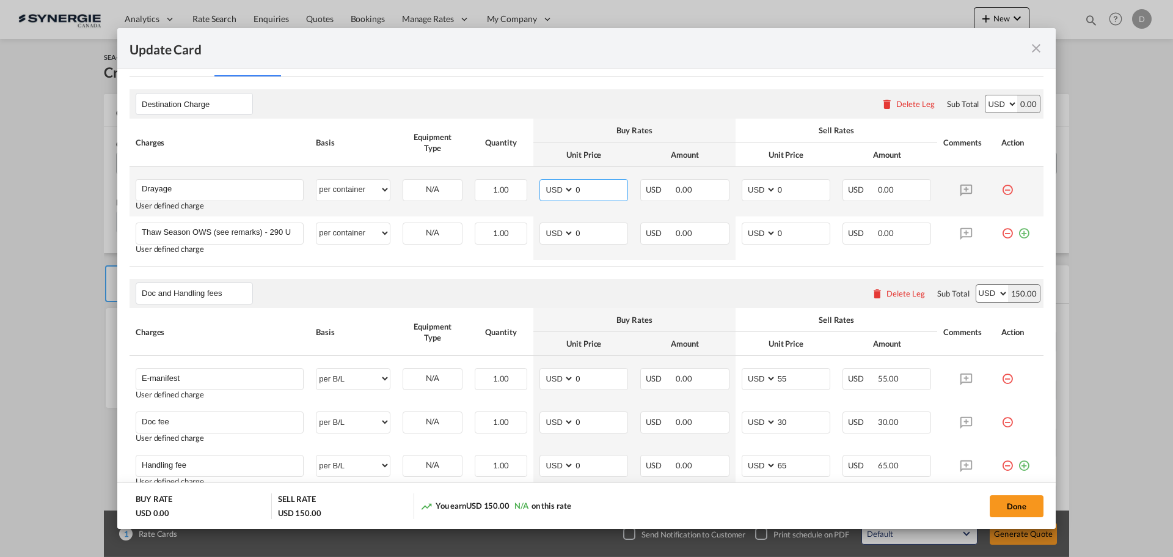
drag, startPoint x: 572, startPoint y: 189, endPoint x: 583, endPoint y: 189, distance: 11.0
click at [583, 189] on input "0" at bounding box center [600, 189] width 53 height 18
type input "278"
type input "370"
click at [724, 100] on div "Destination Charge Please enter leg name Leg Name Already Exists Delete Leg Sub…" at bounding box center [587, 103] width 914 height 29
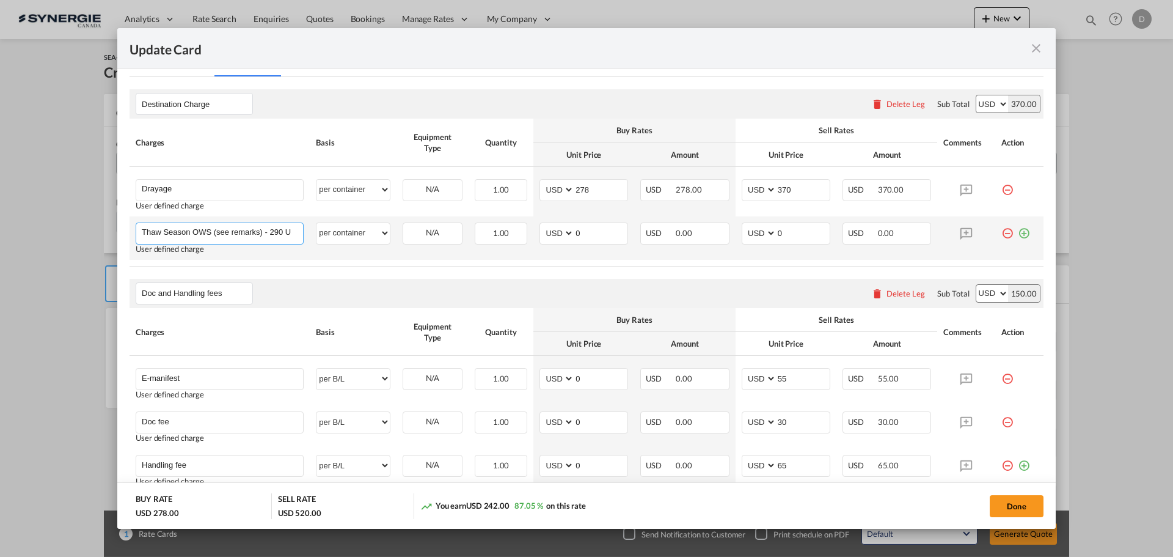
scroll to position [0, 57]
drag, startPoint x: 143, startPoint y: 232, endPoint x: 321, endPoint y: 239, distance: 178.6
click at [321, 239] on tr "Thaw Season OWS (see remarks) - 290 USD if applicable Please Enter User Defined…" at bounding box center [587, 237] width 914 height 43
paste input "ransload onto flatbed"
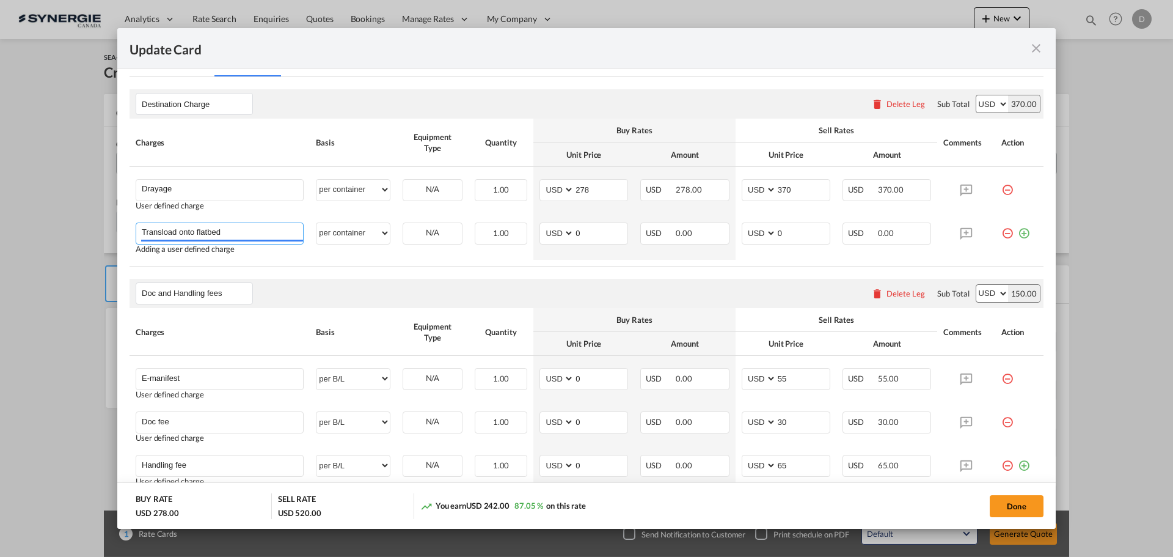
type input "Transload onto flatbed"
drag, startPoint x: 572, startPoint y: 232, endPoint x: 585, endPoint y: 235, distance: 13.8
click at [585, 235] on input "0" at bounding box center [600, 232] width 53 height 18
type input "565"
type input "700"
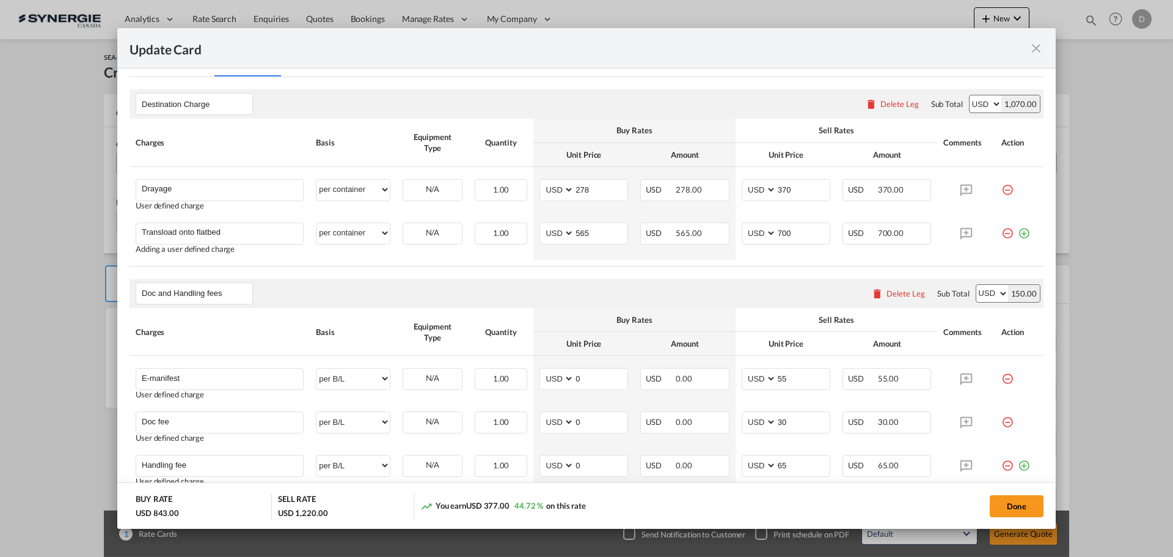
click at [585, 283] on div "Doc and Handling fees Please enter leg name Leg Name Already Exists Delete Leg …" at bounding box center [587, 293] width 914 height 29
click at [1018, 235] on md-icon "icon-plus-circle-outline green-400-fg" at bounding box center [1024, 228] width 12 height 12
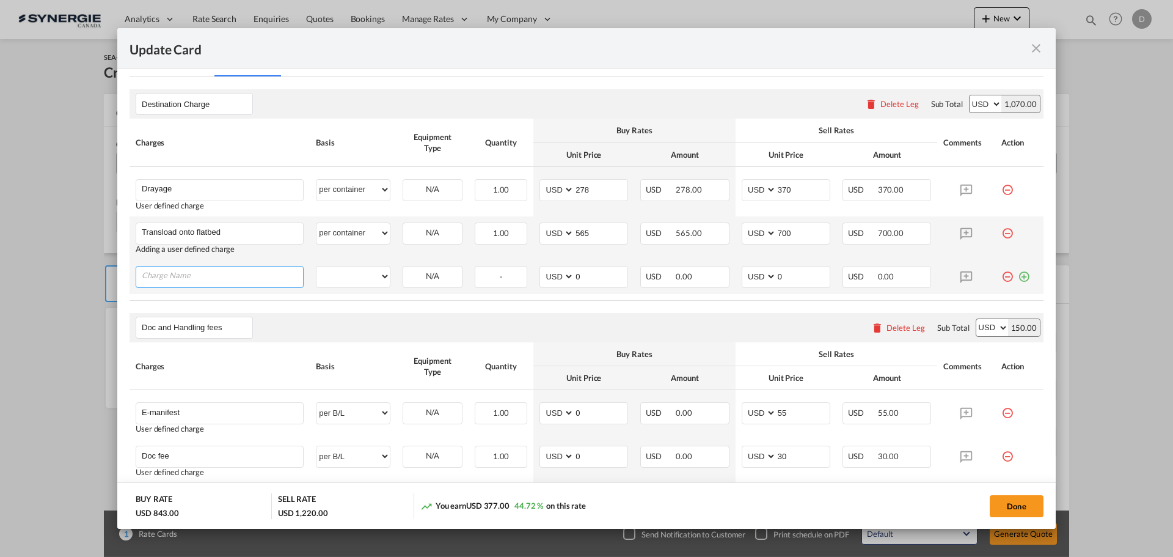
click at [183, 277] on input "Charge Name" at bounding box center [222, 275] width 161 height 18
paste input "Flatbed delivery to SunGlow in Toronto M4B 3G5"
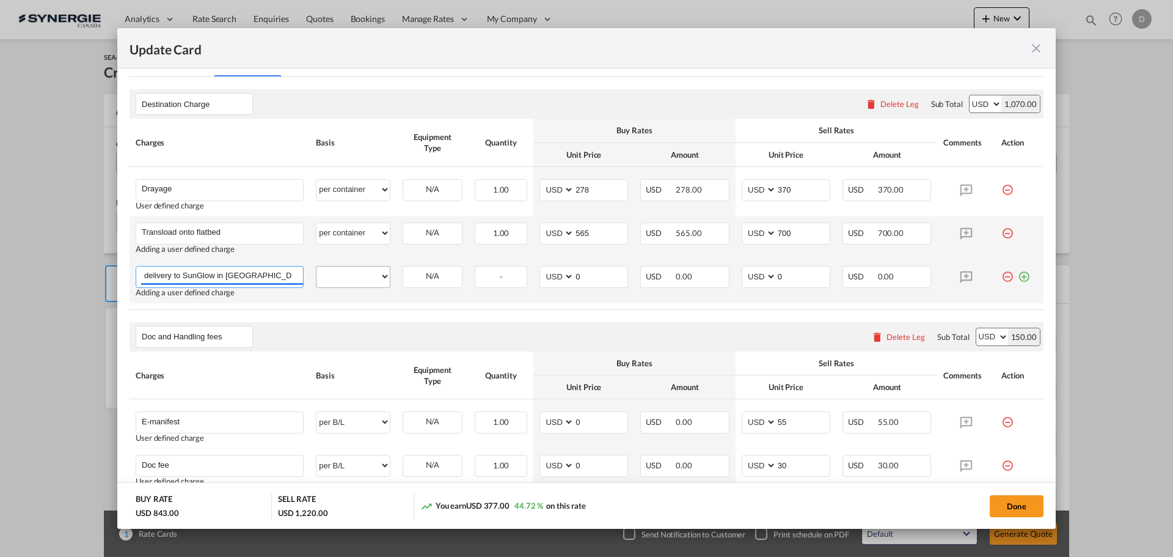
type input "Flatbed delivery to SunGlow in Toronto M4B 3G5"
click at [349, 274] on select "per equipment per container per B/L per shipping bill per shipment per pallet p…" at bounding box center [352, 276] width 73 height 20
select select "per shipment"
click at [316, 266] on select "per equipment per container per B/L per shipping bill per shipment per pallet p…" at bounding box center [352, 276] width 73 height 20
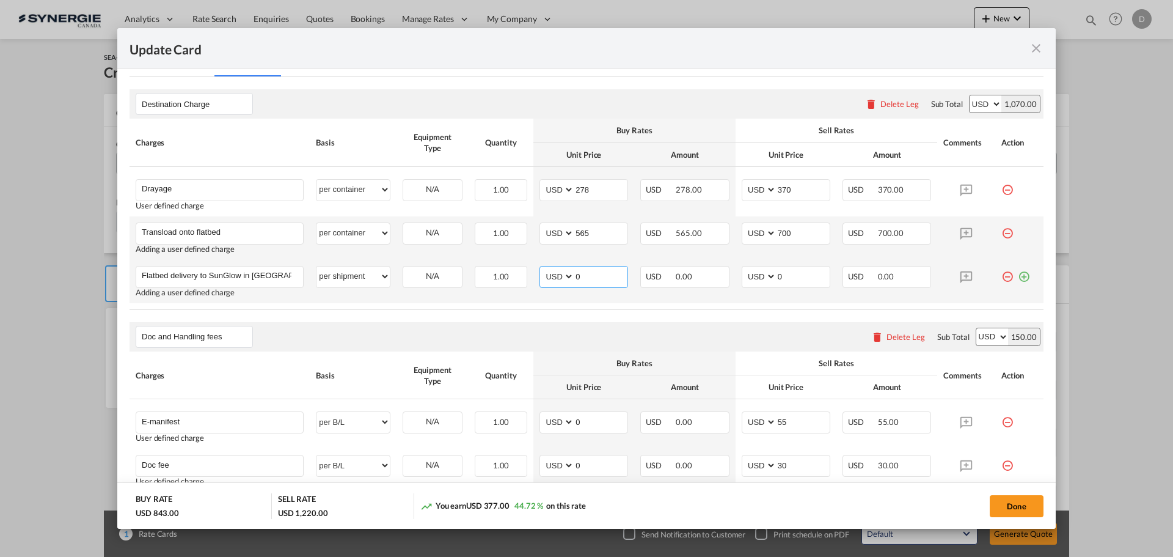
click at [577, 277] on input "0" at bounding box center [600, 275] width 53 height 18
type input "600"
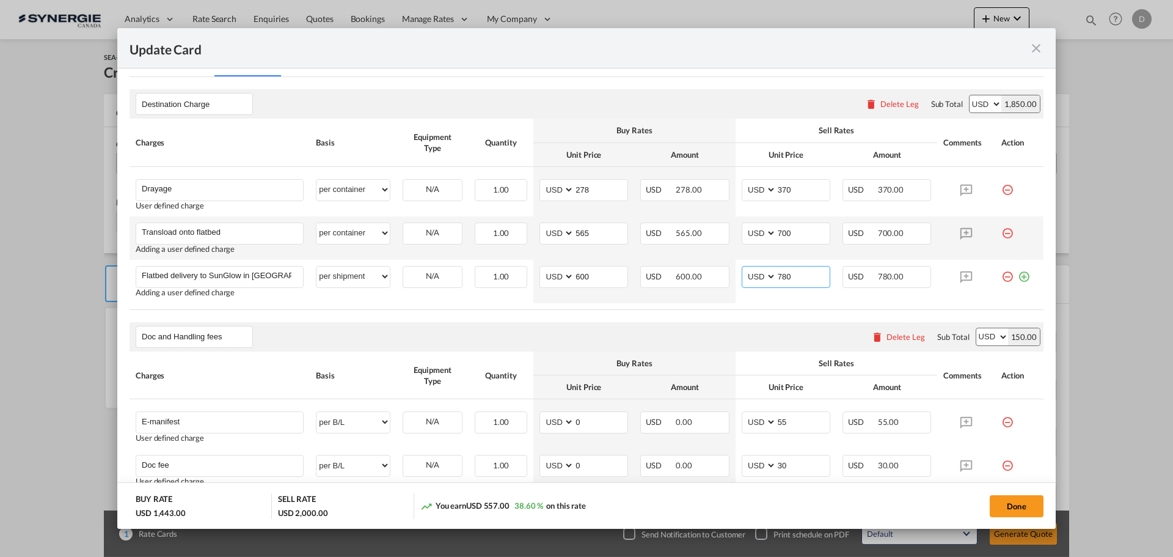
type input "780"
click at [601, 307] on table "Charges Basis Equipment Type Quantity Buy Rates Sell Rates Comments Action Unit…" at bounding box center [587, 214] width 914 height 191
click at [500, 309] on table "Charges Basis Equipment Type Quantity Buy Rates Sell Rates Comments Action Unit…" at bounding box center [587, 214] width 914 height 191
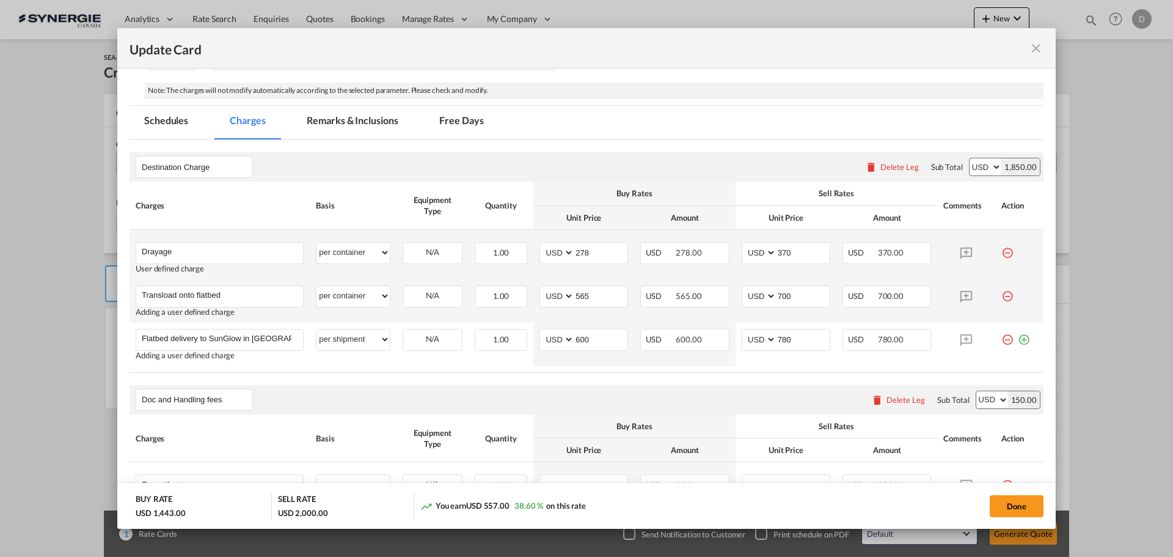
scroll to position [183, 0]
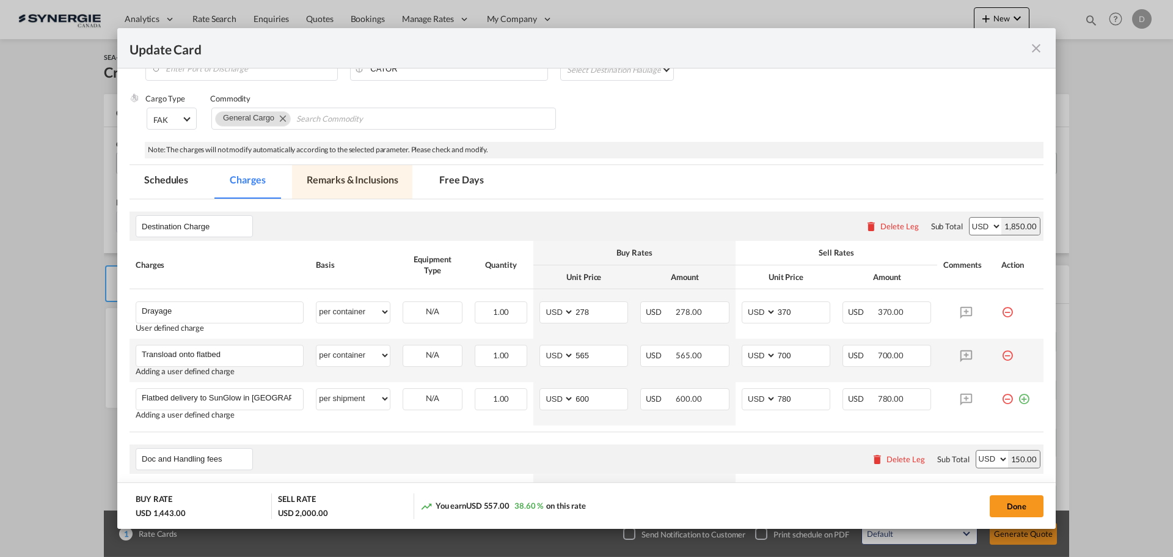
click at [361, 182] on md-tab-item "Remarks & Inclusions" at bounding box center [352, 182] width 120 height 34
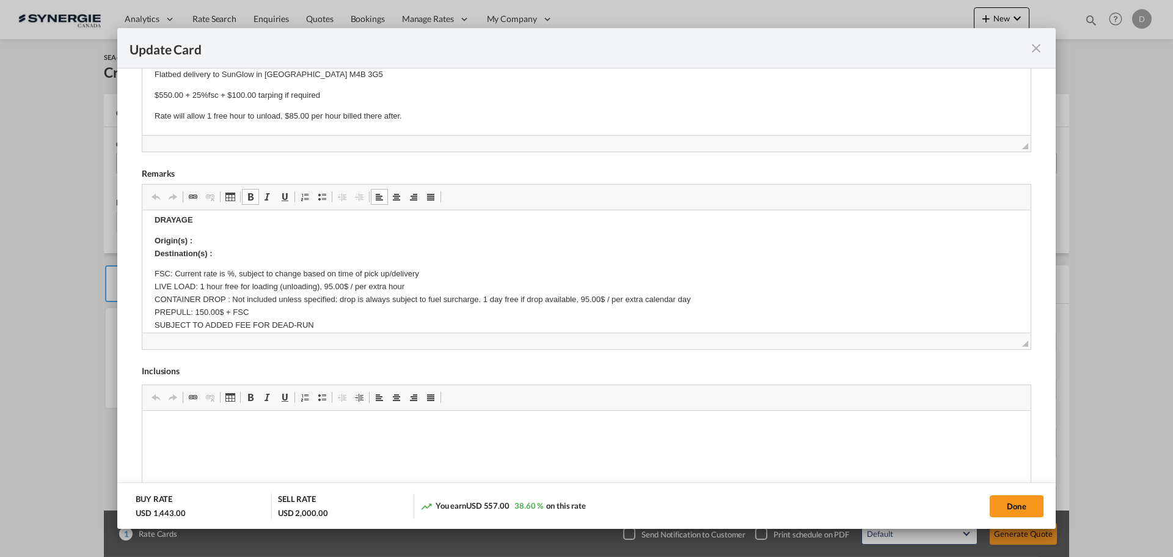
click at [221, 243] on p "Origin(s) : Destination(s) :" at bounding box center [587, 248] width 864 height 26
click at [224, 253] on p "Origin(s) : Toronto Rail Ramp Destination(s) :" at bounding box center [587, 248] width 864 height 26
click at [228, 255] on p "Origin(s) : Toronto Rail Ramp Destination(s) :" at bounding box center [587, 248] width 864 height 26
drag, startPoint x: 329, startPoint y: 249, endPoint x: 218, endPoint y: 255, distance: 110.8
click at [218, 255] on p "Origin(s) : Toronto Rail Ramp Destination(s) : SunGlow in Toronto M4B 3G5" at bounding box center [587, 248] width 864 height 26
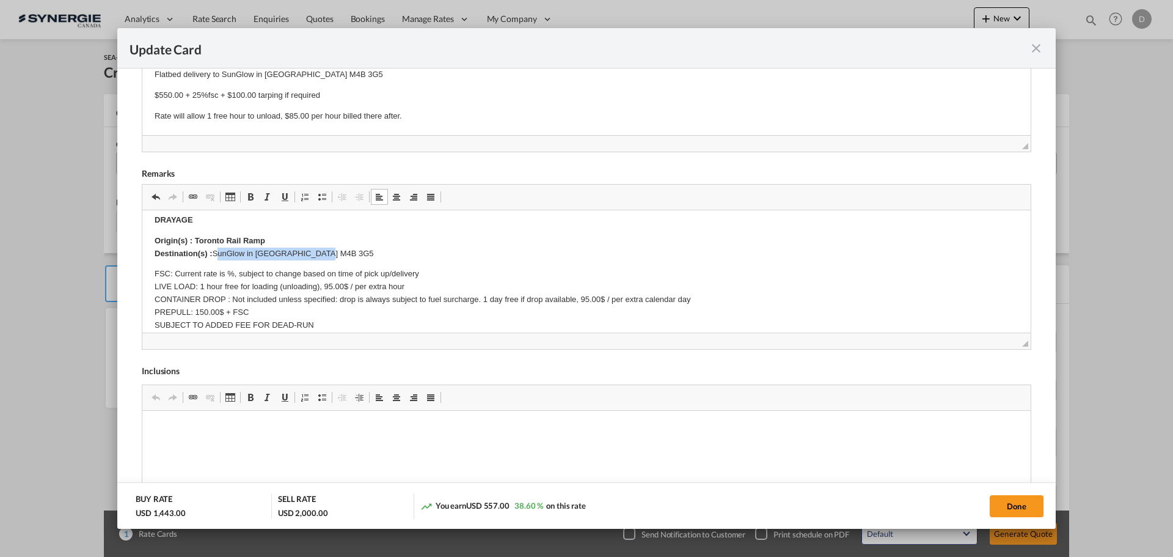
click at [251, 196] on span "Update CardPort of ..." at bounding box center [251, 197] width 10 height 10
click at [373, 252] on p "Origin(s) : Toronto Rail Ramp Destination(s) : SunGlow in Toronto M4B 3G5" at bounding box center [587, 248] width 864 height 26
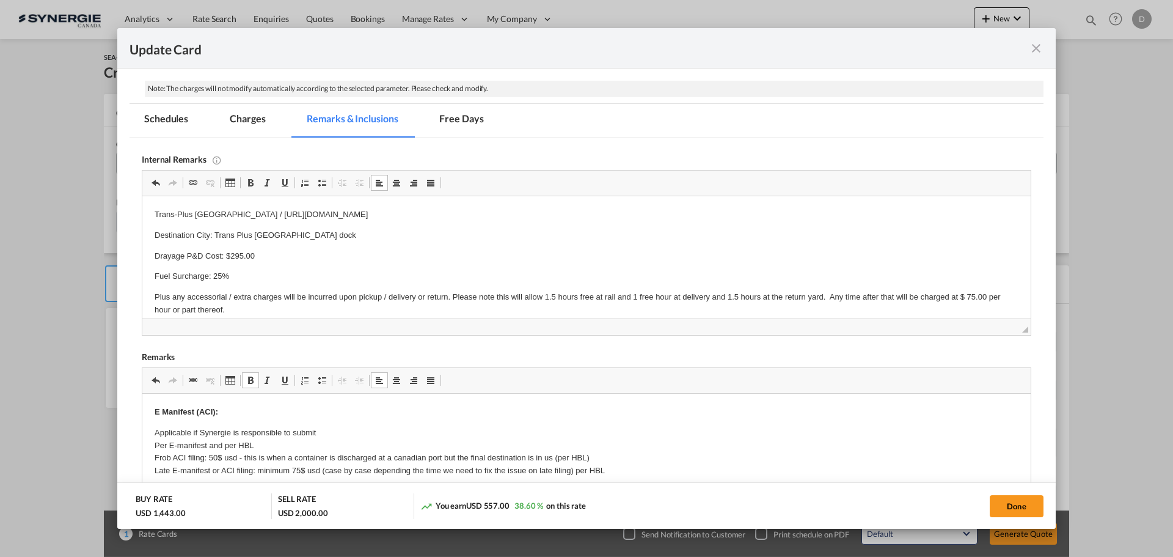
scroll to position [0, 0]
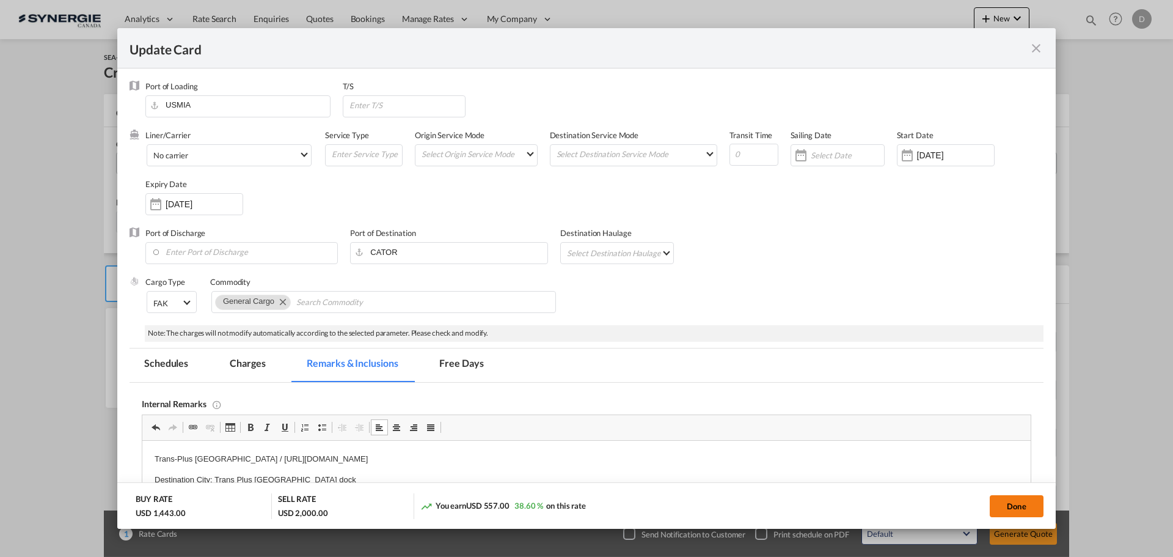
click at [1015, 508] on button "Done" at bounding box center [1017, 506] width 54 height 22
type input "[DATE]"
type input "09 Oct 2025"
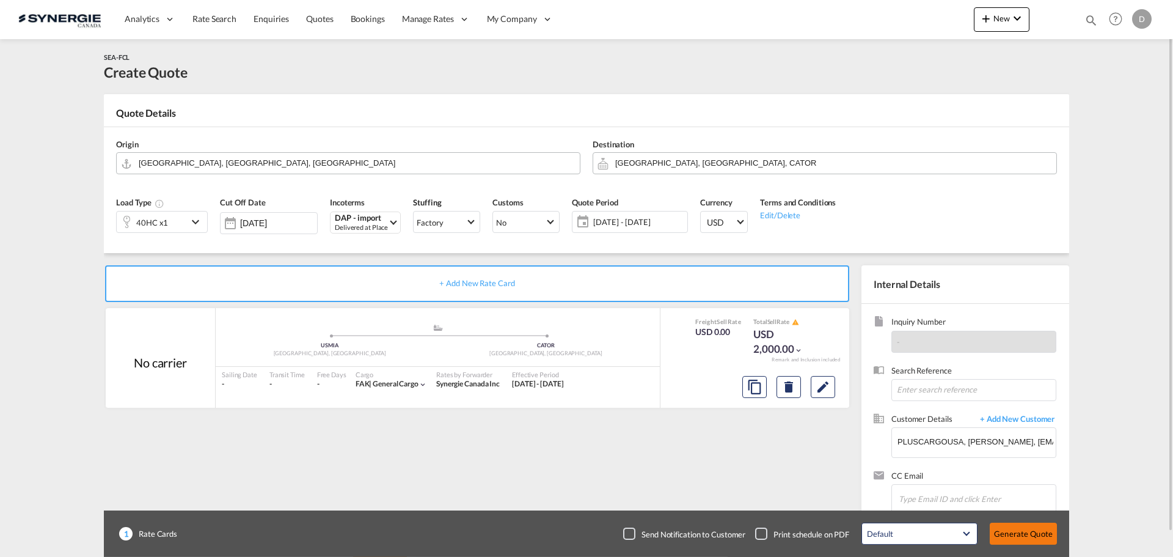
click at [1031, 532] on button "Generate Quote" at bounding box center [1023, 533] width 67 height 22
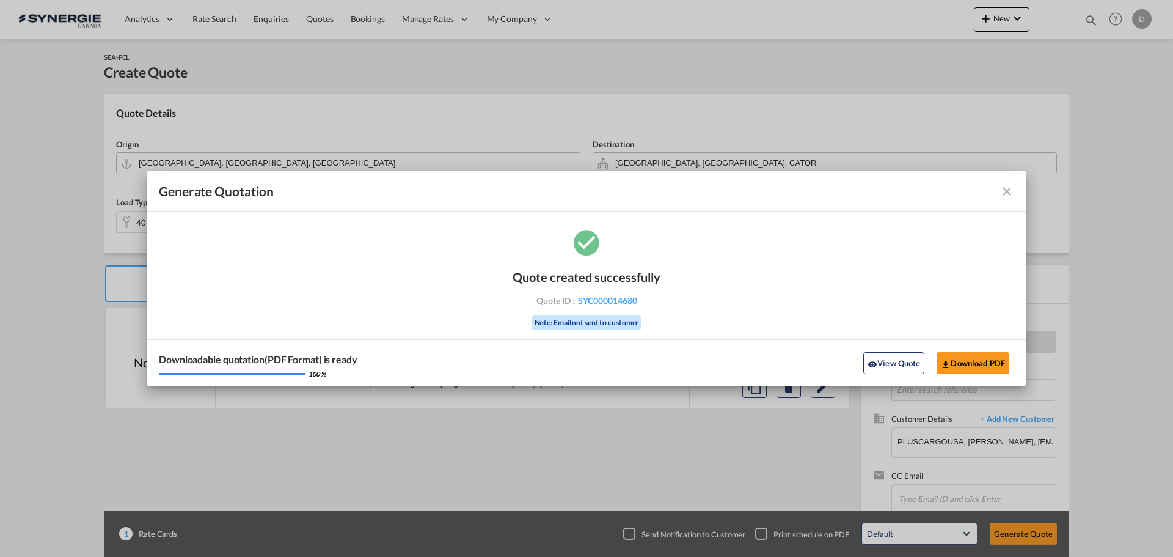
click at [890, 359] on button "View Quote" at bounding box center [893, 363] width 61 height 22
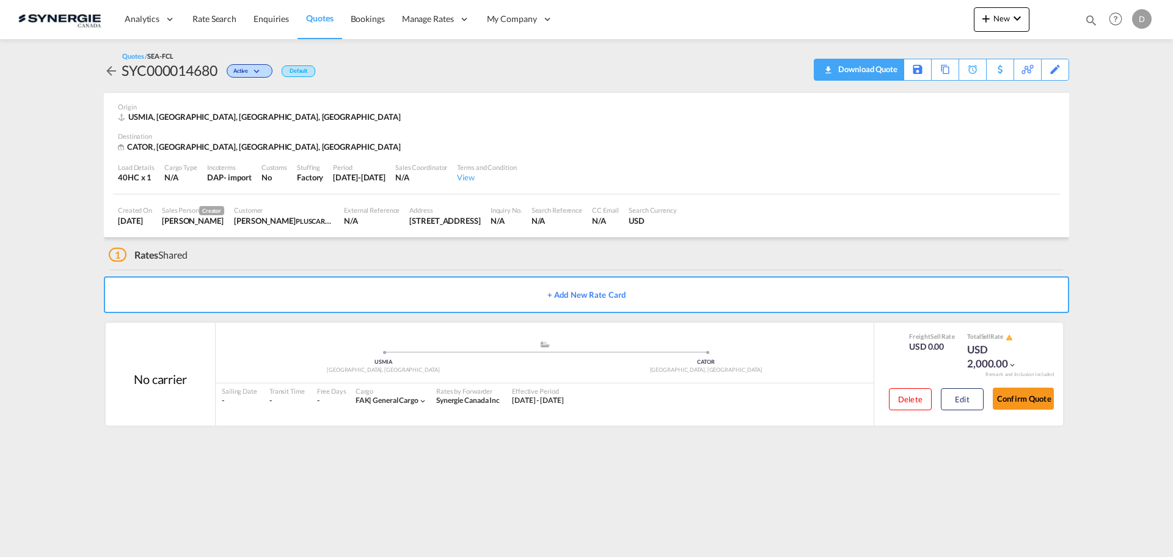
click at [884, 73] on div "Download Quote" at bounding box center [866, 69] width 62 height 20
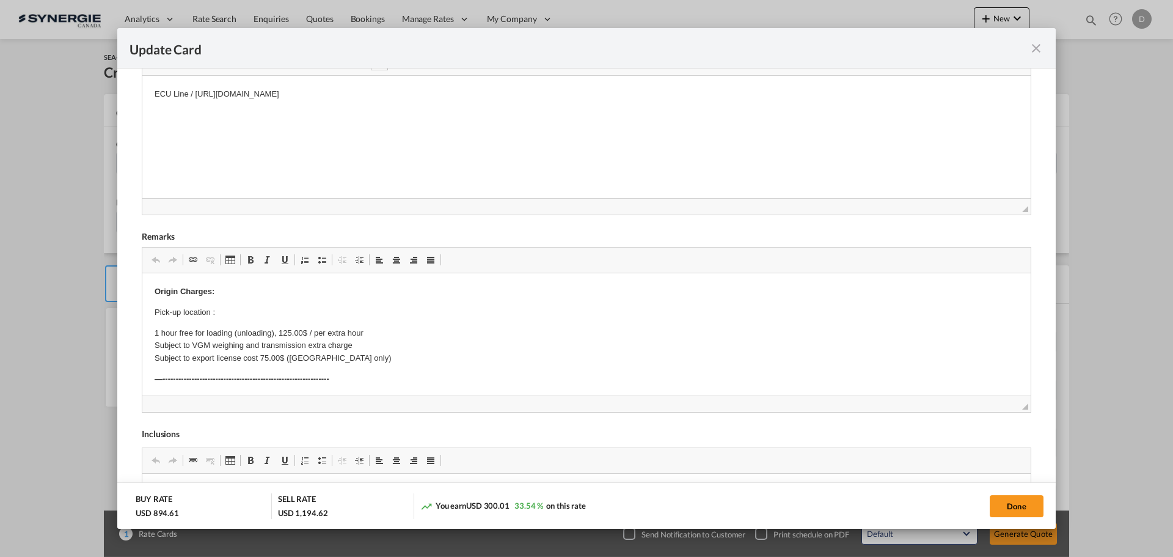
scroll to position [428, 0]
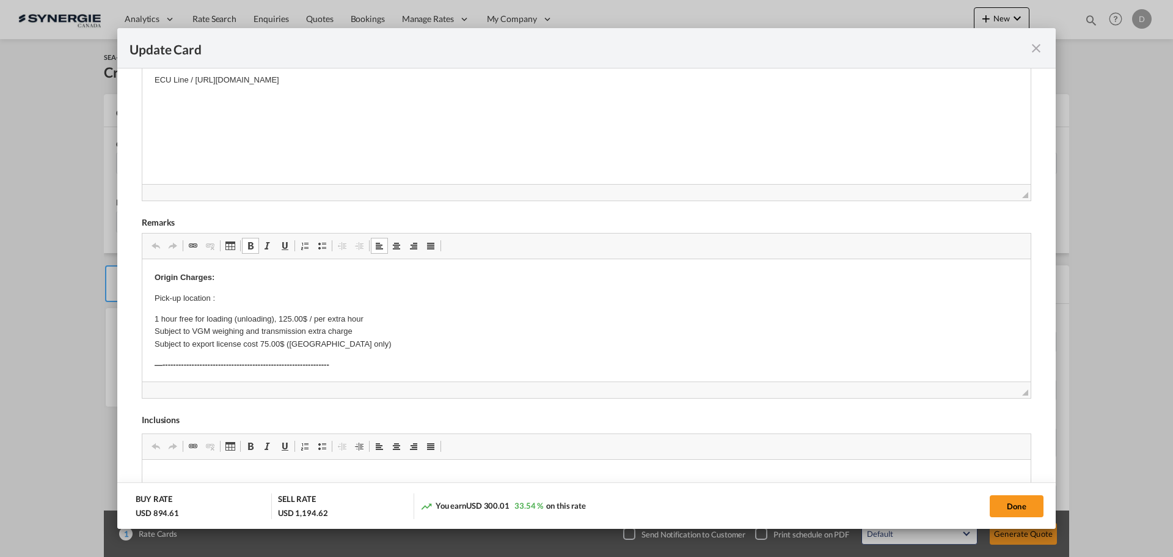
click at [221, 297] on p "Pick-up location :" at bounding box center [587, 298] width 864 height 13
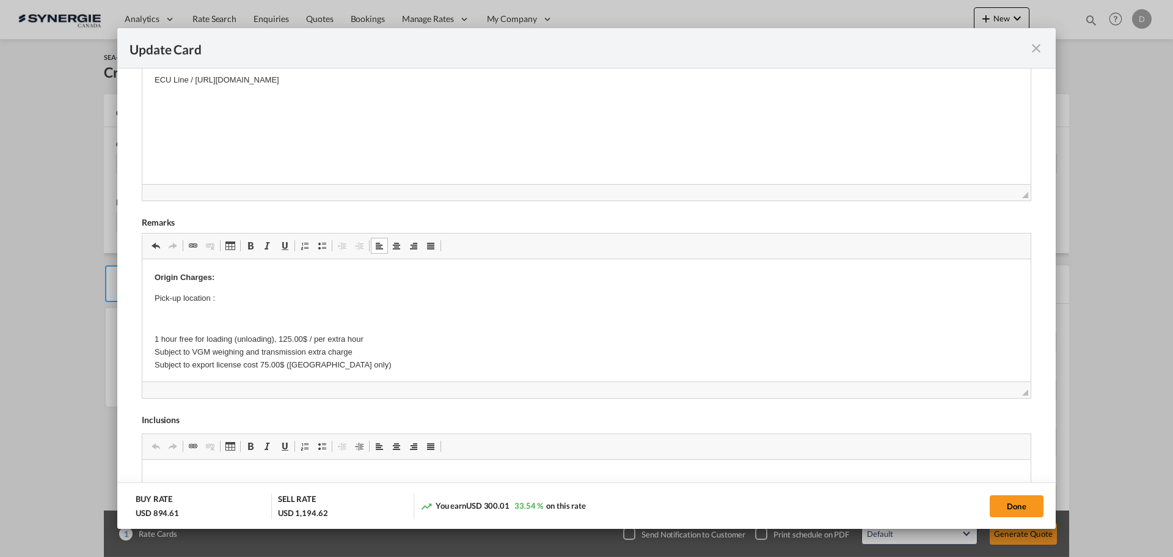
scroll to position [24, 0]
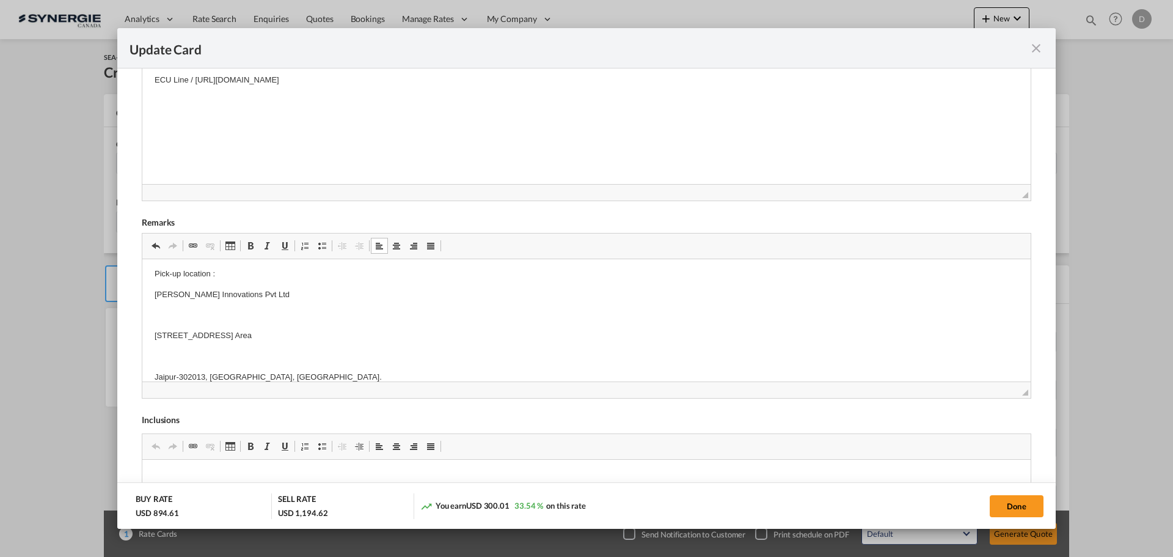
click at [190, 309] on p "Editor, editor23" at bounding box center [587, 315] width 864 height 13
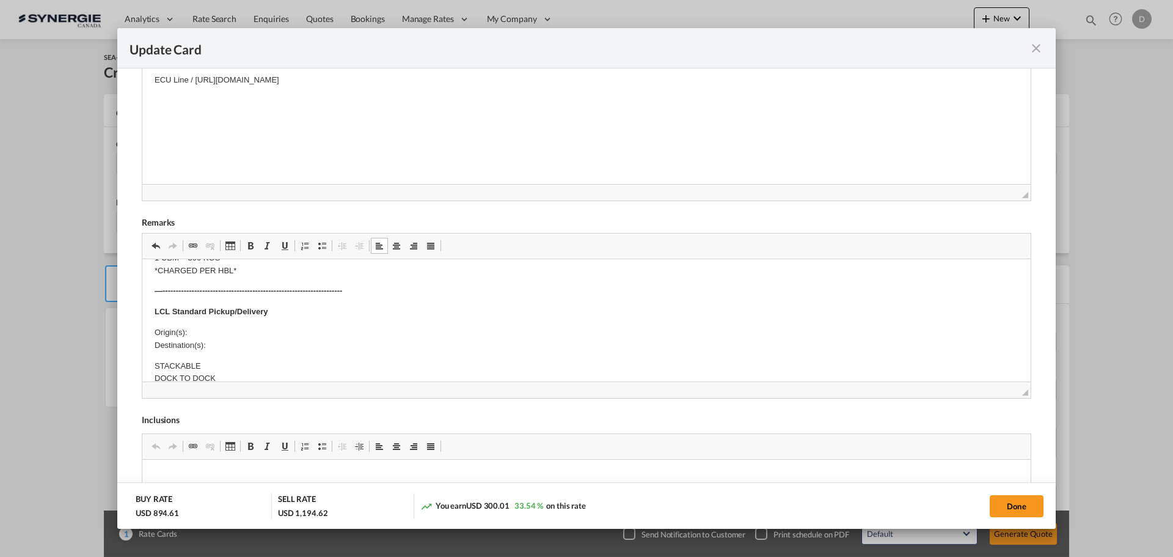
scroll to position [428, 0]
click at [200, 303] on p "Origin(s): Destination(s):" at bounding box center [587, 309] width 864 height 26
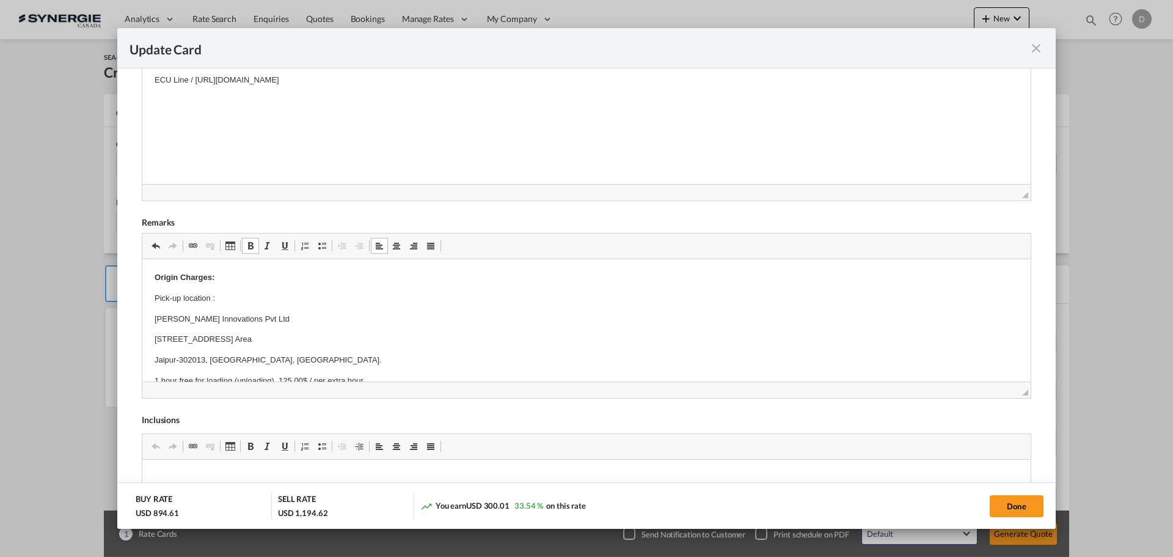
click at [215, 314] on p "[PERSON_NAME] Innovations Pvt Ltd" at bounding box center [587, 319] width 864 height 13
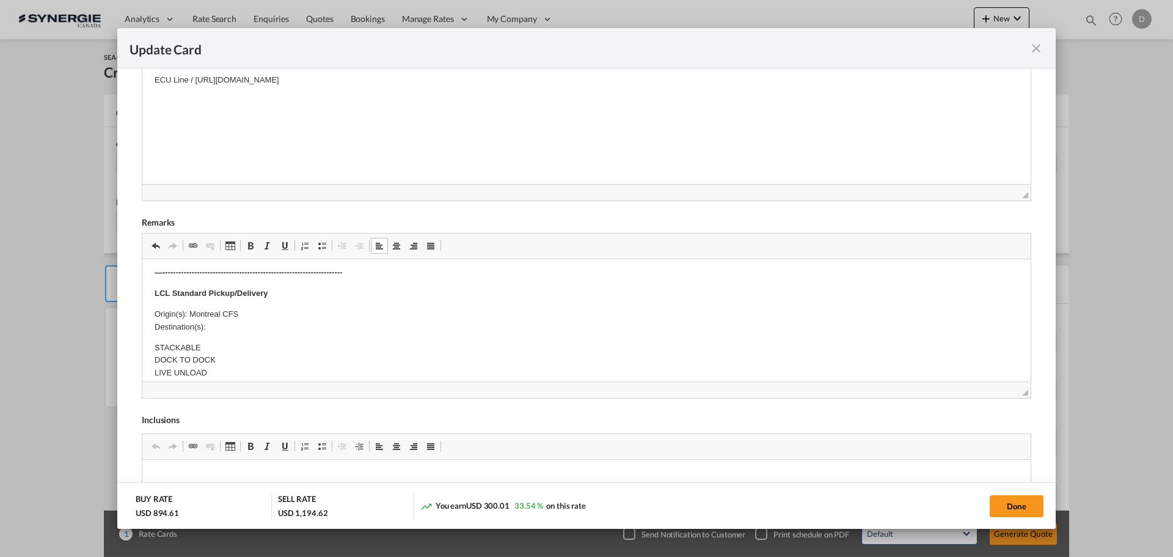
scroll to position [428, 0]
click at [238, 313] on p "Origin(s): Montreal CFS Destination(s):" at bounding box center [587, 309] width 864 height 26
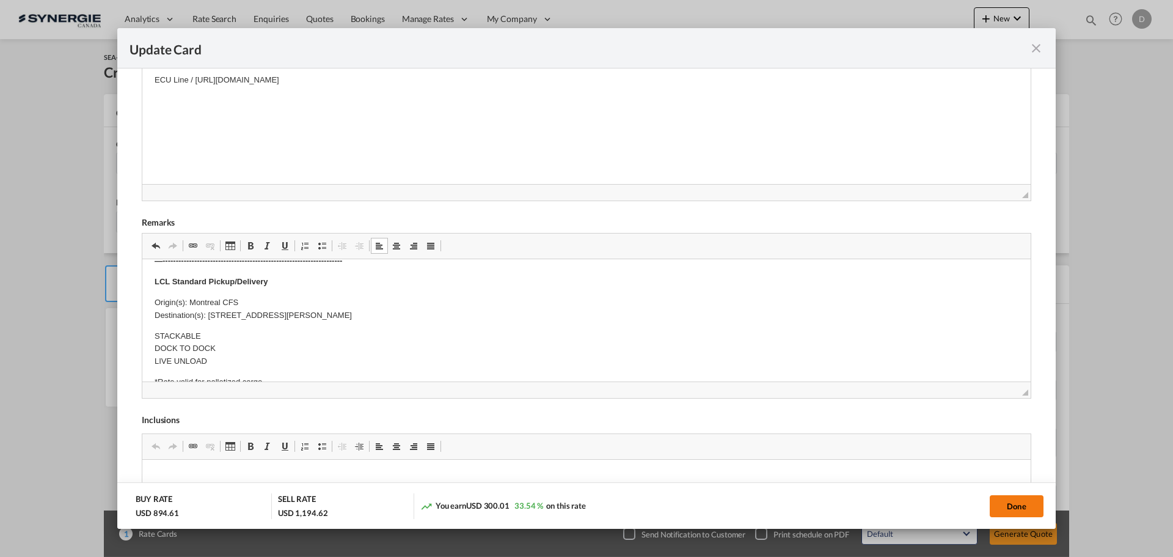
click at [1003, 498] on button "Done" at bounding box center [1017, 506] width 54 height 22
type input "[DATE]"
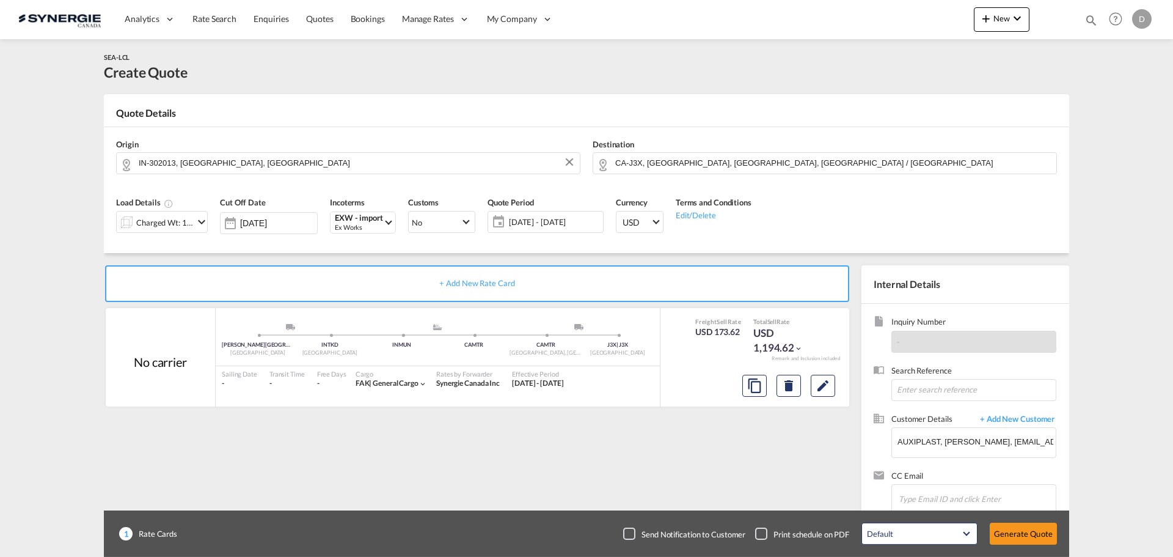
scroll to position [187, 0]
click at [1015, 529] on button "Generate Quote" at bounding box center [1023, 533] width 67 height 22
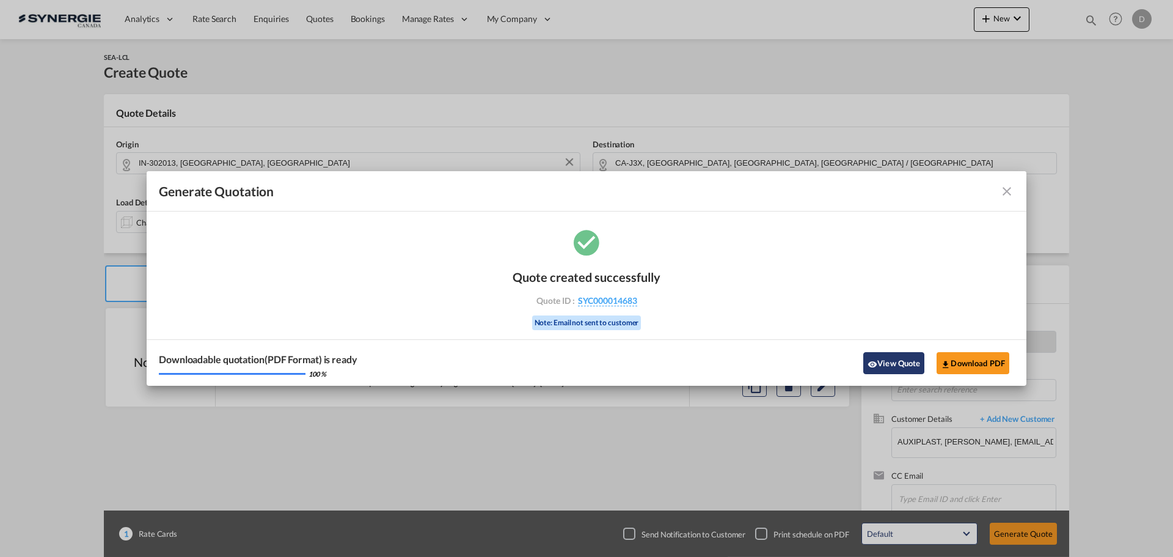
click at [869, 358] on button "View Quote" at bounding box center [893, 363] width 61 height 22
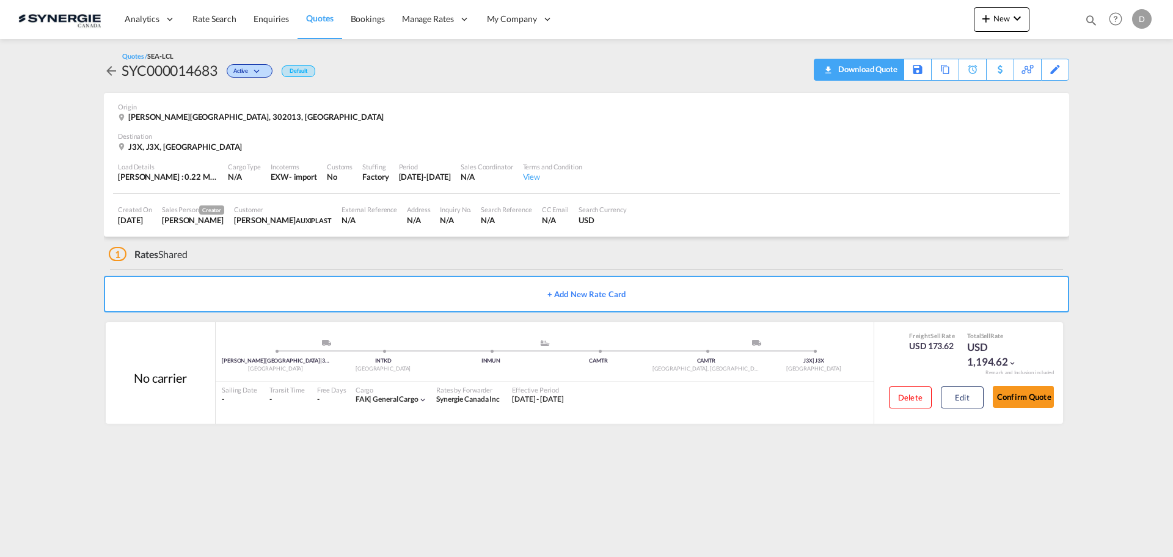
click at [887, 70] on div "Download Quote" at bounding box center [866, 69] width 62 height 20
click at [885, 73] on div "Download Quote" at bounding box center [866, 69] width 62 height 20
click at [957, 400] on button "Edit" at bounding box center [962, 397] width 43 height 22
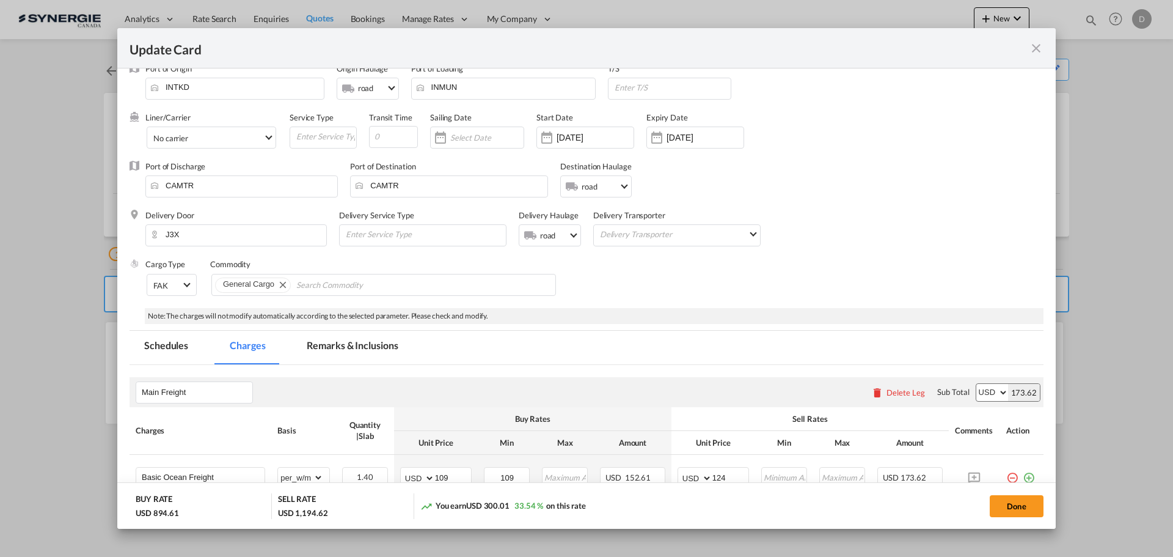
scroll to position [183, 0]
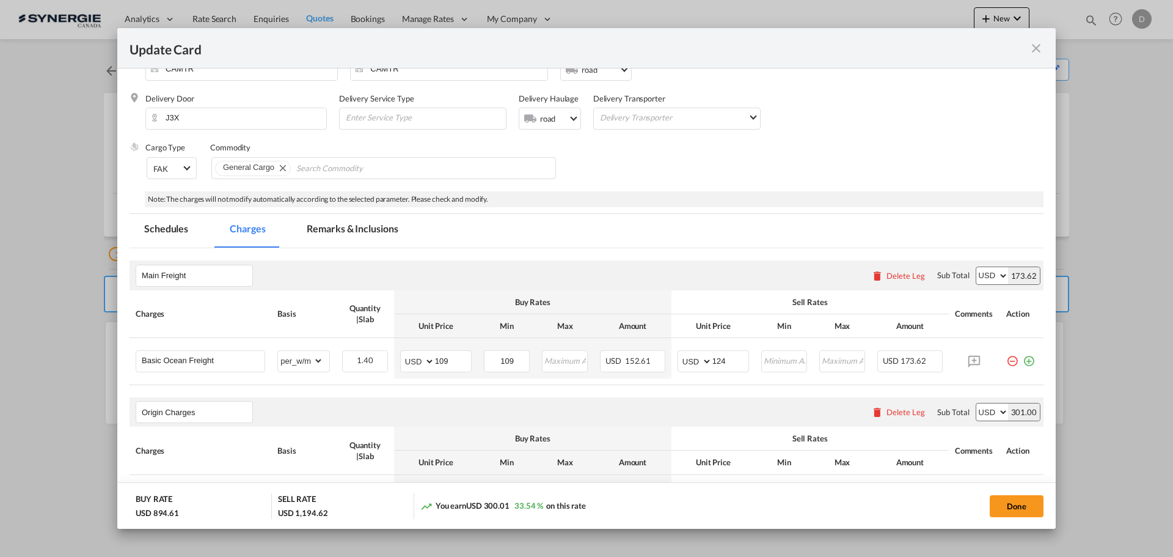
click at [1033, 49] on md-icon "icon-close fg-AAA8AD m-0 pointer" at bounding box center [1036, 48] width 15 height 15
